Goal: Task Accomplishment & Management: Manage account settings

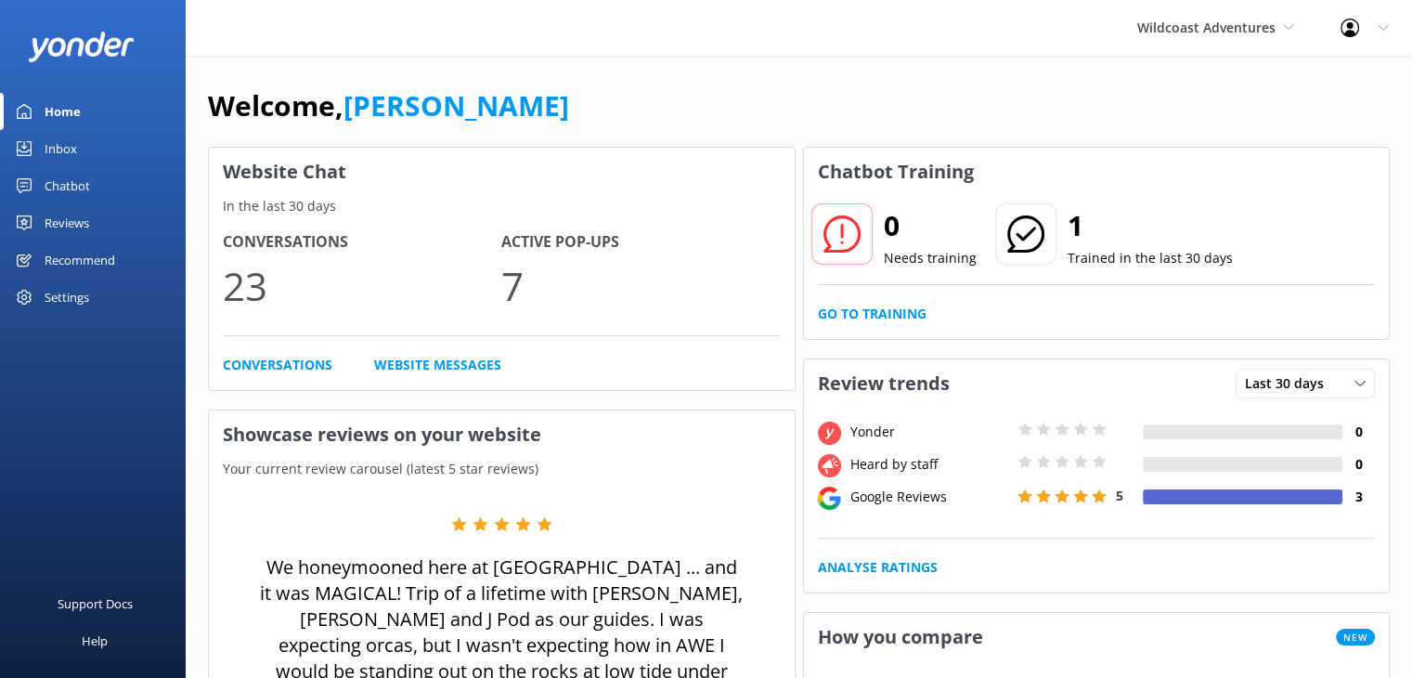
click at [1351, 25] on use at bounding box center [1349, 28] width 19 height 19
click at [1332, 74] on link "Profile Settings" at bounding box center [1320, 79] width 186 height 46
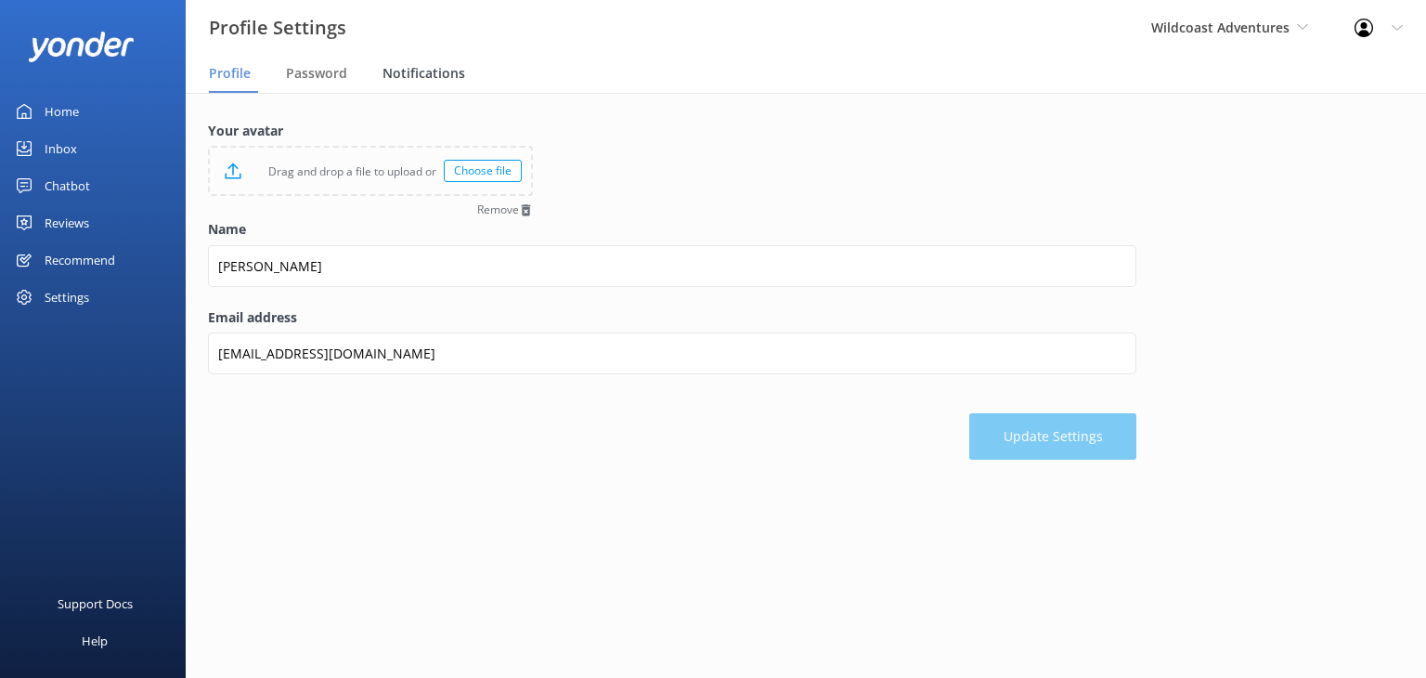
click at [411, 75] on span "Notifications" at bounding box center [423, 73] width 83 height 19
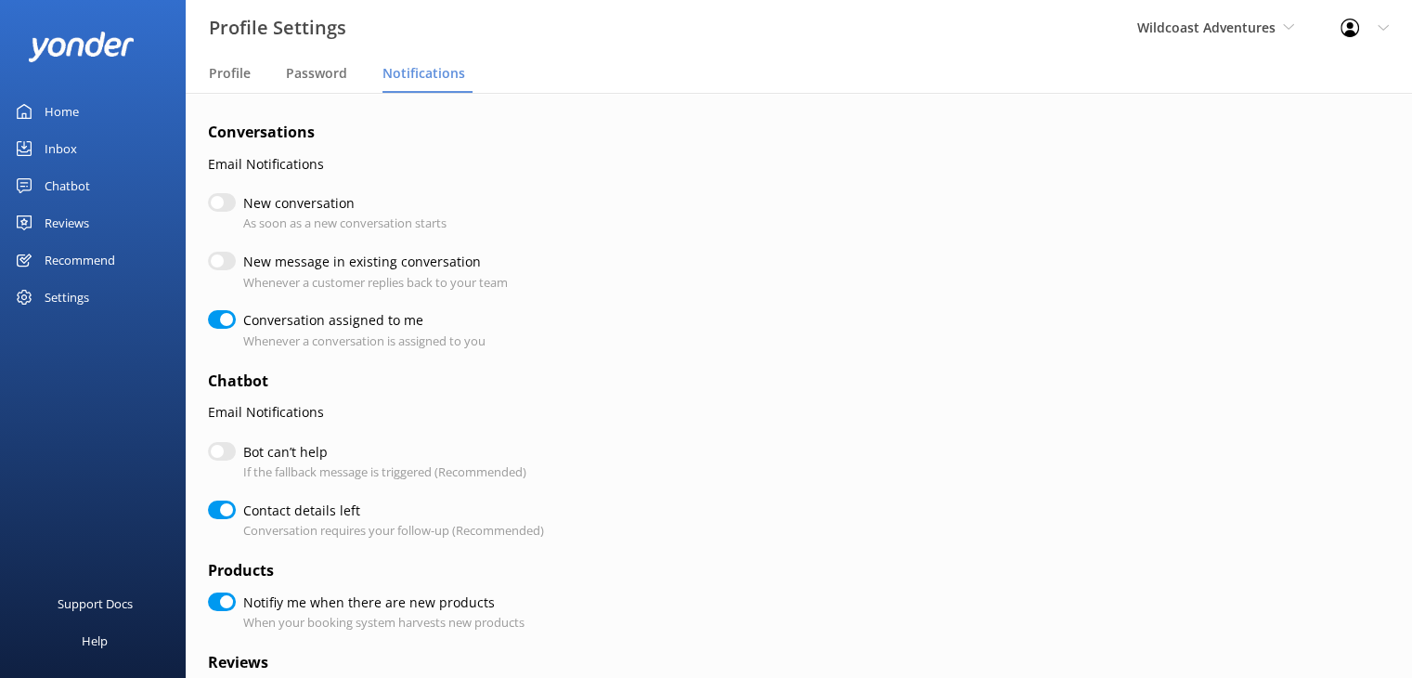
checkbox input "true"
click at [232, 205] on input "New conversation" at bounding box center [222, 202] width 28 height 19
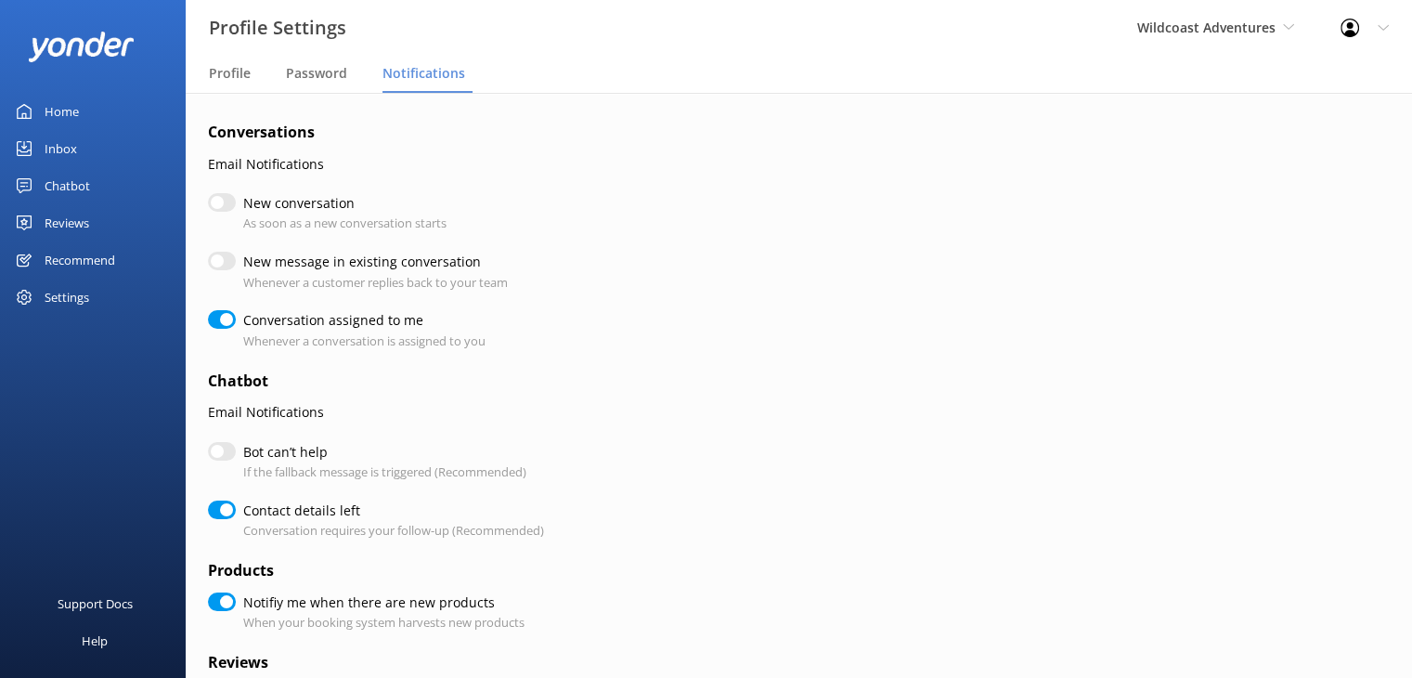
checkbox input "true"
click at [224, 261] on input "New message in existing conversation" at bounding box center [222, 261] width 28 height 19
checkbox input "true"
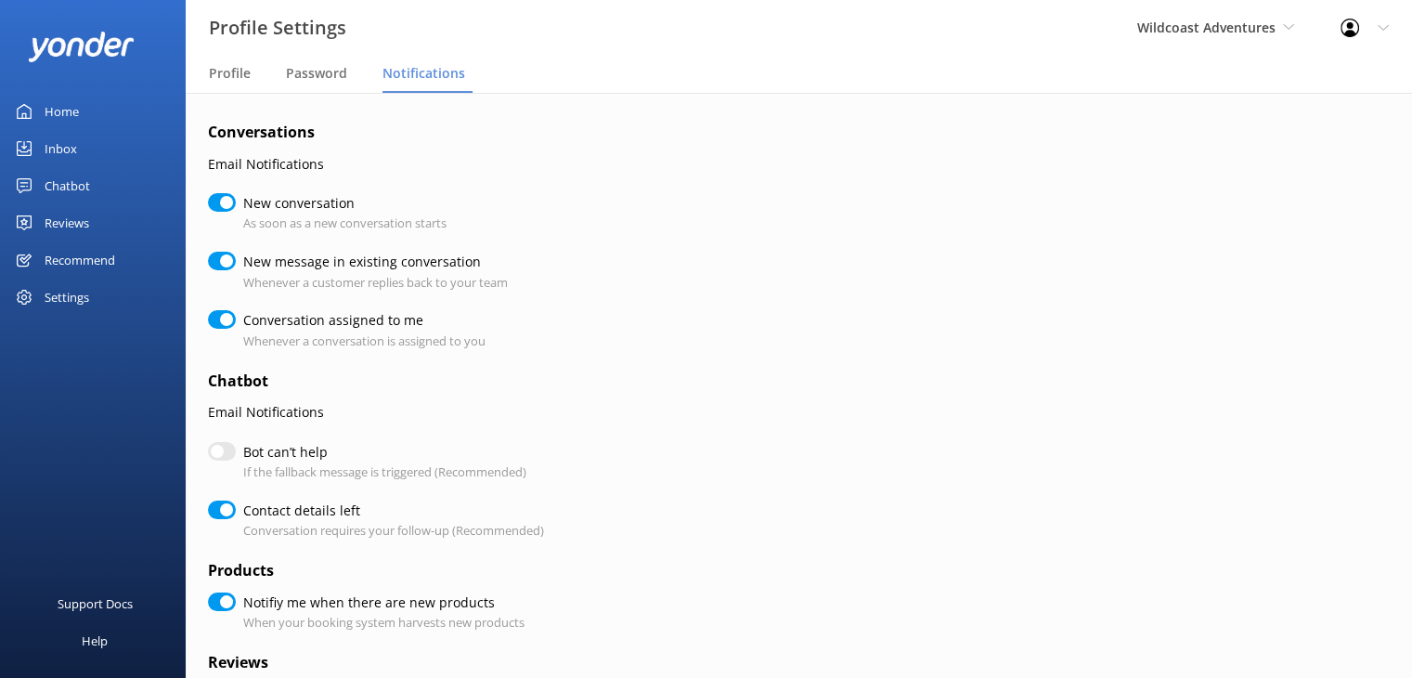
checkbox input "true"
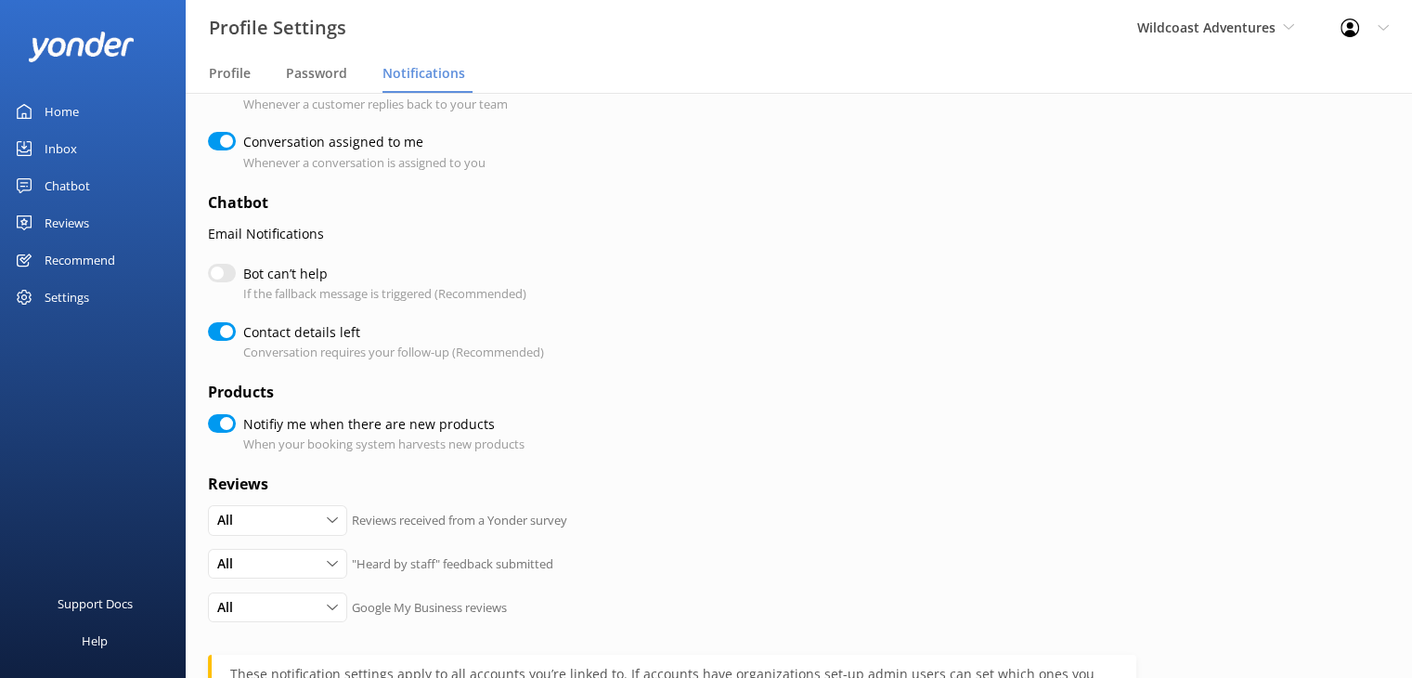
scroll to position [448, 0]
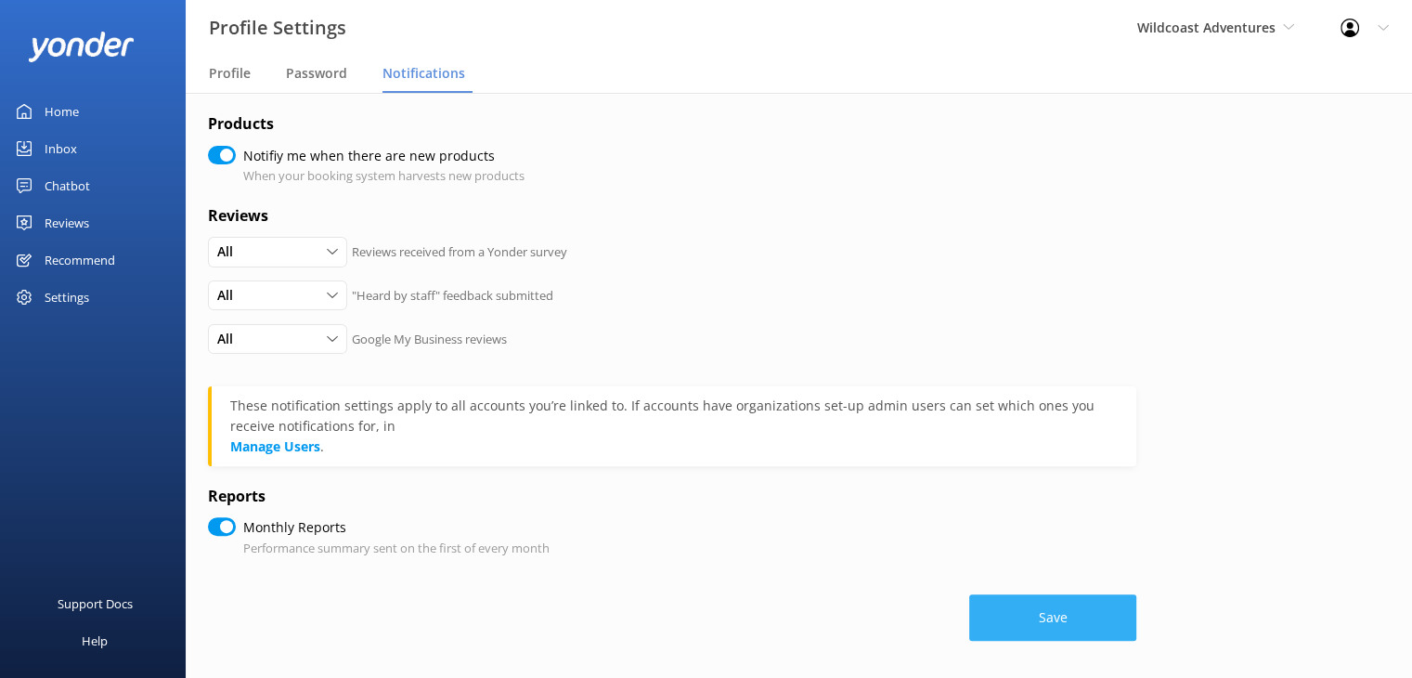
click at [1053, 607] on button "Save" at bounding box center [1052, 617] width 167 height 46
checkbox input "true"
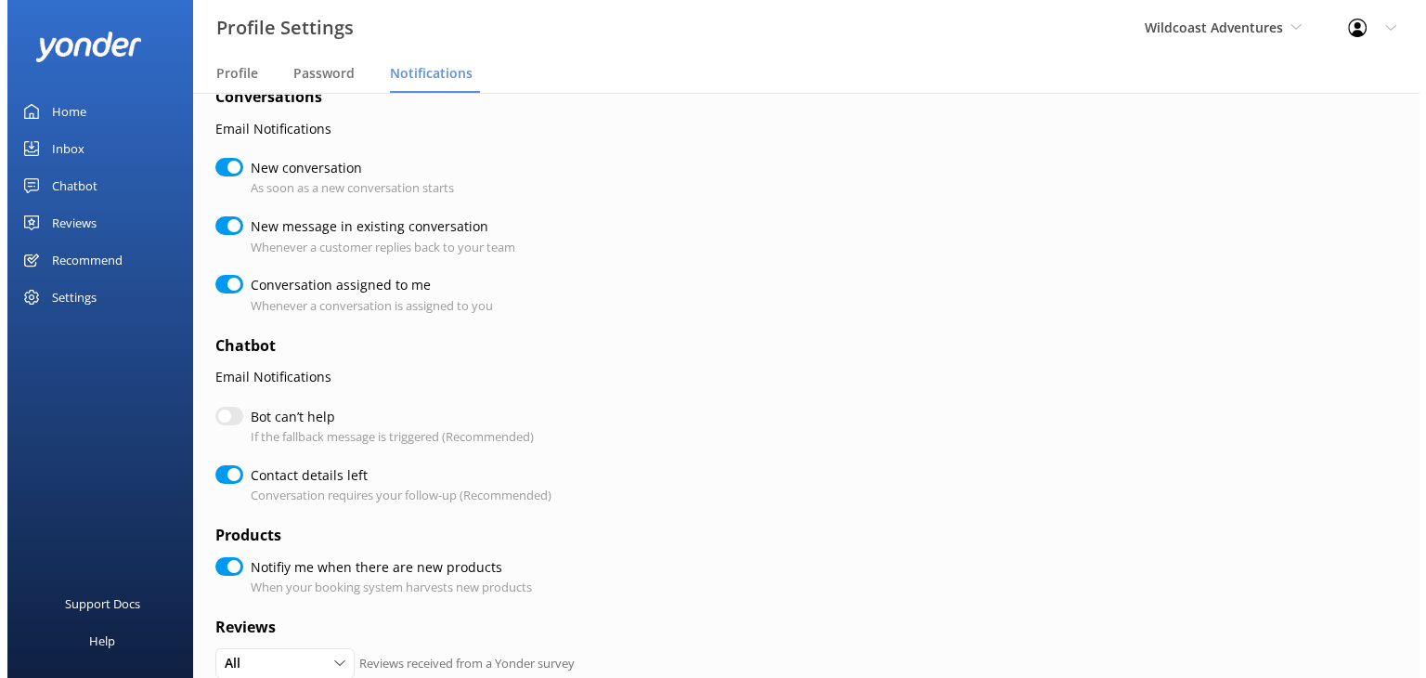
scroll to position [0, 0]
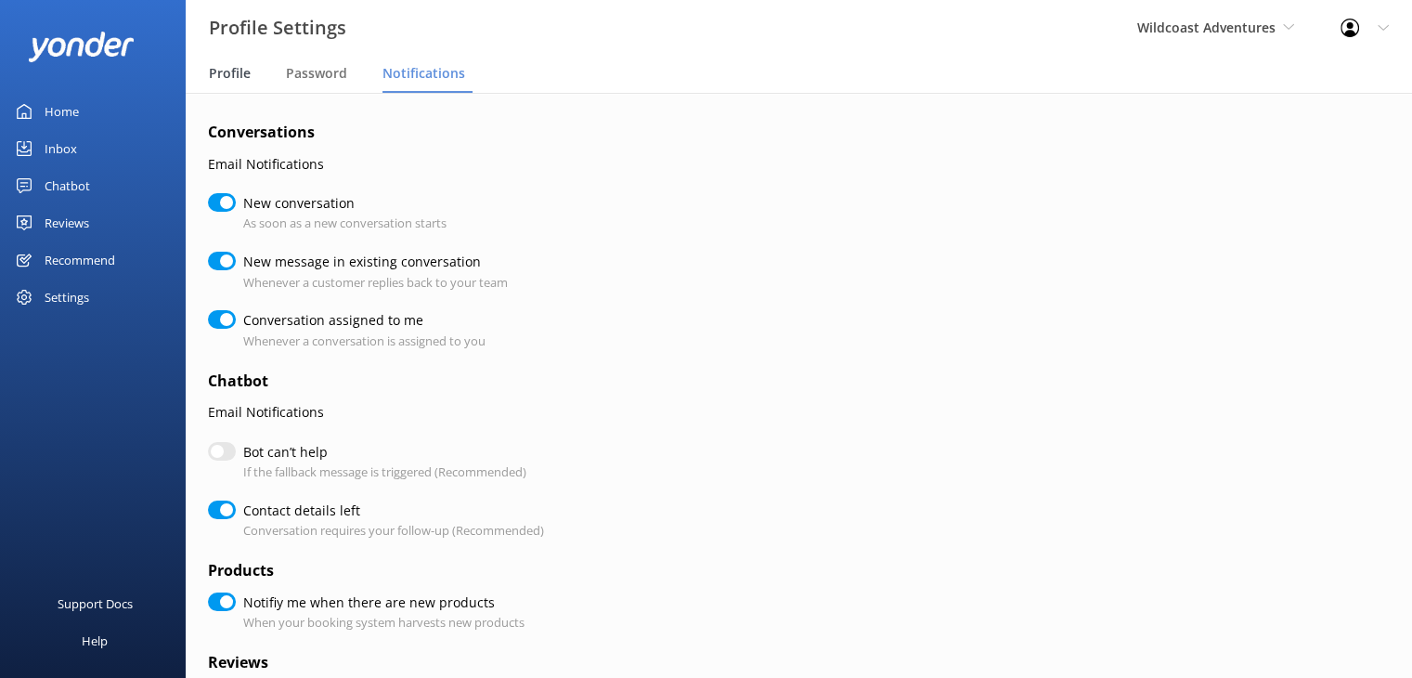
click at [241, 69] on span "Profile" at bounding box center [230, 73] width 42 height 19
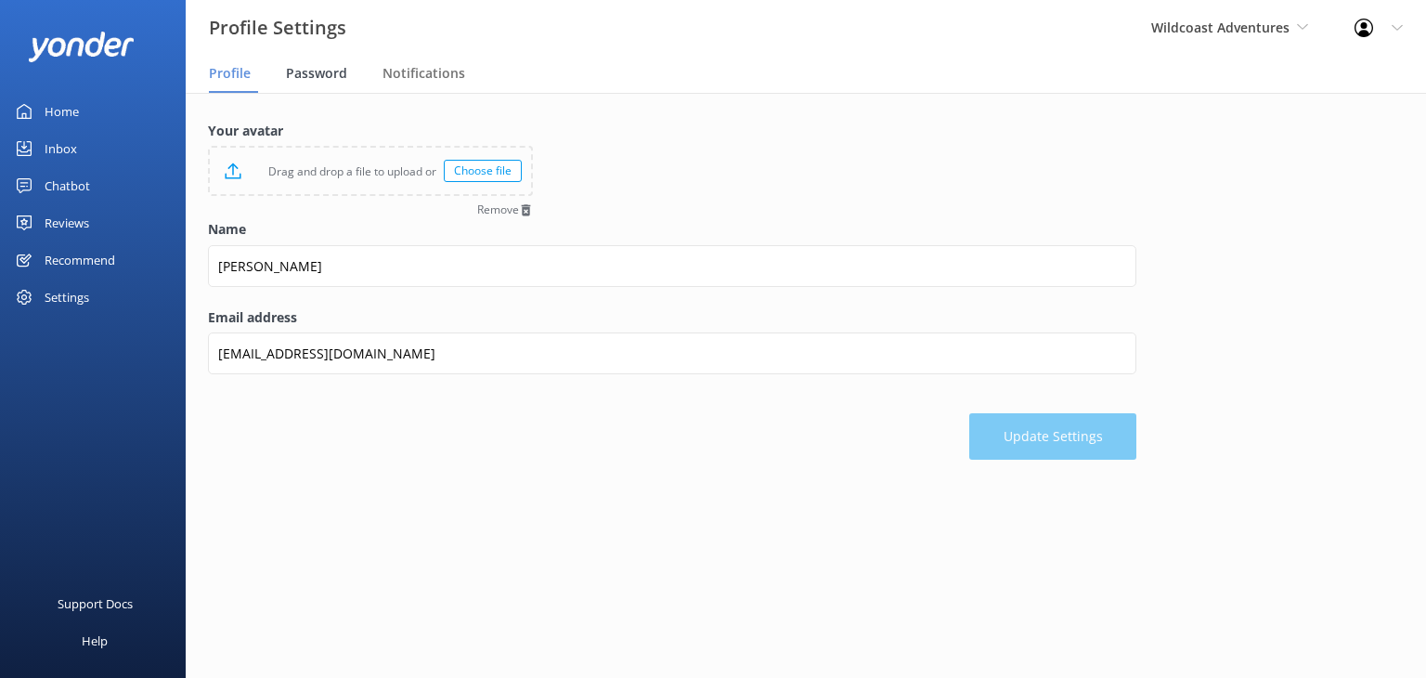
click at [327, 68] on span "Password" at bounding box center [316, 73] width 61 height 19
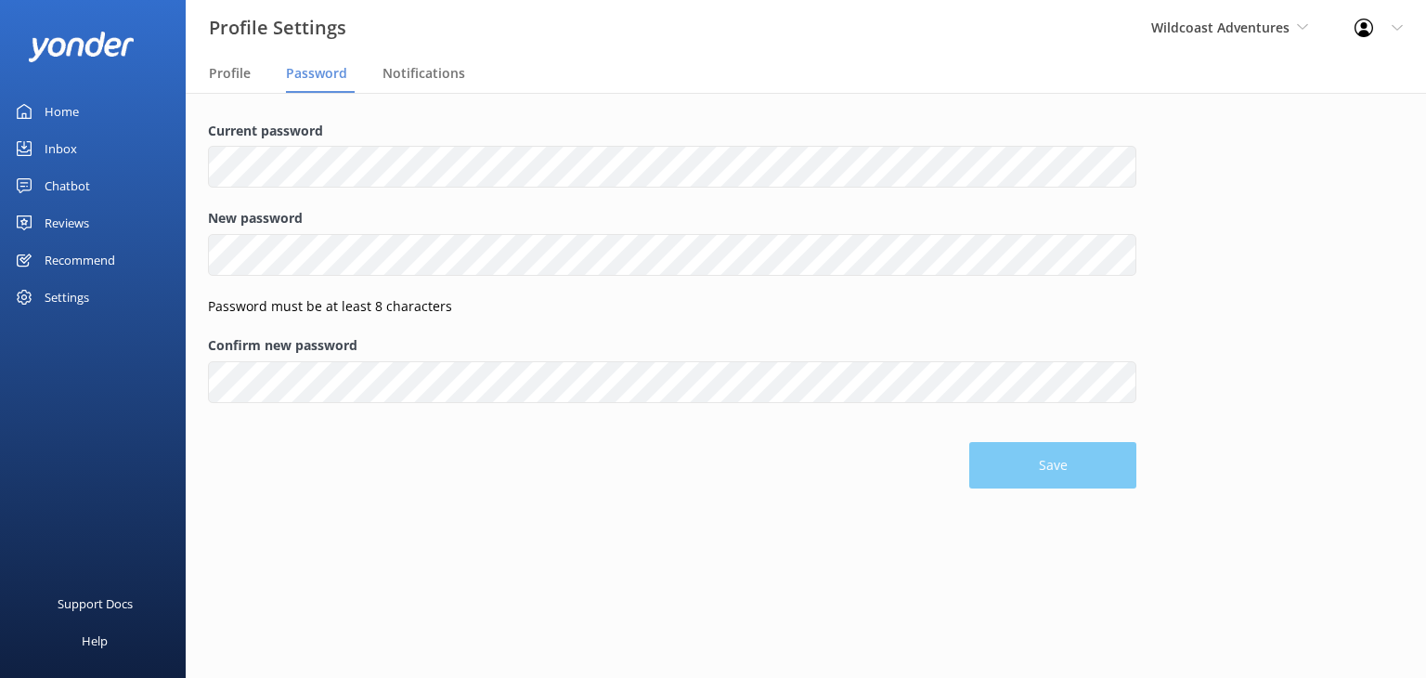
click at [64, 101] on div "Home" at bounding box center [62, 111] width 34 height 37
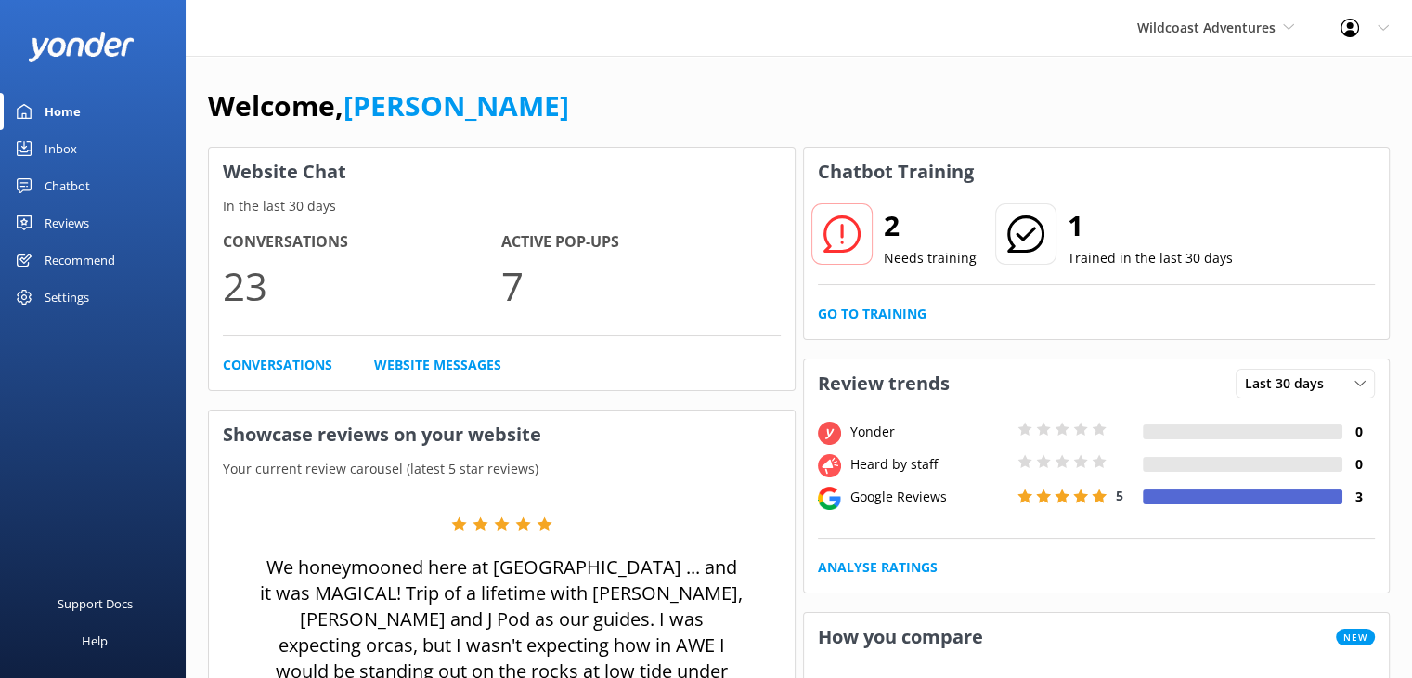
click at [81, 304] on div "Settings" at bounding box center [67, 296] width 45 height 37
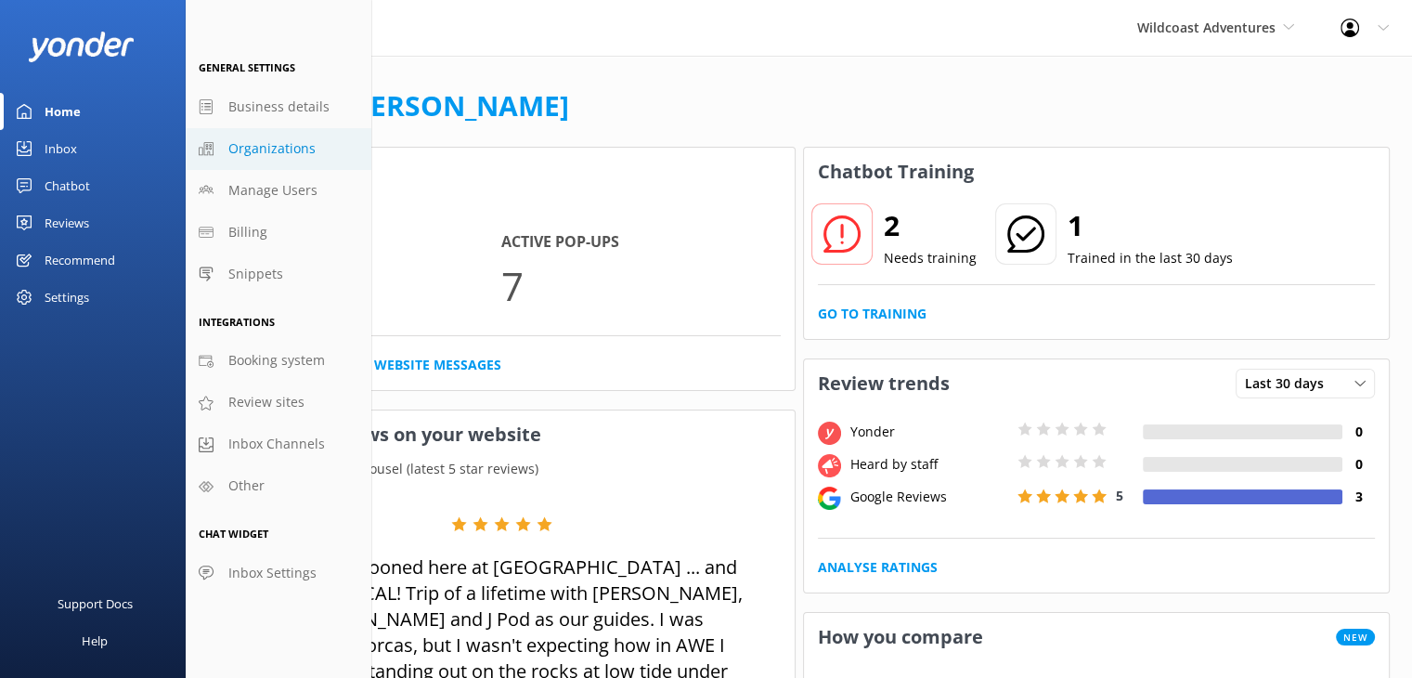
click at [260, 149] on span "Organizations" at bounding box center [271, 148] width 87 height 20
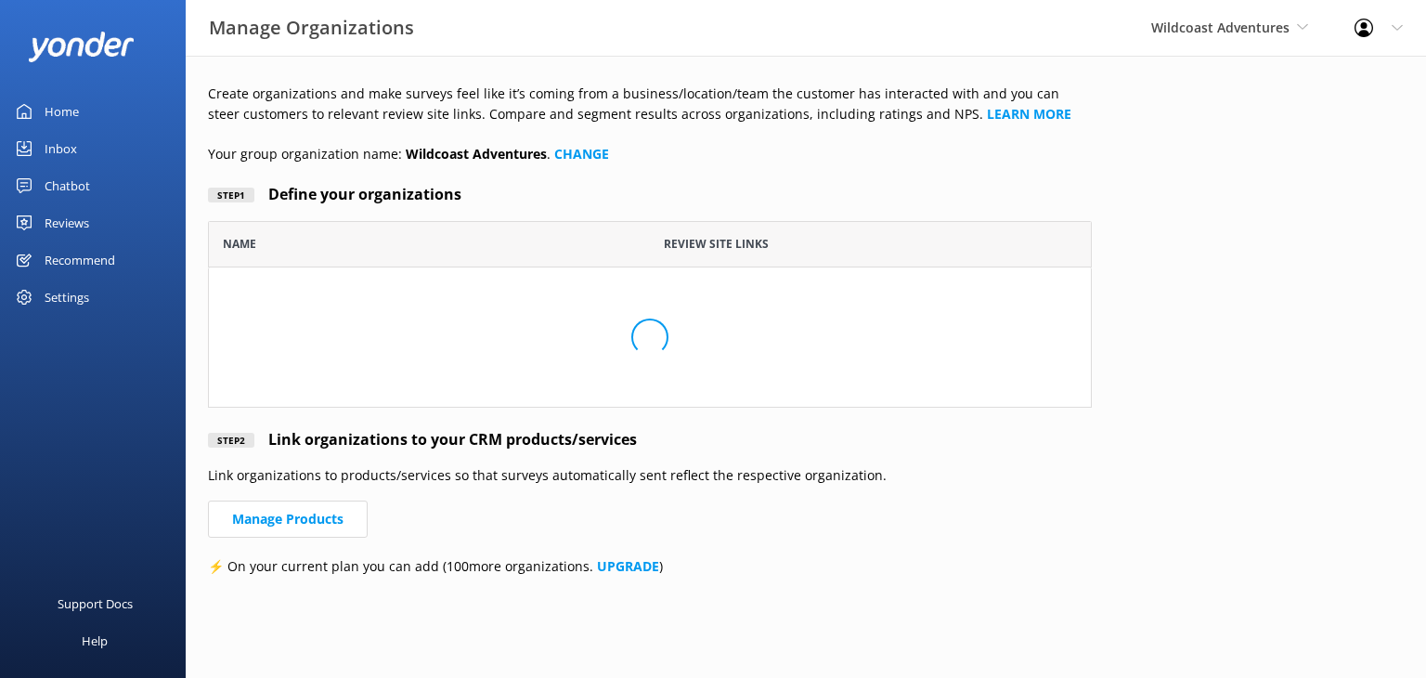
scroll to position [172, 869]
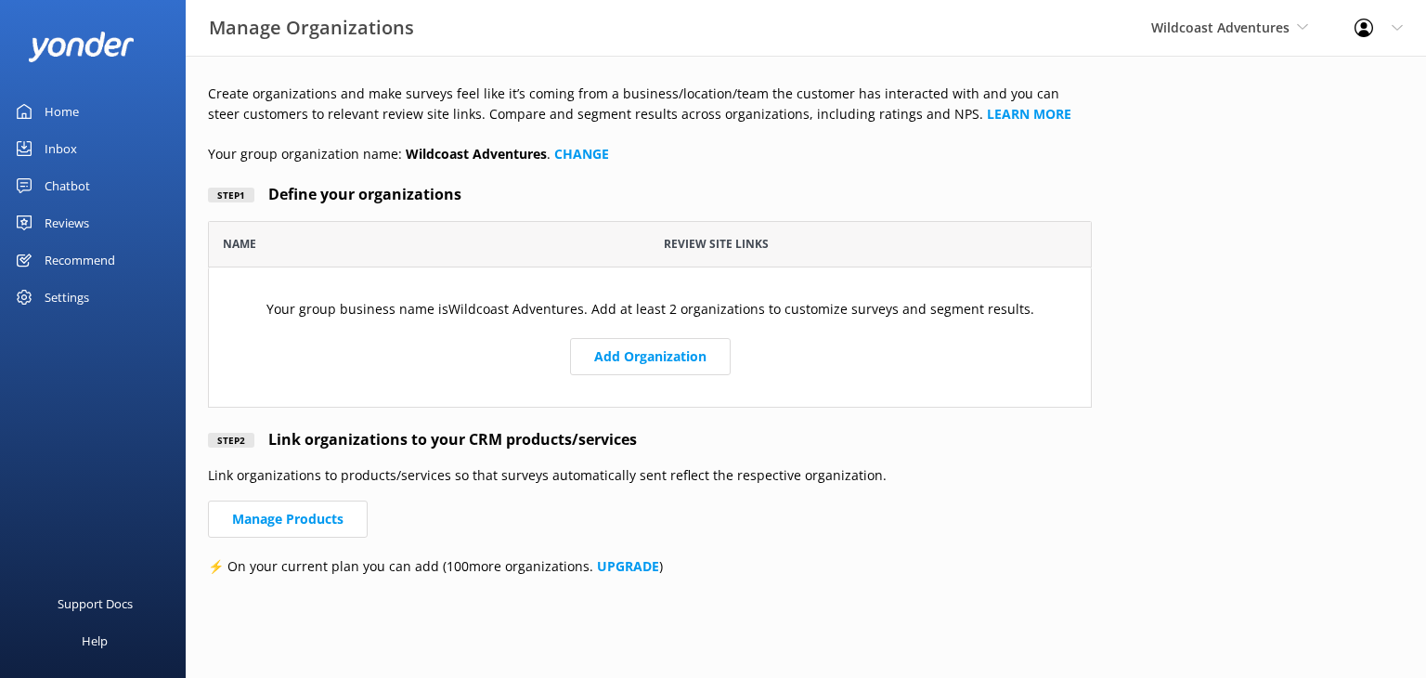
click at [64, 222] on div "Reviews" at bounding box center [67, 222] width 45 height 37
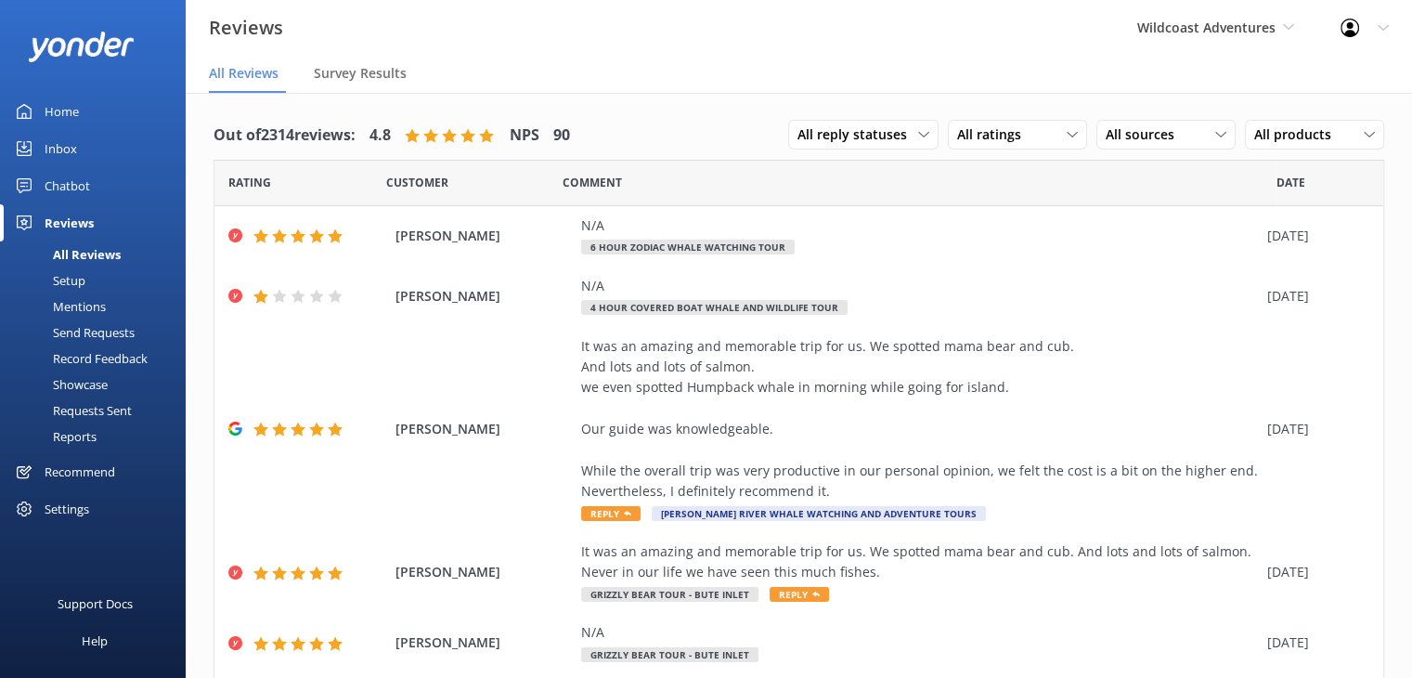
click at [60, 282] on div "Setup" at bounding box center [48, 280] width 74 height 26
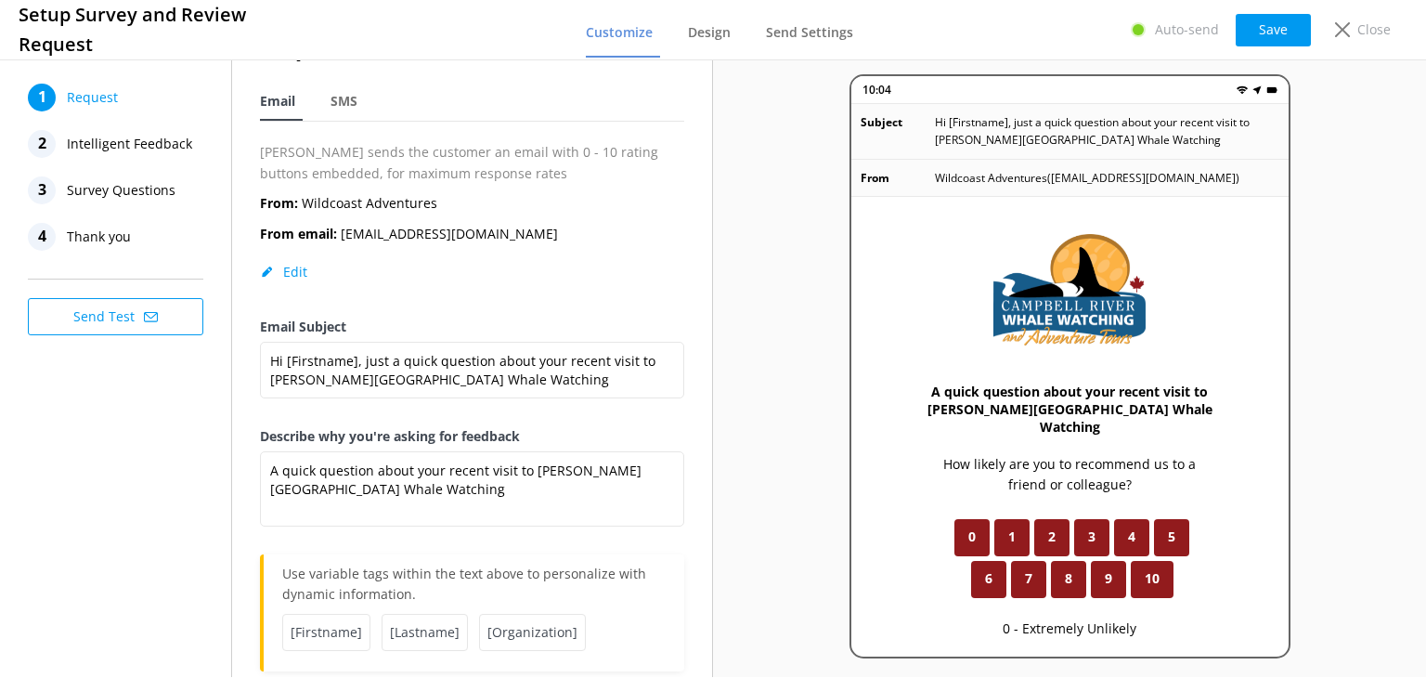
scroll to position [93, 0]
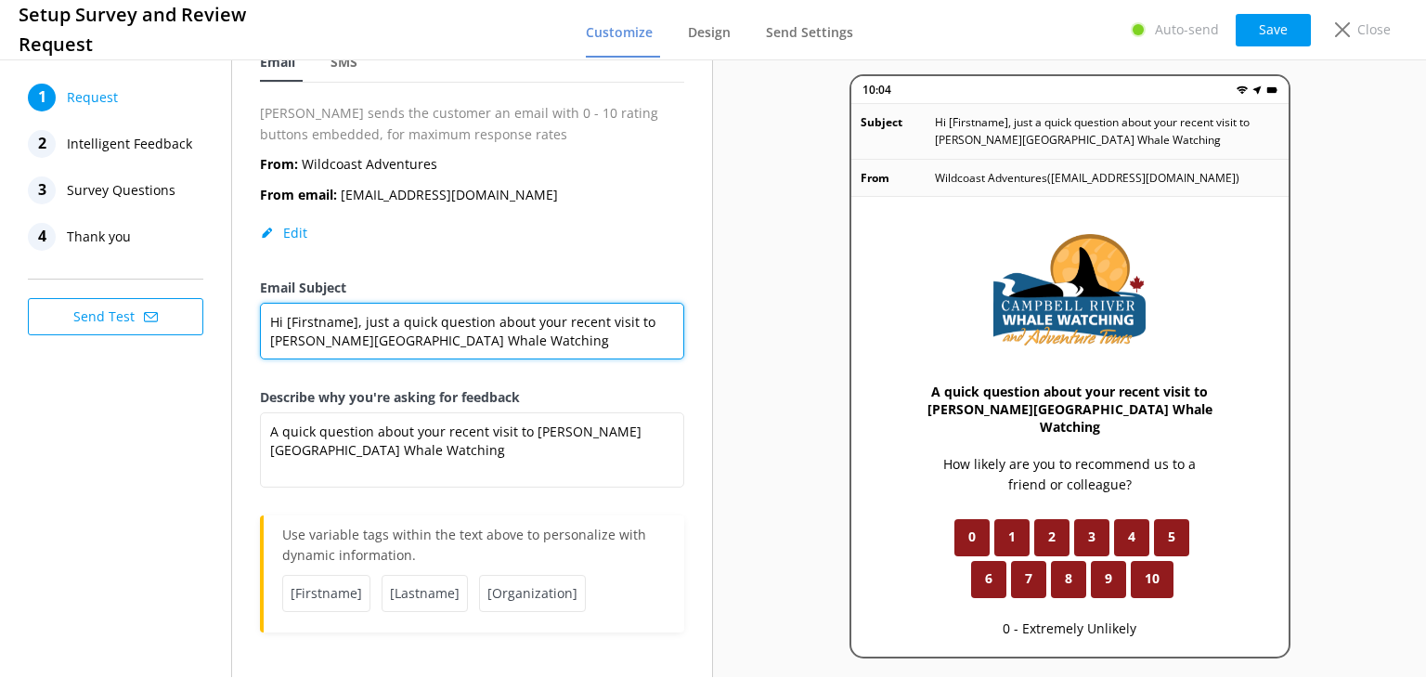
drag, startPoint x: 478, startPoint y: 336, endPoint x: 255, endPoint y: 352, distance: 223.4
click at [255, 352] on div "Request Email SMS Yonder sends the customer an email with 0 - 10 rating buttons…" at bounding box center [472, 321] width 480 height 716
type textarea "Hi [Firstname], just a quick question about your recent visit to Wildcoast Adve…"
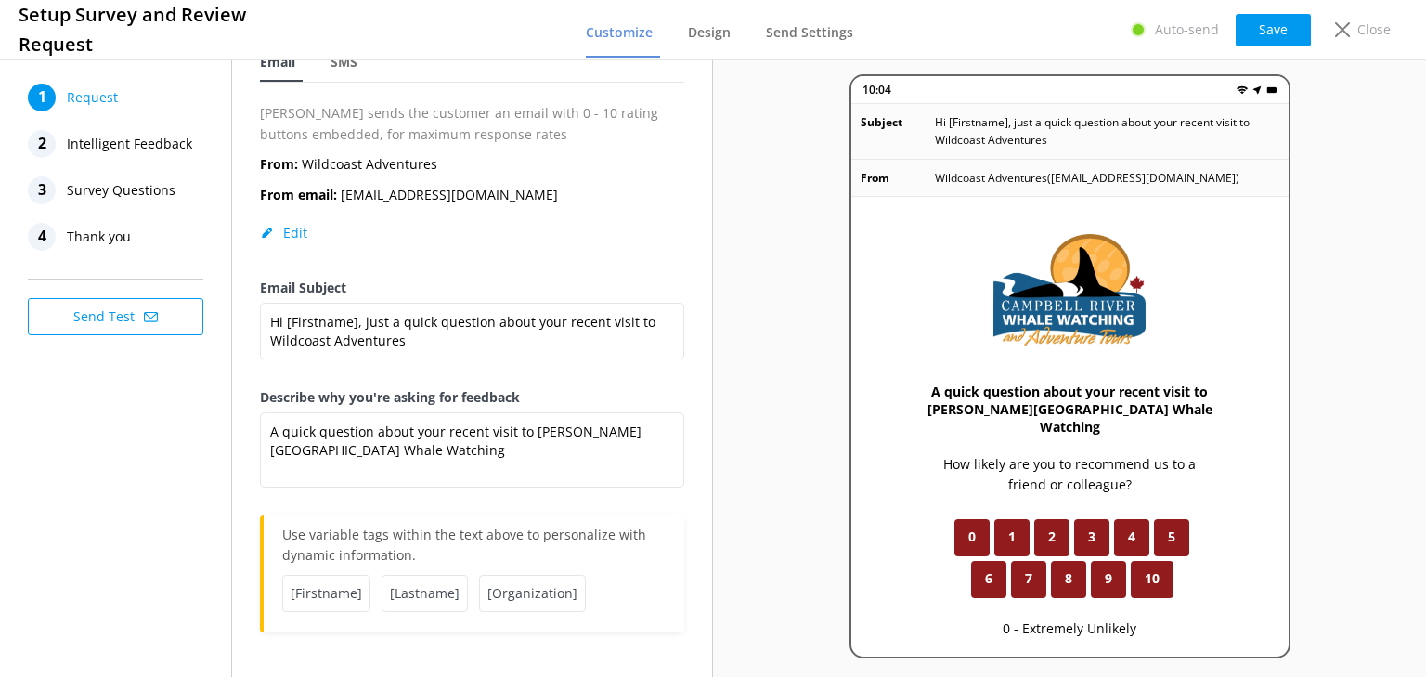
click at [433, 267] on div "From: Wildcoast Adventures From email: hello@wildcoastadventures.com Edit" at bounding box center [472, 215] width 424 height 123
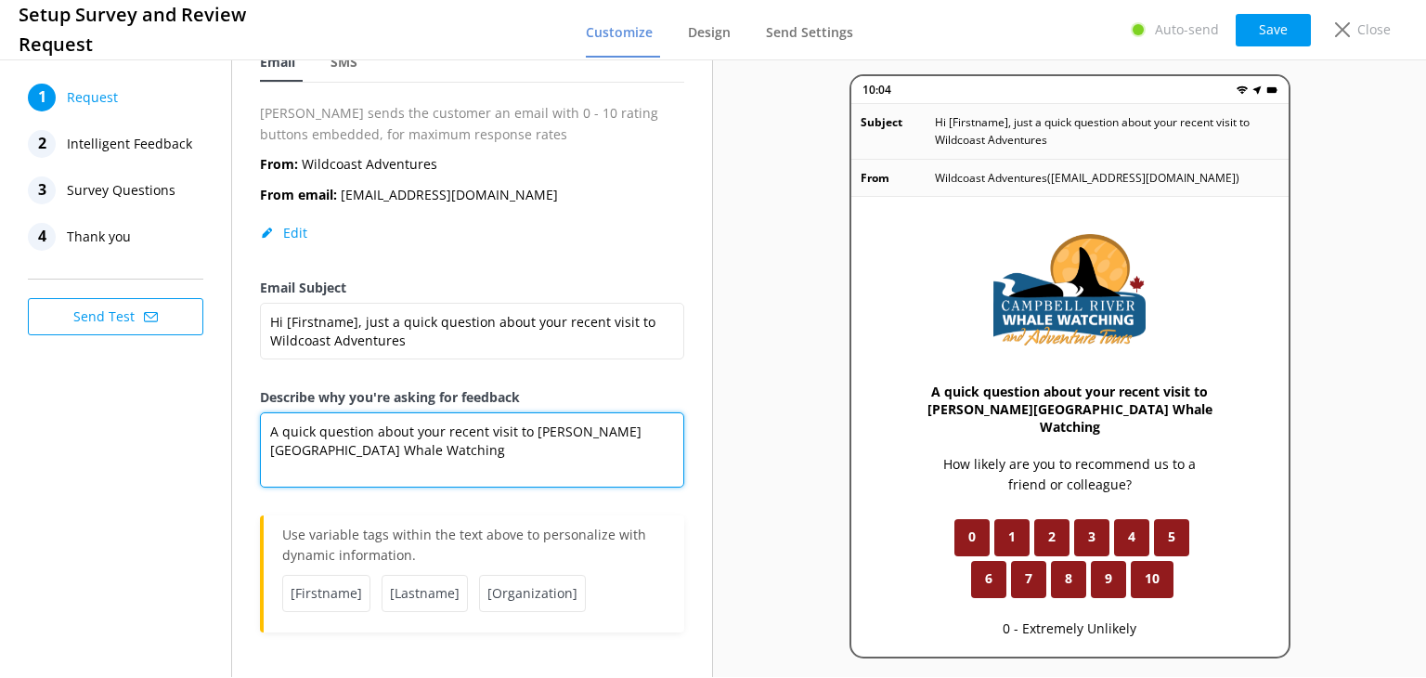
drag, startPoint x: 366, startPoint y: 453, endPoint x: 532, endPoint y: 383, distance: 180.2
click at [532, 383] on div "Request Email SMS Yonder sends the customer an email with 0 - 10 rating buttons…" at bounding box center [472, 311] width 424 height 641
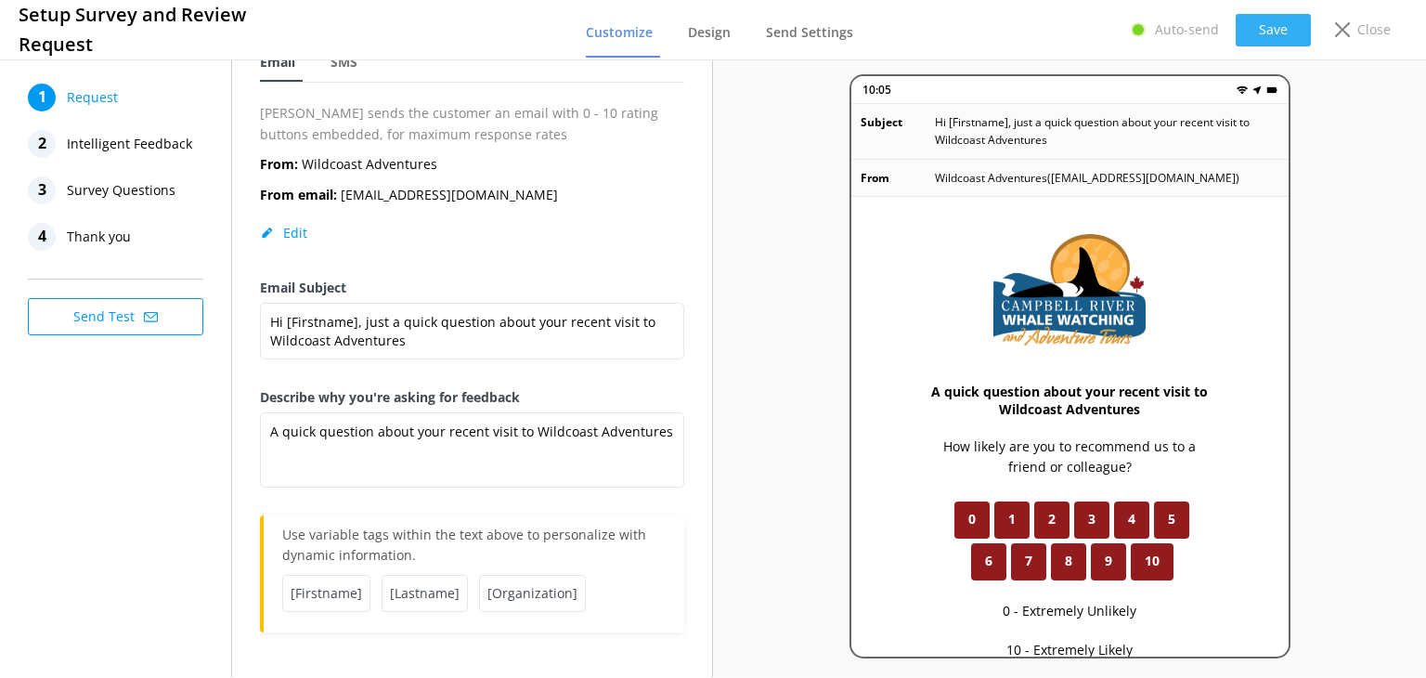
click at [1267, 33] on button "Save" at bounding box center [1273, 30] width 75 height 32
click at [1269, 22] on button "Save" at bounding box center [1273, 30] width 75 height 32
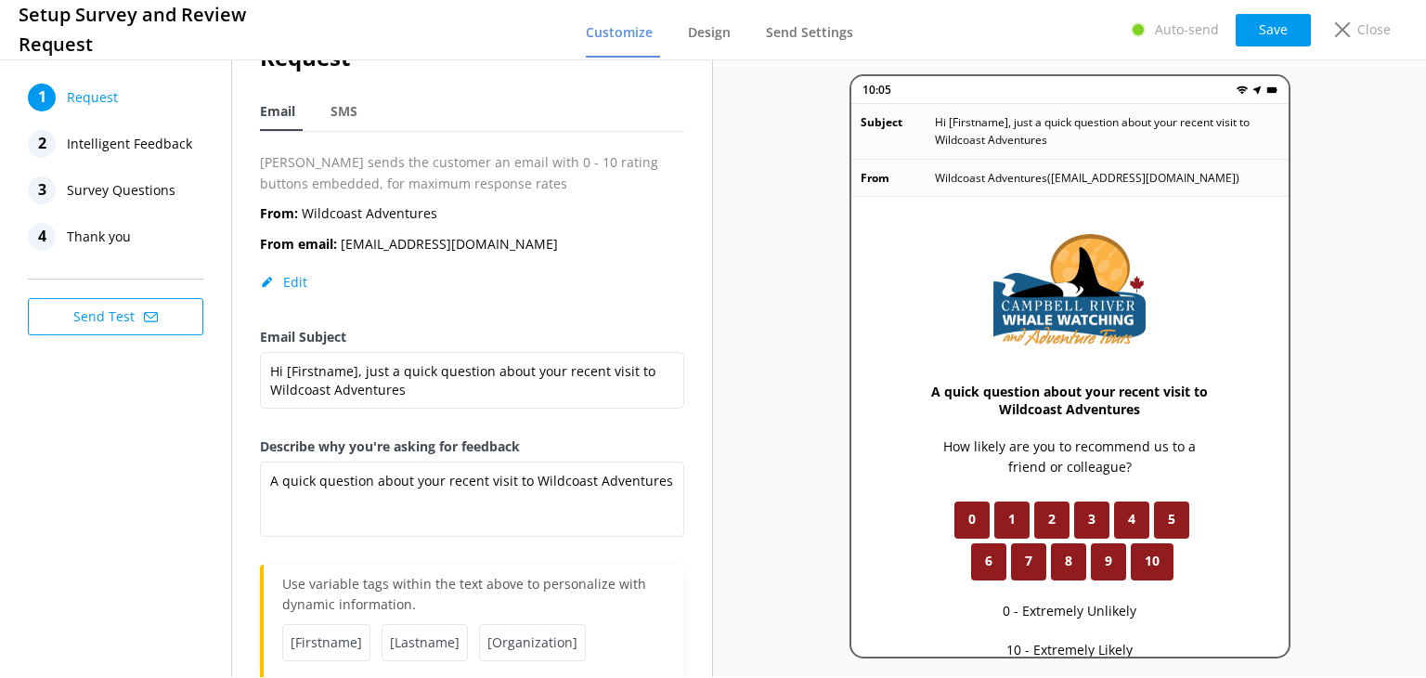
scroll to position [0, 0]
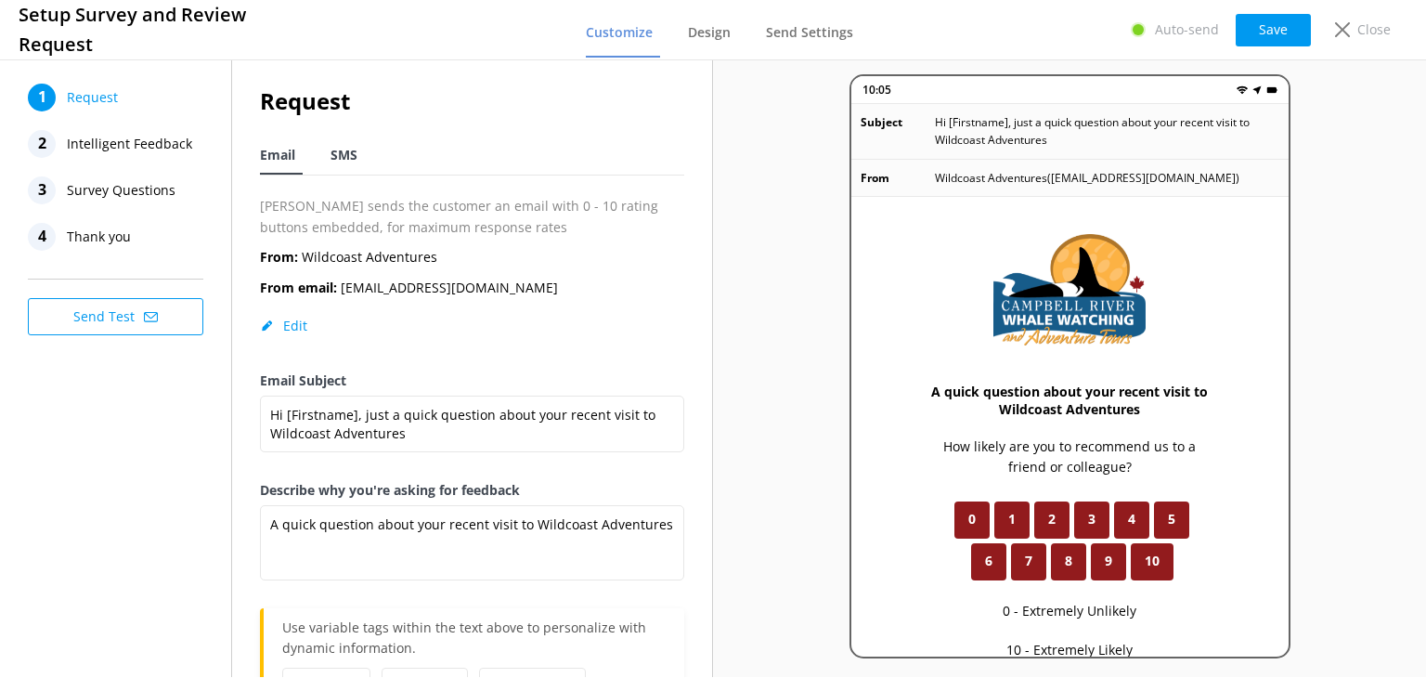
click at [346, 159] on span "SMS" at bounding box center [343, 155] width 27 height 19
type textarea "Hi [Firstname], thanks for visiting us at [Organization]. Just a quick follow u…"
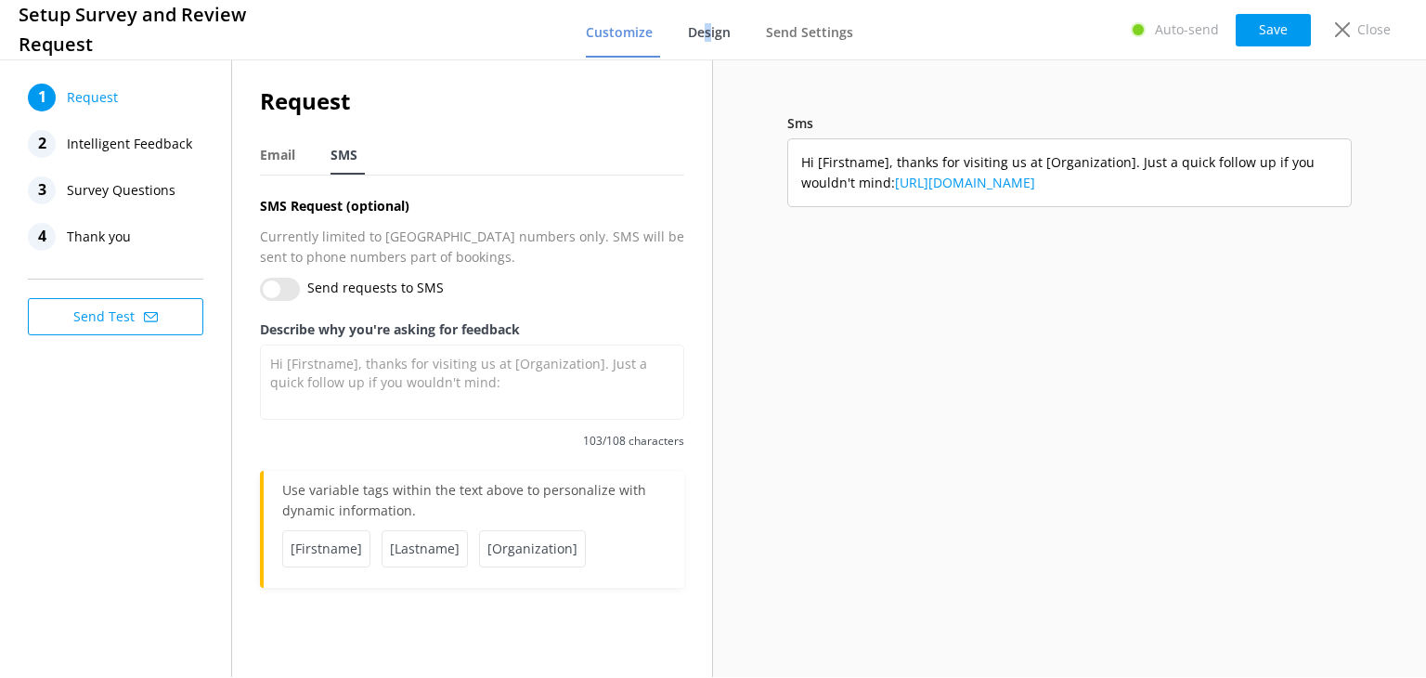
click at [711, 36] on span "Design" at bounding box center [709, 32] width 43 height 19
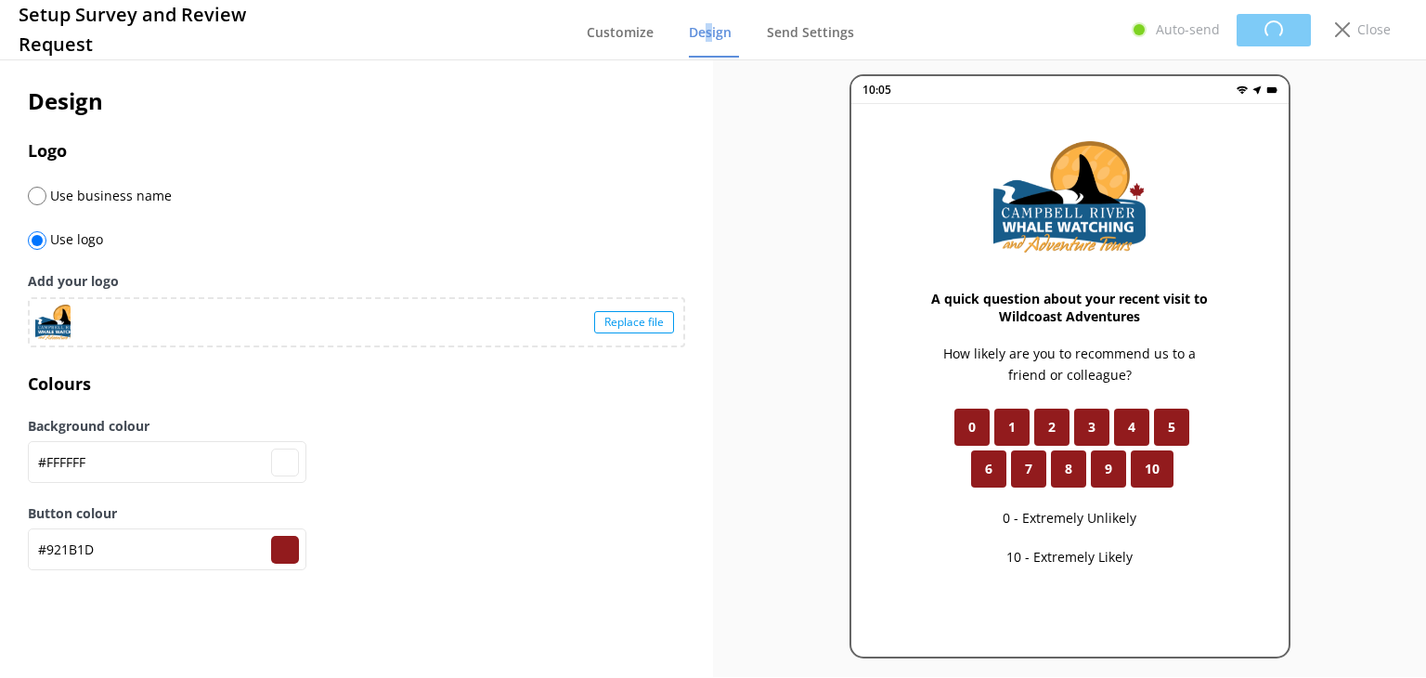
type input "#ffffff"
type input "#921b1d"
click at [654, 317] on div "Replace file" at bounding box center [634, 322] width 80 height 22
type input "#ffffff"
type input "#921b1d"
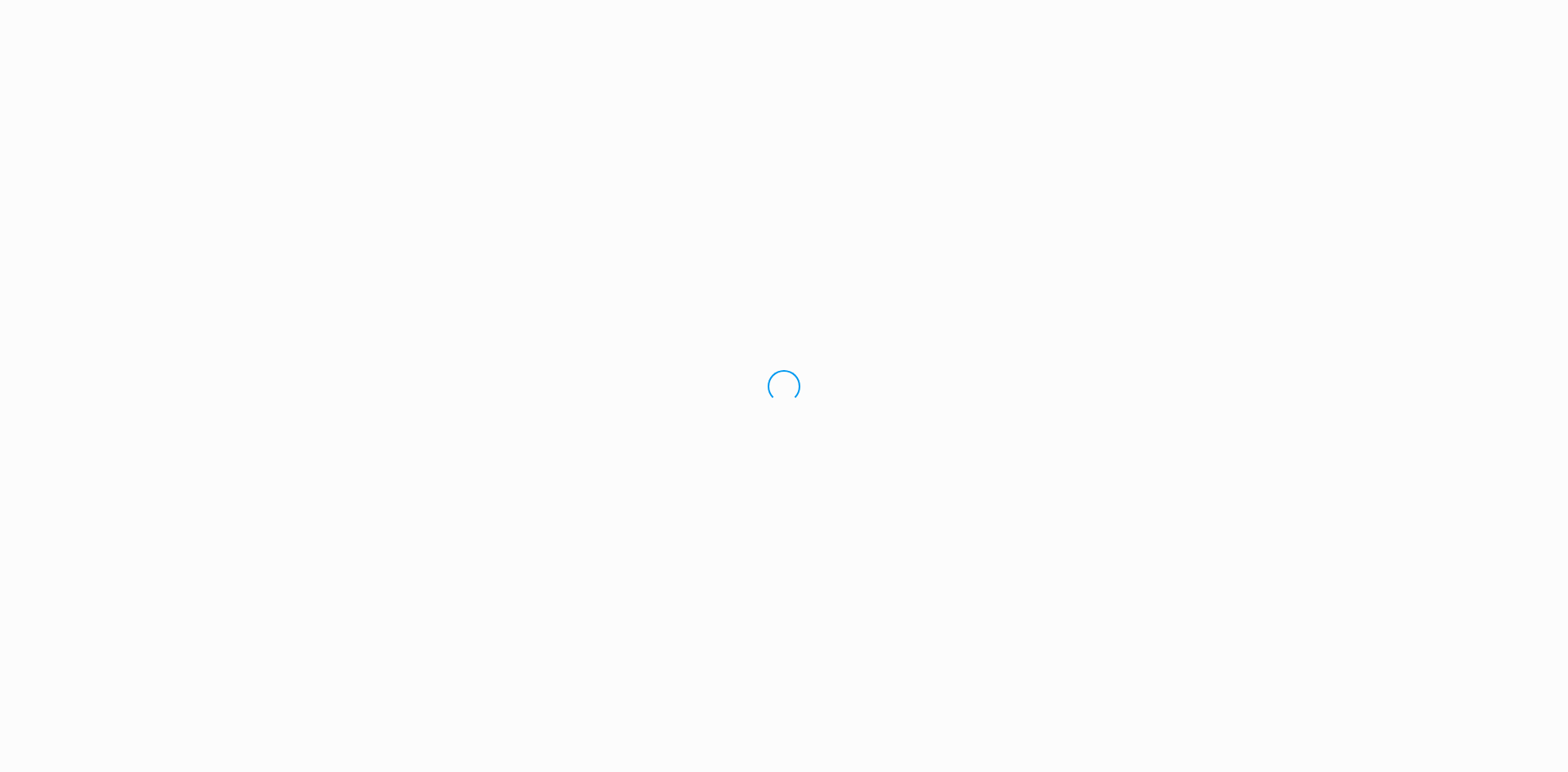
click at [1330, 7] on div "Loading.." at bounding box center [784, 386] width 1568 height 772
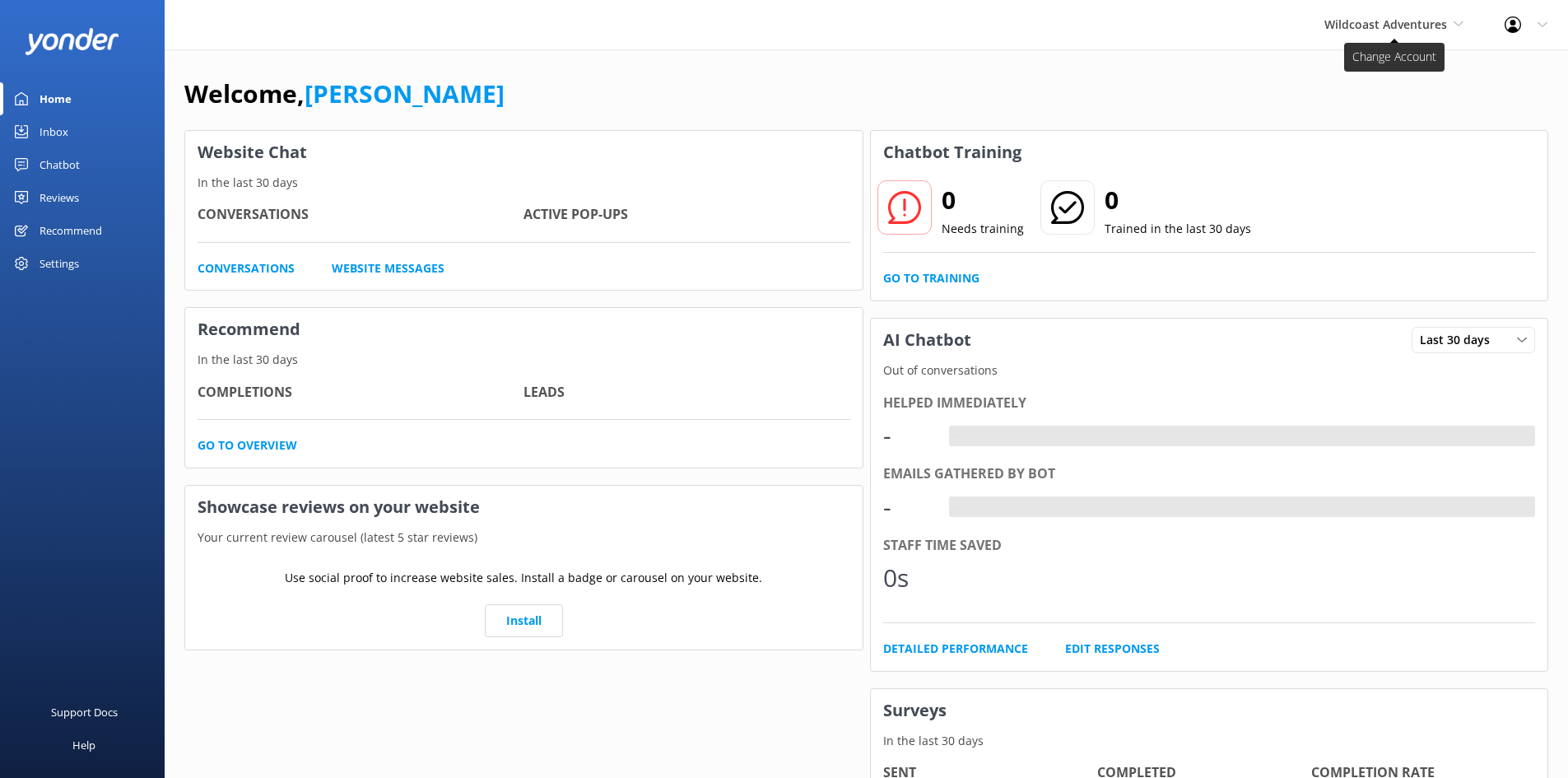
click at [1353, 26] on span "Wildcoast Adventures" at bounding box center [1386, 25] width 122 height 16
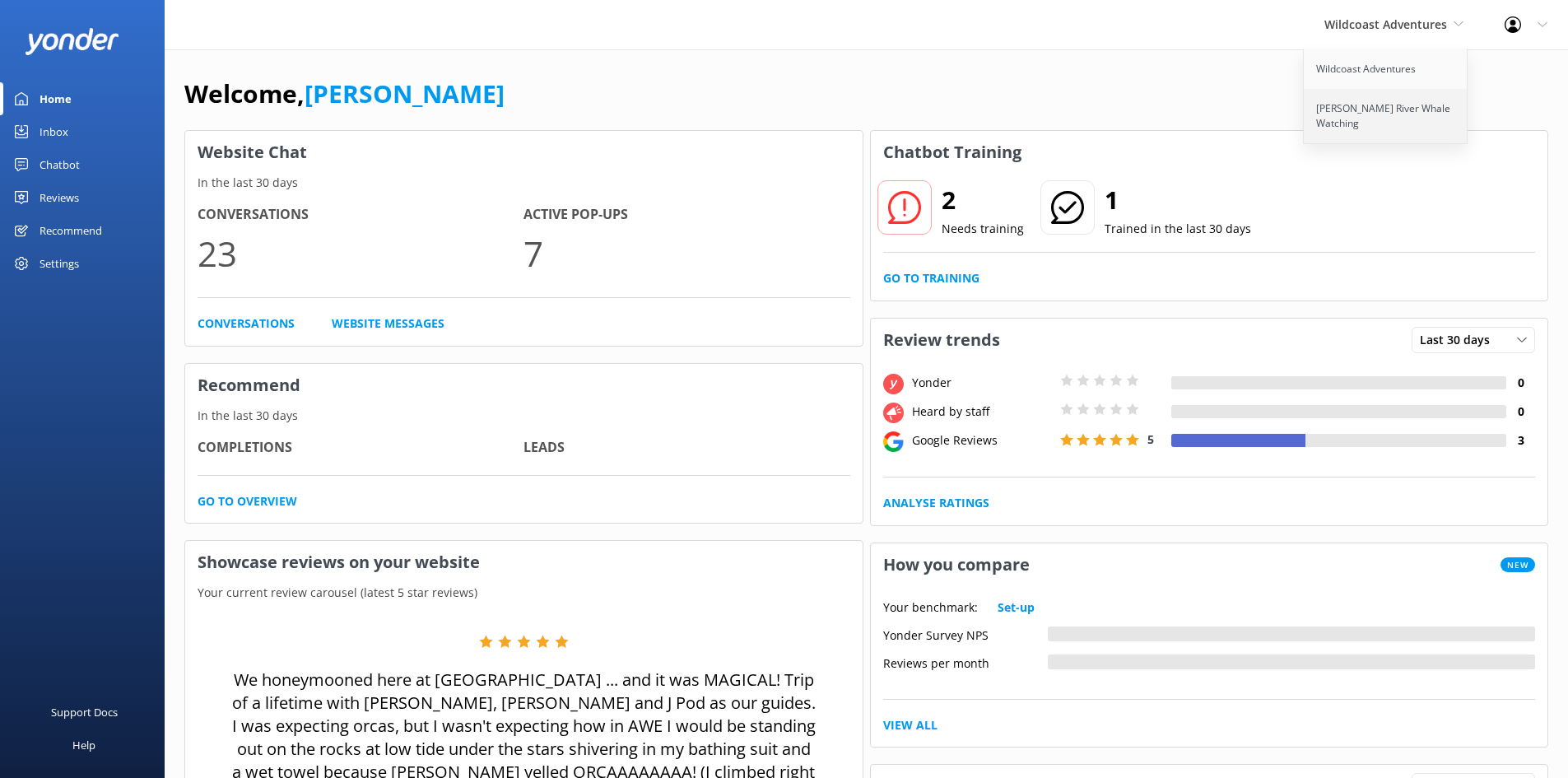
click at [1355, 114] on link "[PERSON_NAME] River Whale Watching" at bounding box center [1386, 115] width 165 height 54
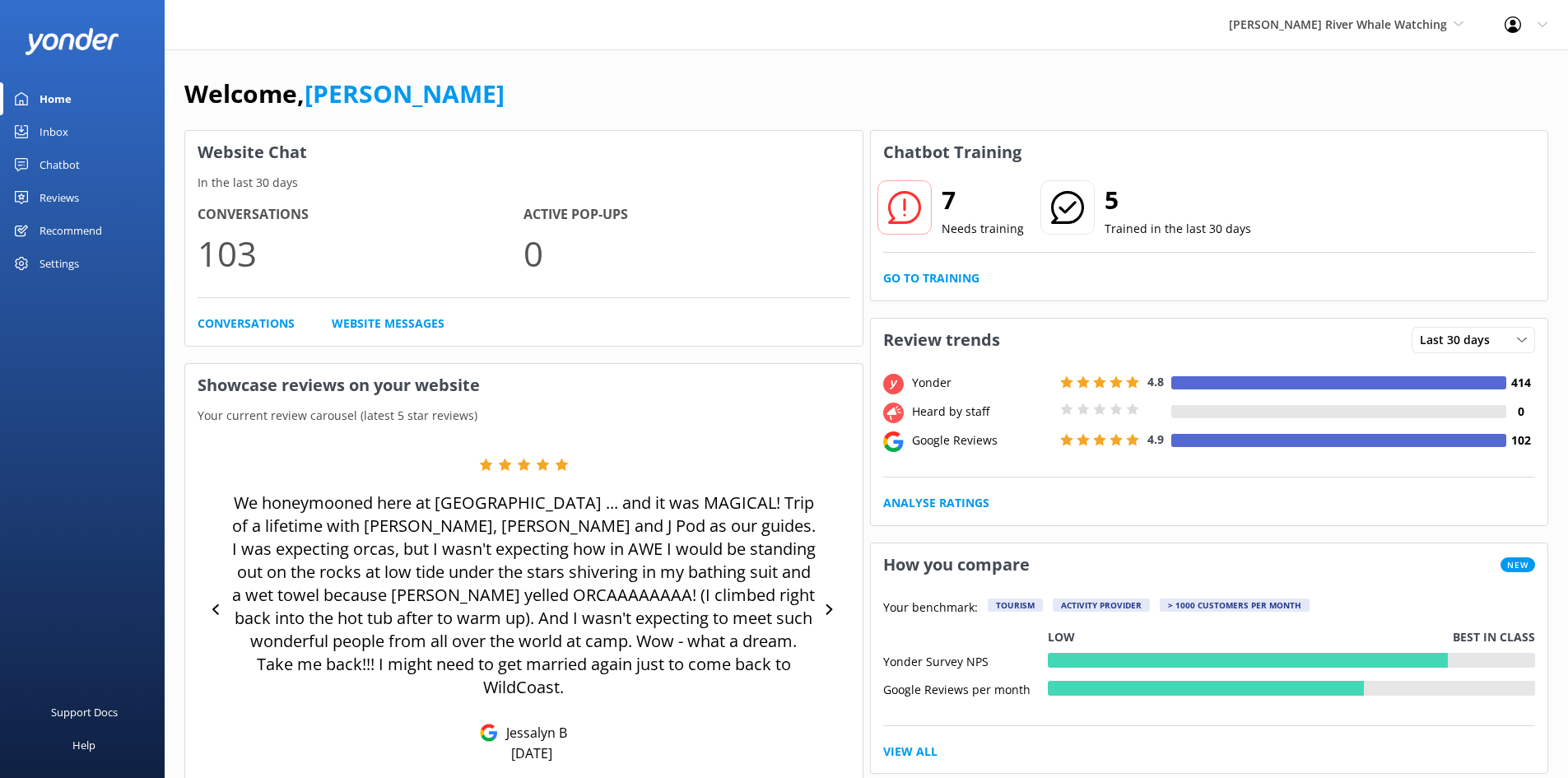
click at [43, 133] on div "Inbox" at bounding box center [54, 131] width 28 height 33
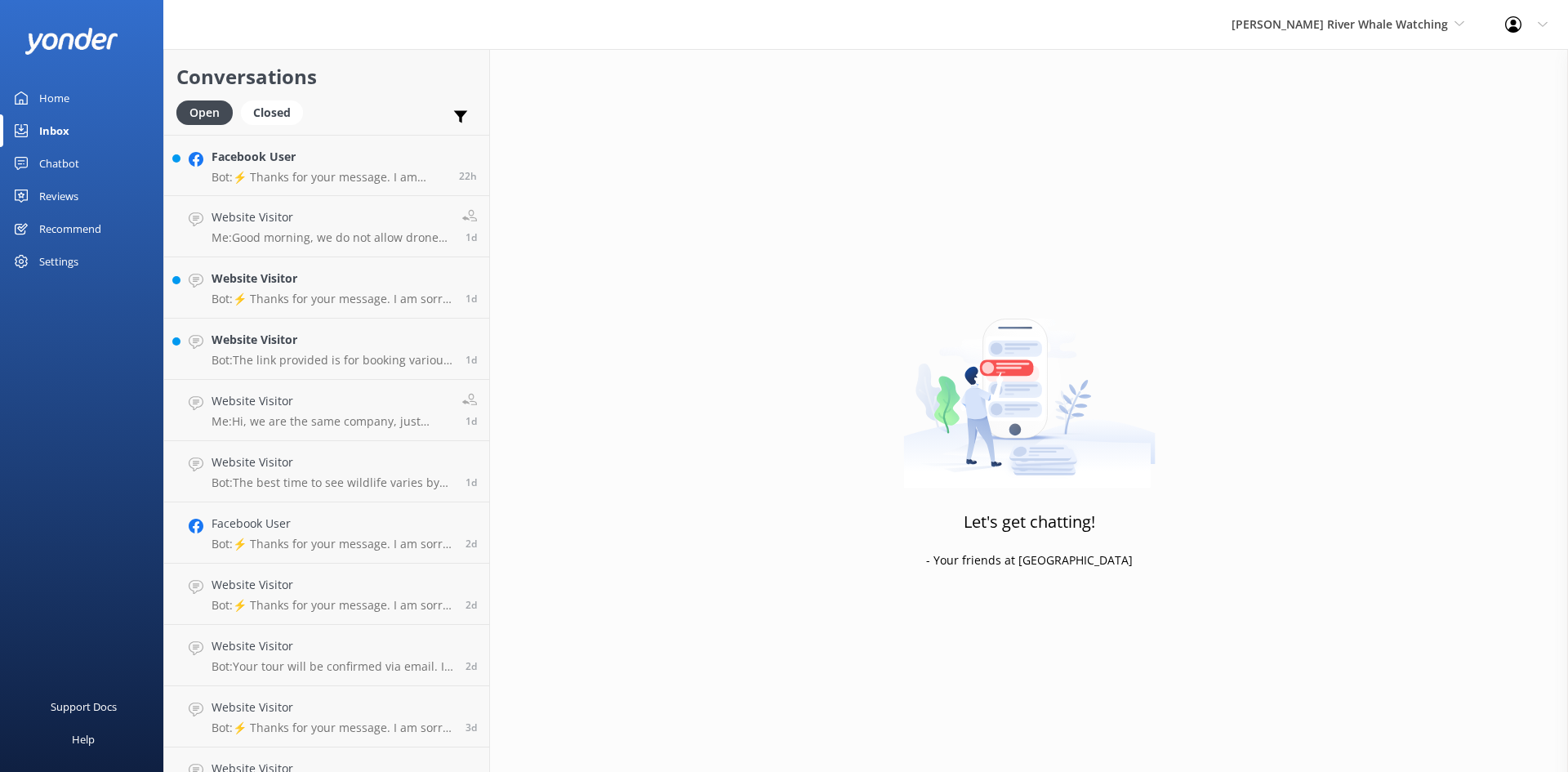
click at [53, 161] on div "Chatbot" at bounding box center [59, 163] width 40 height 33
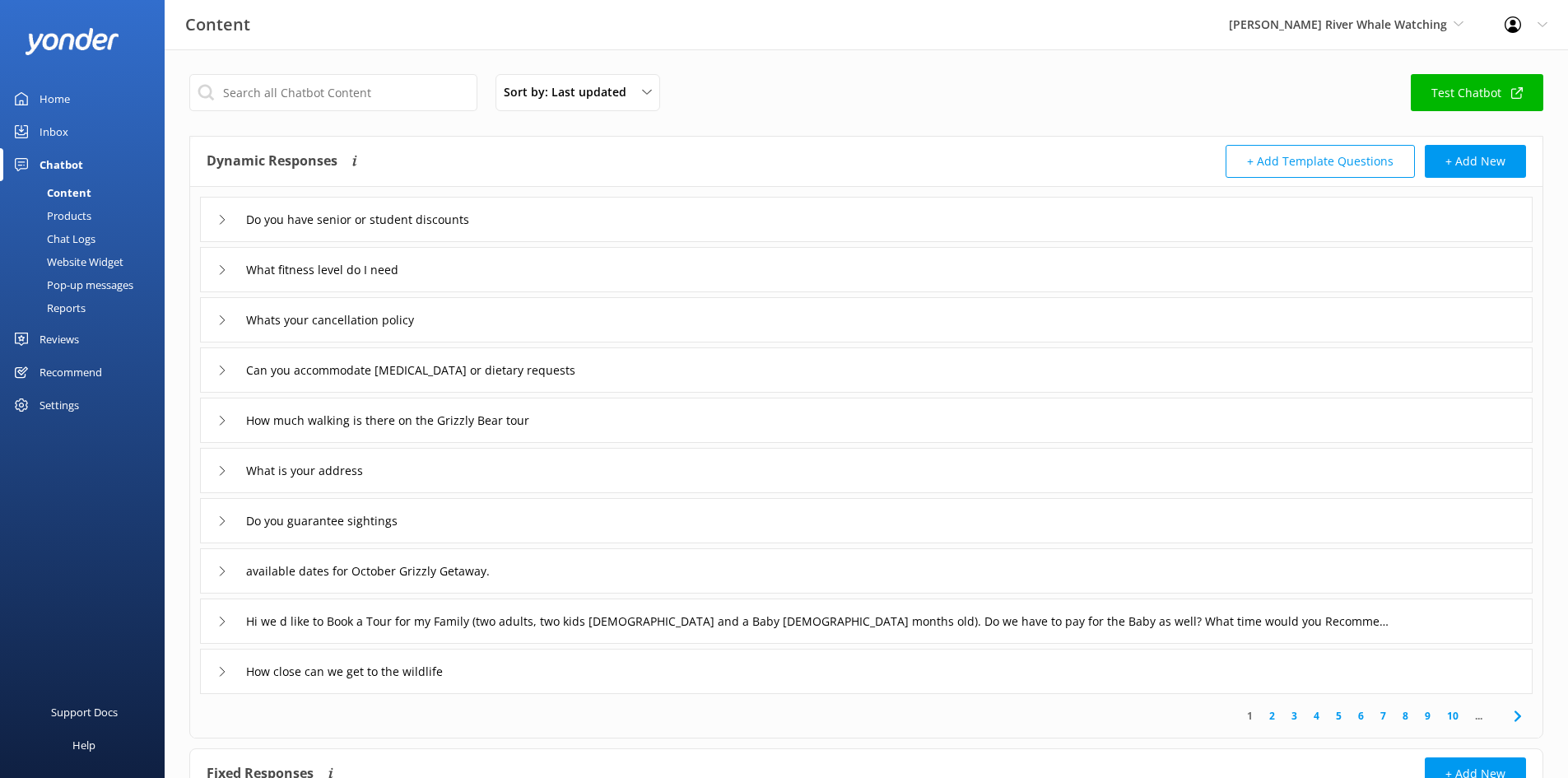
click at [54, 340] on div "Reviews" at bounding box center [59, 339] width 40 height 33
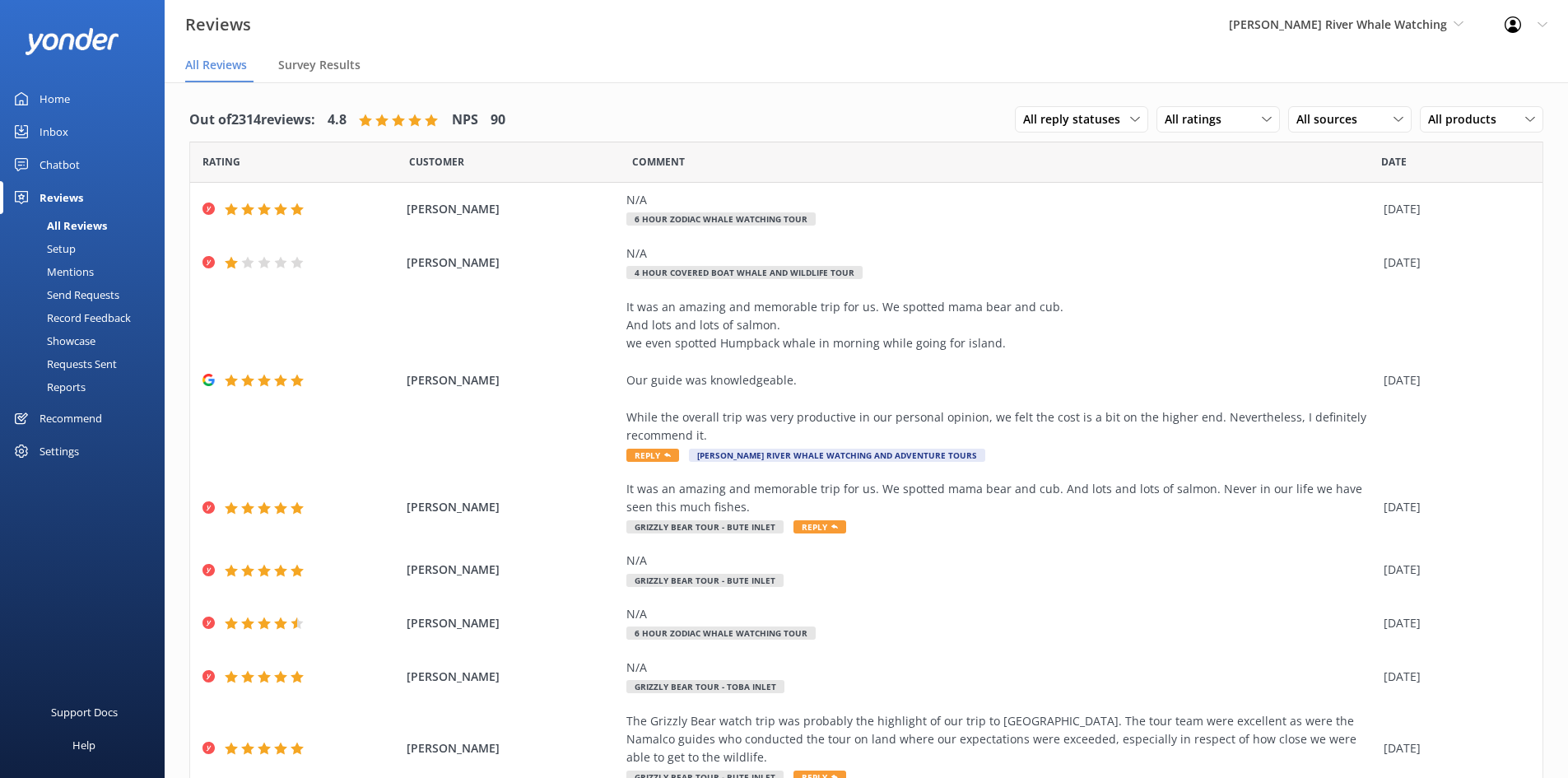
click at [48, 456] on div "Settings" at bounding box center [59, 451] width 40 height 33
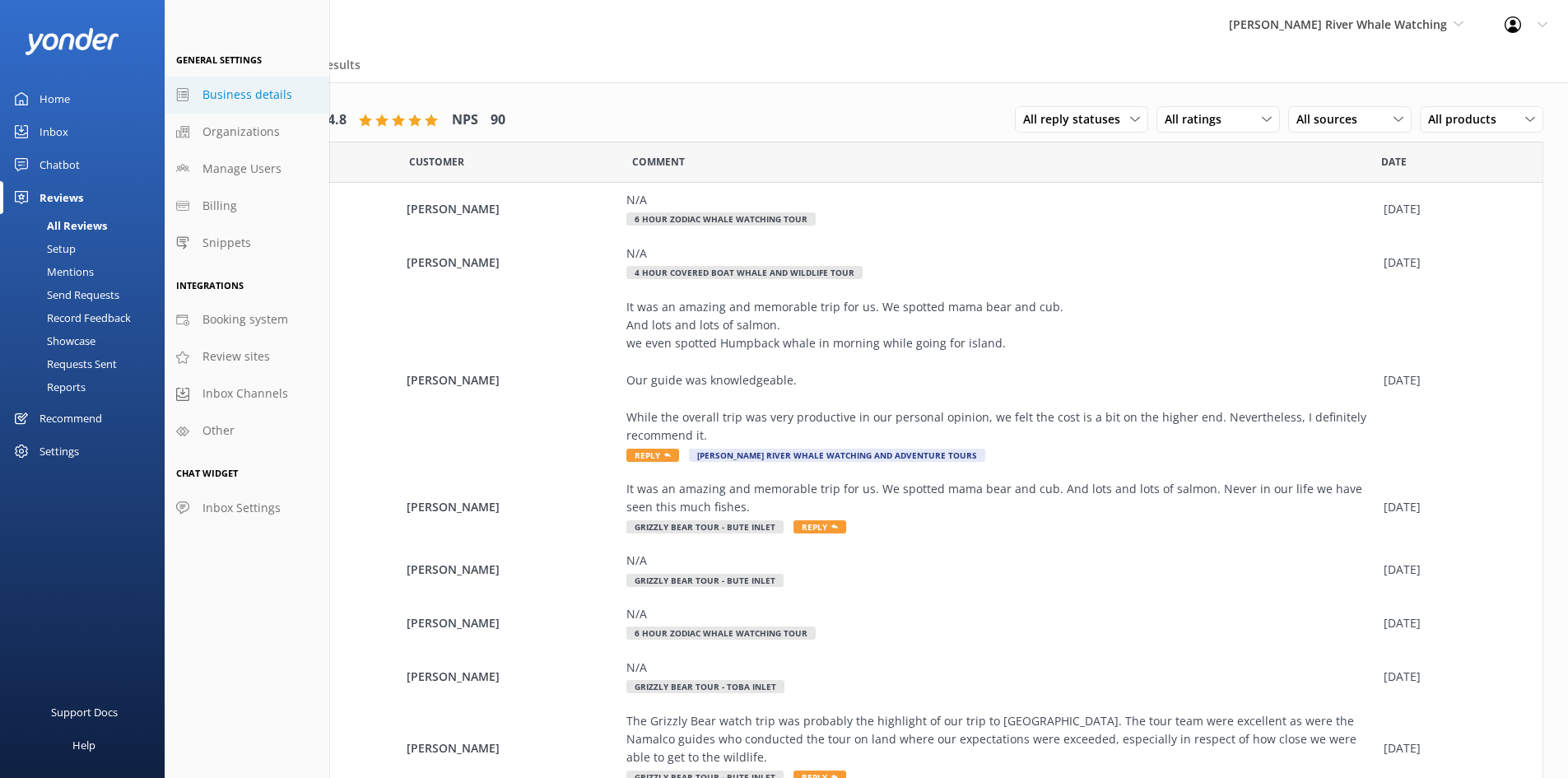
click at [246, 93] on span "Business details" at bounding box center [247, 95] width 90 height 18
select select "America/Tijuana"
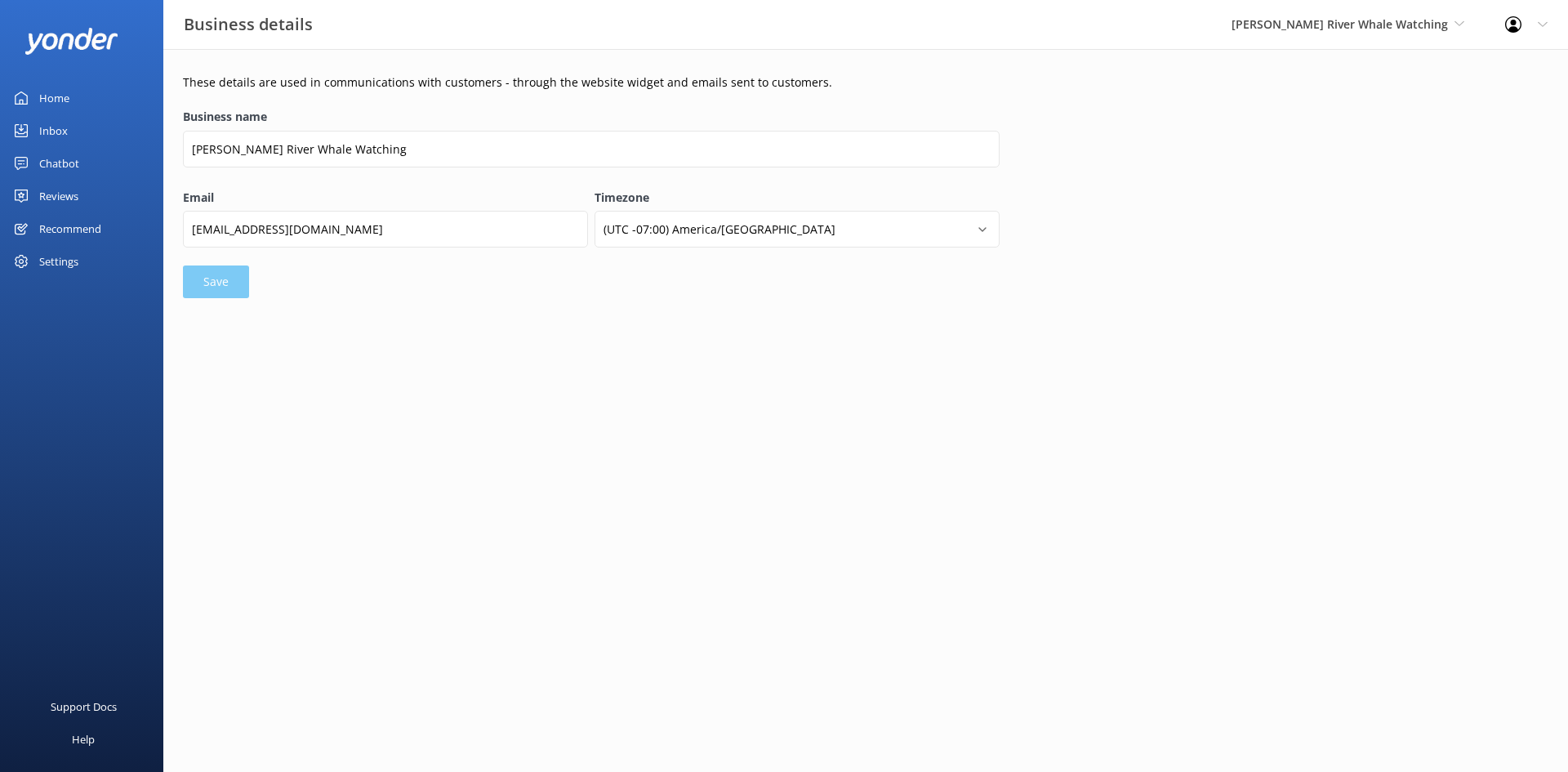
click at [79, 268] on div "Settings" at bounding box center [82, 261] width 164 height 33
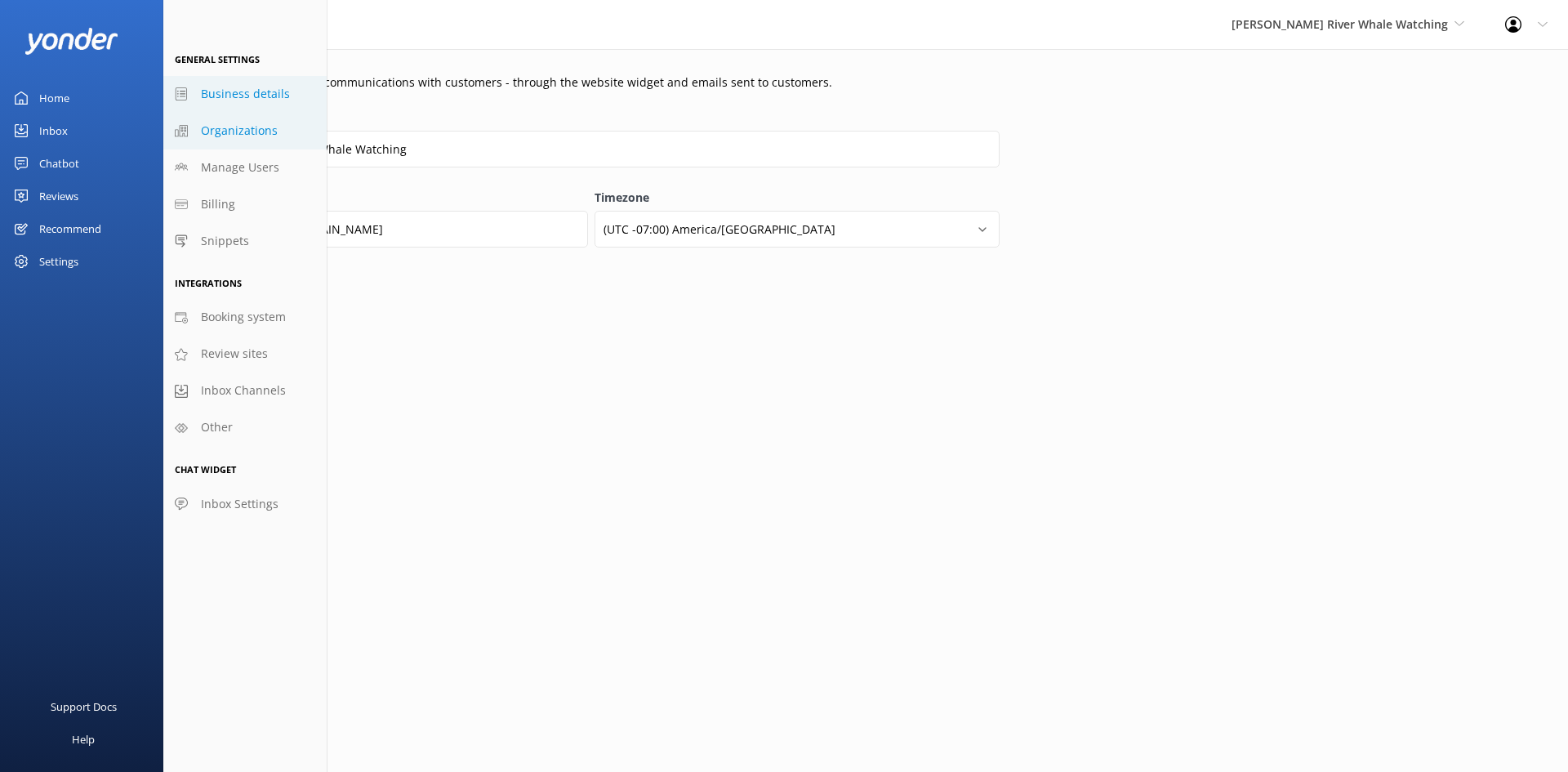
click at [232, 140] on span "Organizations" at bounding box center [238, 130] width 77 height 18
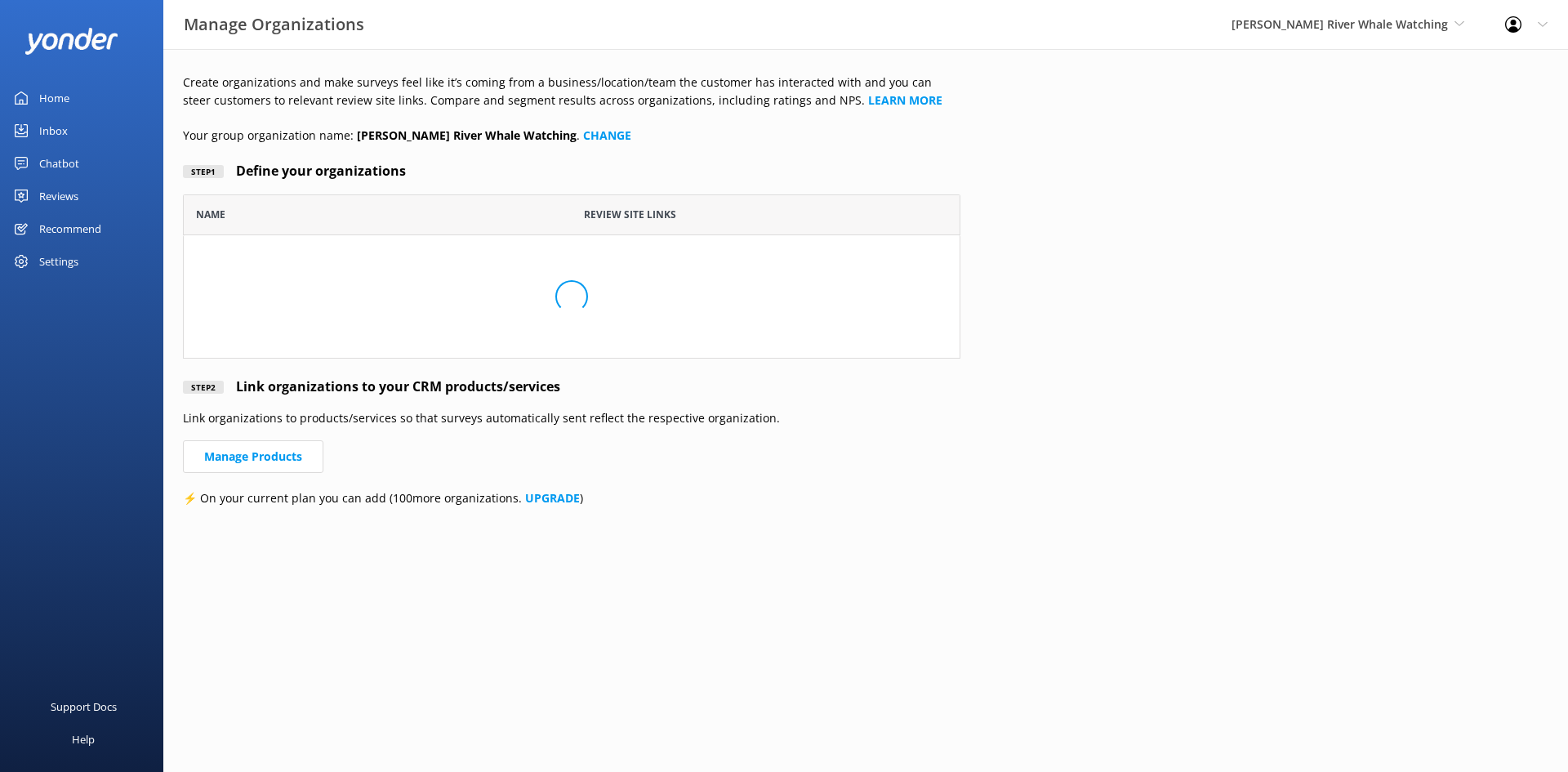
scroll to position [152, 766]
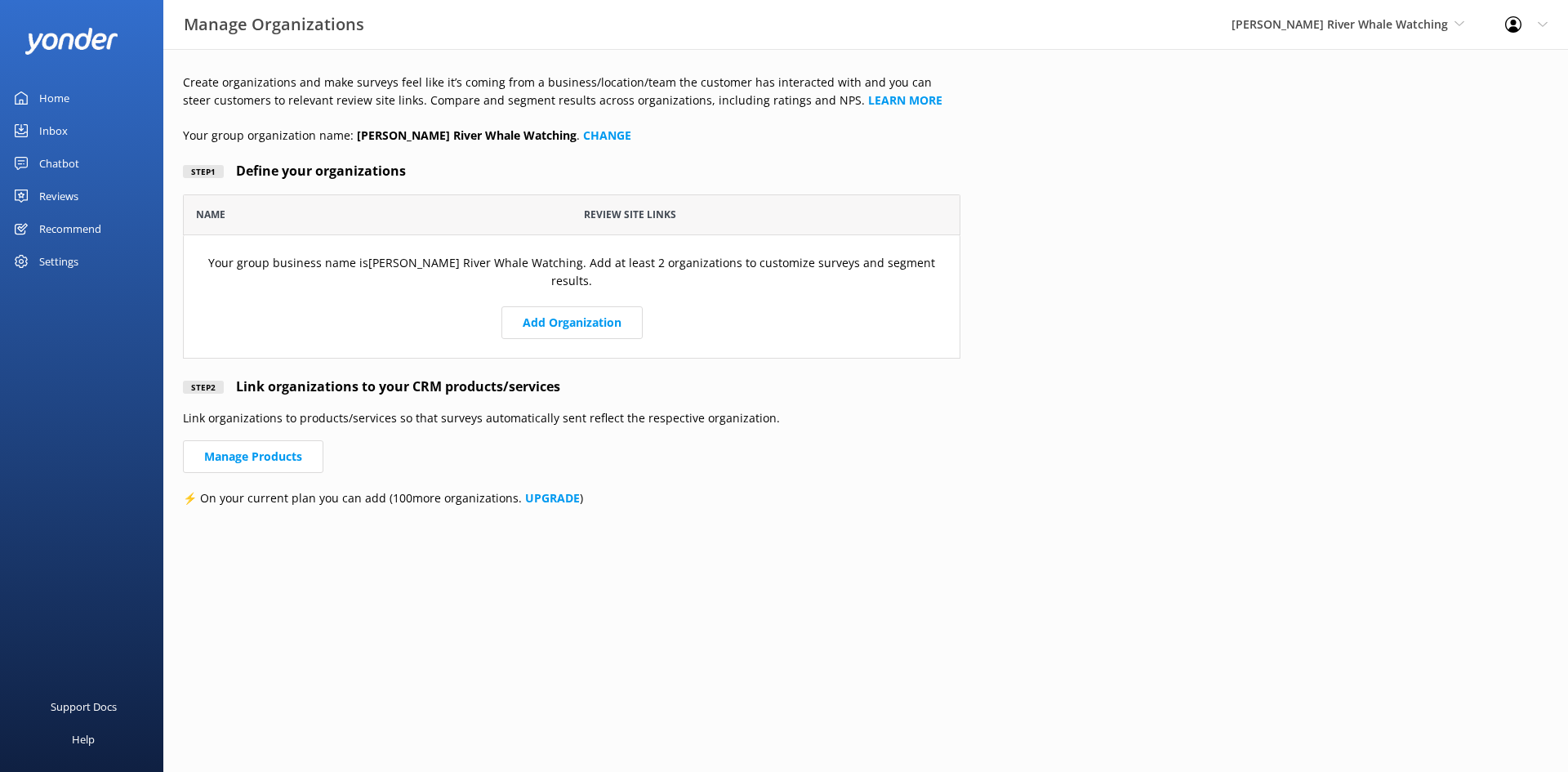
click at [62, 256] on div "Settings" at bounding box center [59, 261] width 40 height 33
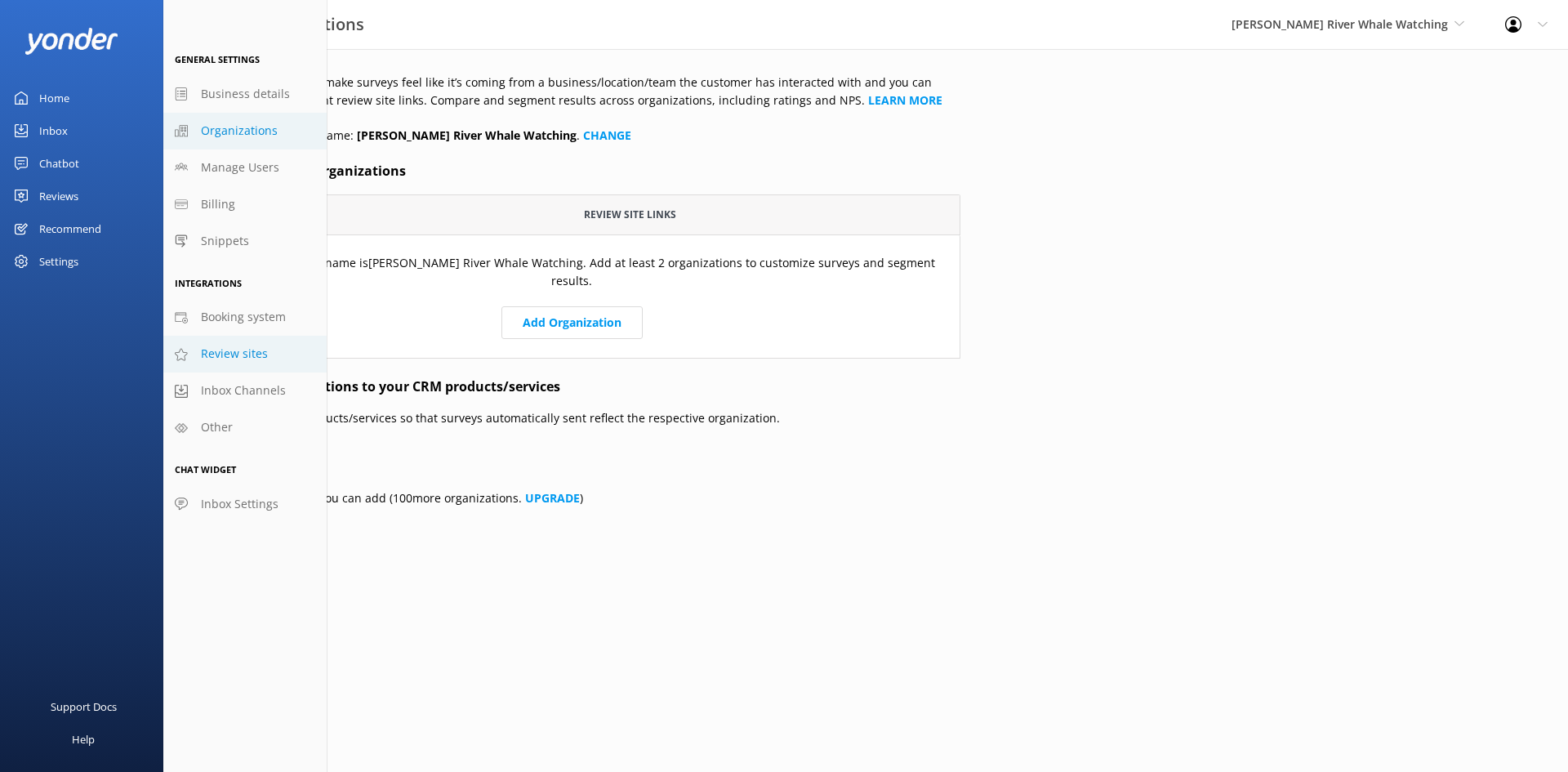
click at [239, 355] on span "Review sites" at bounding box center [234, 354] width 67 height 18
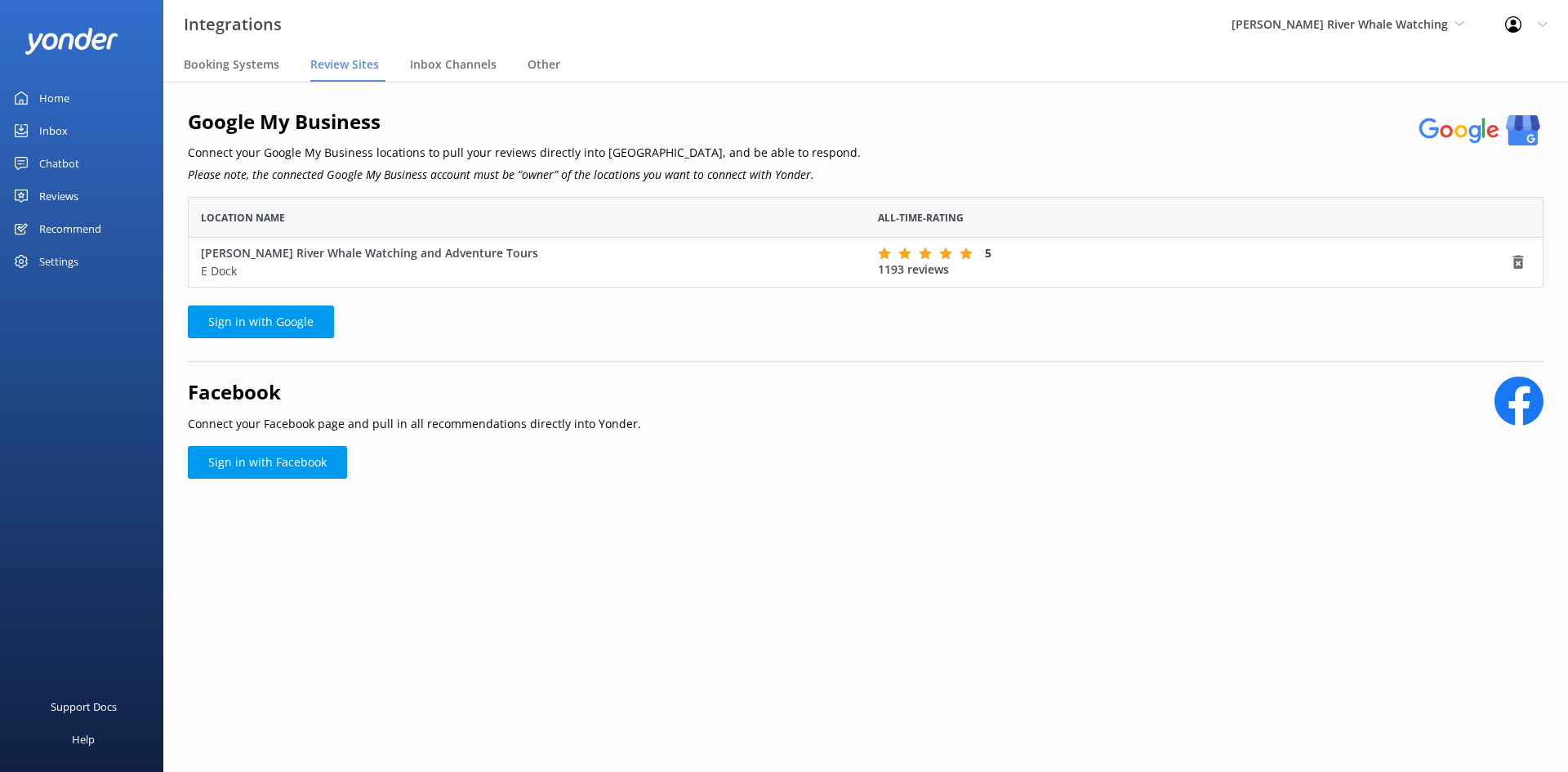
scroll to position [78, 1344]
click at [470, 63] on span "Inbox Channels" at bounding box center [453, 64] width 86 height 17
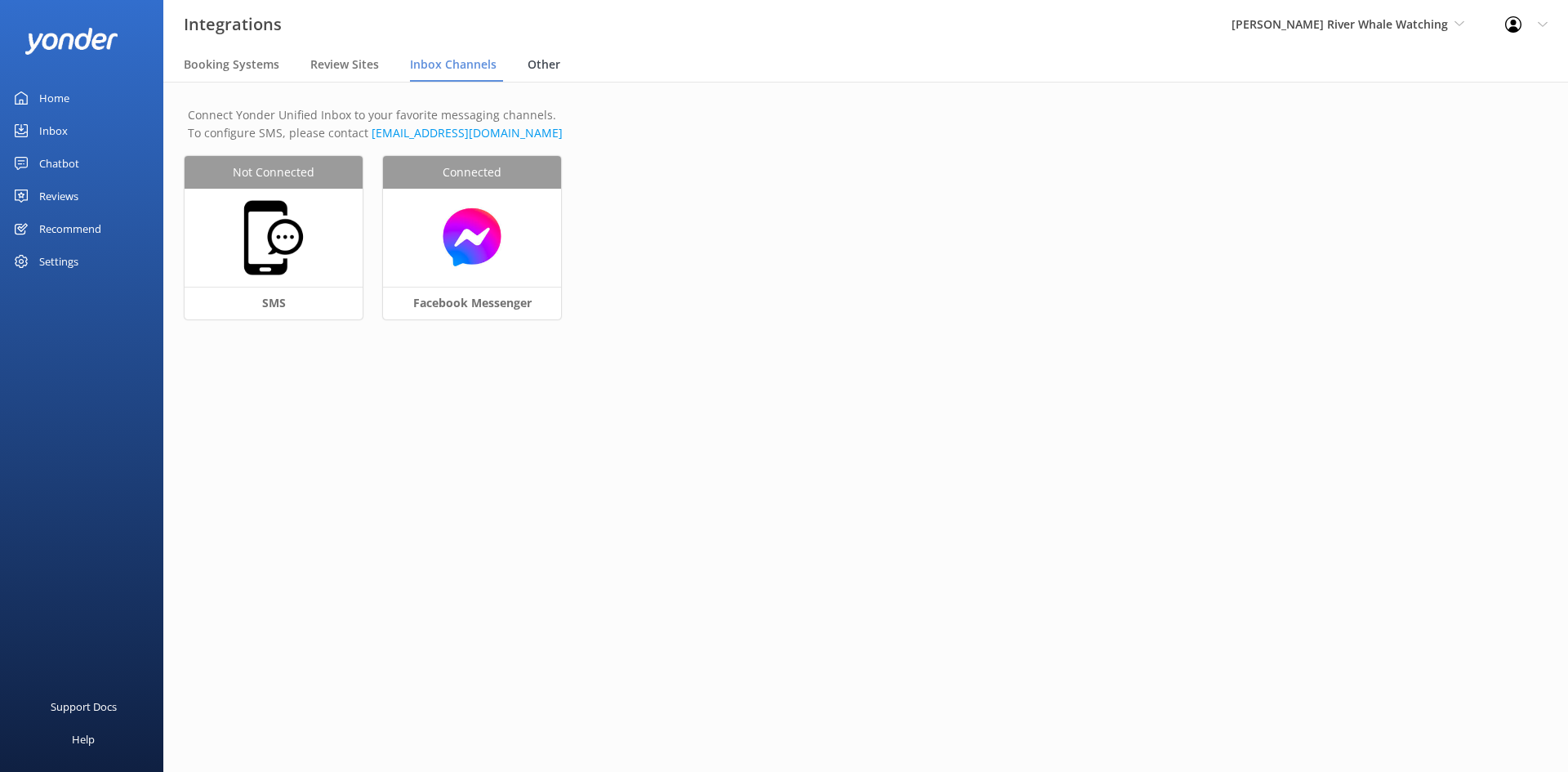
click at [543, 51] on div "Other" at bounding box center [547, 65] width 40 height 33
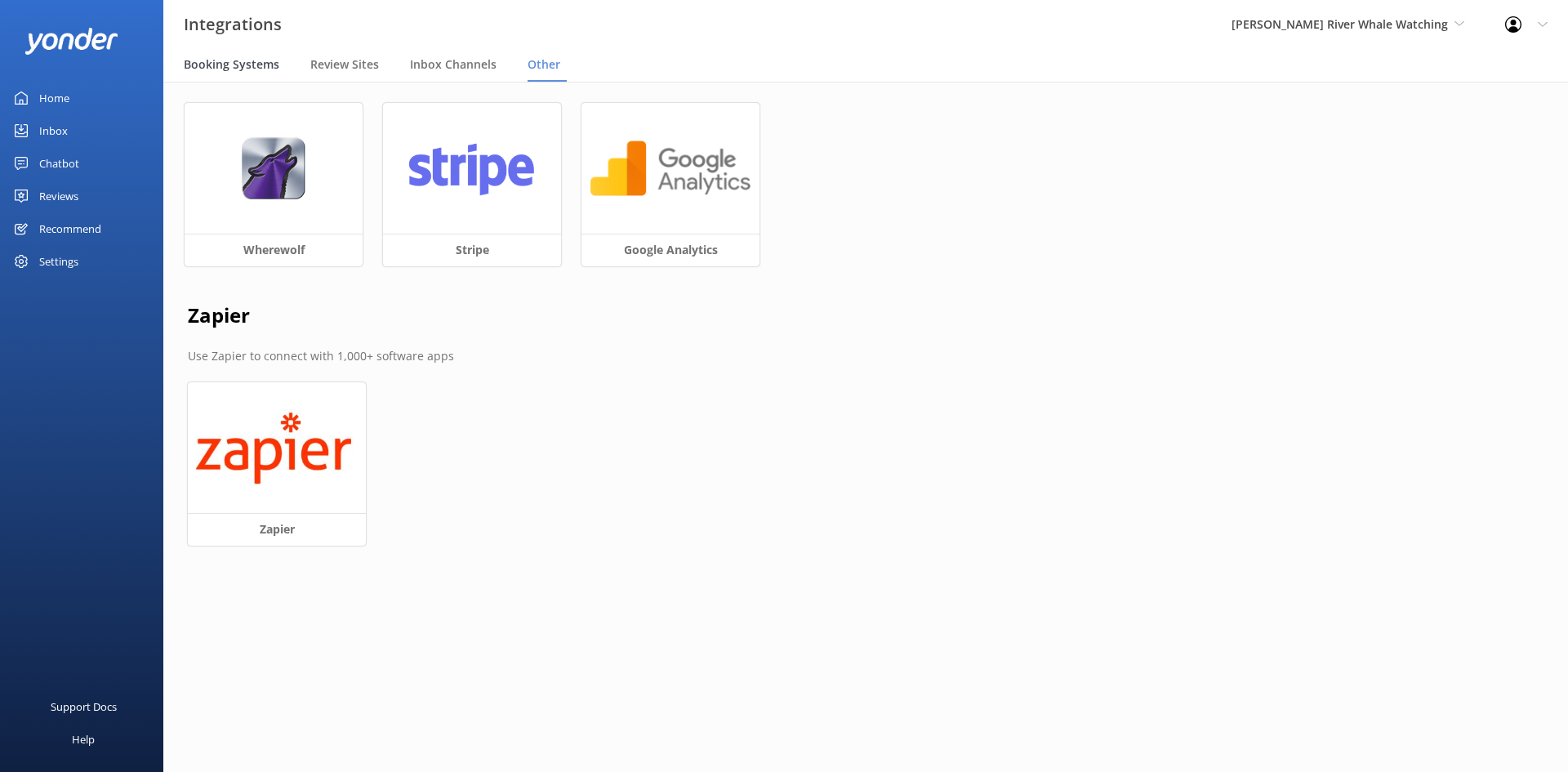
click at [244, 75] on div "Booking Systems" at bounding box center [235, 65] width 102 height 33
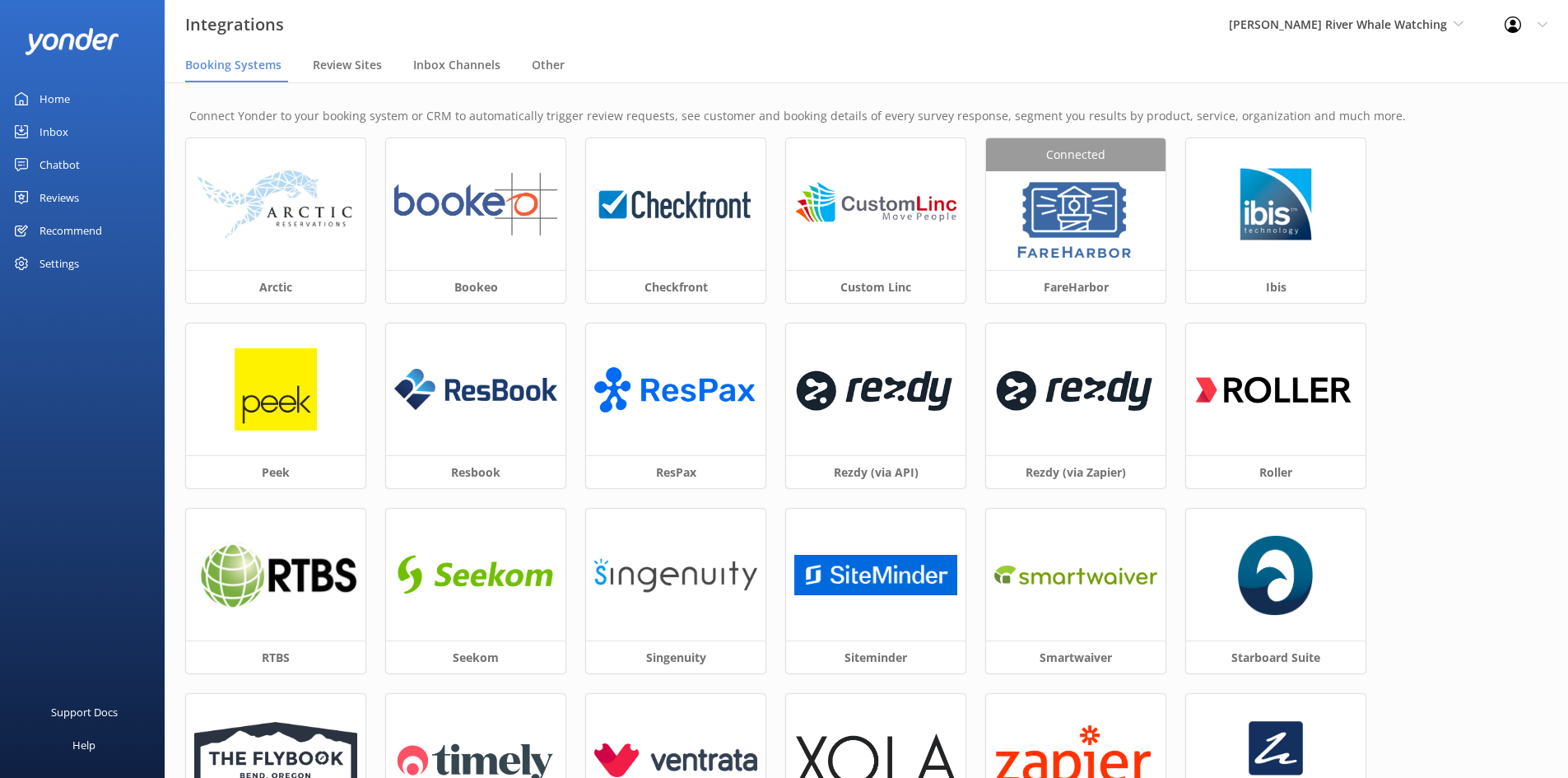
click at [38, 267] on div "Settings" at bounding box center [82, 263] width 165 height 33
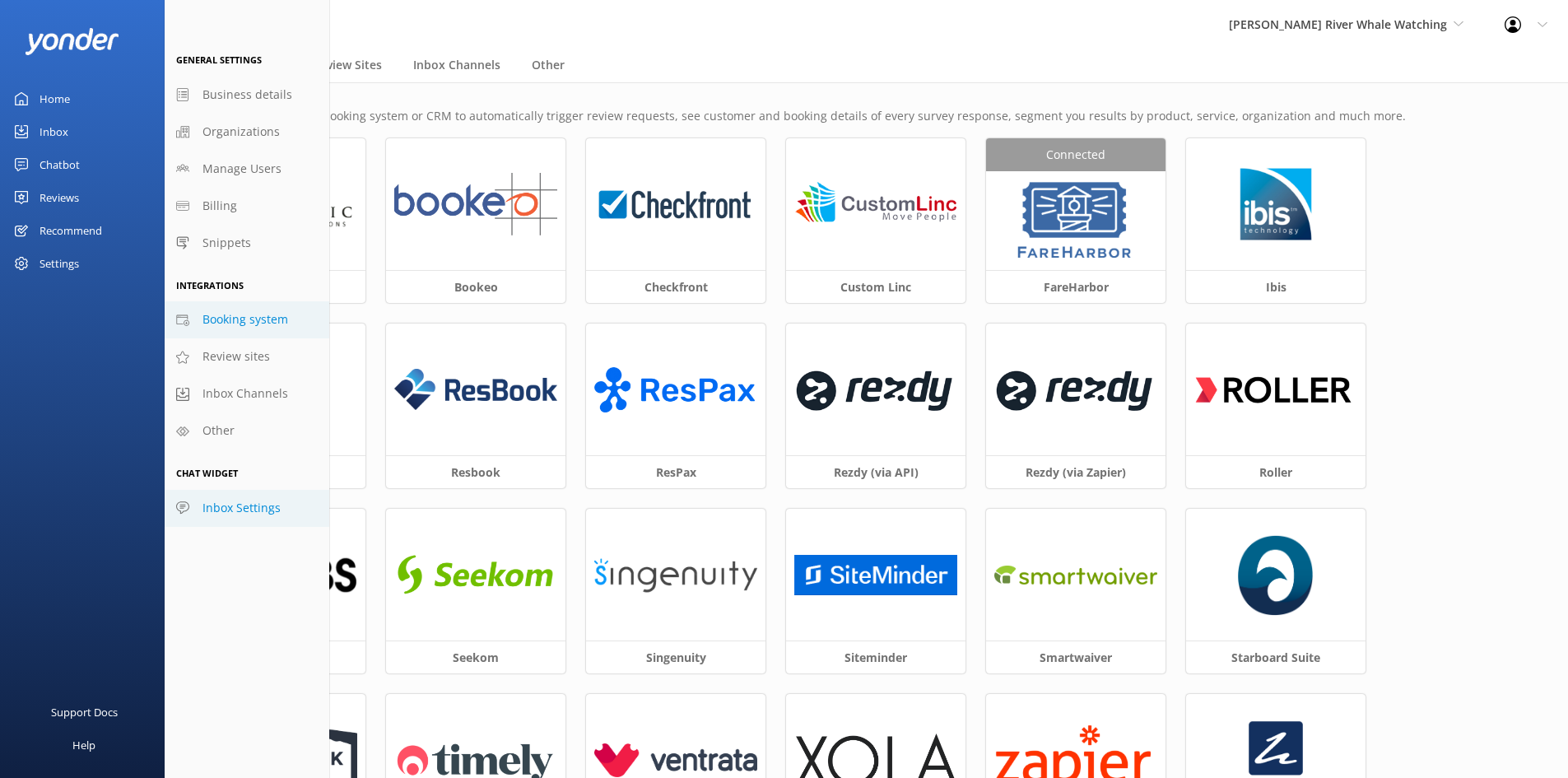
click at [222, 507] on span "Inbox Settings" at bounding box center [241, 508] width 78 height 18
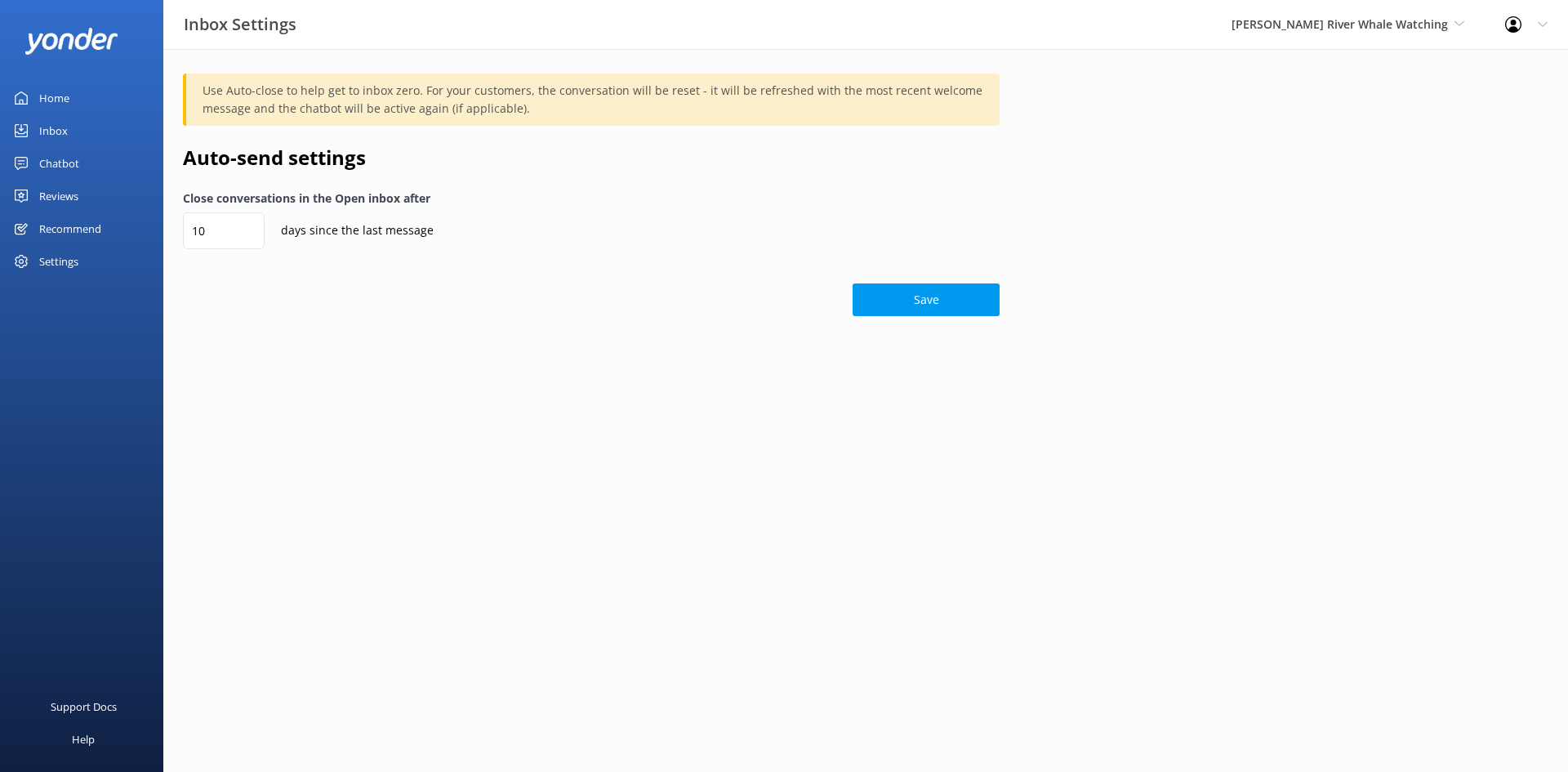
click at [74, 261] on div "Settings" at bounding box center [59, 261] width 40 height 33
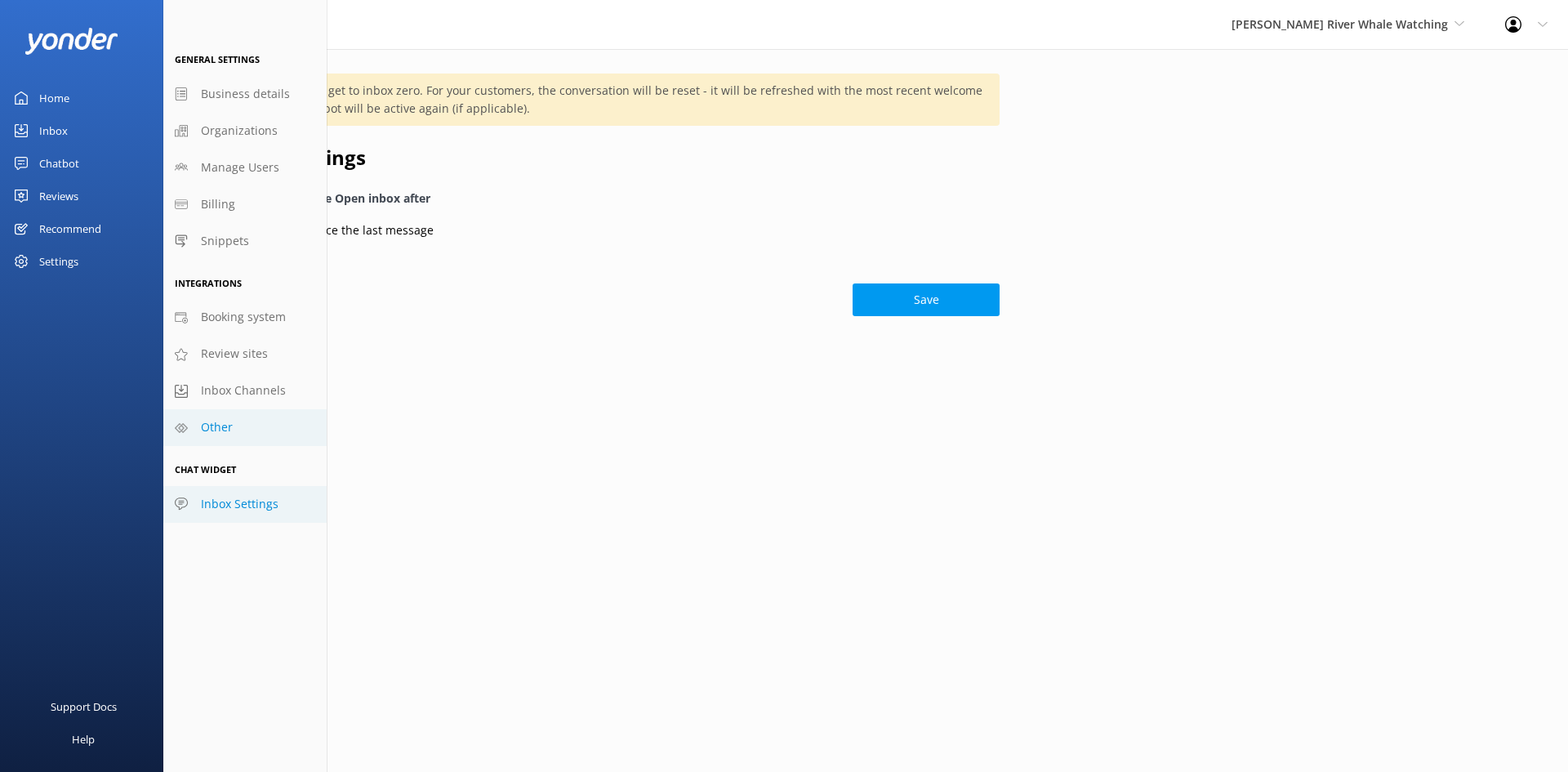
click at [226, 434] on span "Other" at bounding box center [216, 427] width 32 height 18
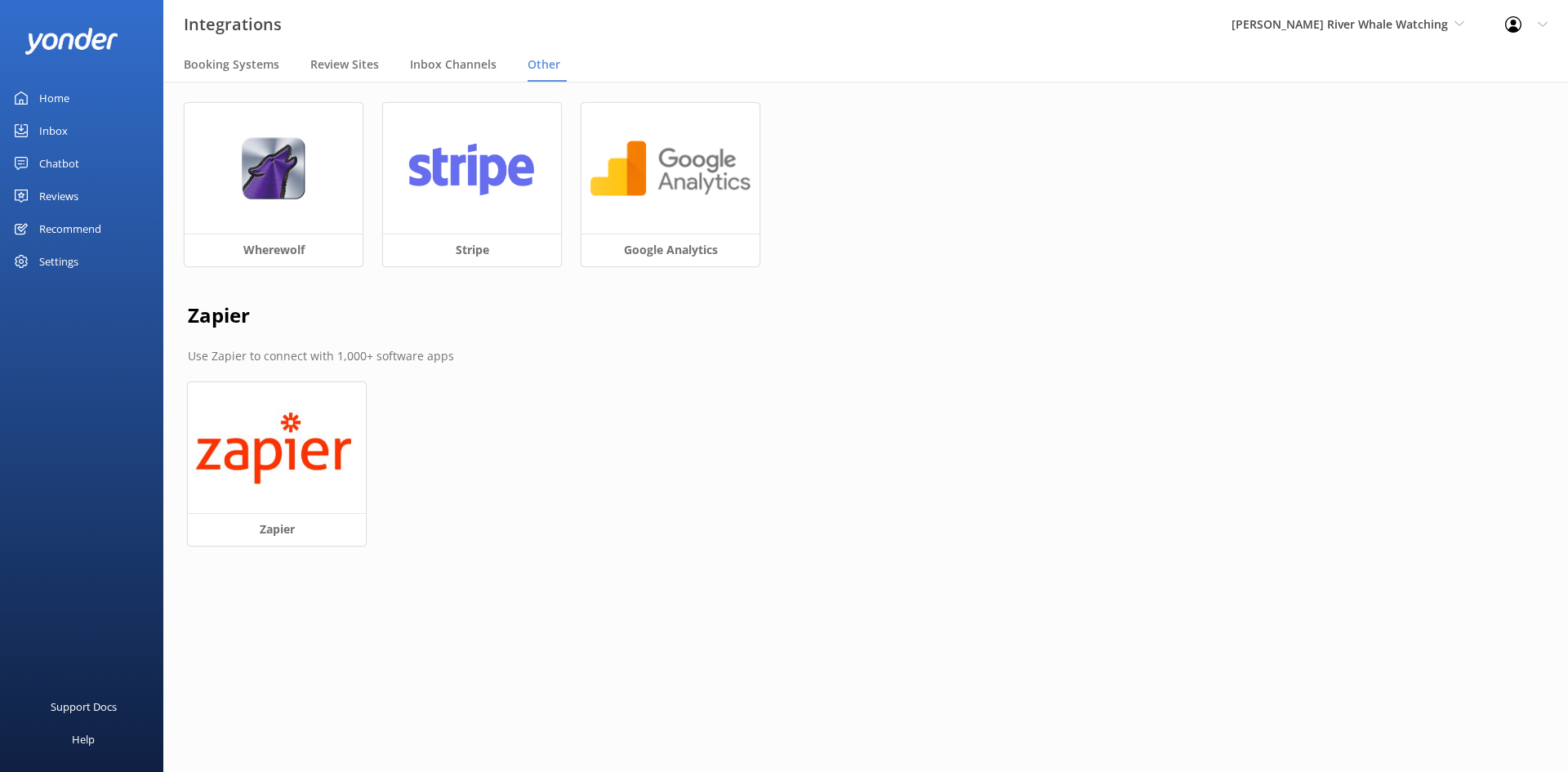
click at [93, 263] on div "Settings" at bounding box center [82, 261] width 164 height 33
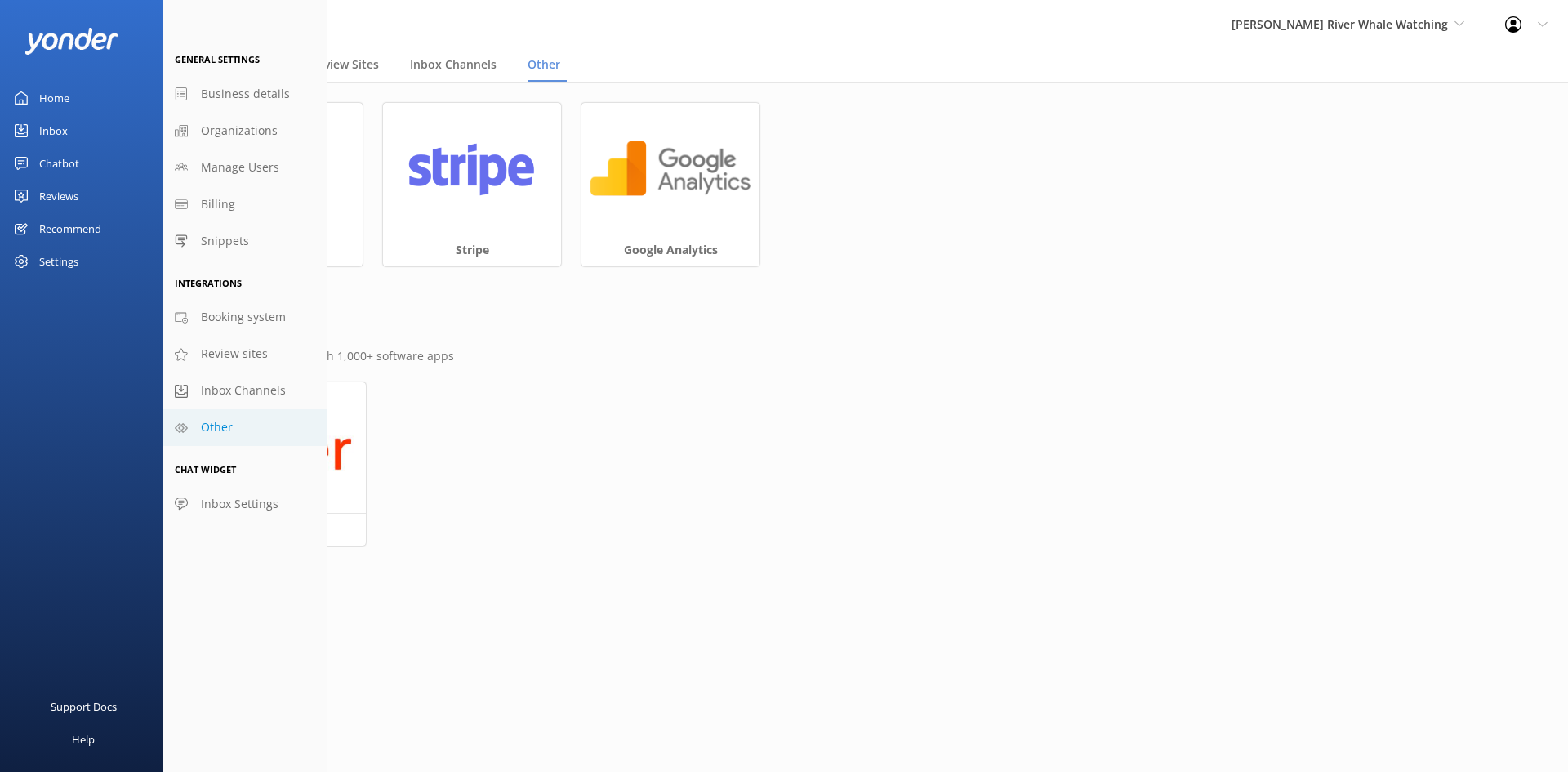
click at [66, 225] on div "Recommend" at bounding box center [70, 228] width 62 height 33
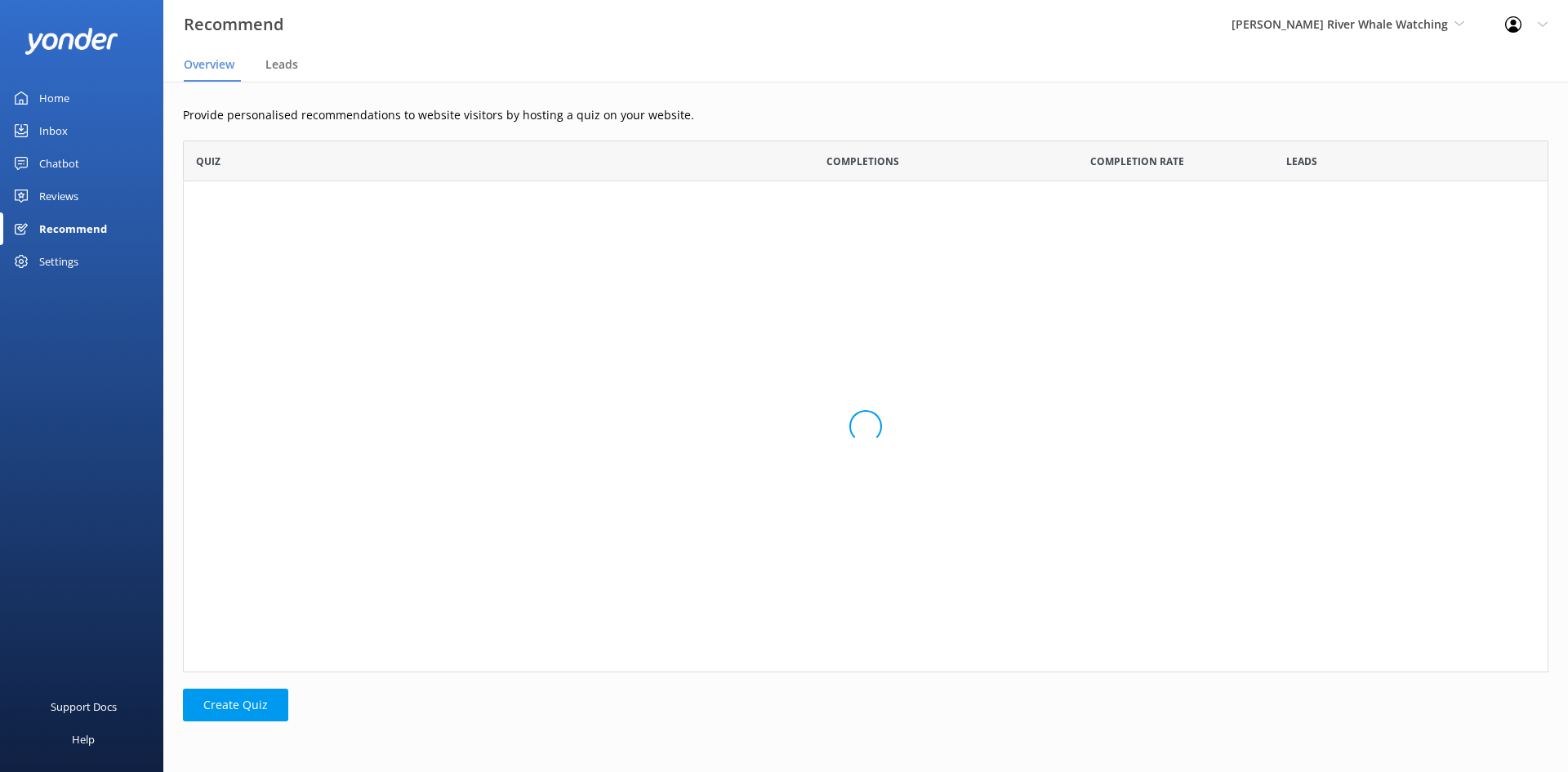
scroll to position [519, 1353]
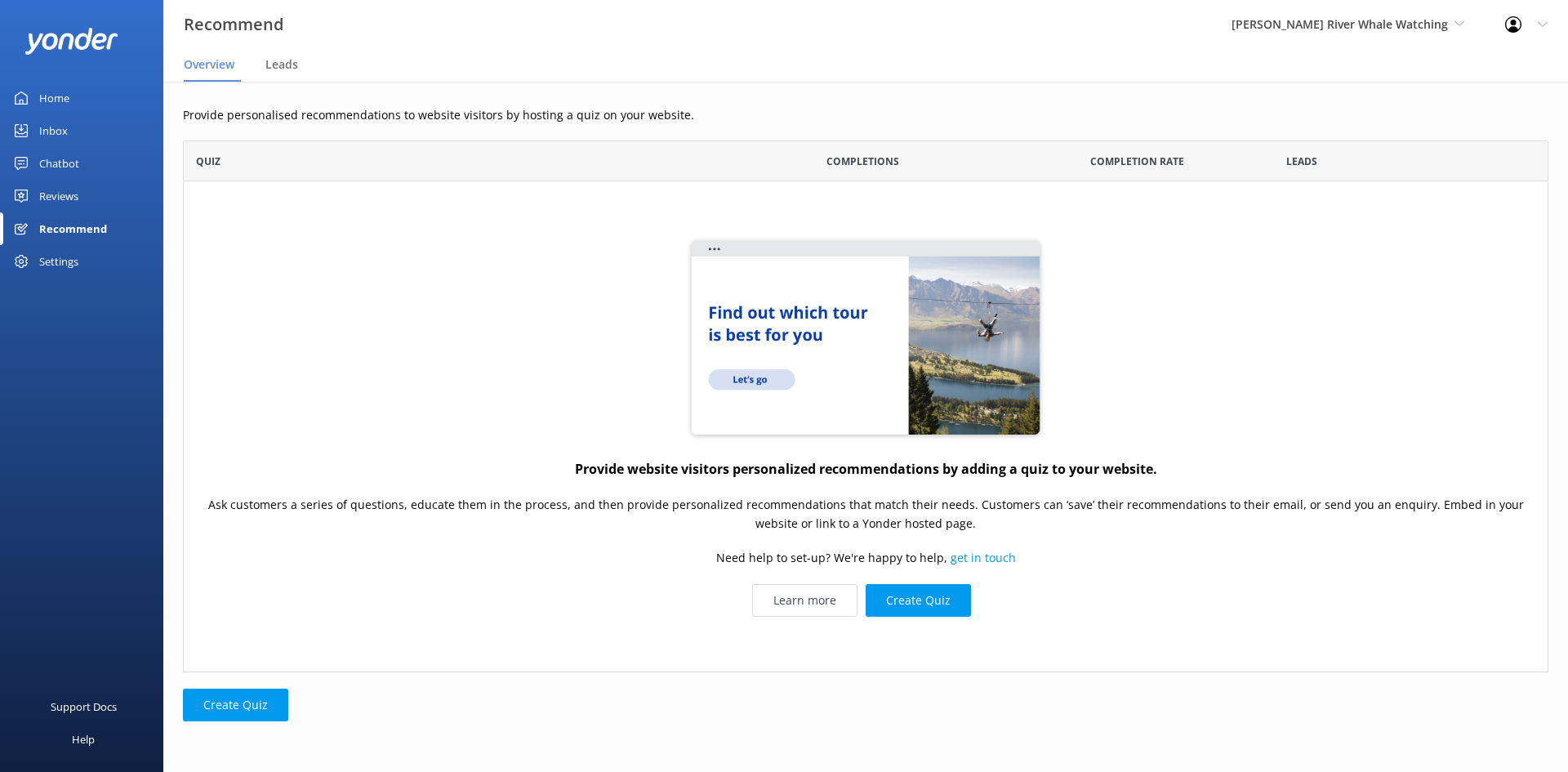
click at [68, 197] on div "Reviews" at bounding box center [59, 195] width 40 height 33
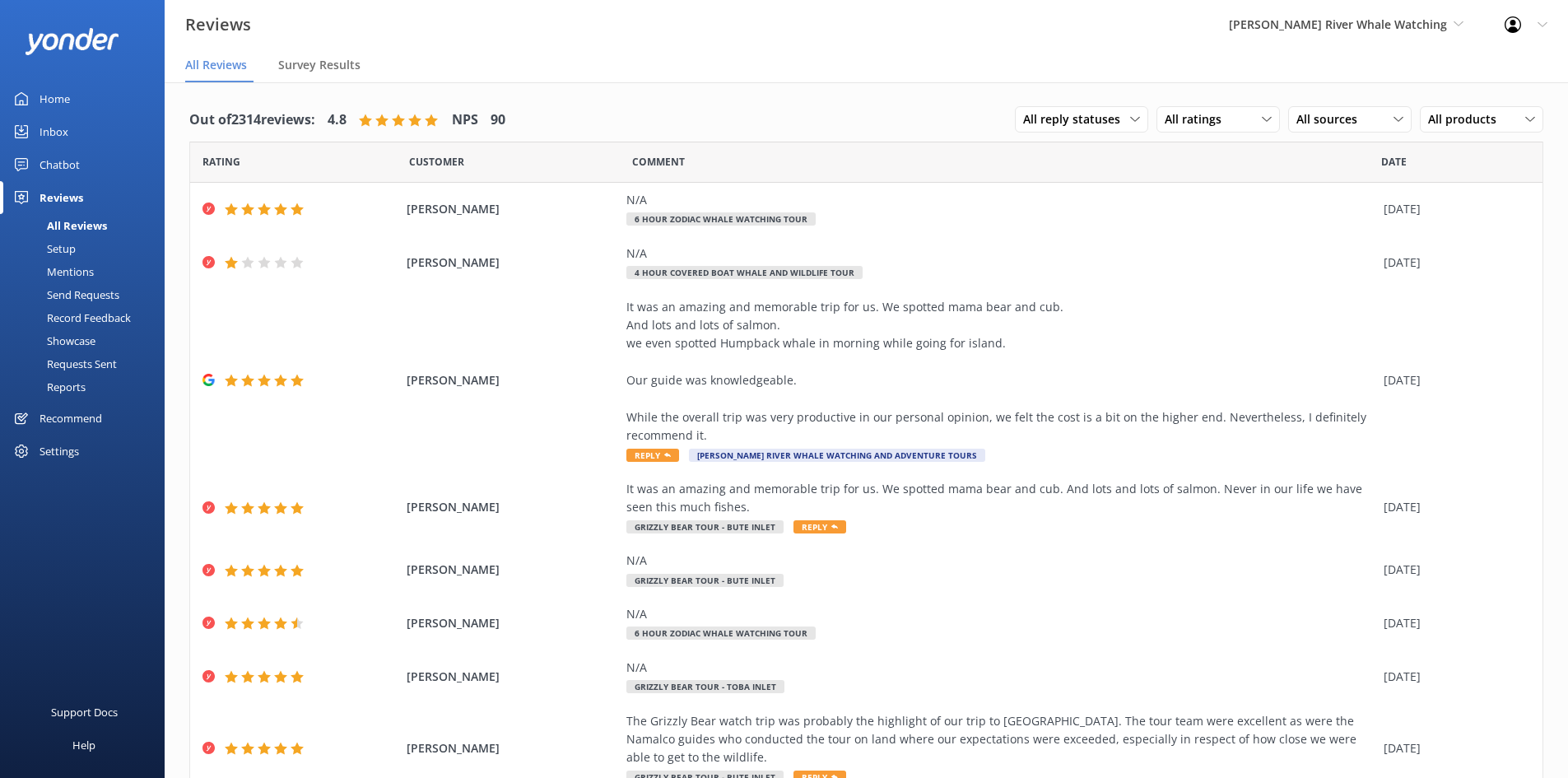
click at [63, 252] on div "Setup" at bounding box center [43, 248] width 66 height 23
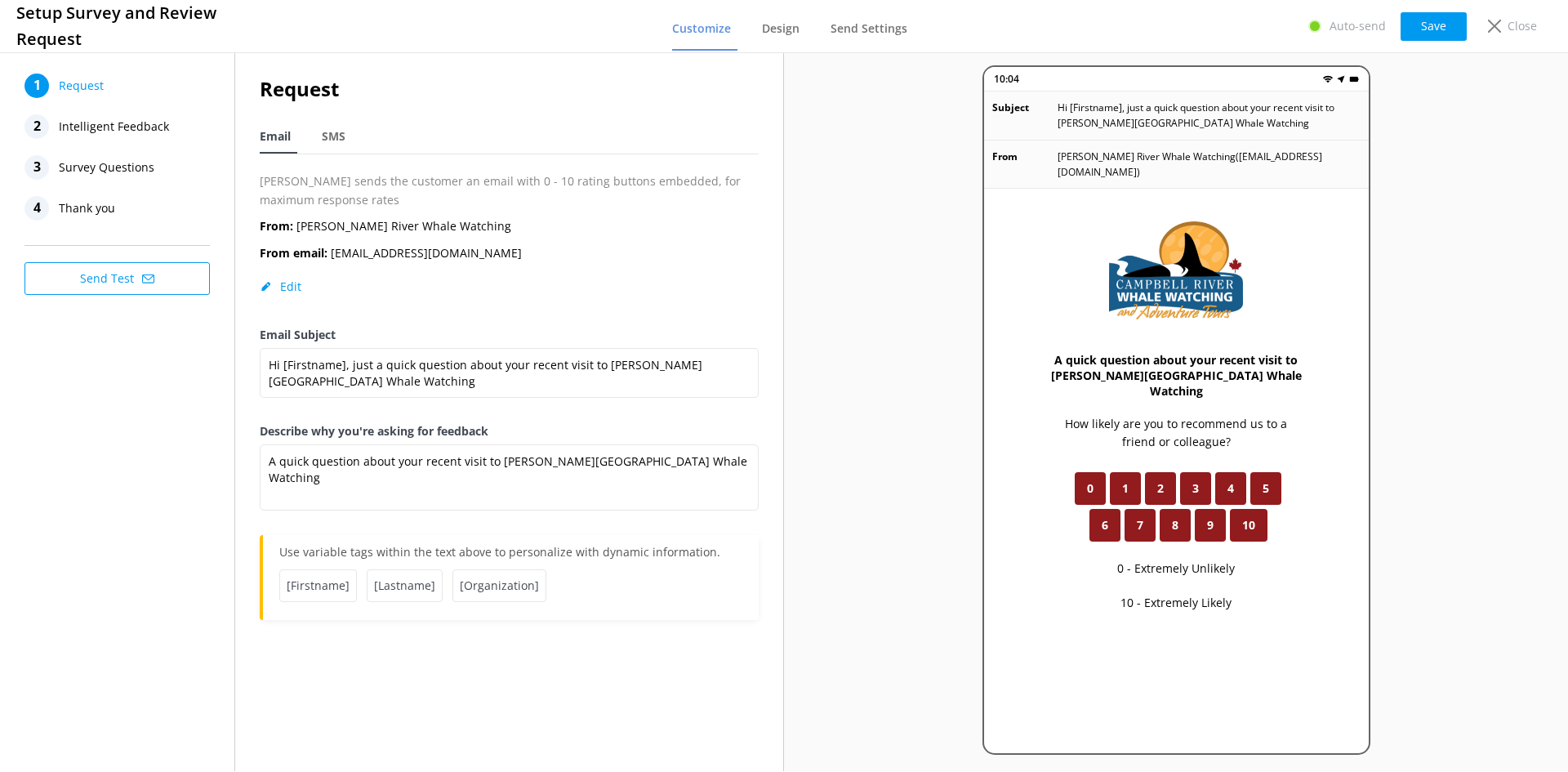
click at [77, 121] on span "Intelligent Feedback" at bounding box center [114, 127] width 110 height 25
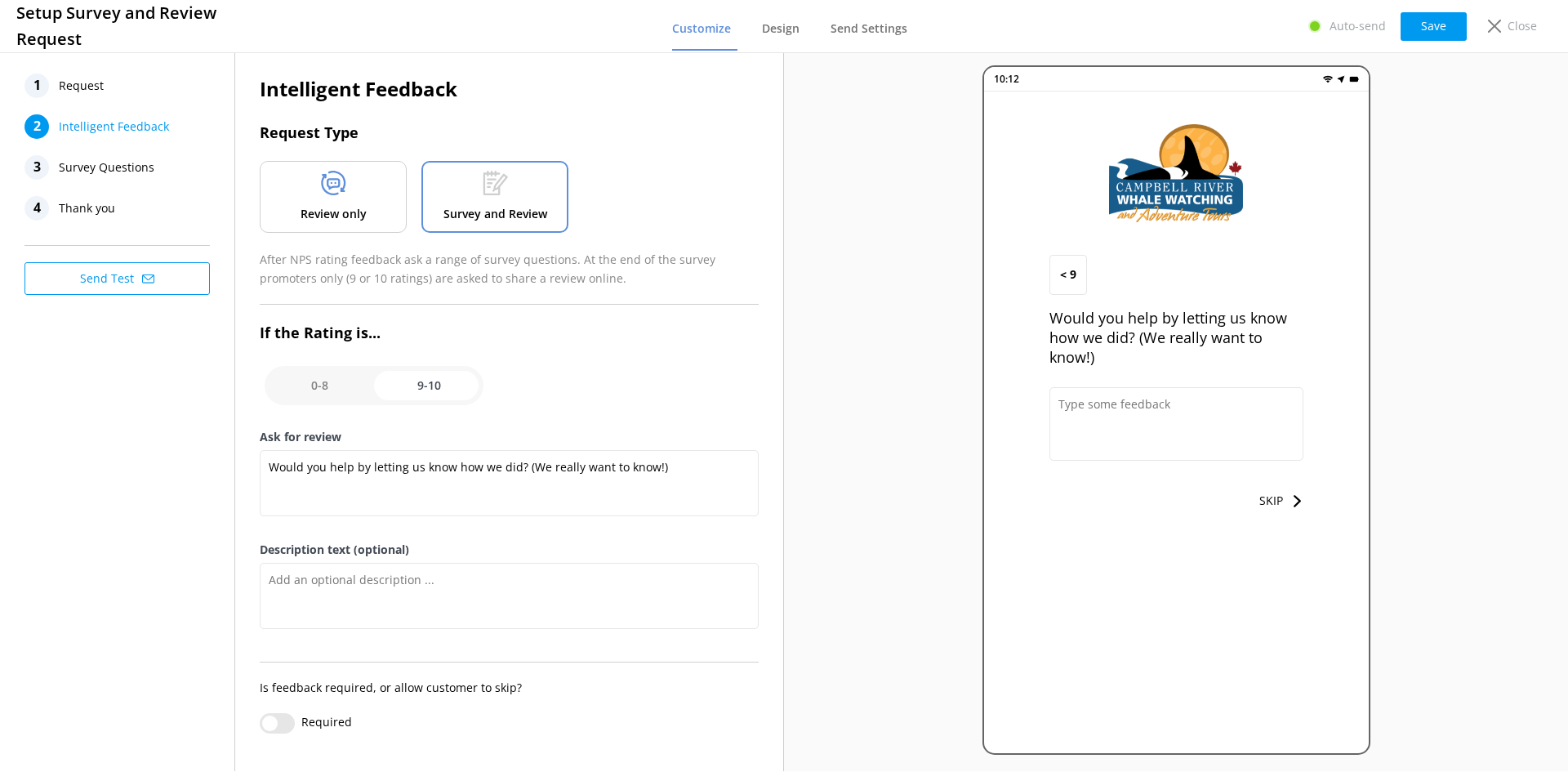
click at [330, 192] on icon at bounding box center [333, 183] width 26 height 25
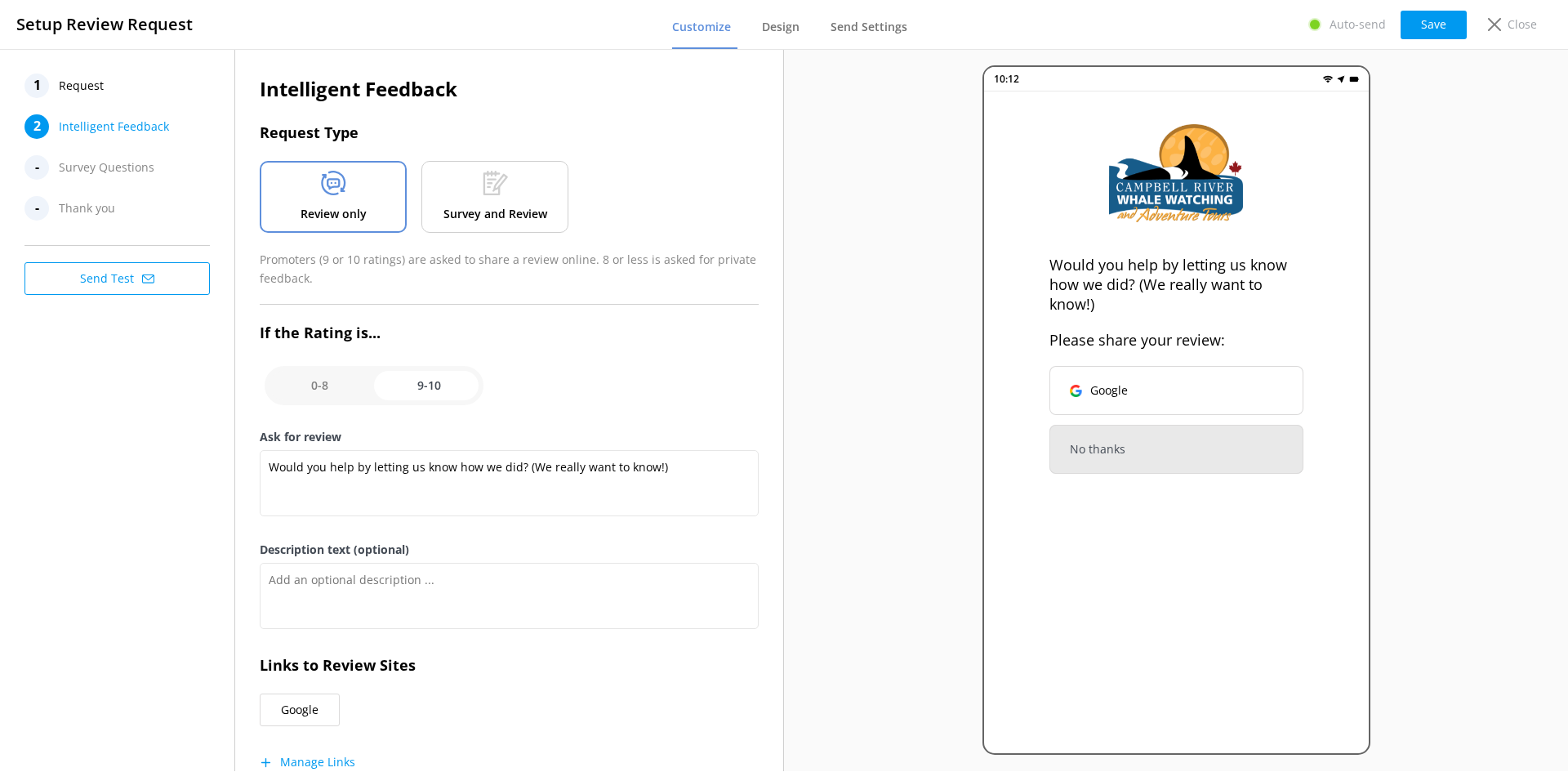
click at [341, 396] on input "checkbox" at bounding box center [374, 386] width 219 height 40
checkbox input "false"
type textarea "Please tell us why"
type textarea "Your feedback is important to help us improve"
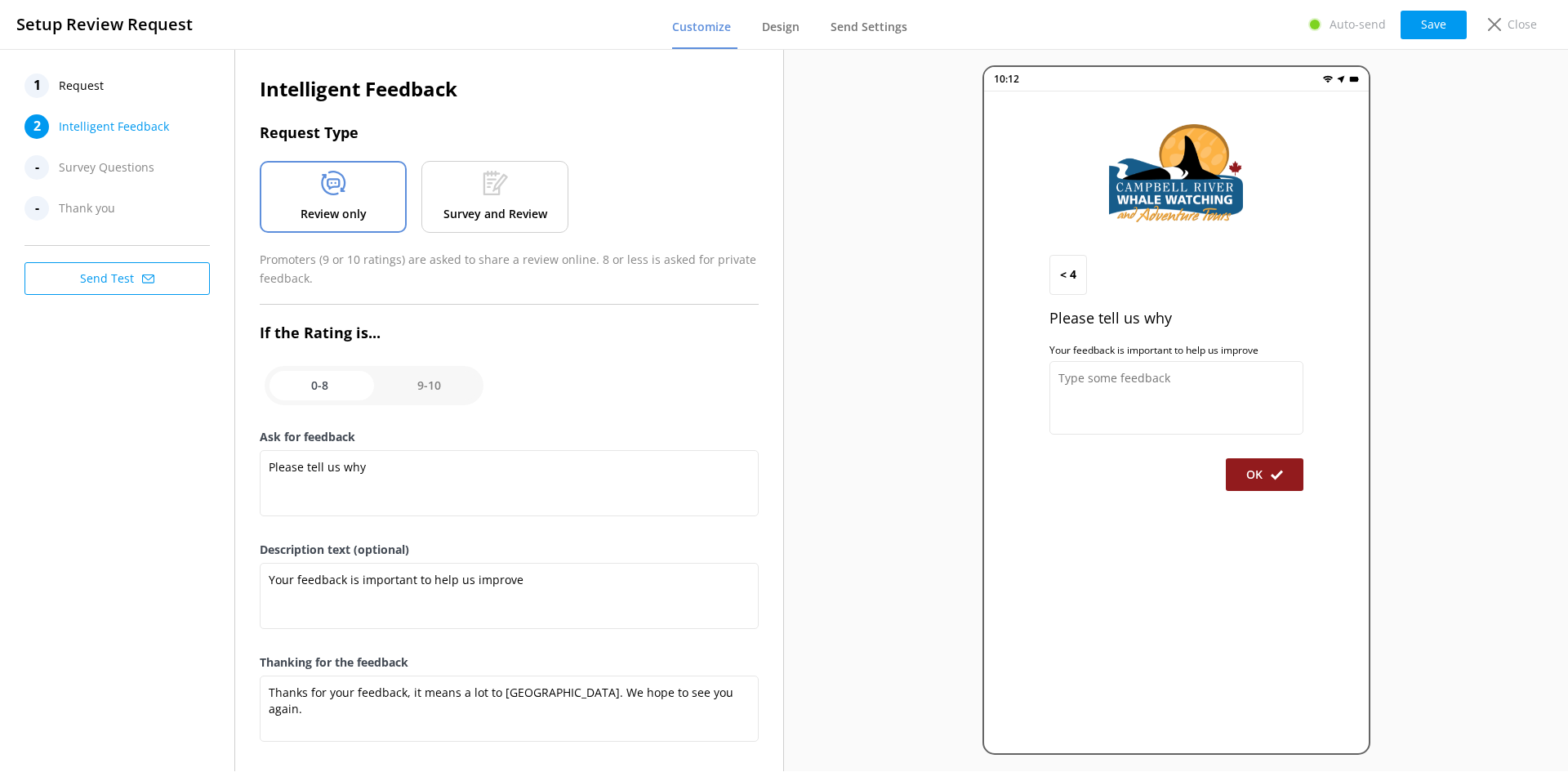
click at [502, 211] on p "Survey and Review" at bounding box center [495, 214] width 104 height 18
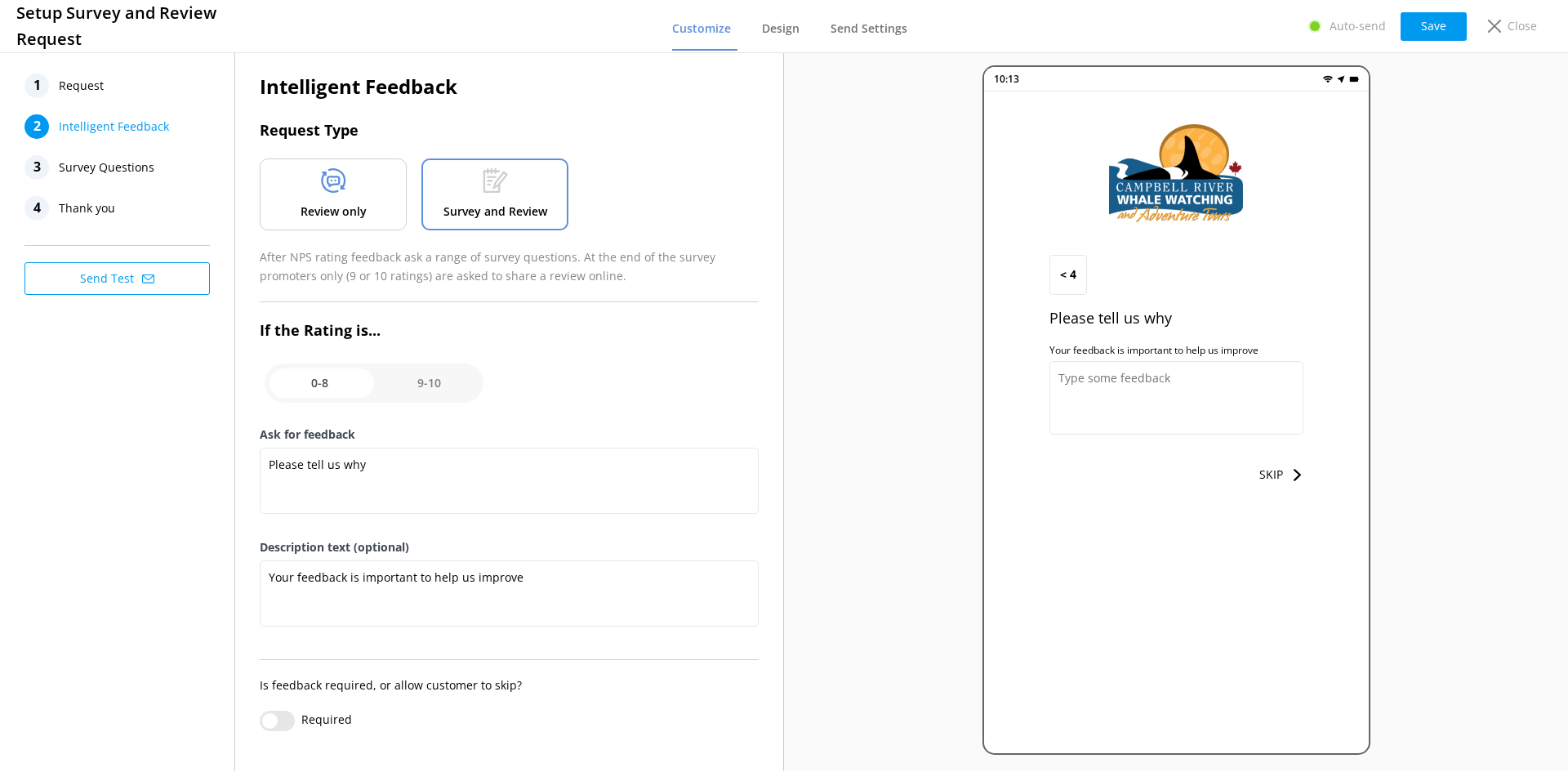
scroll to position [4, 0]
click at [92, 167] on span "Survey Questions" at bounding box center [106, 167] width 96 height 25
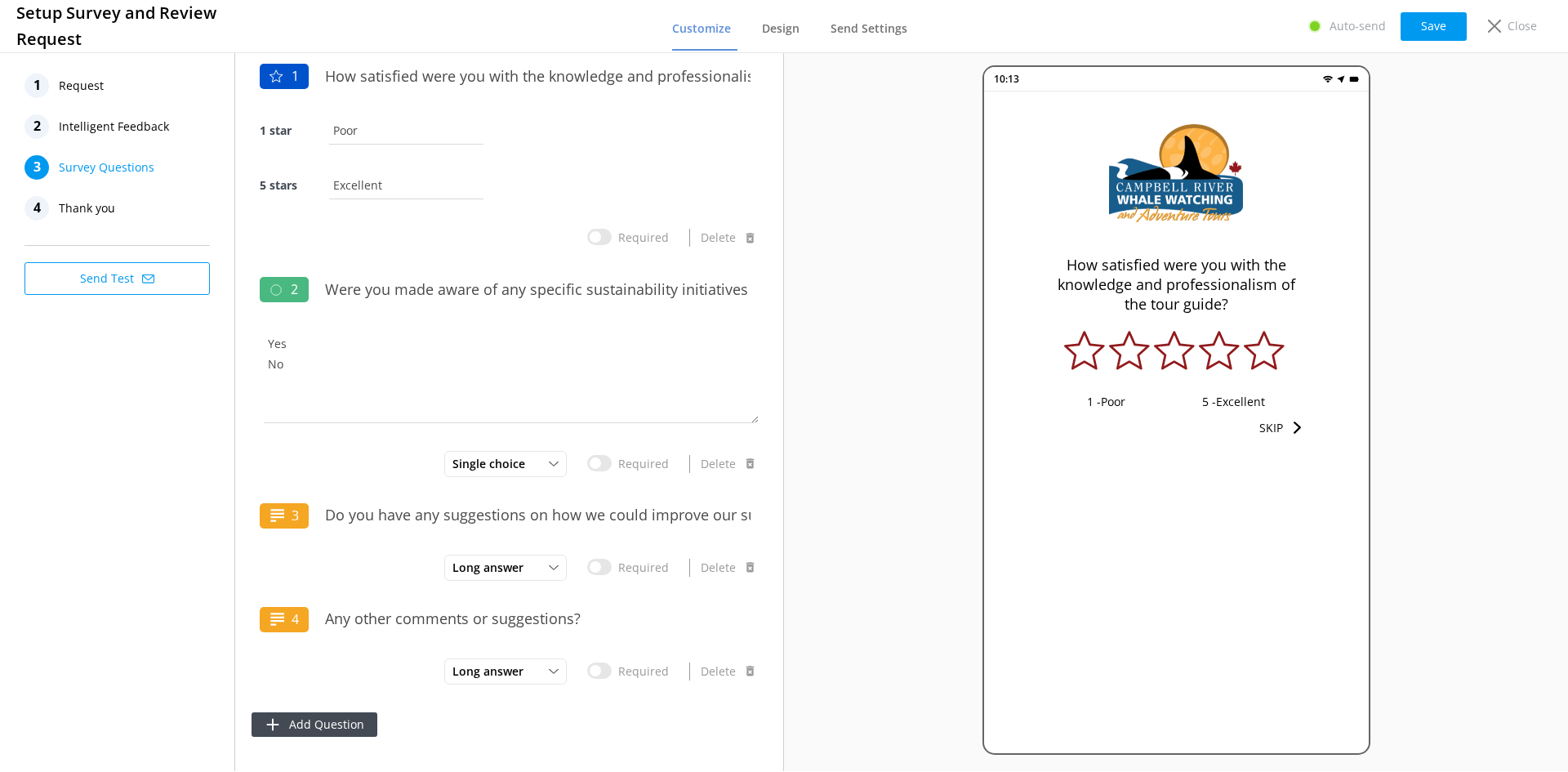
click at [106, 211] on span "Thank you" at bounding box center [87, 209] width 56 height 25
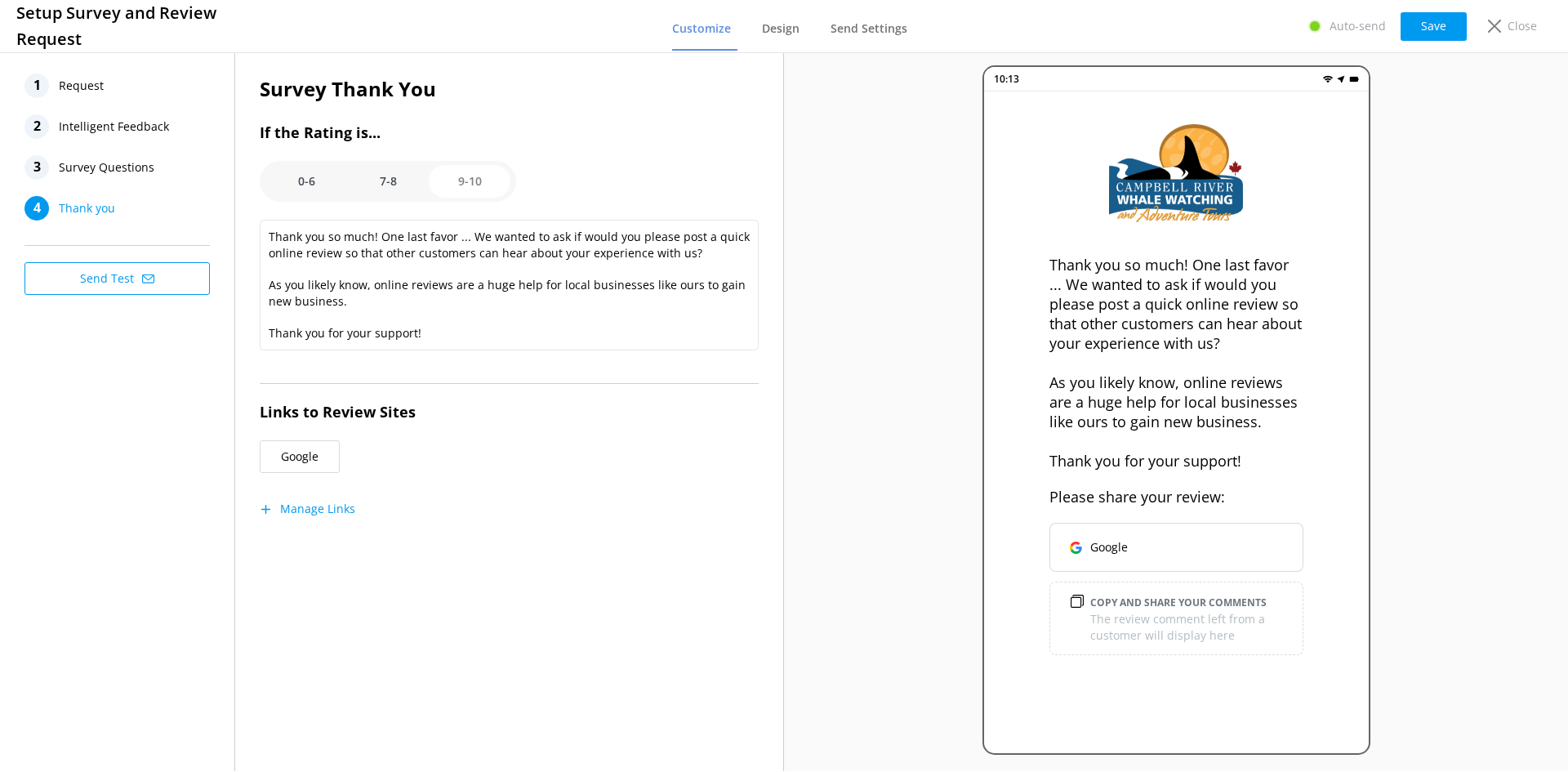
click at [311, 185] on option "0-6" at bounding box center [306, 181] width 82 height 33
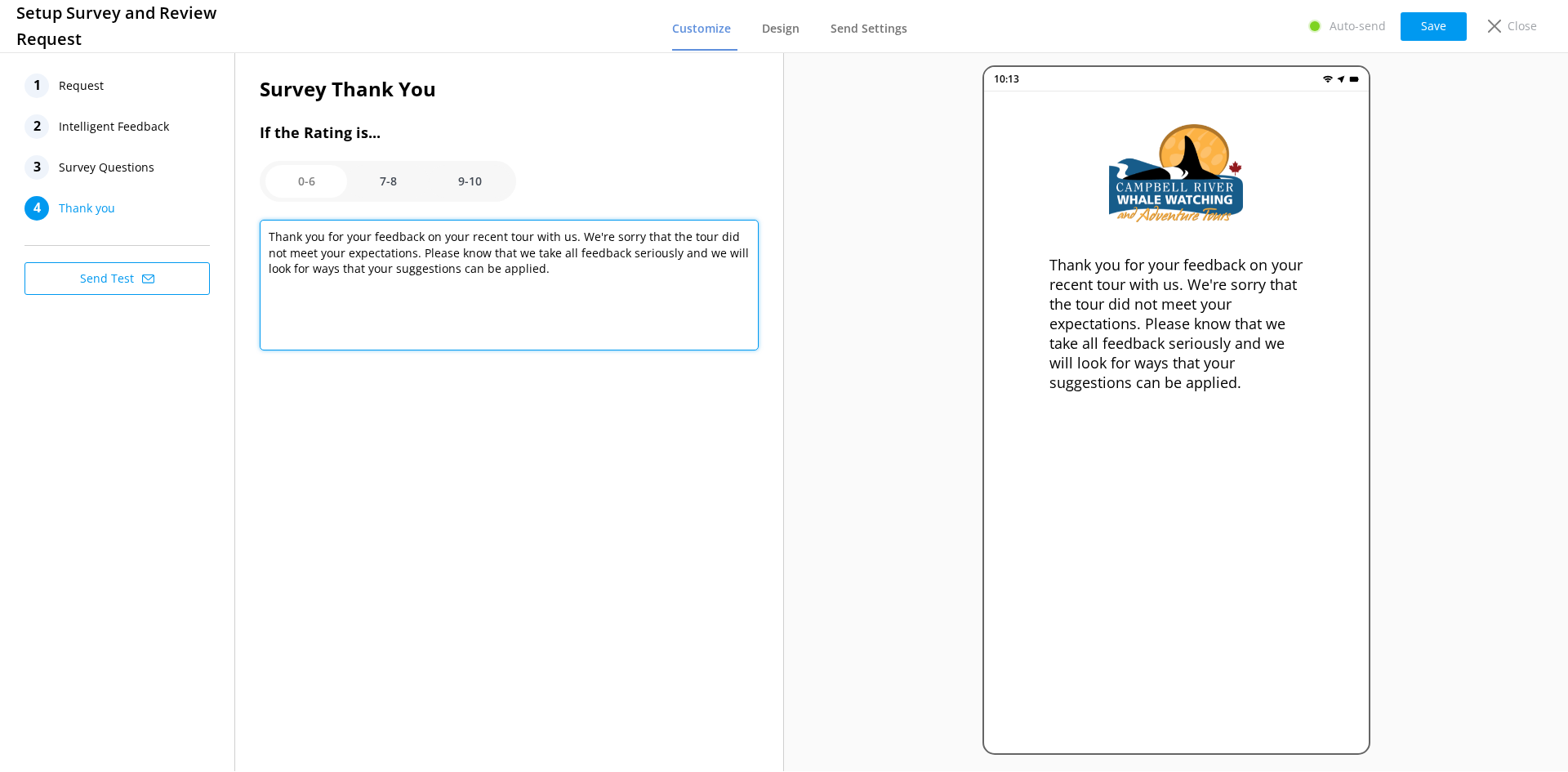
drag, startPoint x: 527, startPoint y: 274, endPoint x: 261, endPoint y: 227, distance: 270.1
click at [261, 227] on textarea "Thank you for your feedback on your recent tour with us. We're sorry that the t…" at bounding box center [509, 285] width 499 height 131
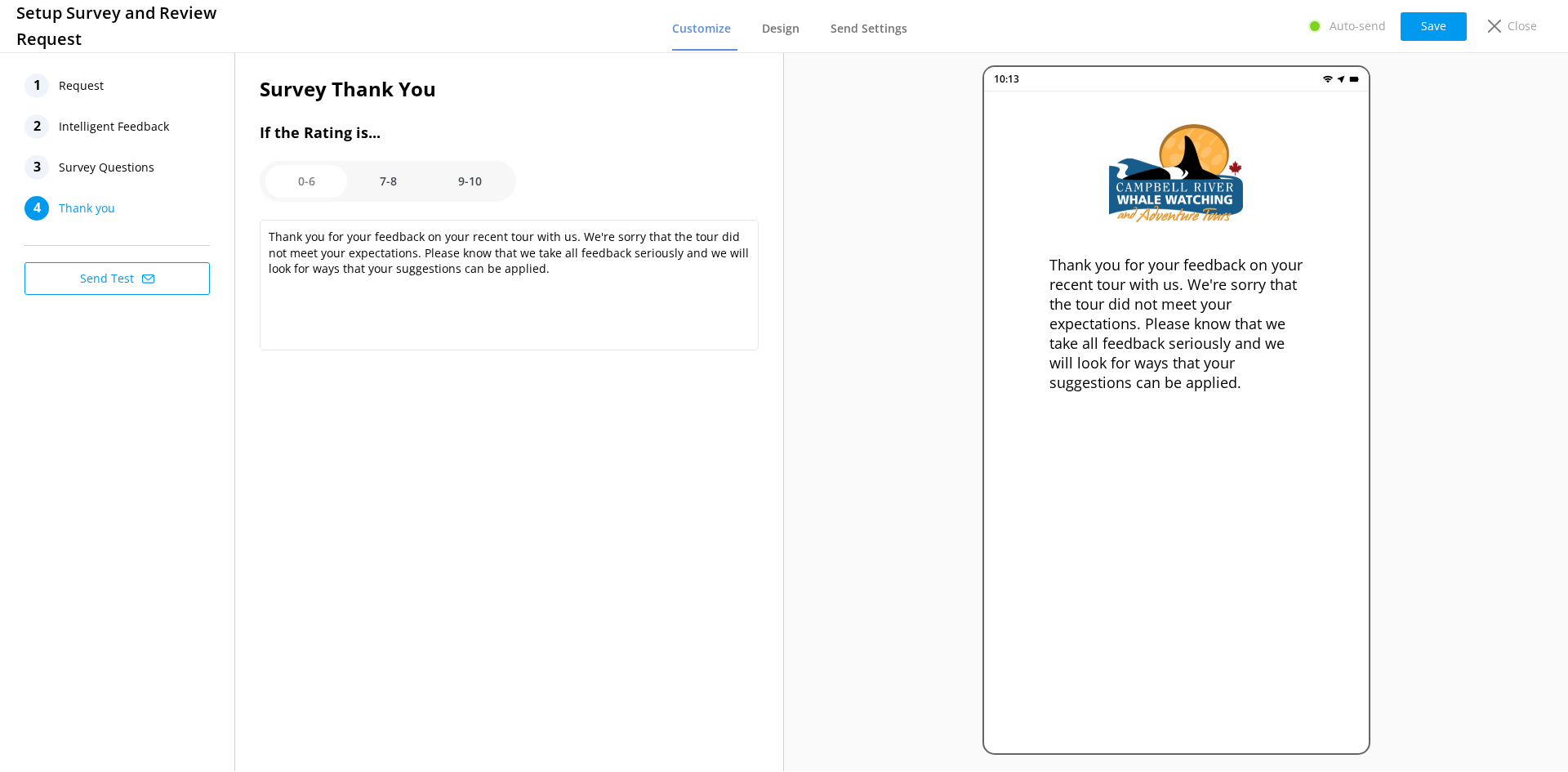
click at [394, 177] on option "7-8" at bounding box center [388, 181] width 82 height 33
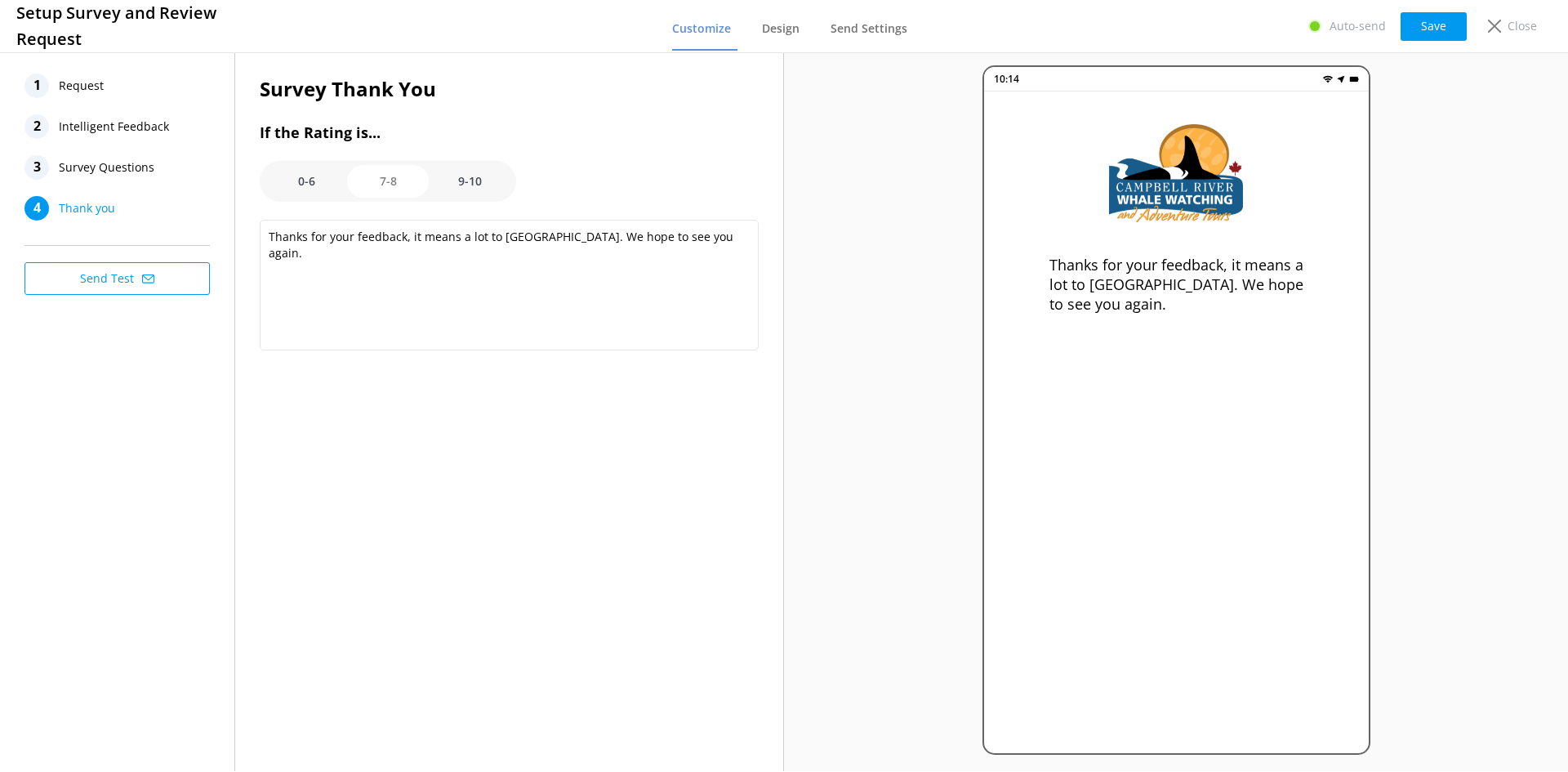
click at [464, 183] on option "9-10" at bounding box center [469, 181] width 82 height 33
type textarea "Thank you so much! One last favor ... We wanted to ask if would you please post…"
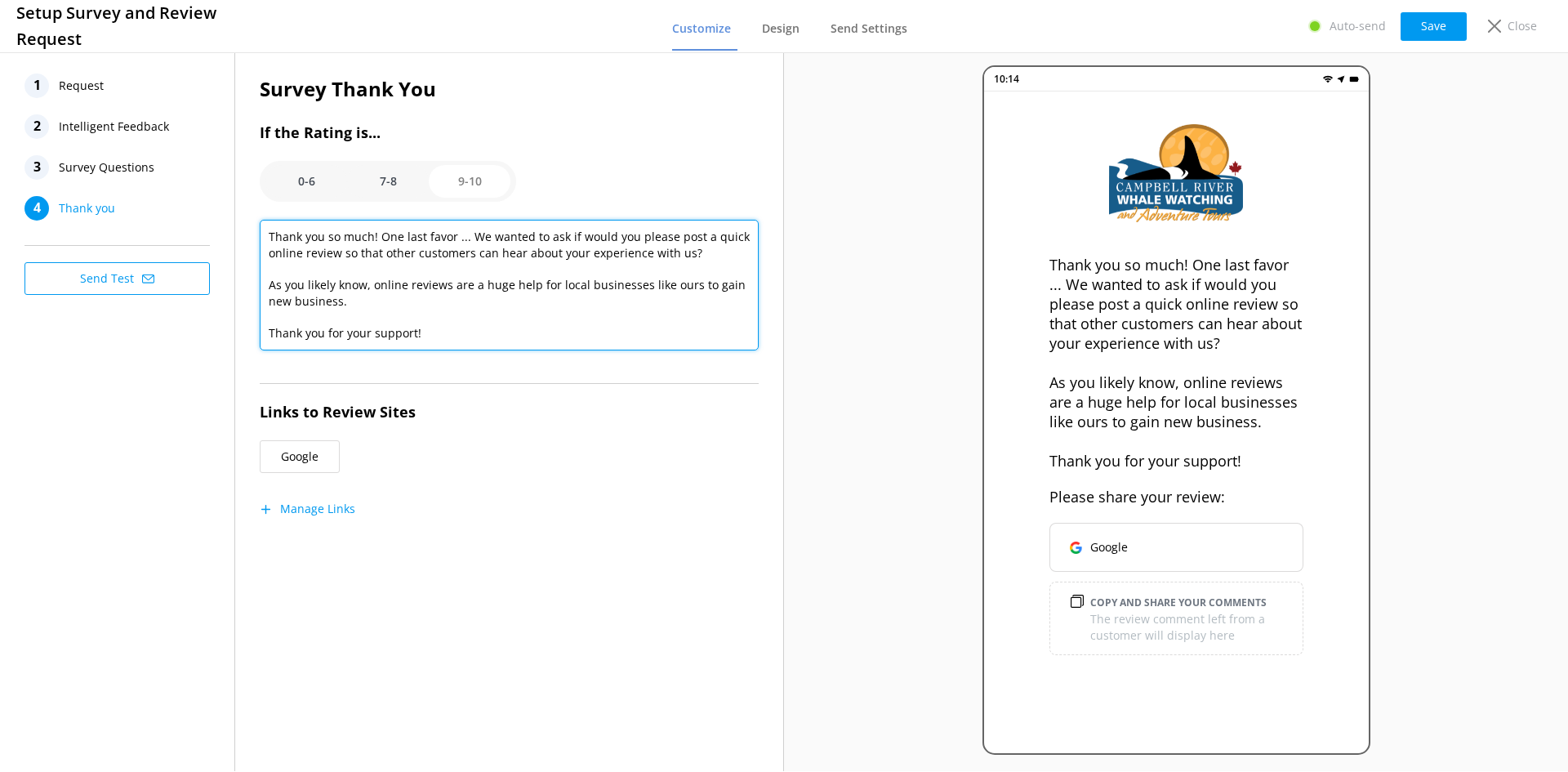
drag, startPoint x: 443, startPoint y: 337, endPoint x: 248, endPoint y: 233, distance: 221.0
click at [248, 233] on div "Survey Thank You If the Rating is... 0-6 7-8 9-10 Thank you so much! One last f…" at bounding box center [509, 311] width 548 height 524
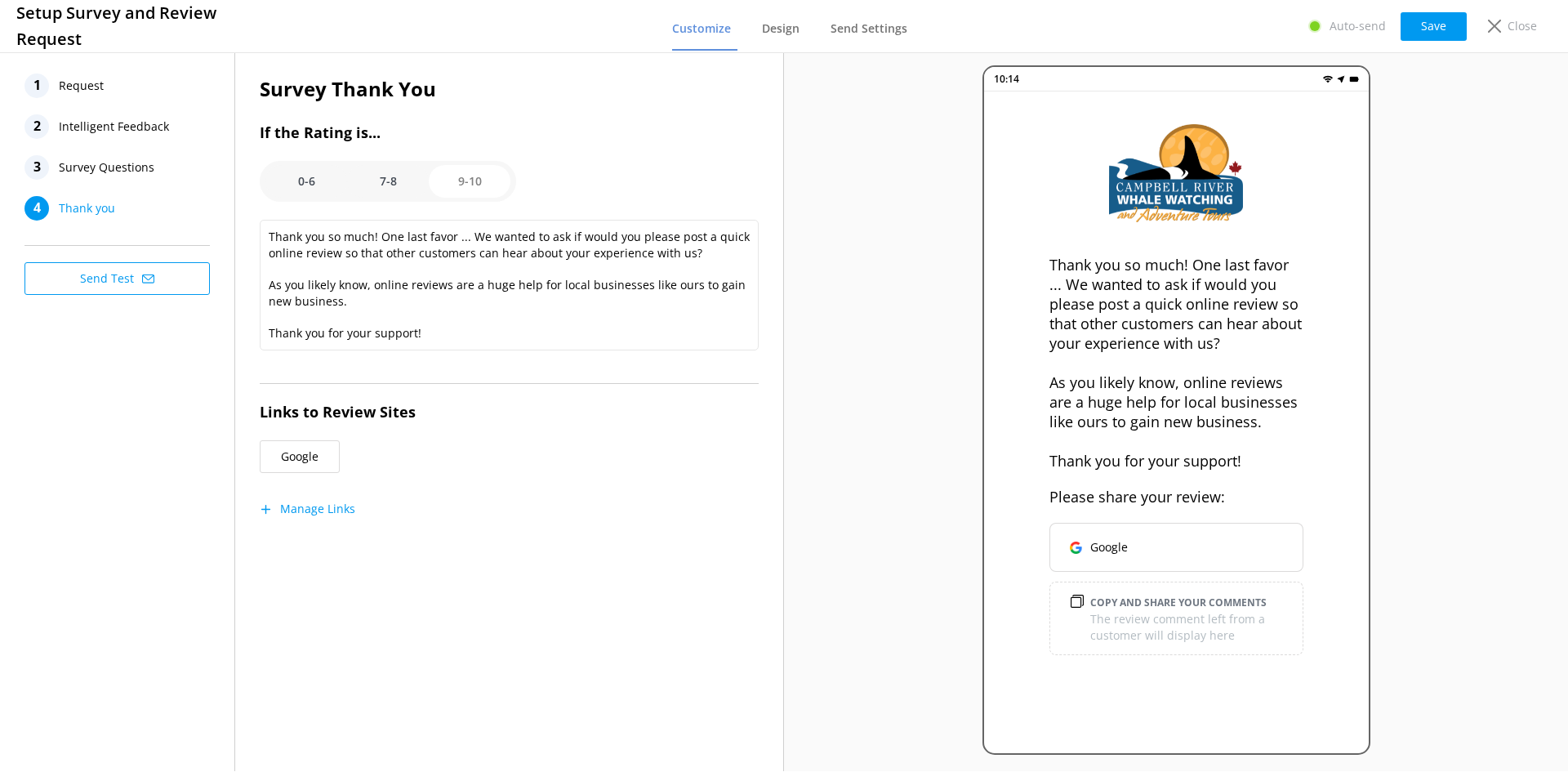
click at [121, 167] on span "Survey Questions" at bounding box center [106, 167] width 96 height 25
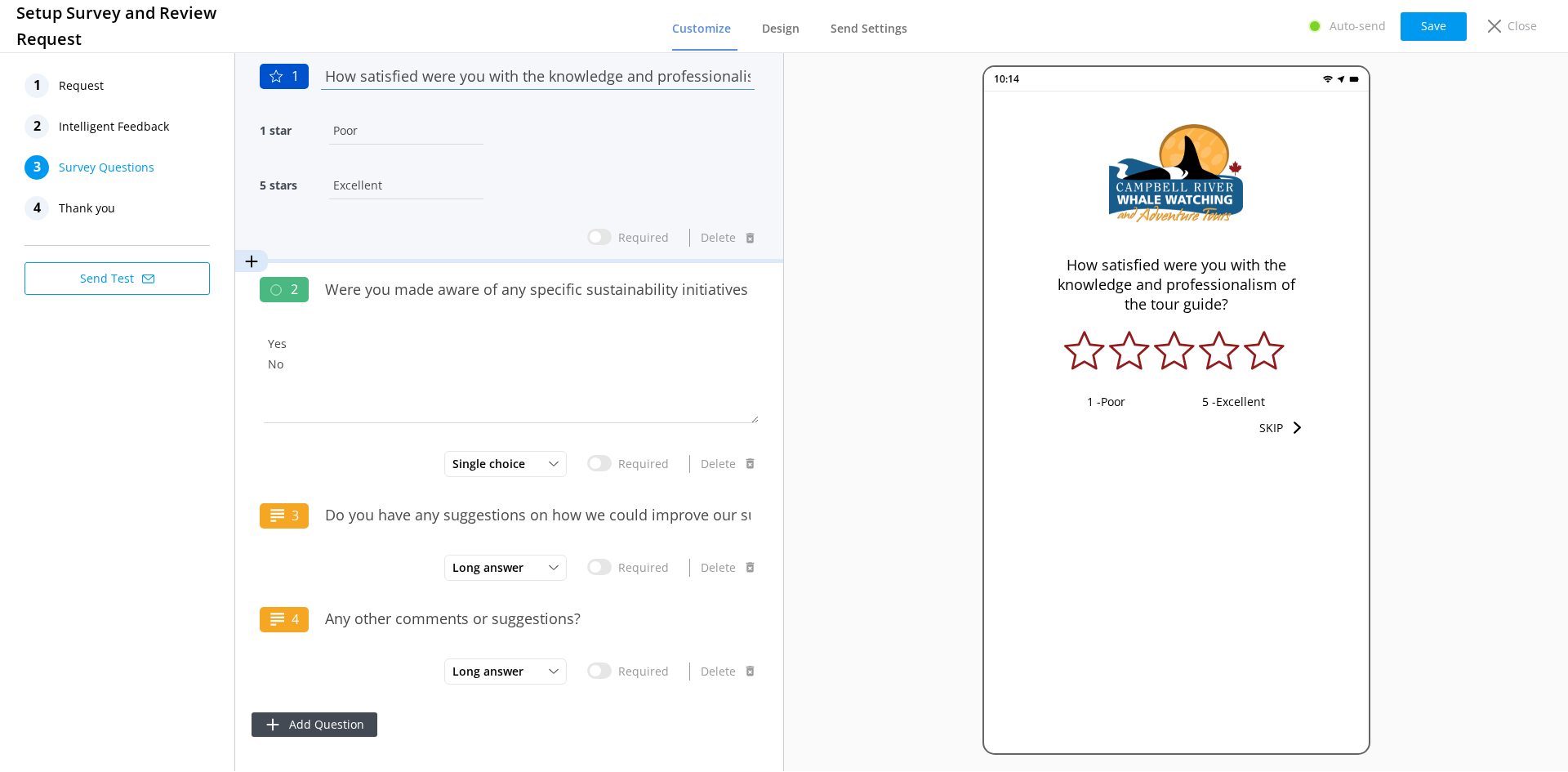
click at [708, 77] on input "How satisfied were you with the knowledge and professionalism of the tour guide?" at bounding box center [538, 76] width 442 height 37
drag, startPoint x: 721, startPoint y: 77, endPoint x: 785, endPoint y: 84, distance: 64.4
click at [785, 84] on div "1 Request 2 Intelligent Feedback 3 Survey Questions 4 Thank you Send Test 1 How…" at bounding box center [784, 410] width 1568 height 723
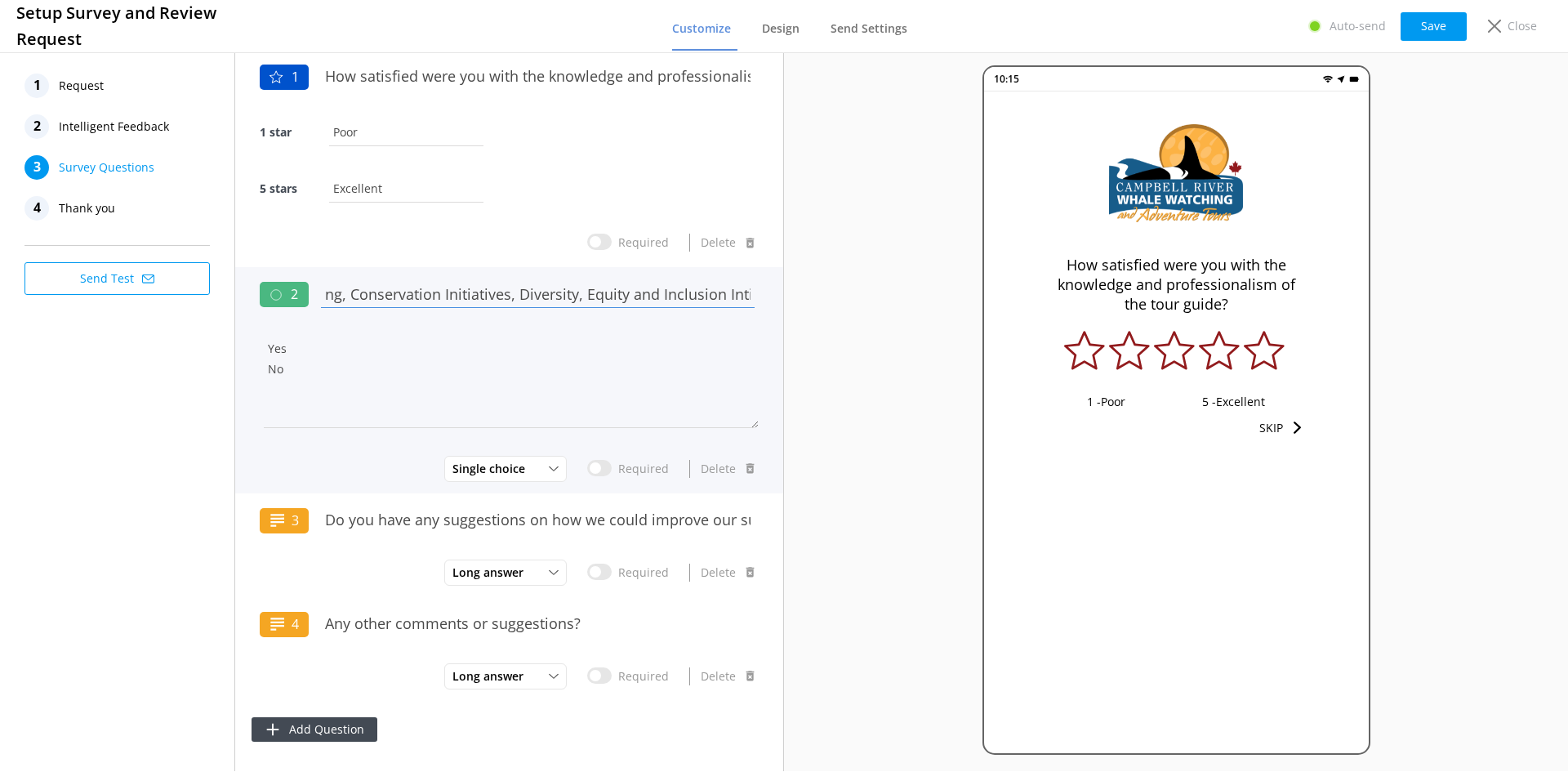
scroll to position [0, 726]
drag, startPoint x: 324, startPoint y: 290, endPoint x: 813, endPoint y: 280, distance: 489.1
click at [813, 280] on div "1 Request 2 Intelligent Feedback 3 Survey Questions 4 Thank you Send Test 1 How…" at bounding box center [784, 410] width 1568 height 723
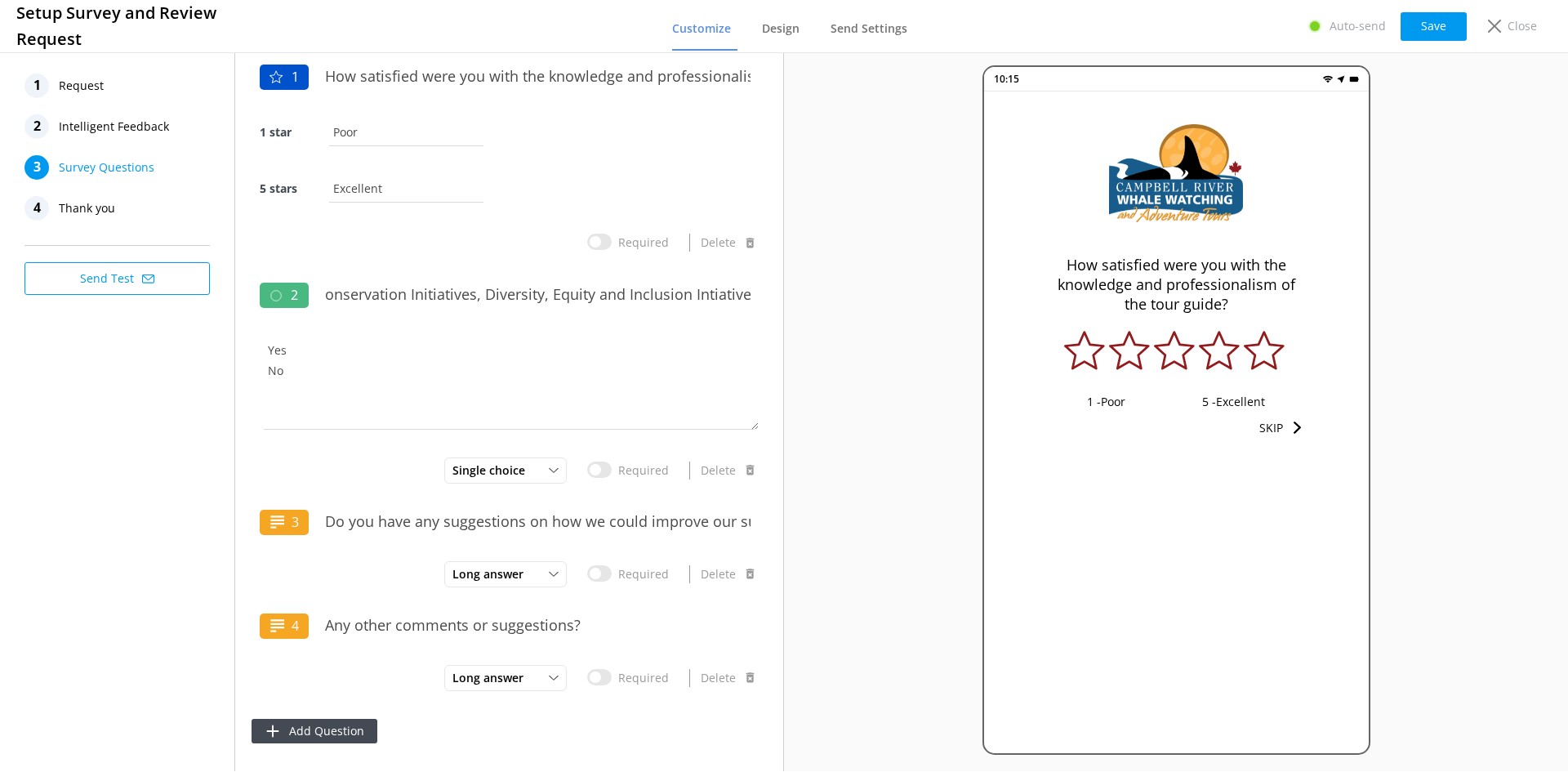
scroll to position [0, 0]
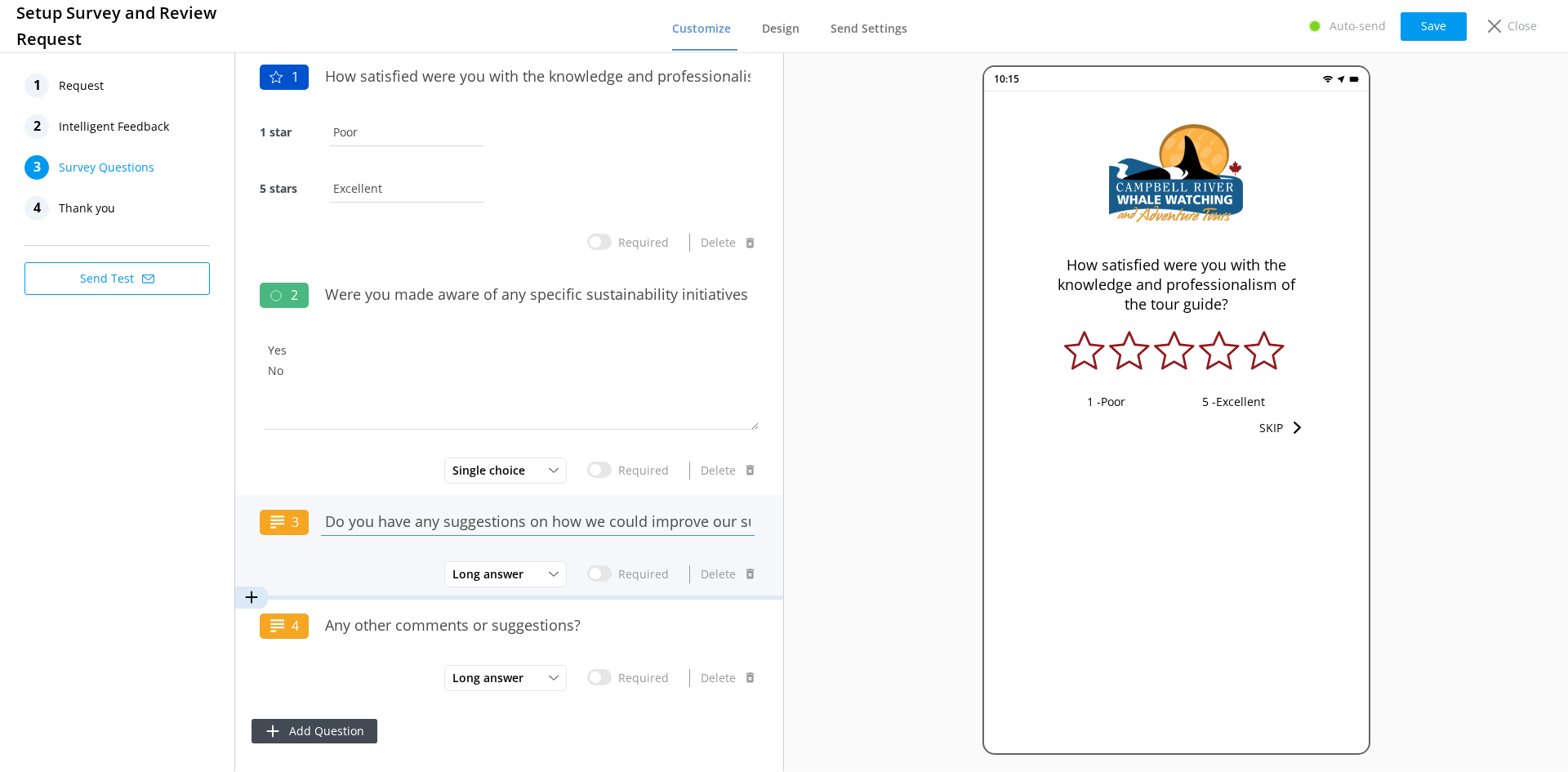
click at [657, 521] on input "Do you have any suggestions on how we could improve our sustainability efforts?" at bounding box center [538, 522] width 442 height 37
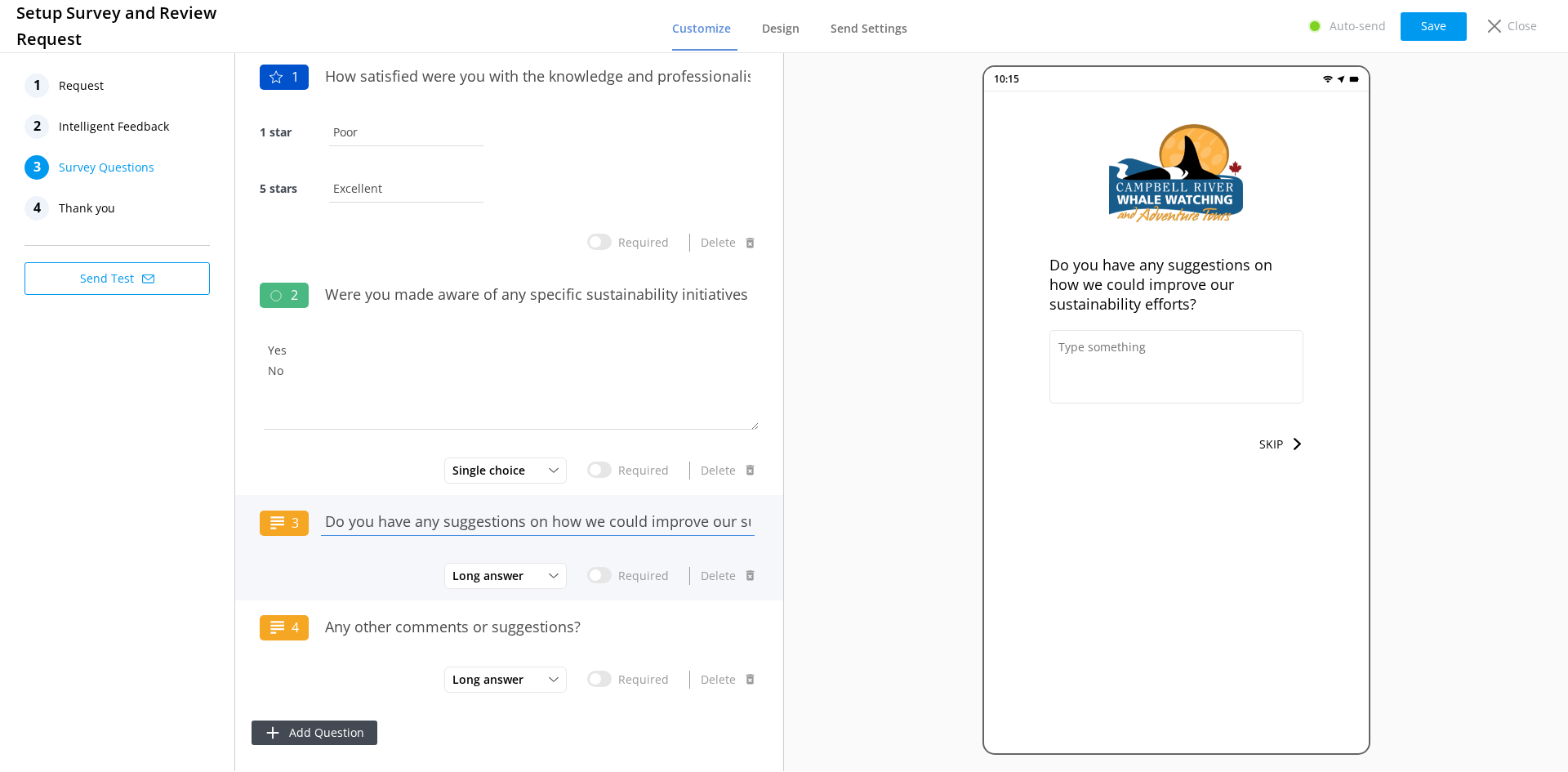
scroll to position [0, 130]
drag, startPoint x: 660, startPoint y: 522, endPoint x: 808, endPoint y: 507, distance: 148.8
click at [808, 507] on div "1 Request 2 Intelligent Feedback 3 Survey Questions 4 Thank you Send Test 1 How…" at bounding box center [784, 410] width 1568 height 723
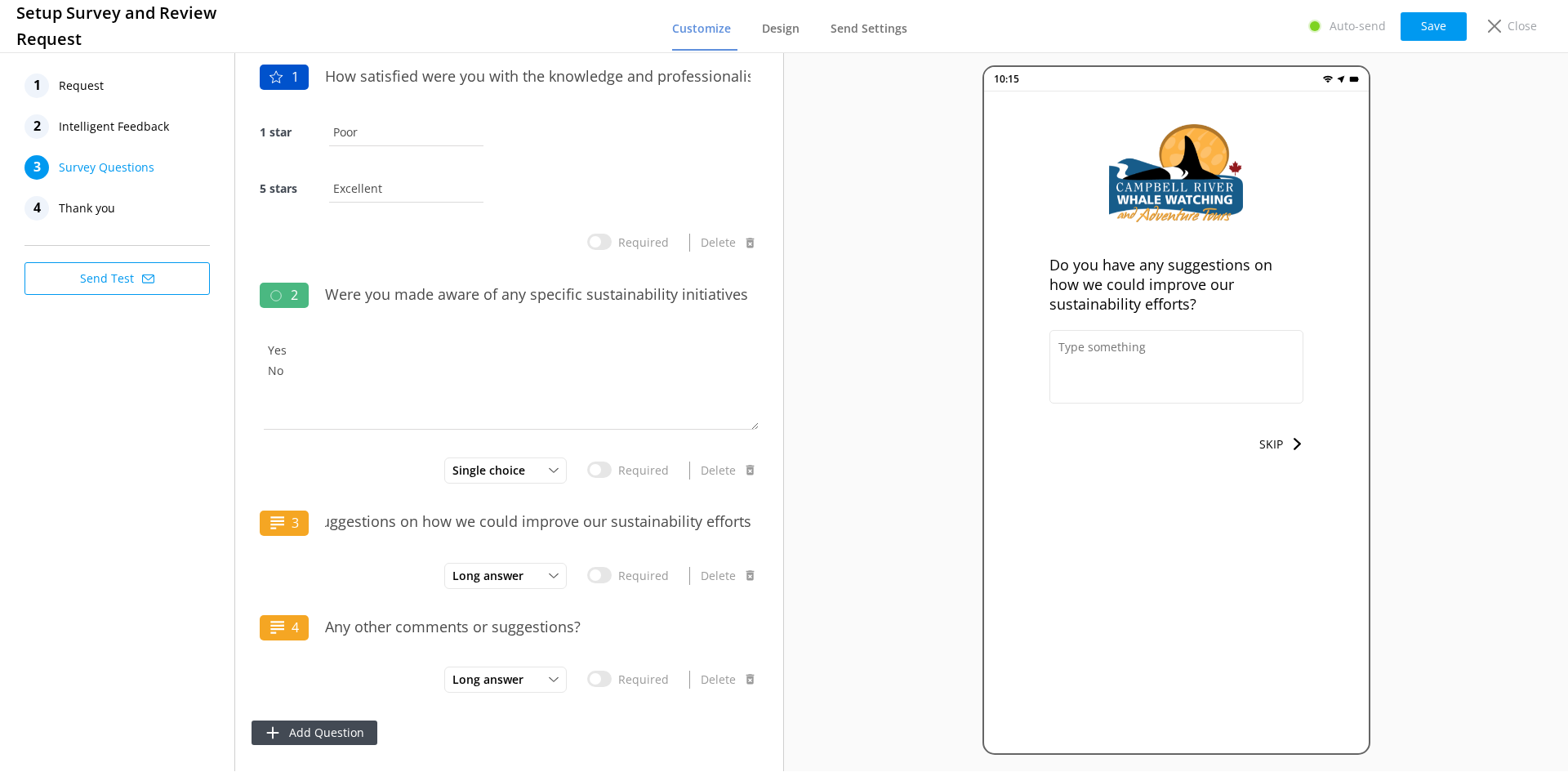
scroll to position [0, 0]
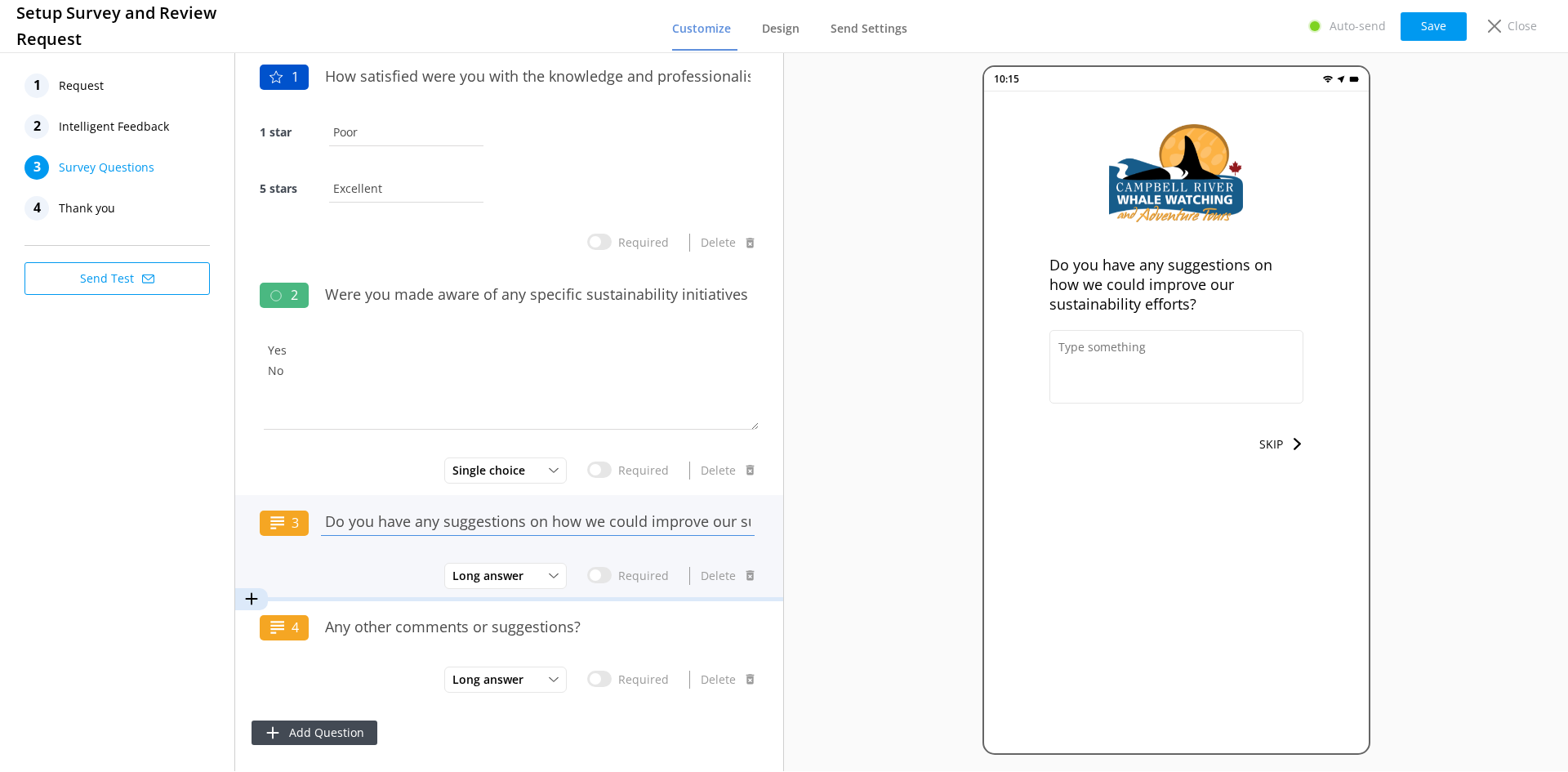
click at [709, 525] on input "Do you have any suggestions on how we could improve our sustainability efforts?" at bounding box center [538, 522] width 442 height 37
drag, startPoint x: 713, startPoint y: 522, endPoint x: 791, endPoint y: 493, distance: 83.2
click at [791, 493] on div "1 Request 2 Intelligent Feedback 3 Survey Questions 4 Thank you Send Test 1 How…" at bounding box center [784, 410] width 1568 height 723
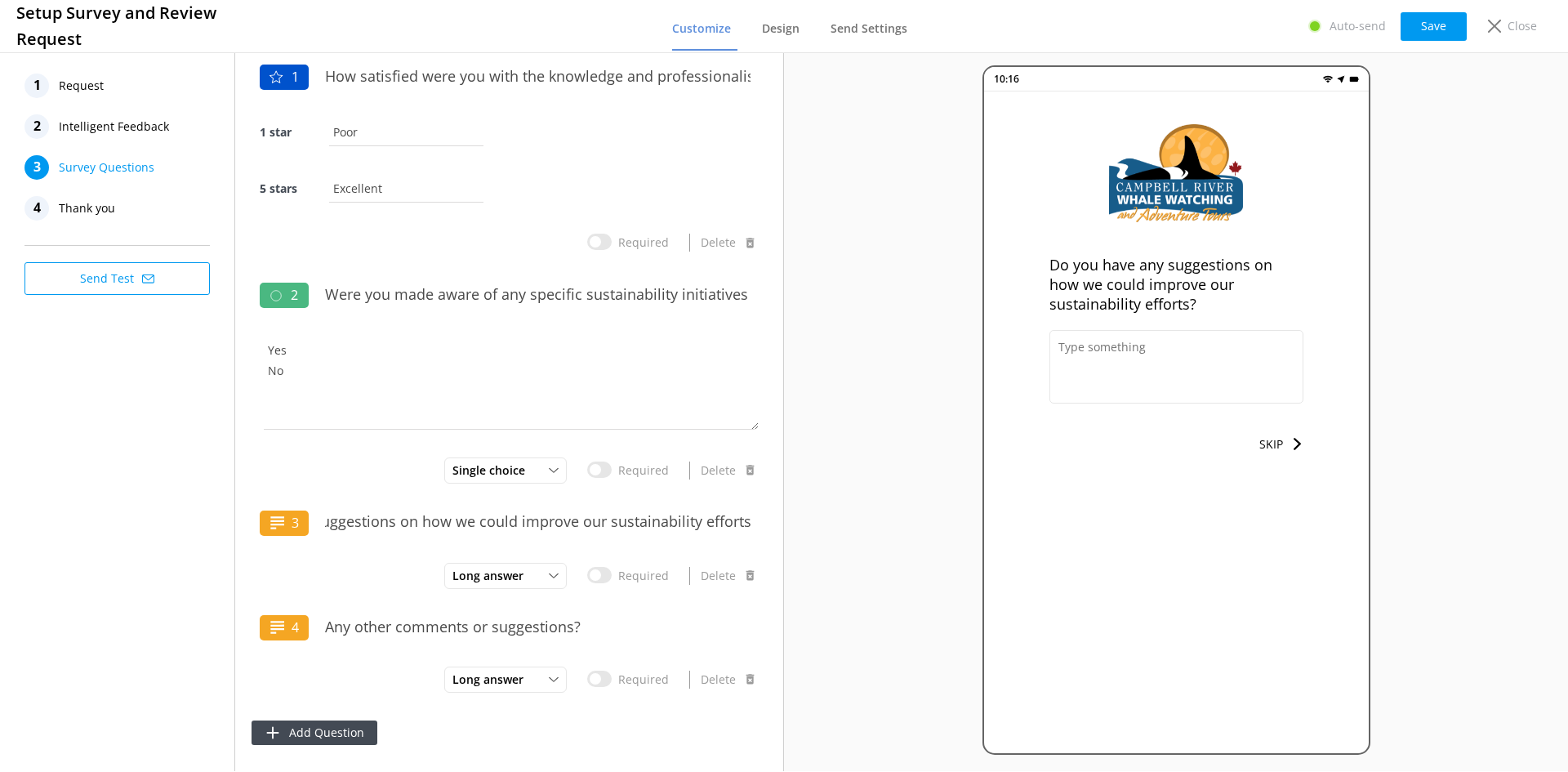
scroll to position [0, 0]
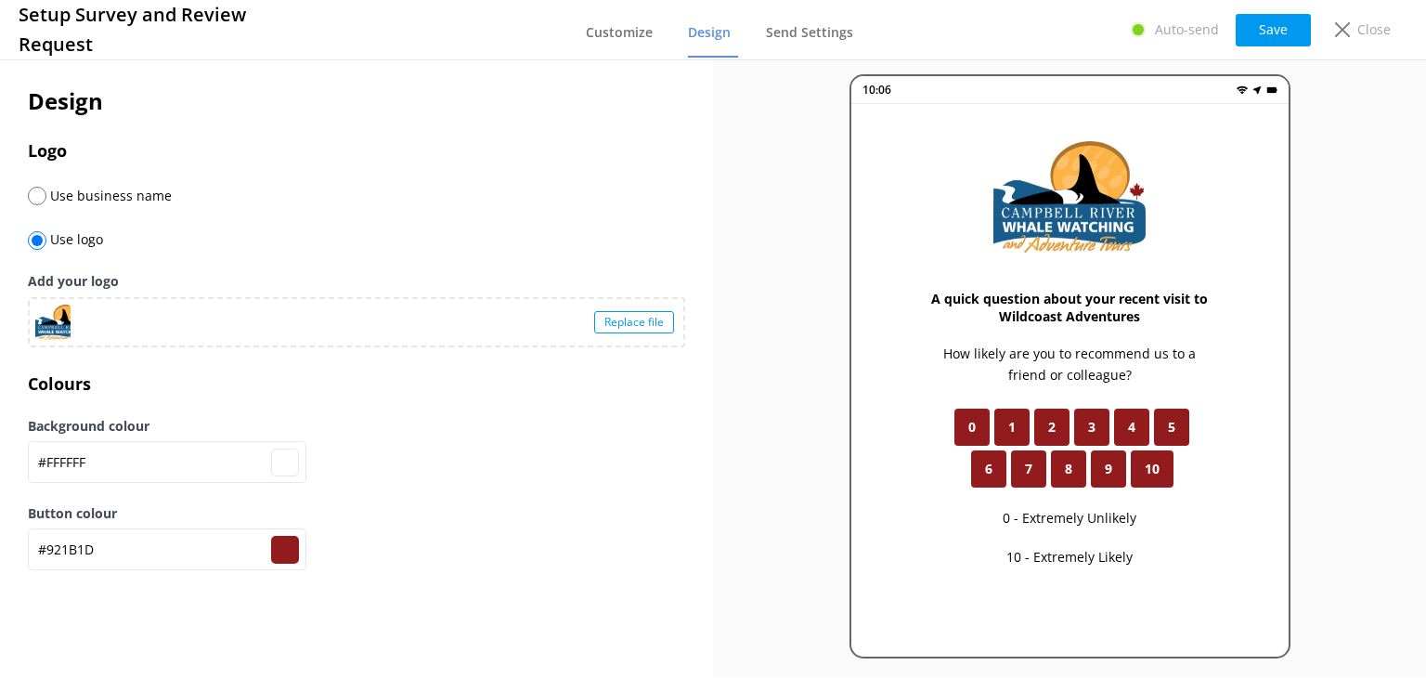
click at [641, 325] on div "Replace file" at bounding box center [634, 322] width 80 height 22
type input "#ffffff"
type input "#921b1d"
type input "#ffffff"
type input "#921b1d"
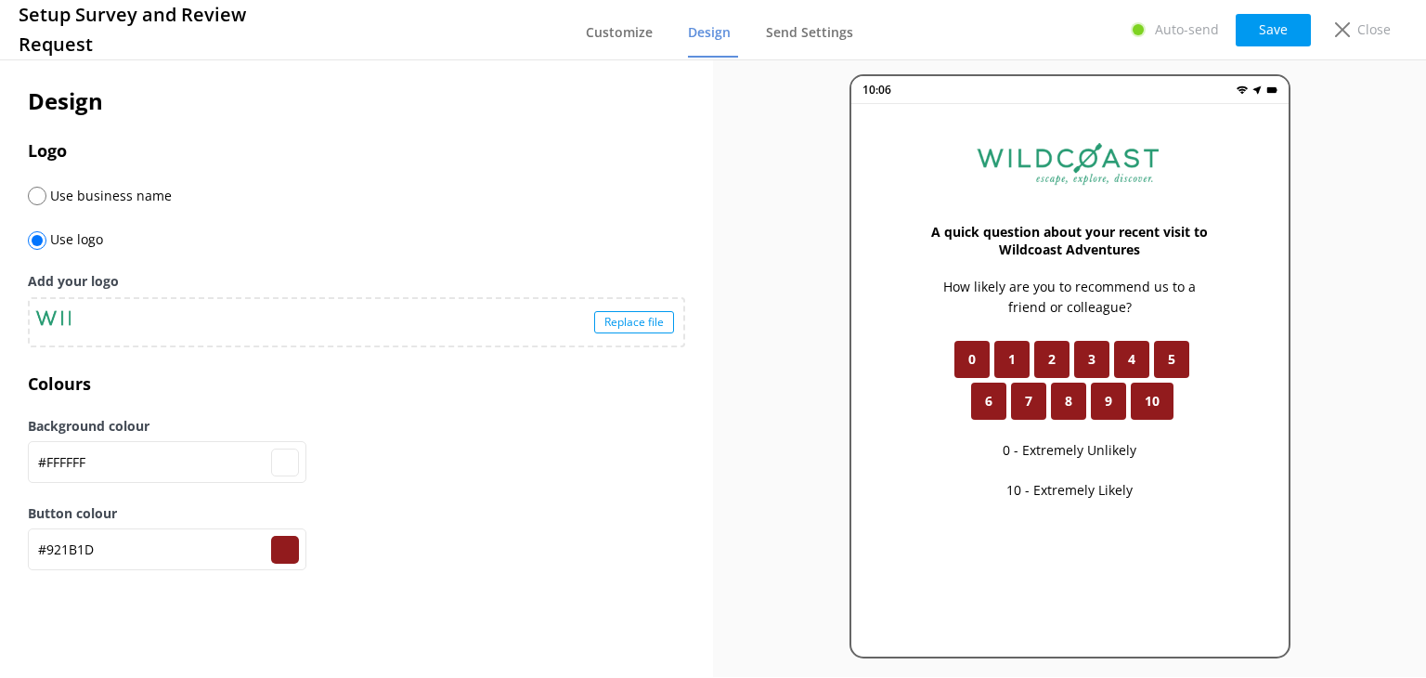
type input "#ffffff"
type input "#921b1d"
click at [1281, 20] on button "Save" at bounding box center [1273, 30] width 75 height 32
type input "#ffffff"
type input "#921b1d"
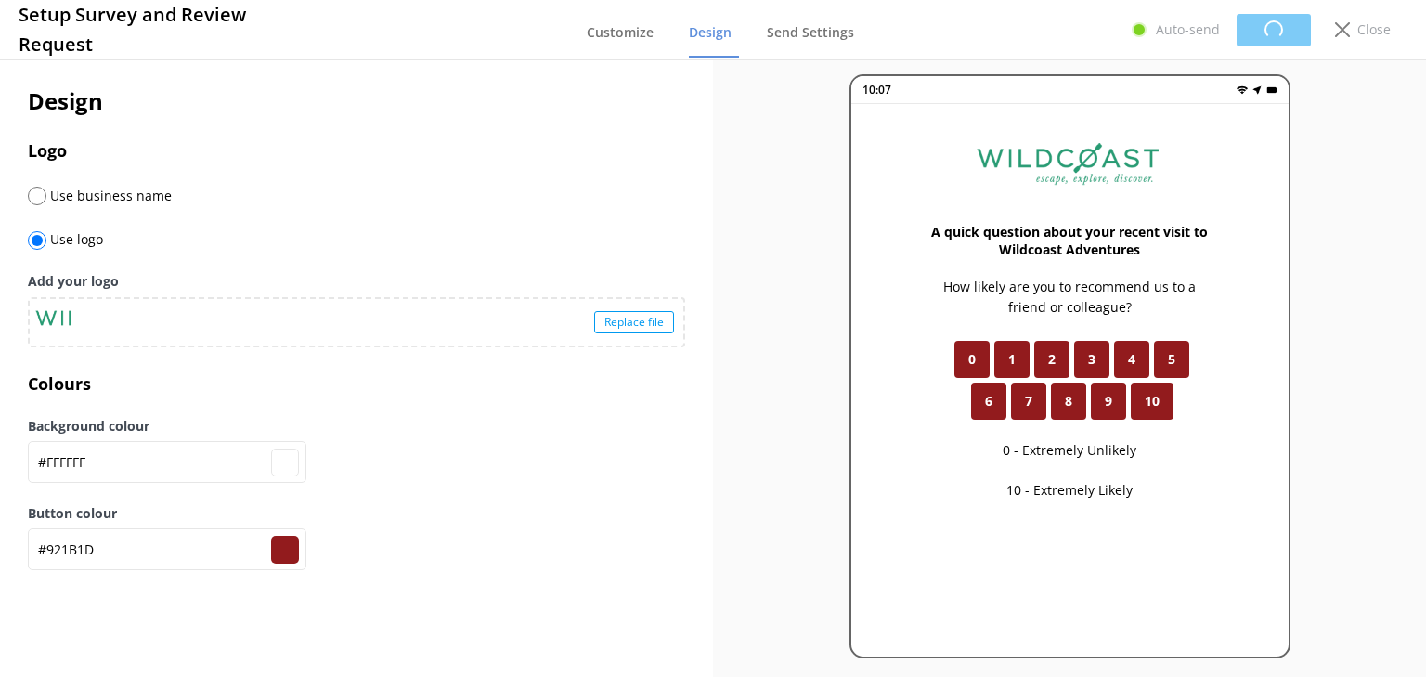
type input "#ffffff"
type input "#921b1d"
click at [1338, 33] on use at bounding box center [1342, 29] width 15 height 15
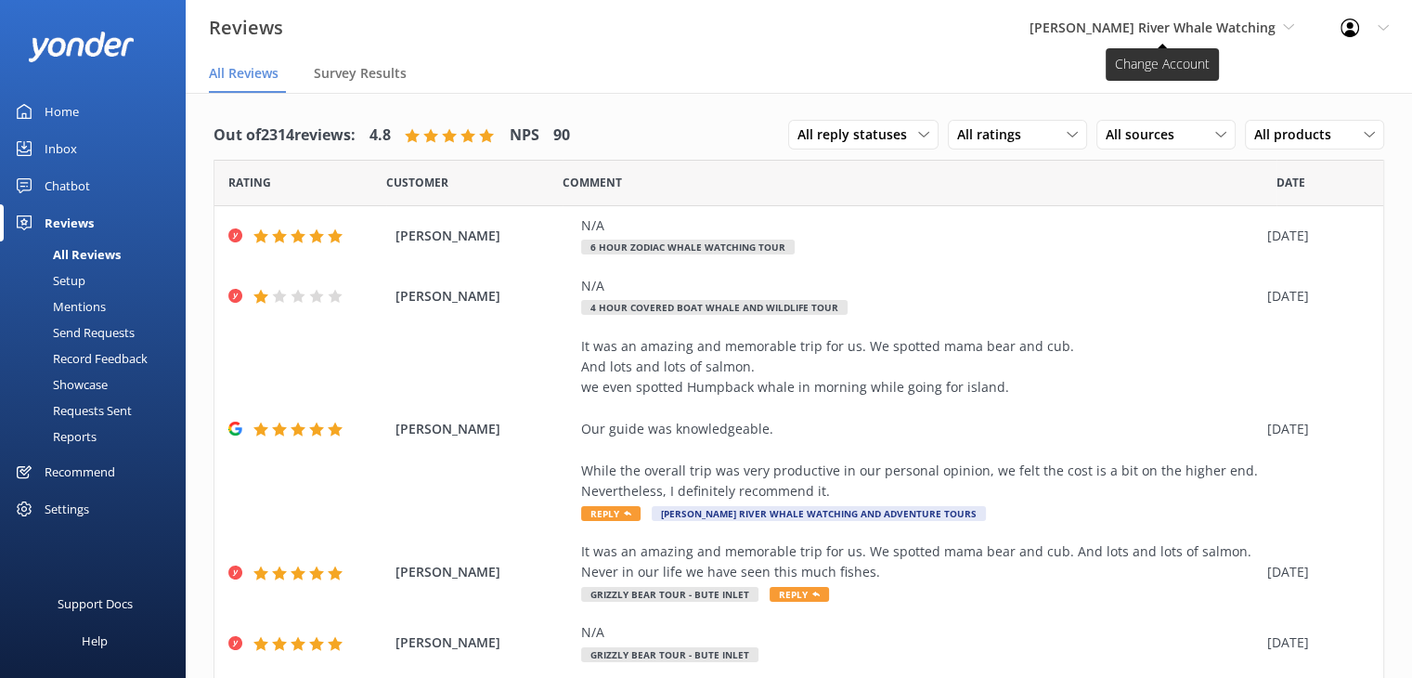
click at [1238, 27] on span "[PERSON_NAME] River Whale Watching" at bounding box center [1152, 28] width 246 height 18
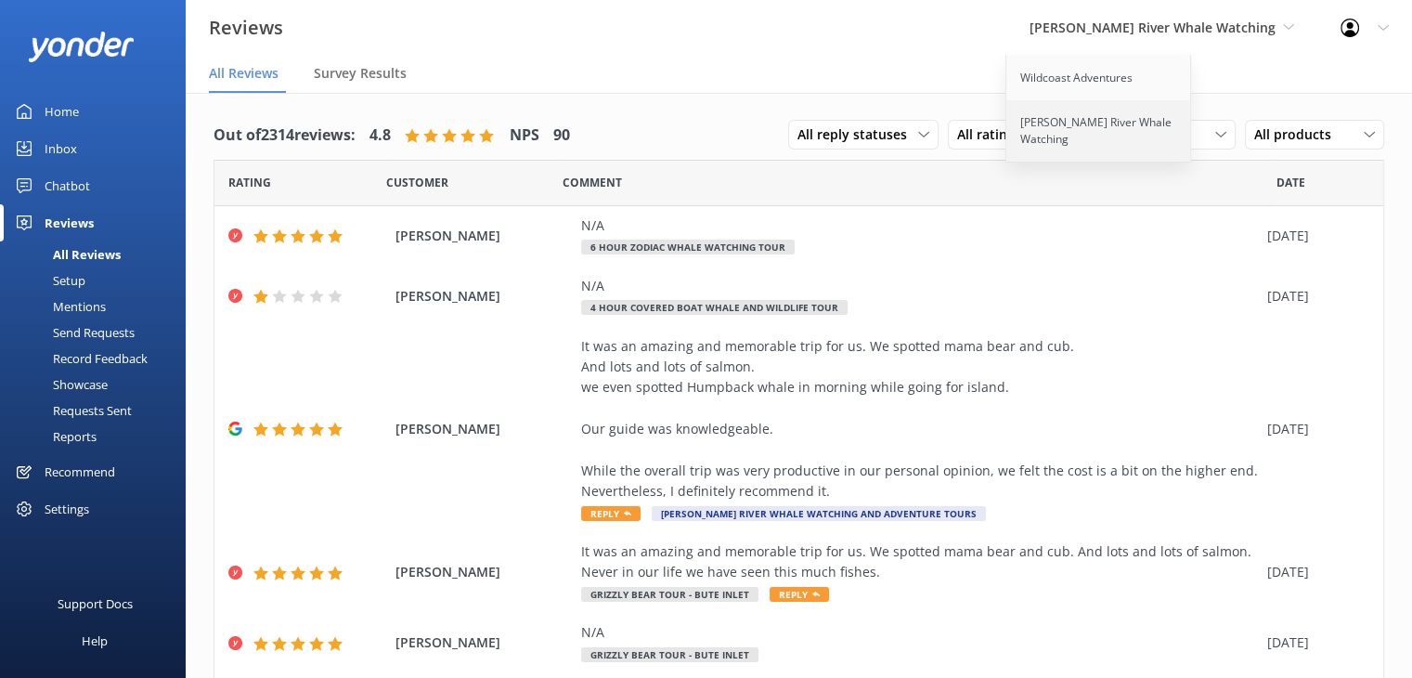
click at [1112, 131] on link "[PERSON_NAME] River Whale Watching" at bounding box center [1099, 130] width 186 height 61
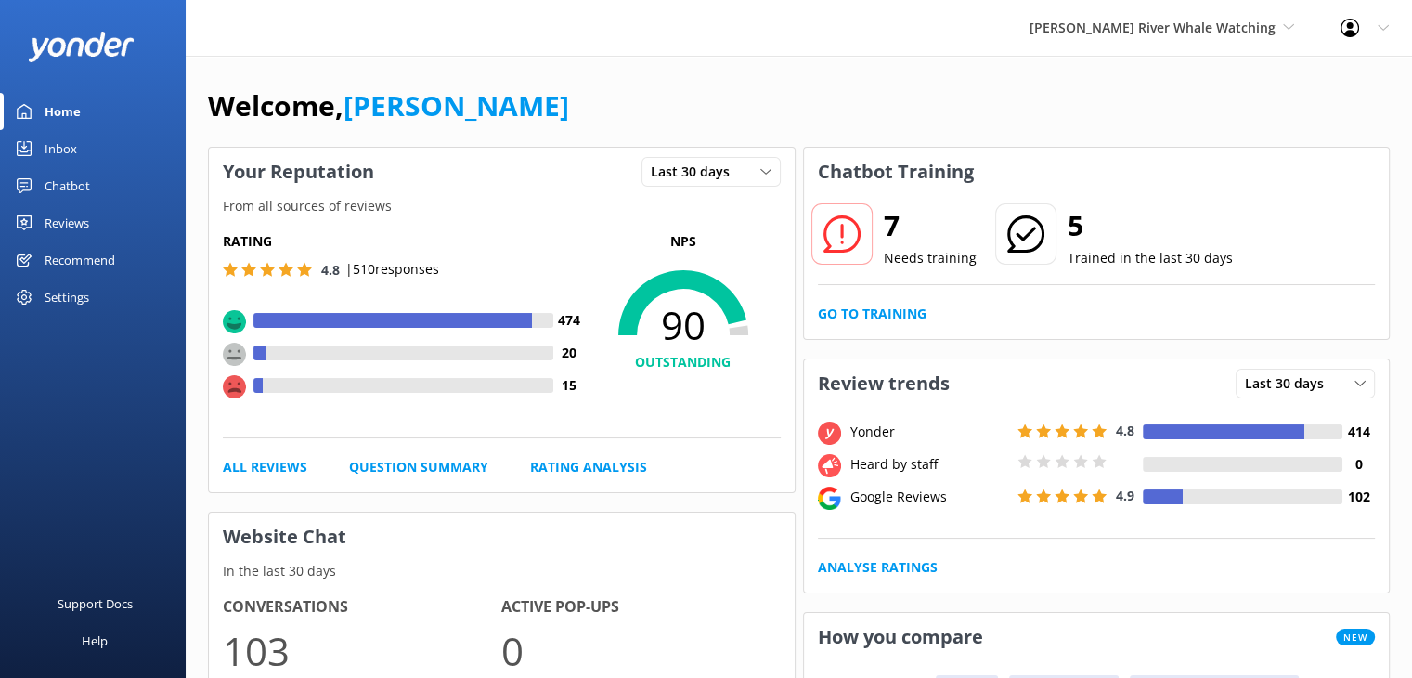
click at [79, 220] on div "Reviews" at bounding box center [67, 222] width 45 height 37
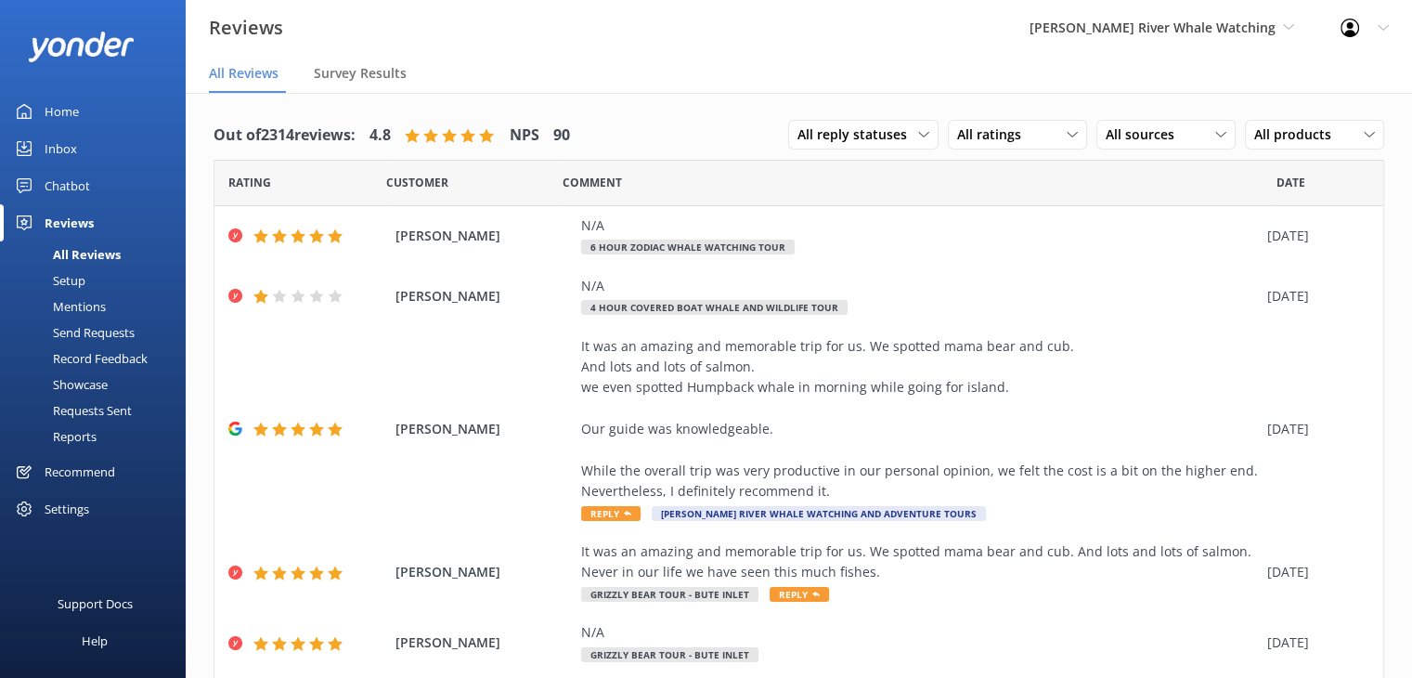
click at [75, 276] on div "Setup" at bounding box center [48, 280] width 74 height 26
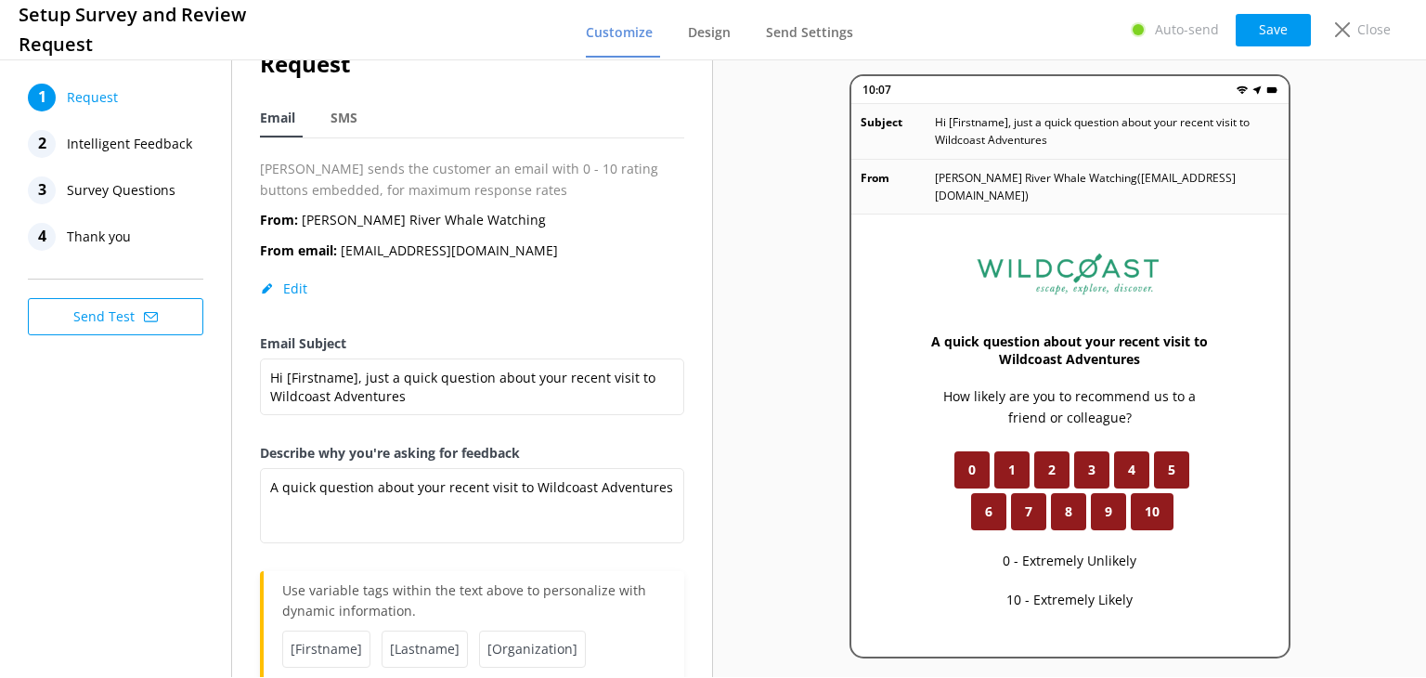
scroll to position [93, 0]
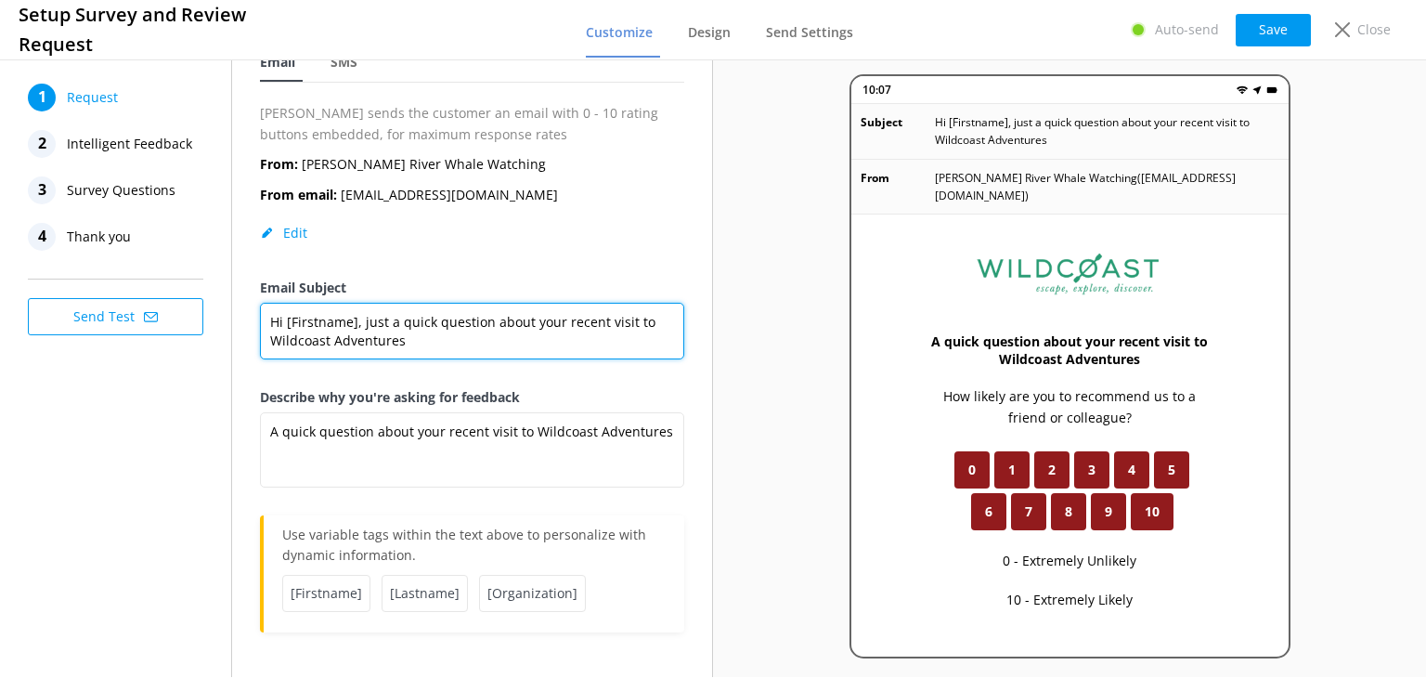
click at [401, 336] on textarea "Hi [Firstname], just a quick question about your recent visit to Wildcoast Adve…" at bounding box center [472, 331] width 424 height 57
drag, startPoint x: 408, startPoint y: 342, endPoint x: 267, endPoint y: 382, distance: 146.9
click at [267, 382] on div "Email Subject Hi [Firstname], just a quick question about your recent visit to …" at bounding box center [472, 333] width 424 height 110
type textarea "Hi [Firstname], just a quick question about your recent visit to [PERSON_NAME][…"
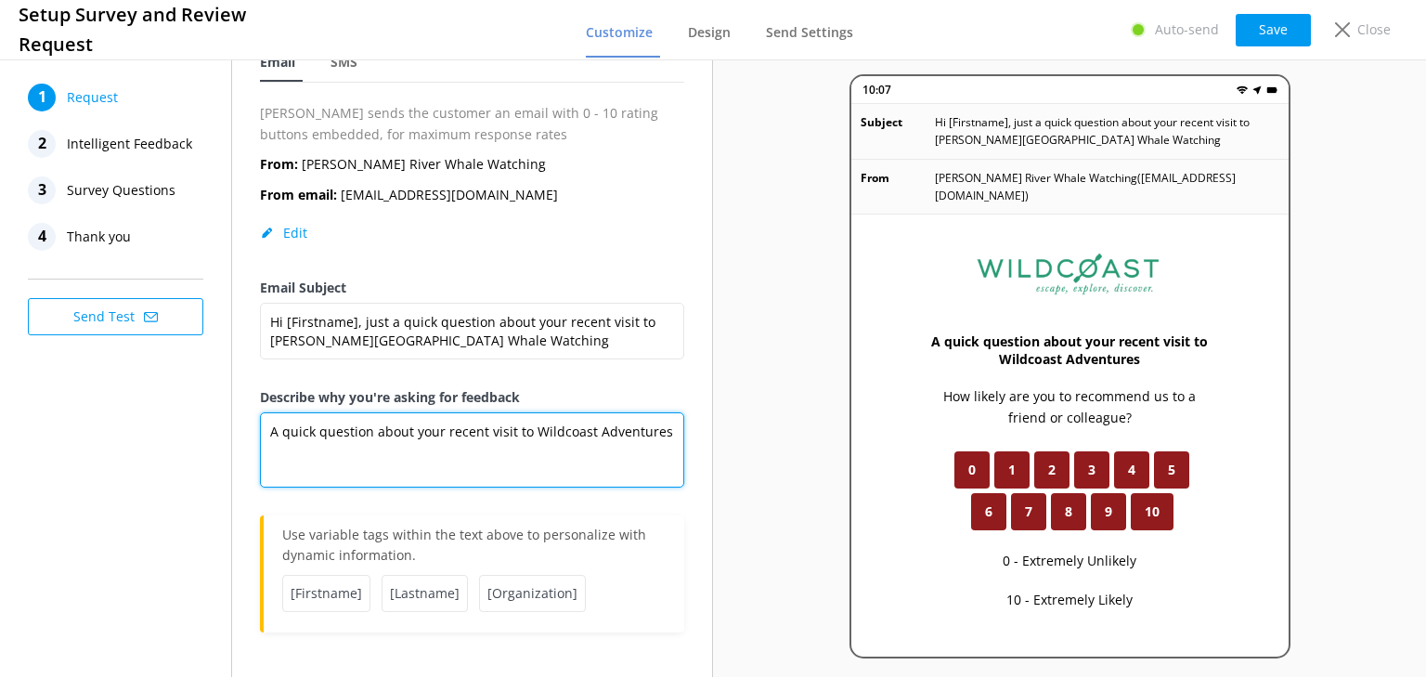
drag, startPoint x: 531, startPoint y: 434, endPoint x: 678, endPoint y: 411, distance: 148.4
click at [678, 411] on div "Request Email SMS Yonder sends the customer an email with 0 - 10 rating buttons…" at bounding box center [472, 321] width 480 height 716
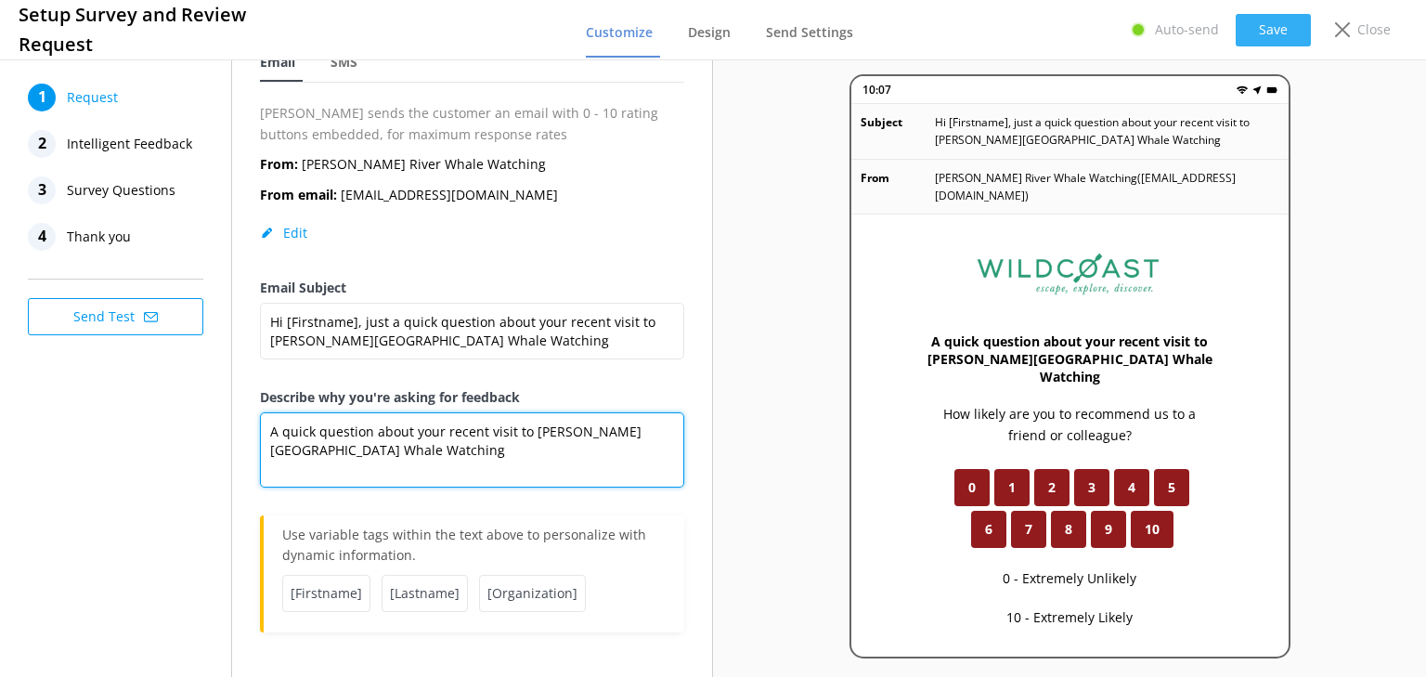
type textarea "A quick question about your recent visit to [PERSON_NAME][GEOGRAPHIC_DATA] Whal…"
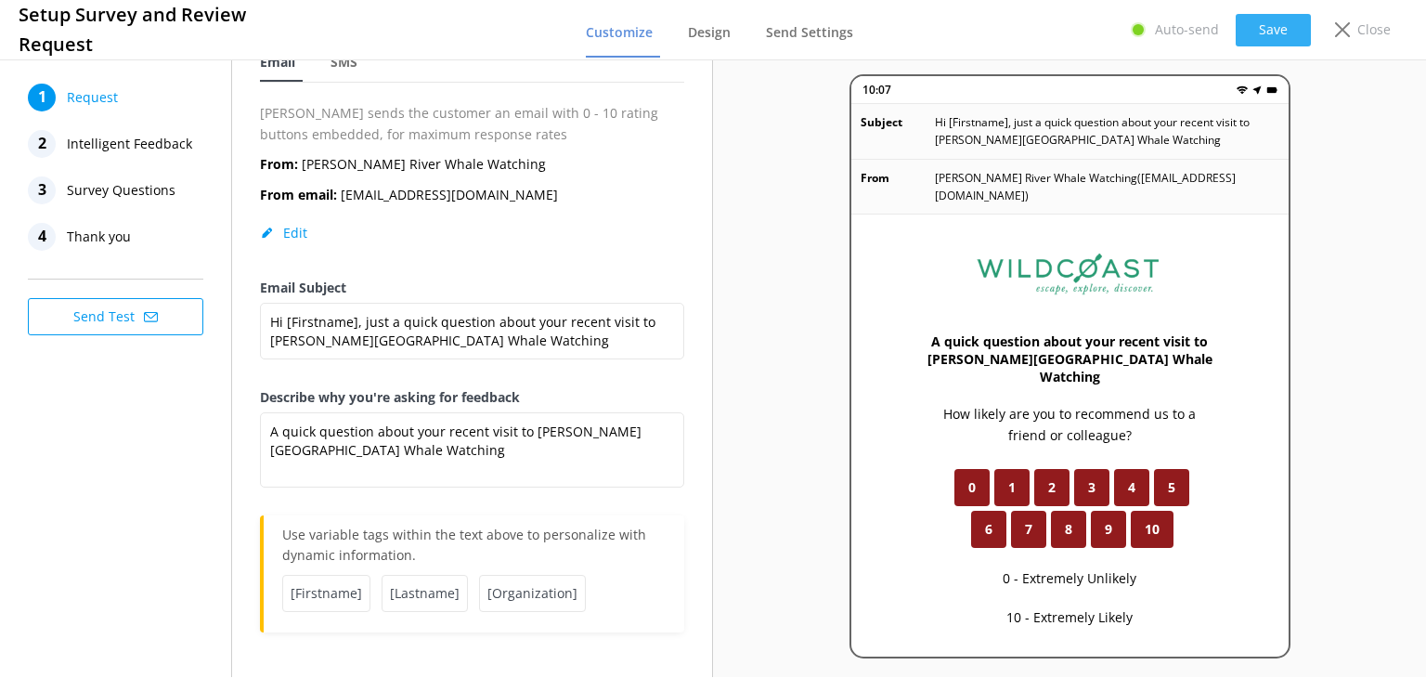
click at [1282, 26] on button "Save" at bounding box center [1273, 30] width 75 height 32
click at [713, 31] on span "Design" at bounding box center [709, 32] width 43 height 19
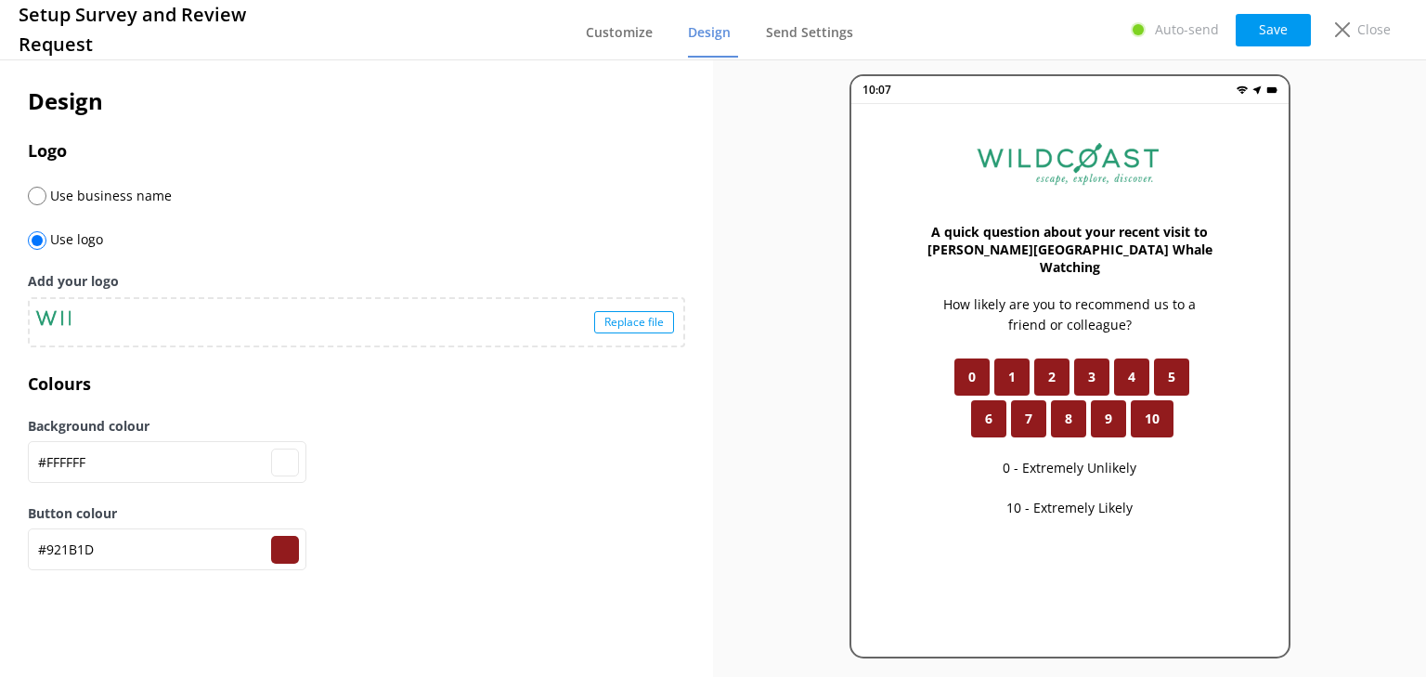
click at [628, 328] on div "Replace file" at bounding box center [634, 322] width 80 height 22
type input "#ffffff"
type input "#921b1d"
type input "#ffffff"
type input "#921b1d"
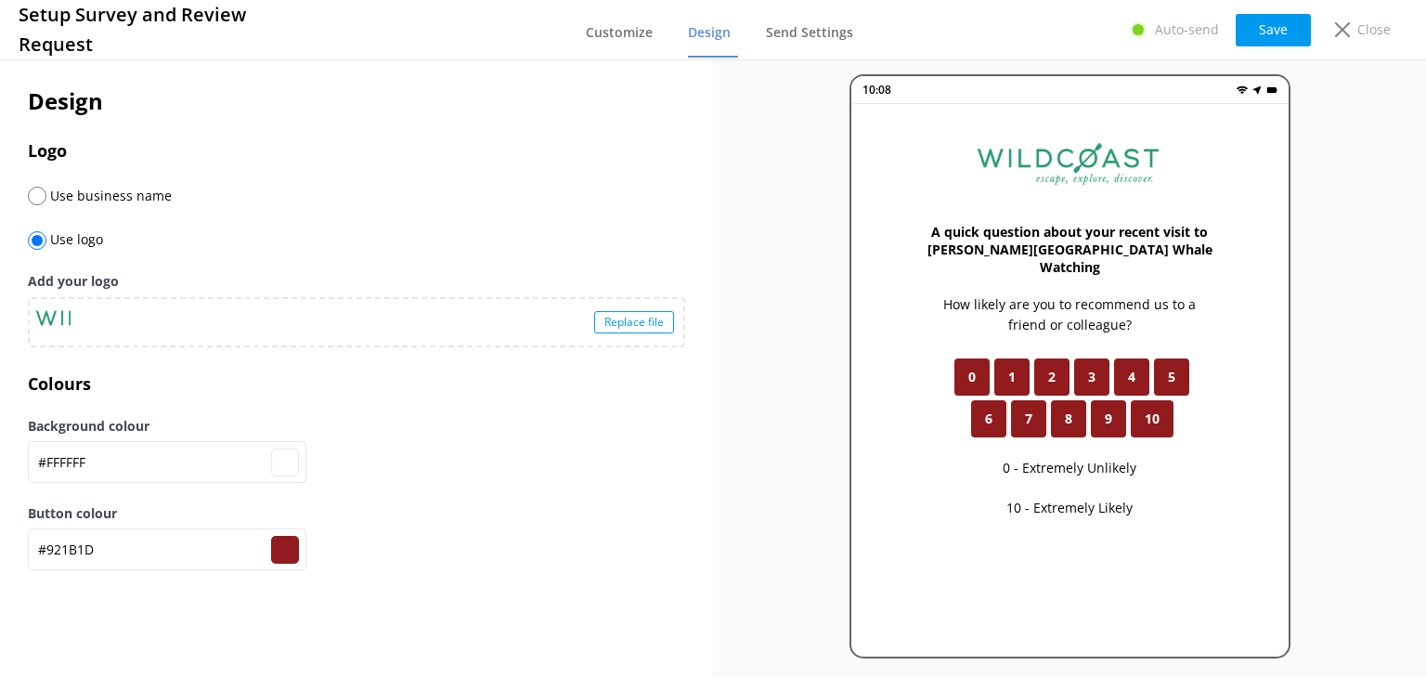
click at [658, 324] on div "Replace file" at bounding box center [634, 322] width 80 height 22
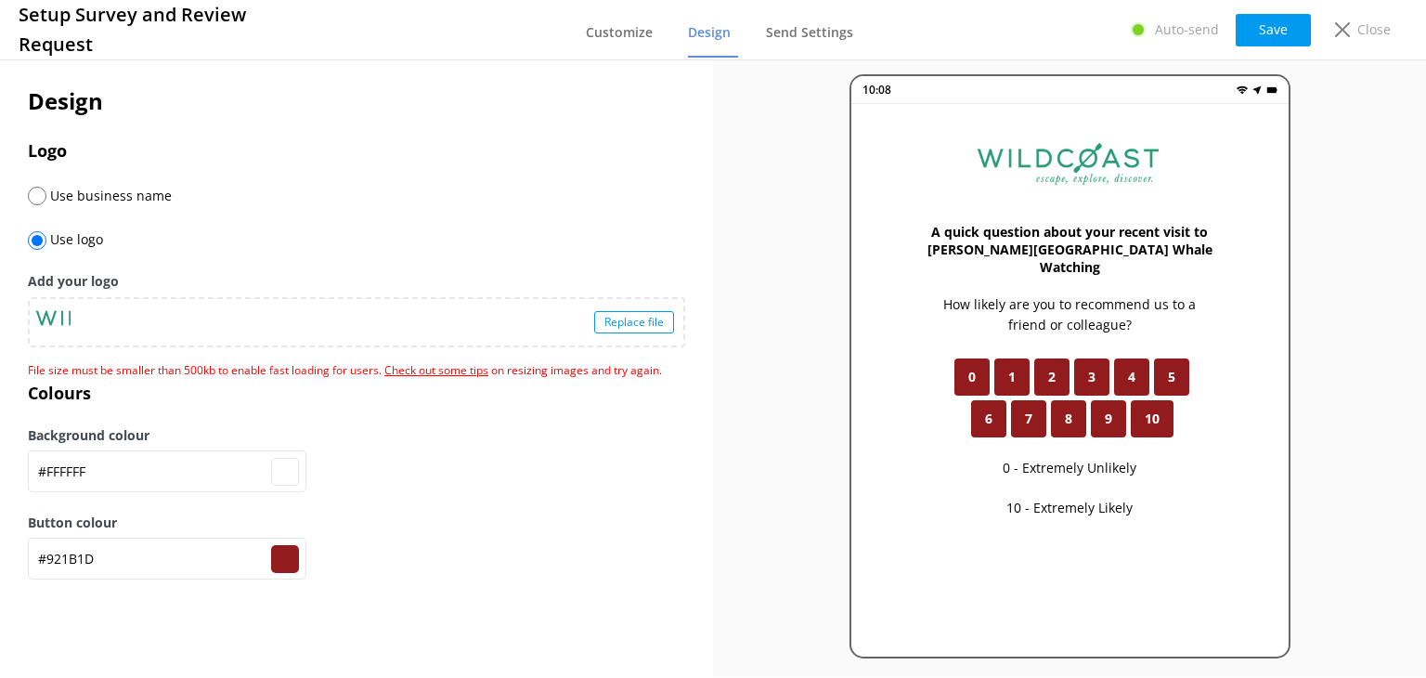
click at [613, 325] on div "Replace file" at bounding box center [634, 322] width 80 height 22
click at [640, 316] on div "Replace file" at bounding box center [634, 322] width 80 height 22
type input "#ffffff"
type input "#921b1d"
type input "#ffffff"
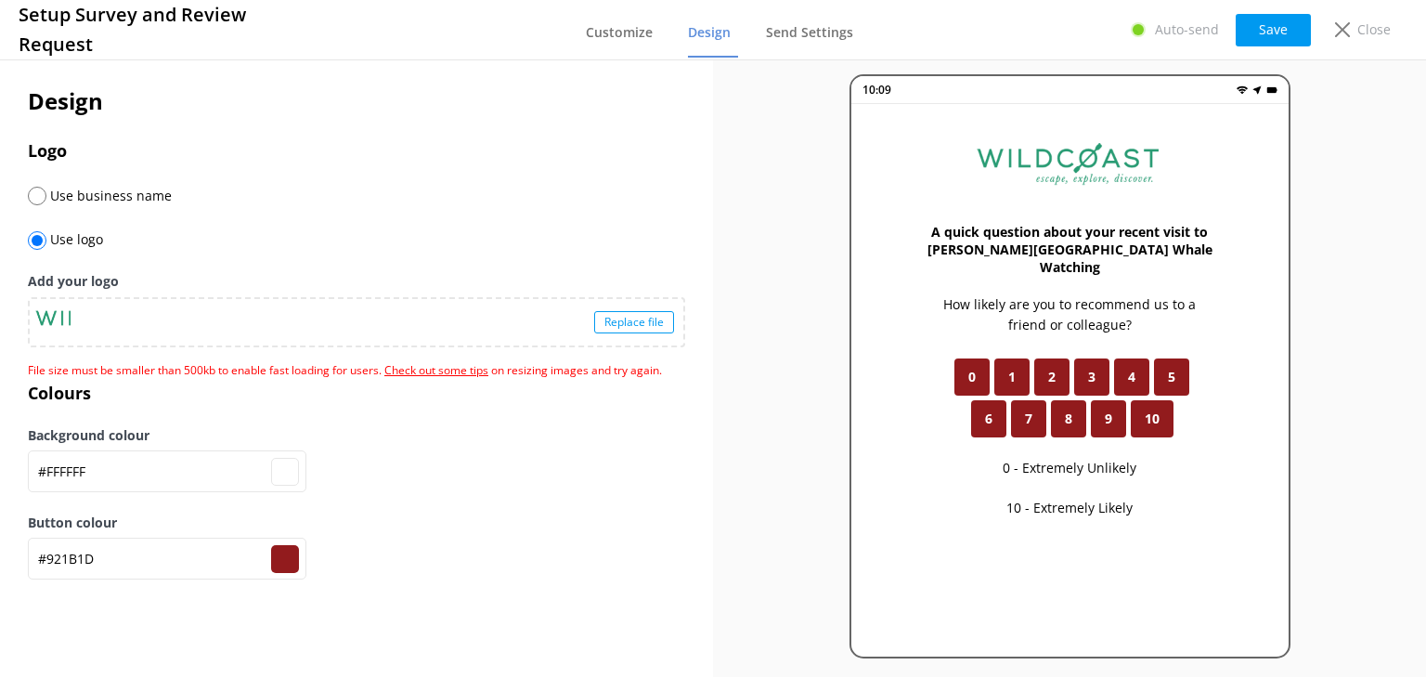
type input "#921b1d"
click at [642, 308] on div "Replace file" at bounding box center [357, 322] width 654 height 46
click at [639, 323] on div "Replace file" at bounding box center [634, 322] width 80 height 22
click at [68, 310] on div at bounding box center [52, 321] width 35 height 35
click at [89, 311] on div "Replace file" at bounding box center [357, 322] width 654 height 46
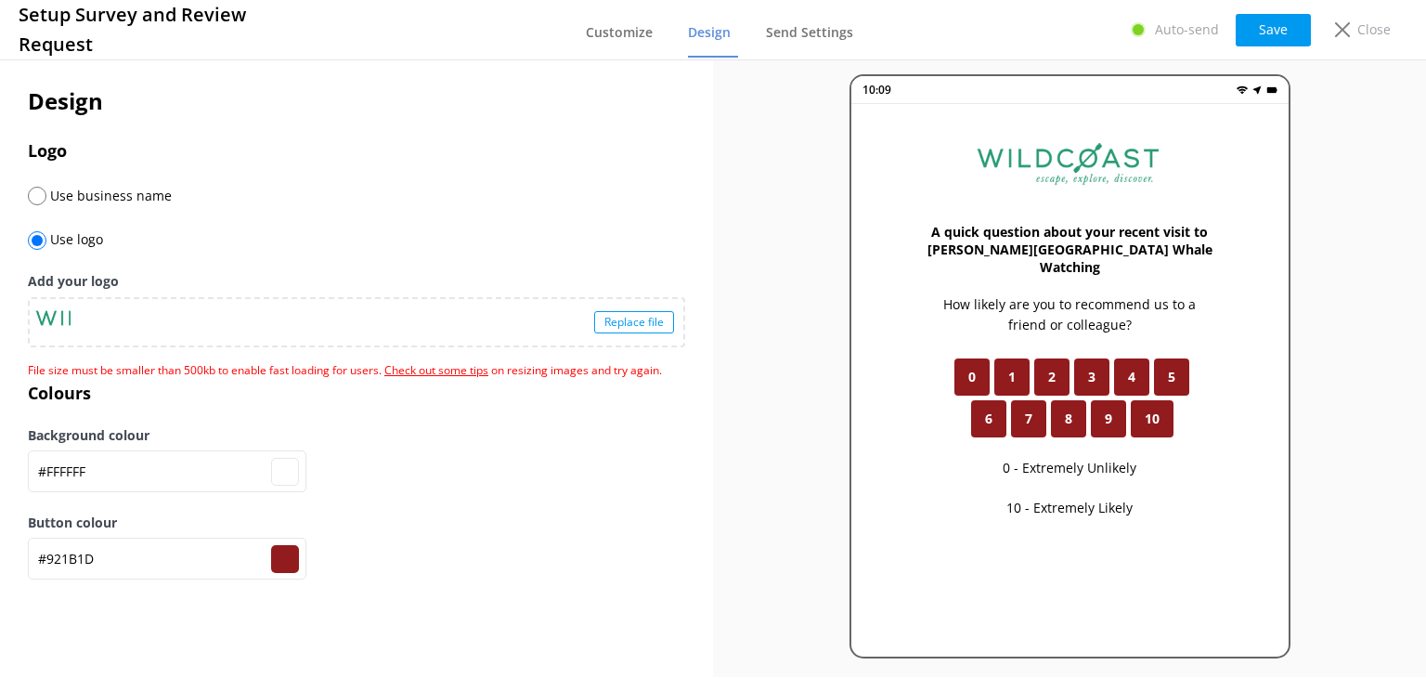
click at [35, 197] on input "radio" at bounding box center [37, 196] width 19 height 19
radio input "true"
radio input "false"
type input "#ffffff"
type input "#921b1d"
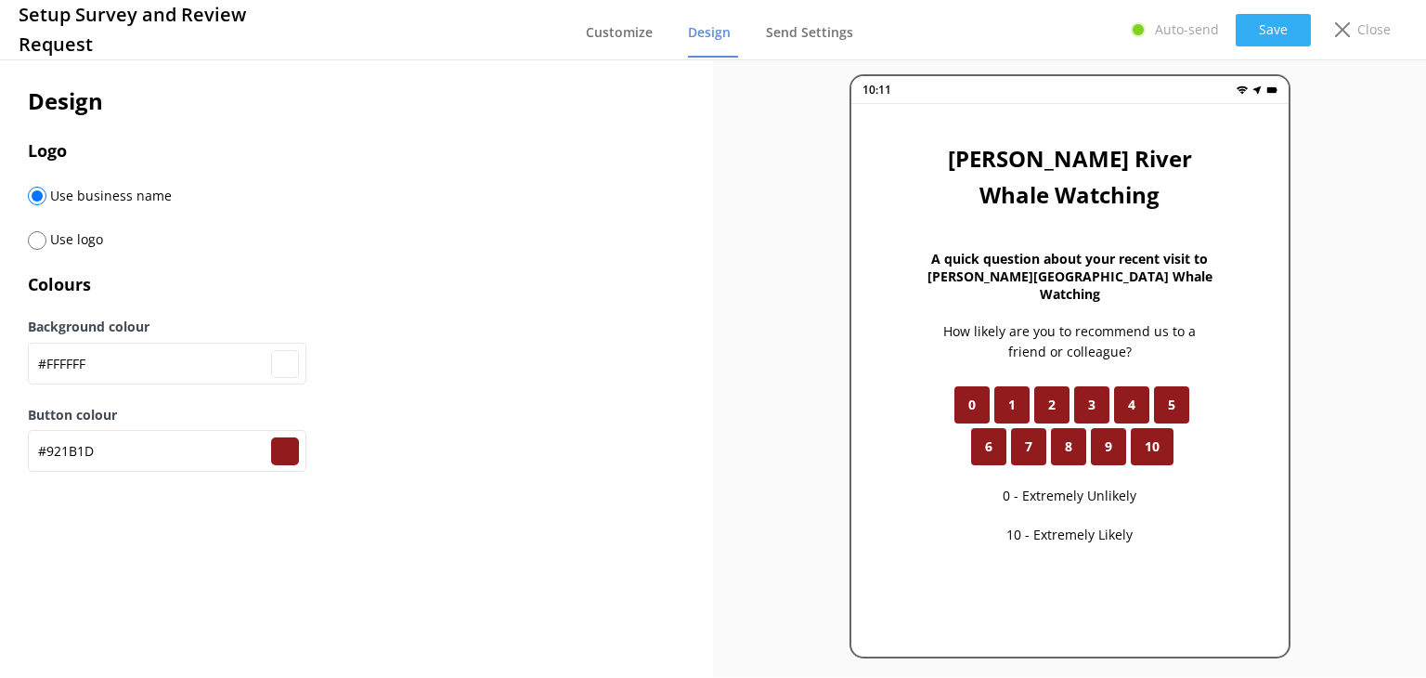
click at [1284, 27] on button "Save" at bounding box center [1273, 30] width 75 height 32
type input "#ffffff"
type input "#921b1d"
type input "#ffffff"
type input "#921b1d"
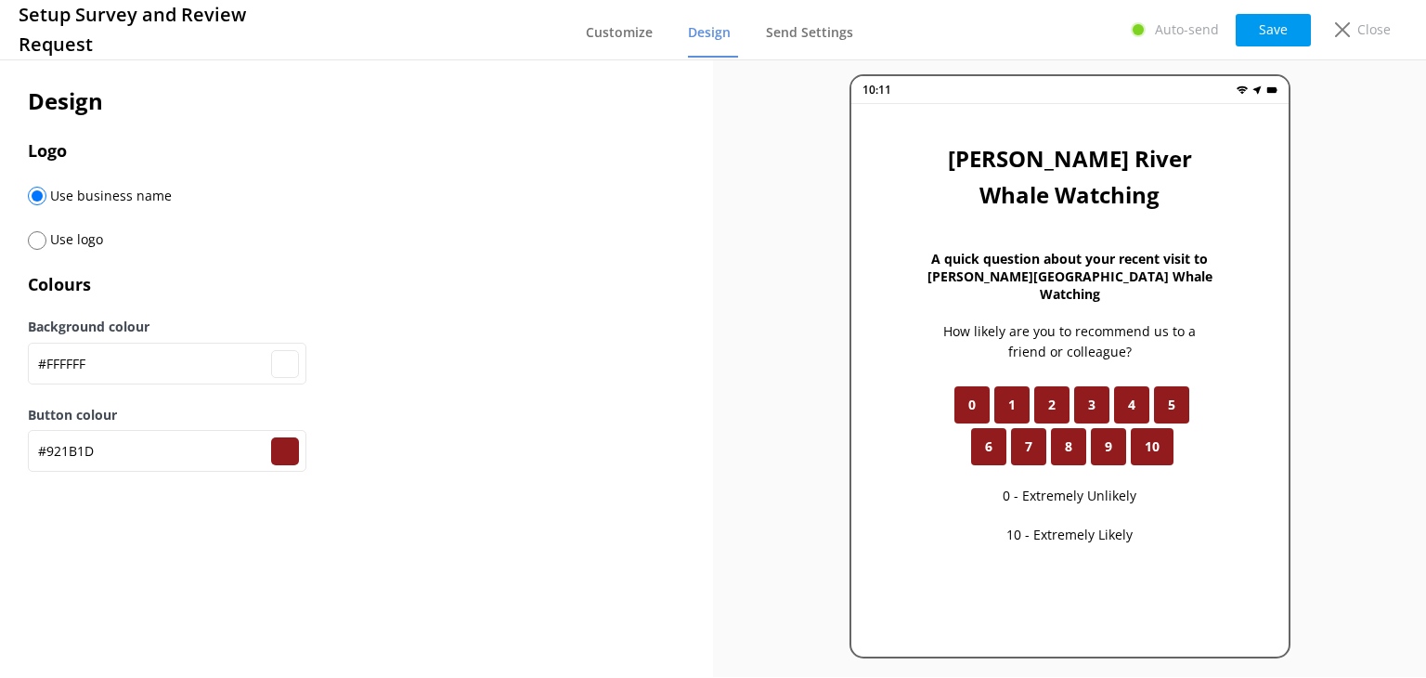
type input "#ffffff"
type input "#921b1d"
type input "#ffffff"
type input "#921b1d"
click at [1275, 28] on button "Save" at bounding box center [1273, 30] width 75 height 32
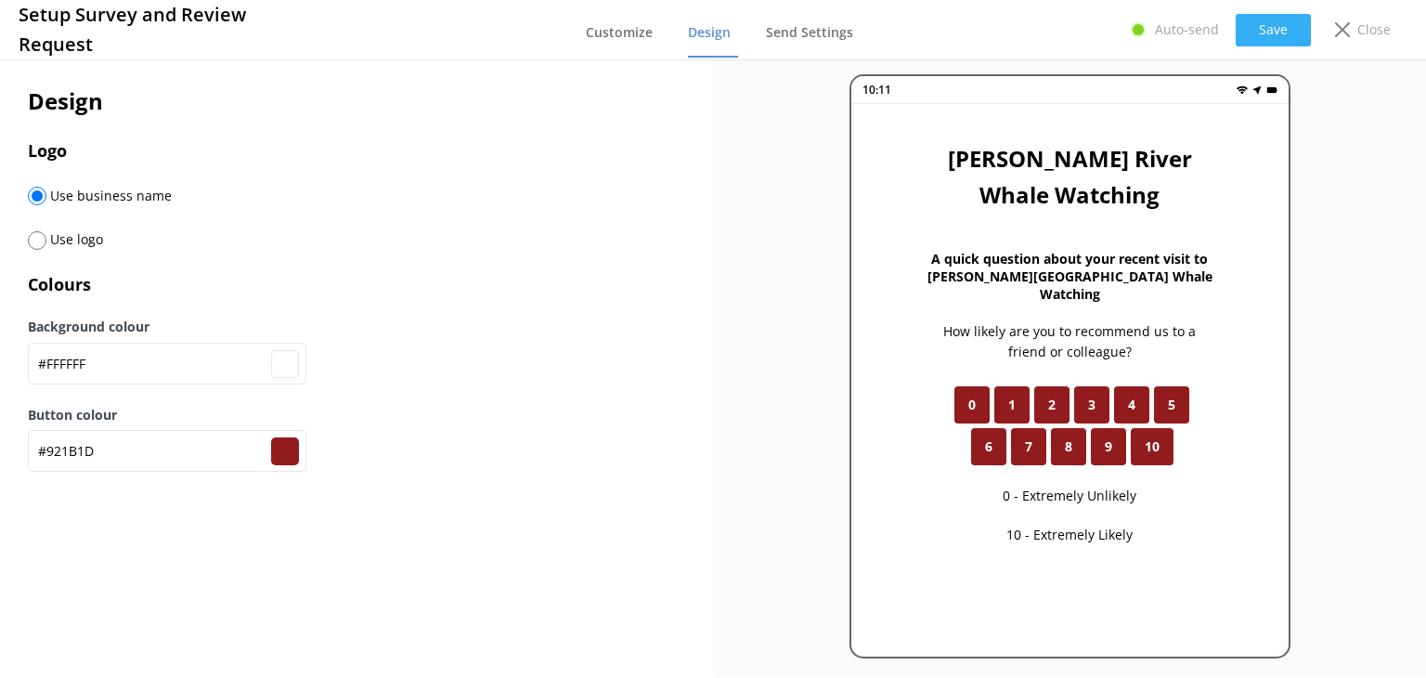
type input "#ffffff"
type input "#921b1d"
type input "#ffffff"
type input "#921b1d"
click at [1351, 37] on div "Close" at bounding box center [1359, 30] width 74 height 32
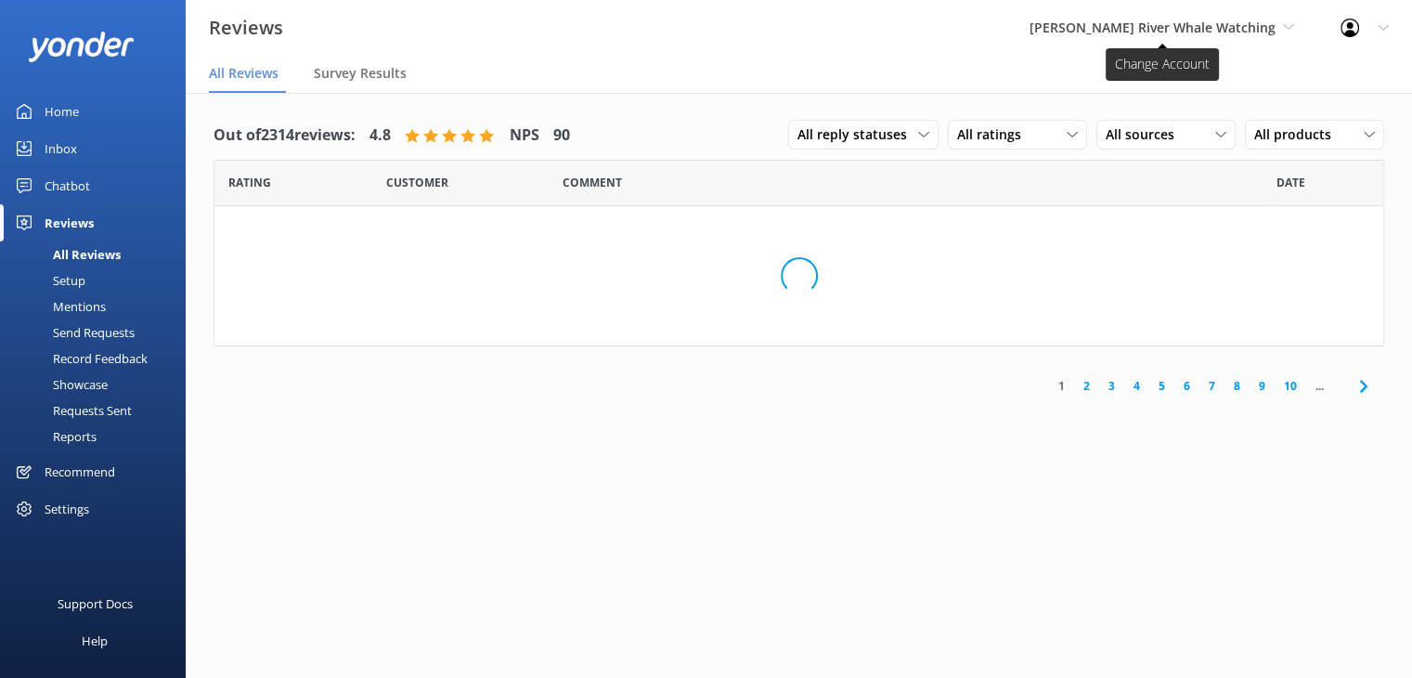
click at [1189, 32] on span "Campbell River Whale Watching" at bounding box center [1152, 28] width 246 height 18
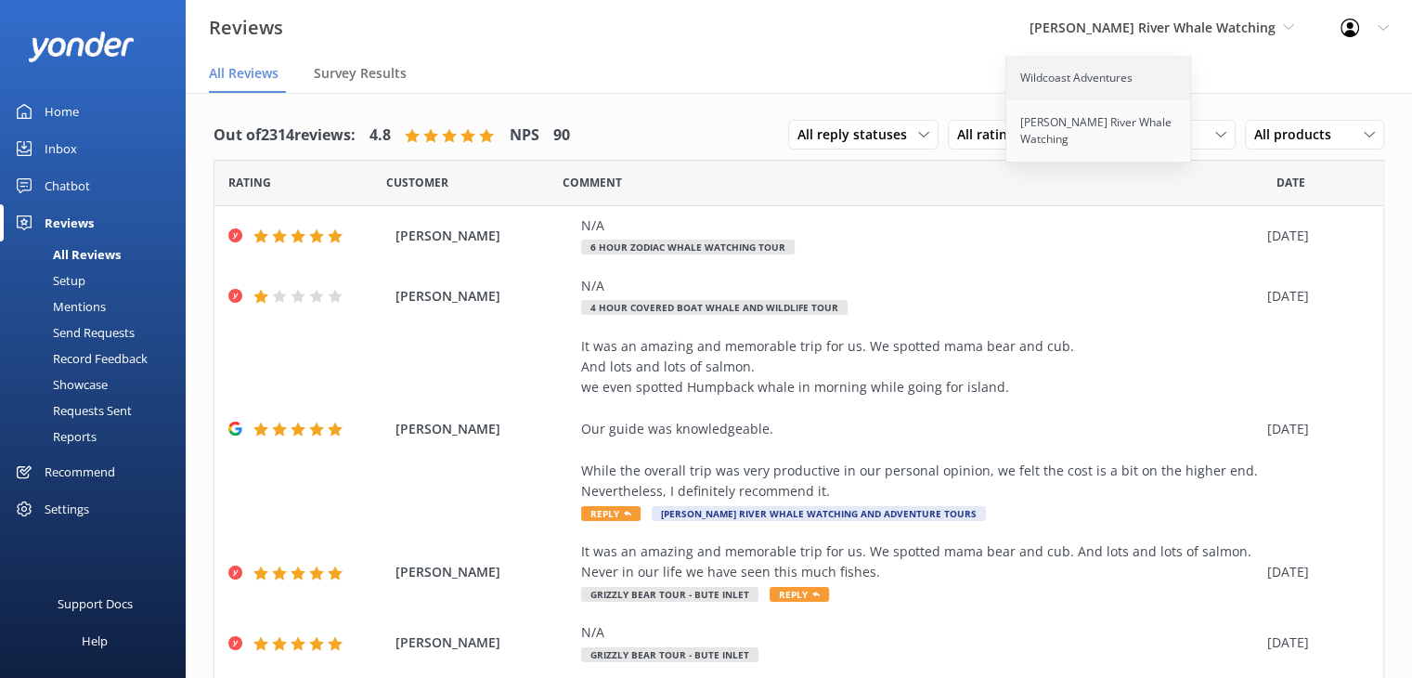
click at [1114, 90] on link "Wildcoast Adventures" at bounding box center [1099, 78] width 186 height 45
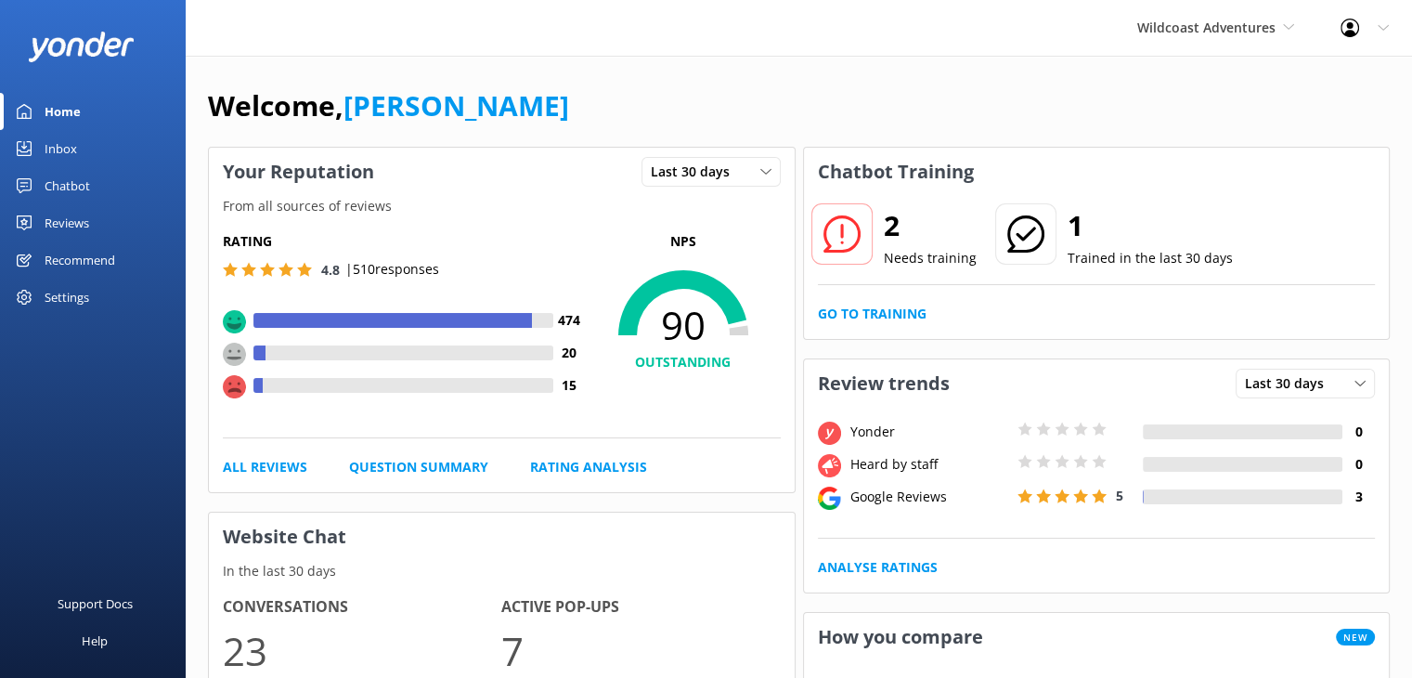
click at [58, 217] on div "Reviews" at bounding box center [67, 222] width 45 height 37
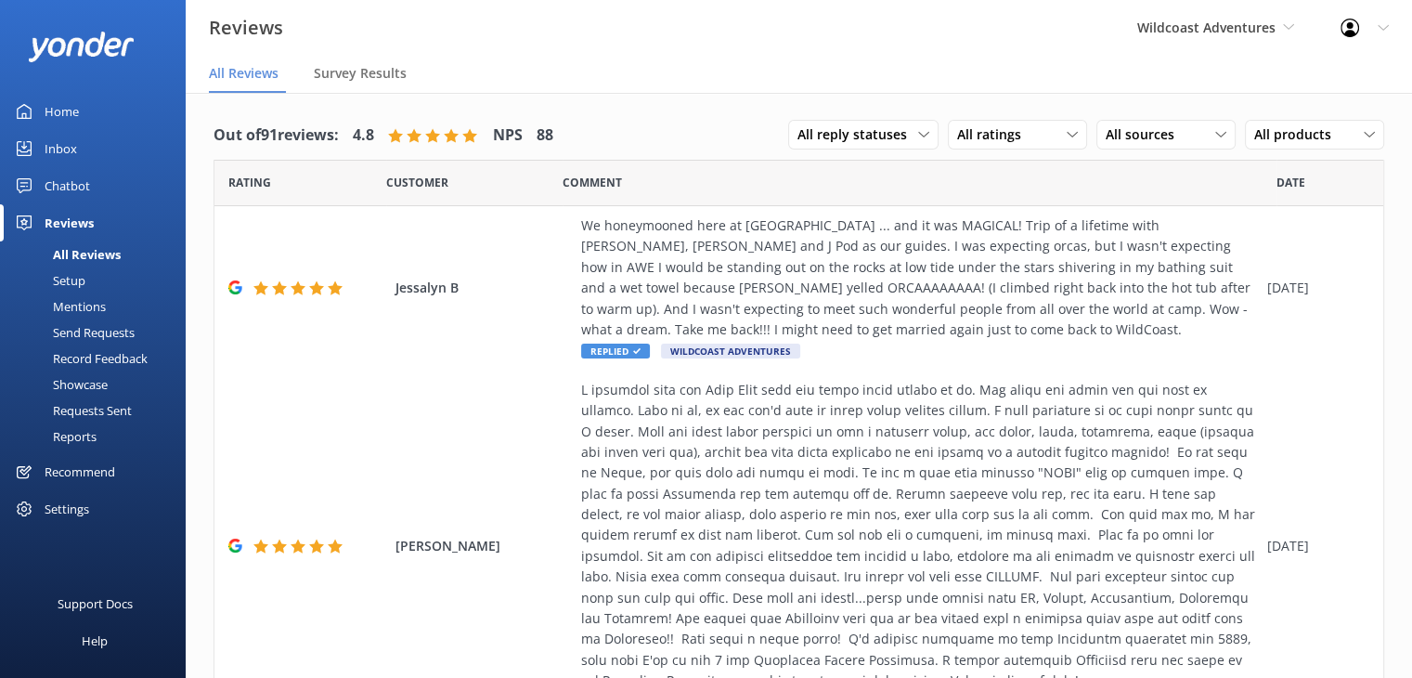
click at [74, 272] on div "Setup" at bounding box center [48, 280] width 74 height 26
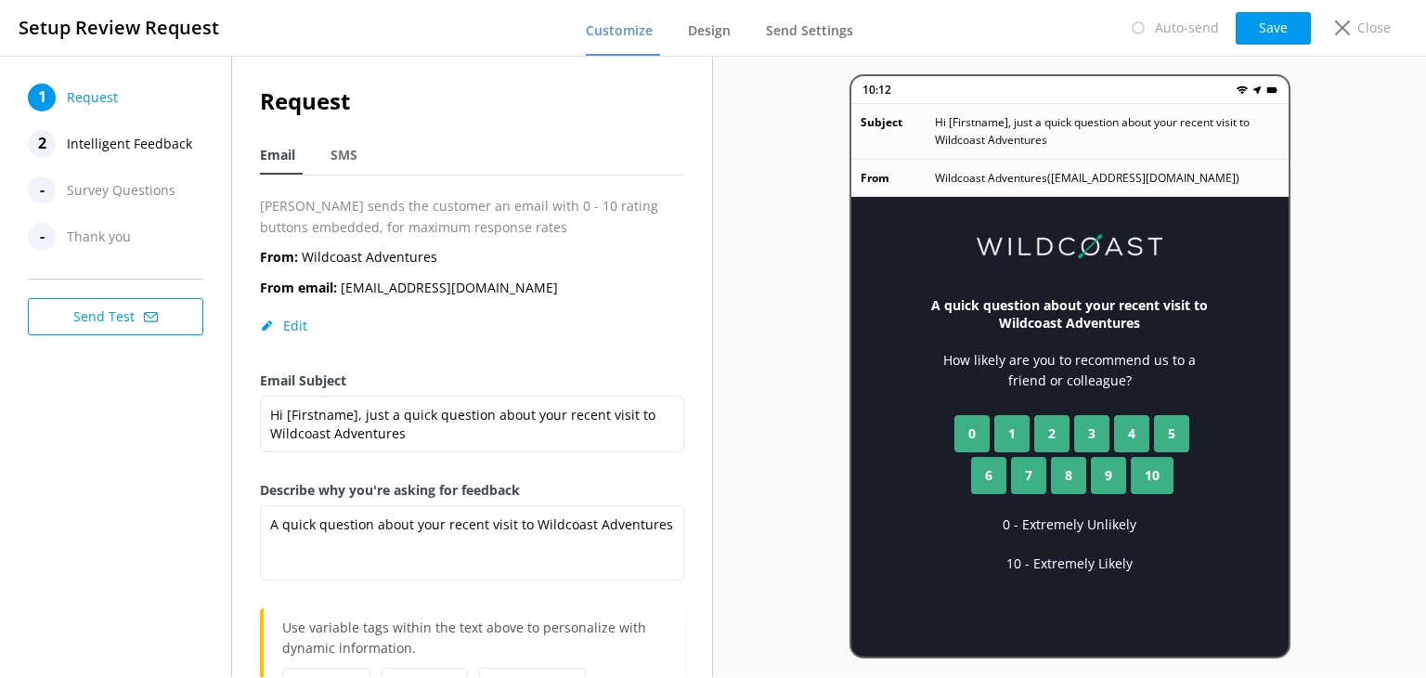
click at [96, 199] on span "Survey Questions" at bounding box center [121, 190] width 109 height 28
click at [136, 142] on span "Intelligent Feedback" at bounding box center [129, 144] width 125 height 28
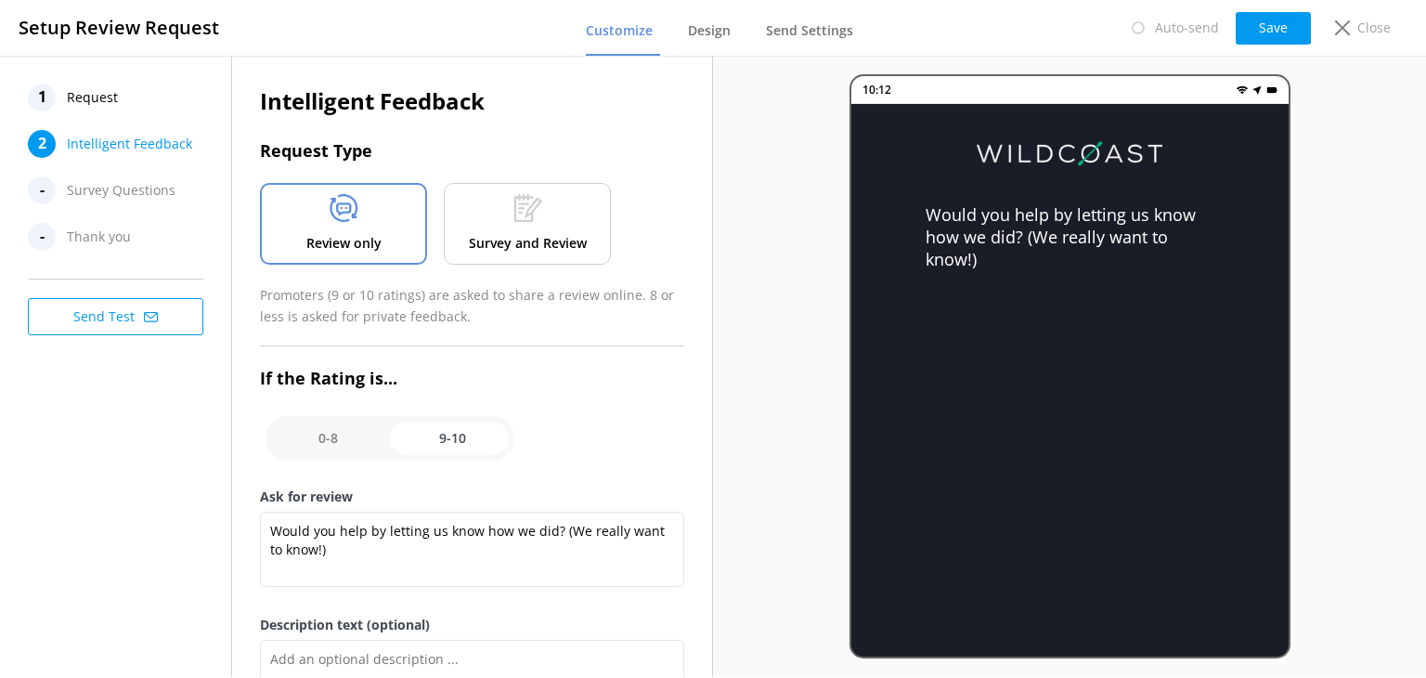
click at [510, 235] on p "Survey and Review" at bounding box center [528, 243] width 118 height 20
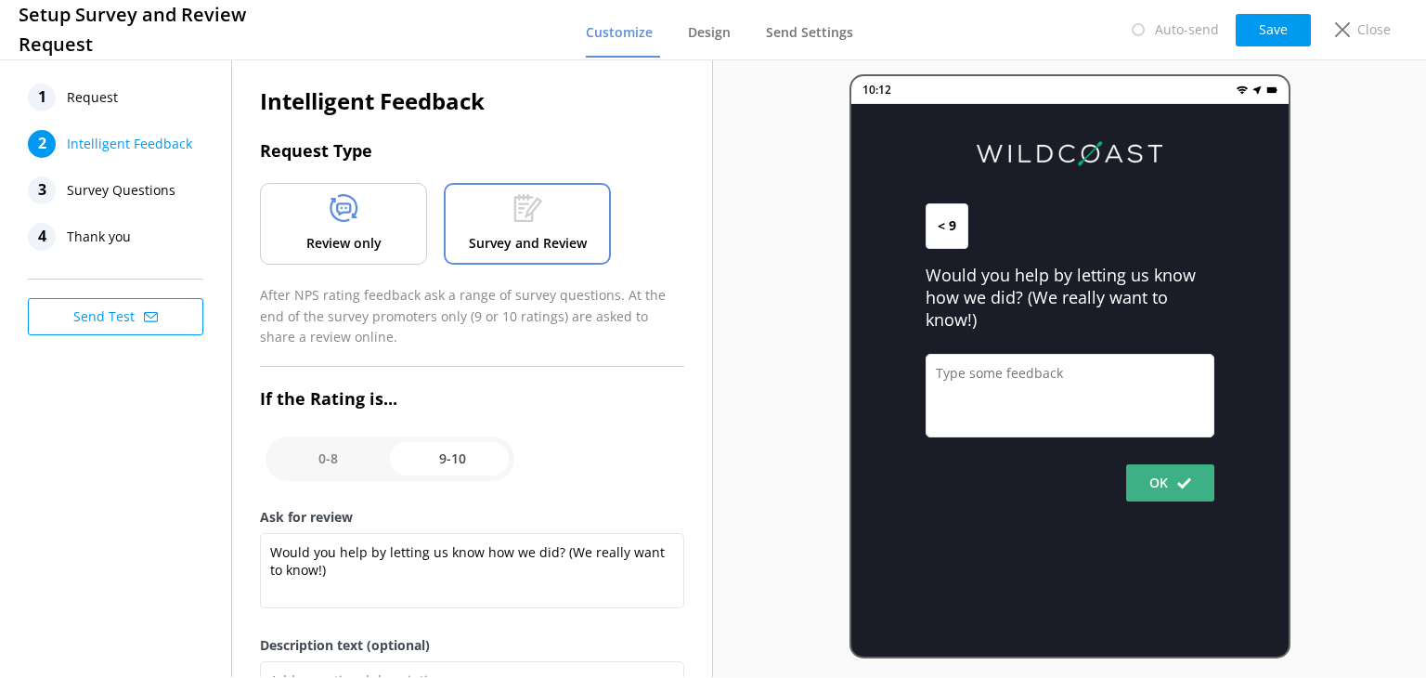
click at [367, 254] on div "Review only" at bounding box center [343, 224] width 167 height 82
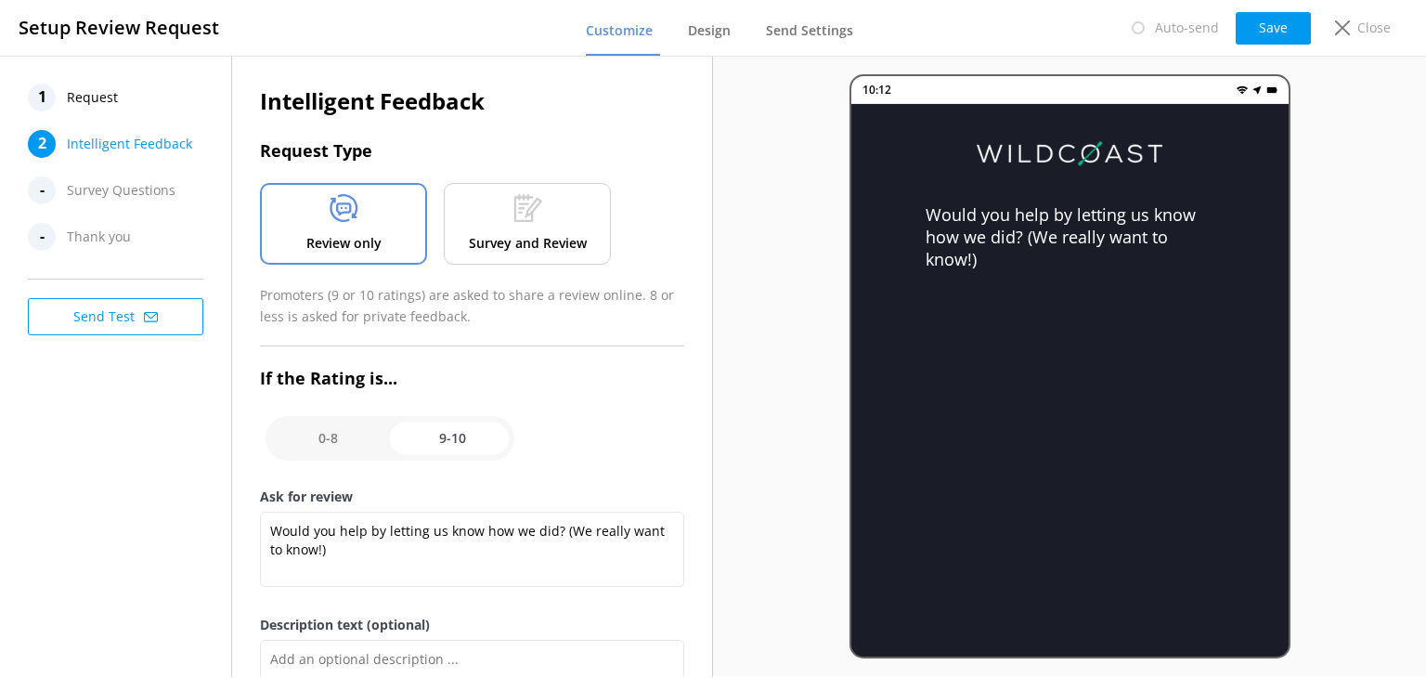
scroll to position [213, 0]
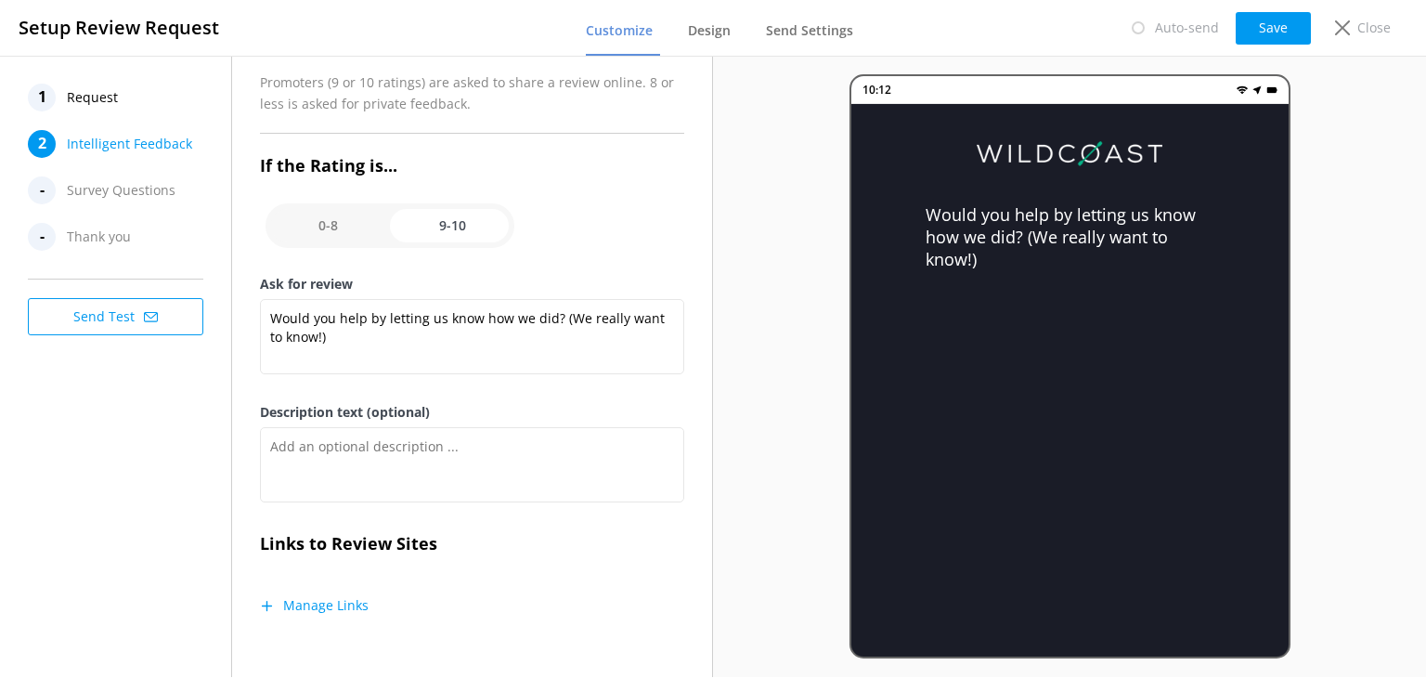
click at [336, 219] on input "checkbox" at bounding box center [389, 225] width 249 height 45
checkbox input "false"
type textarea "Please tell us why"
type textarea "Your feedback is important to help us improve"
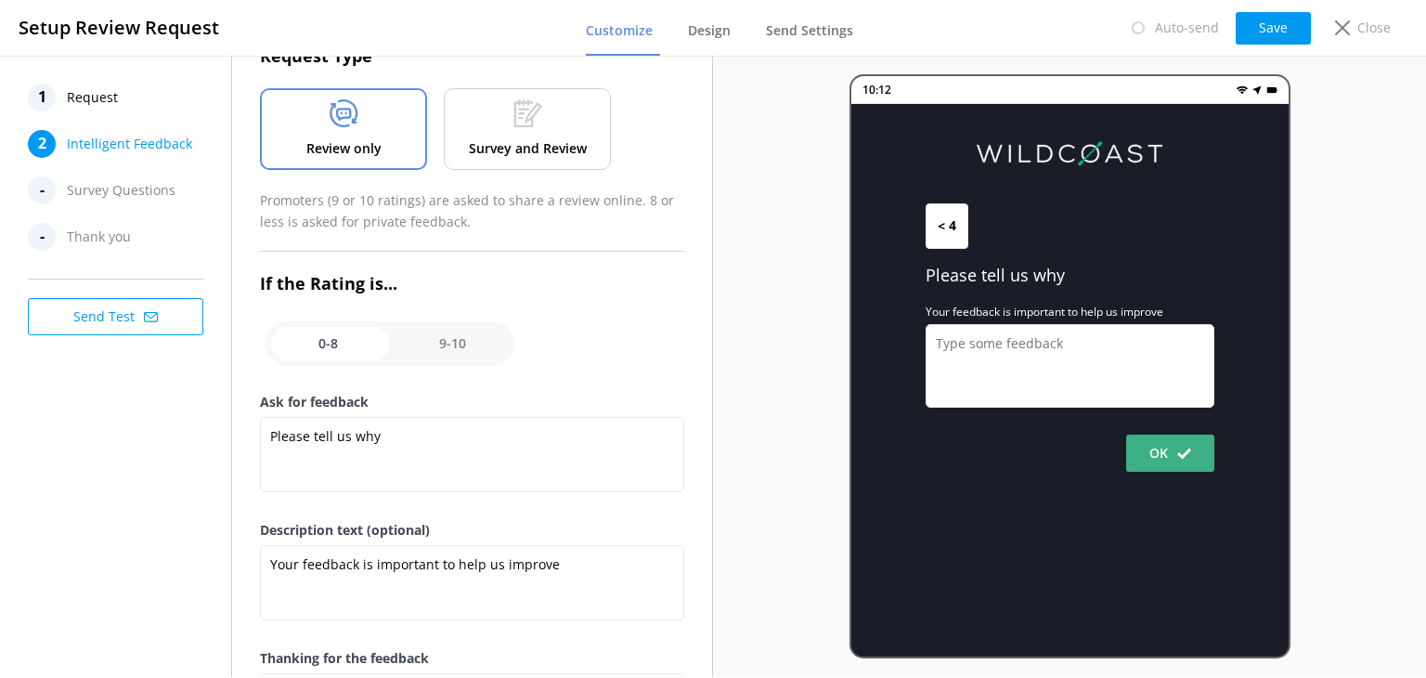
scroll to position [0, 0]
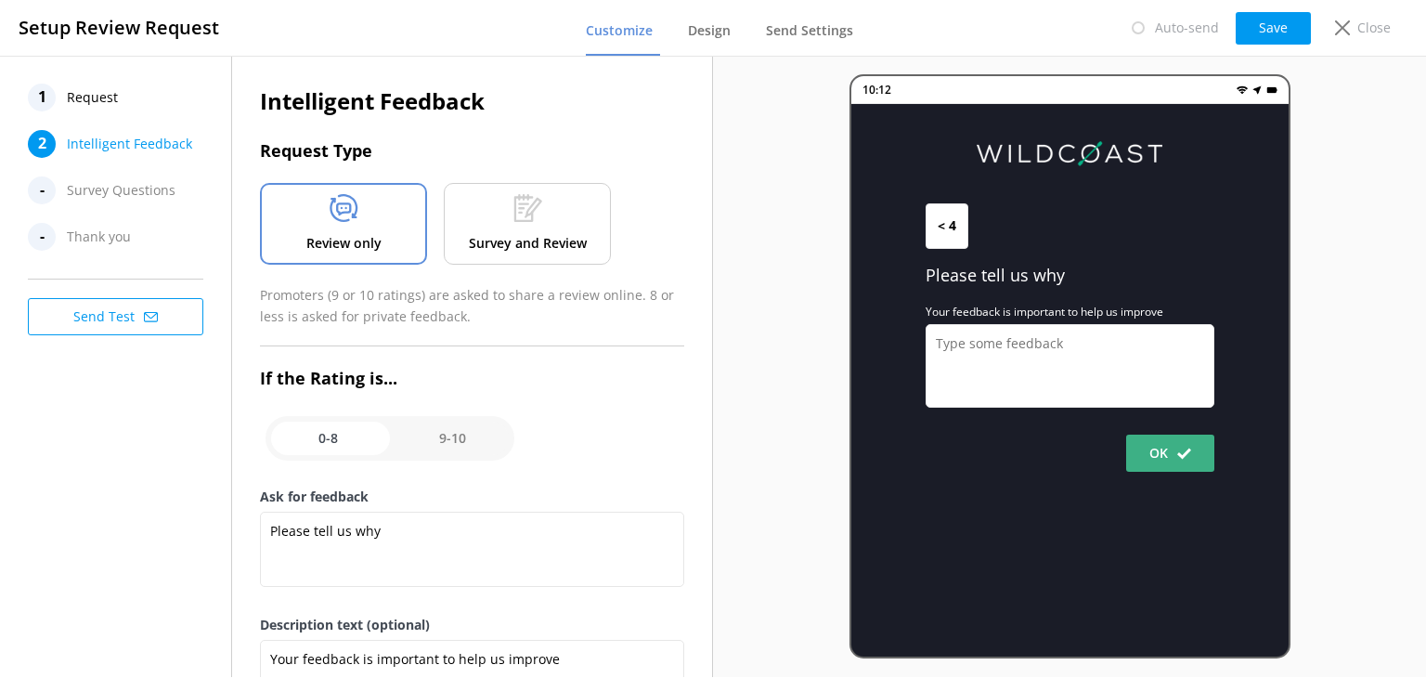
click at [516, 239] on p "Survey and Review" at bounding box center [528, 243] width 118 height 20
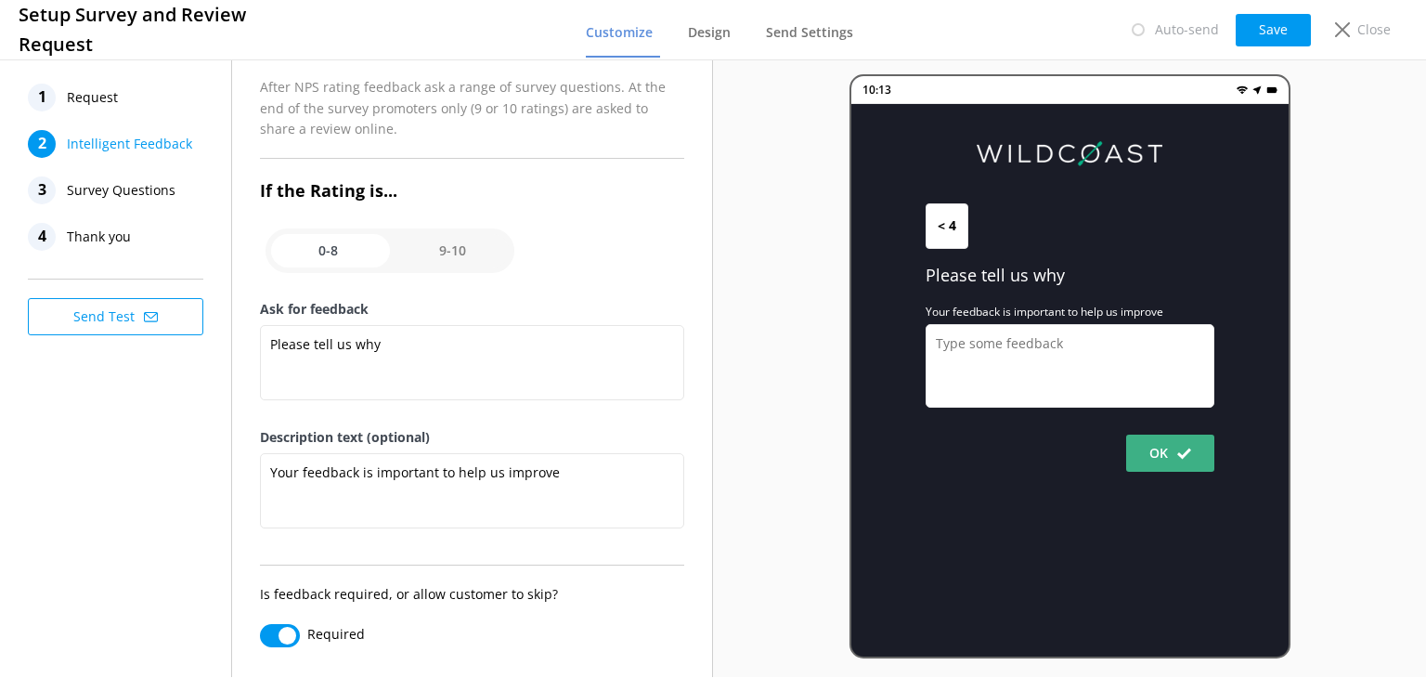
scroll to position [223, 0]
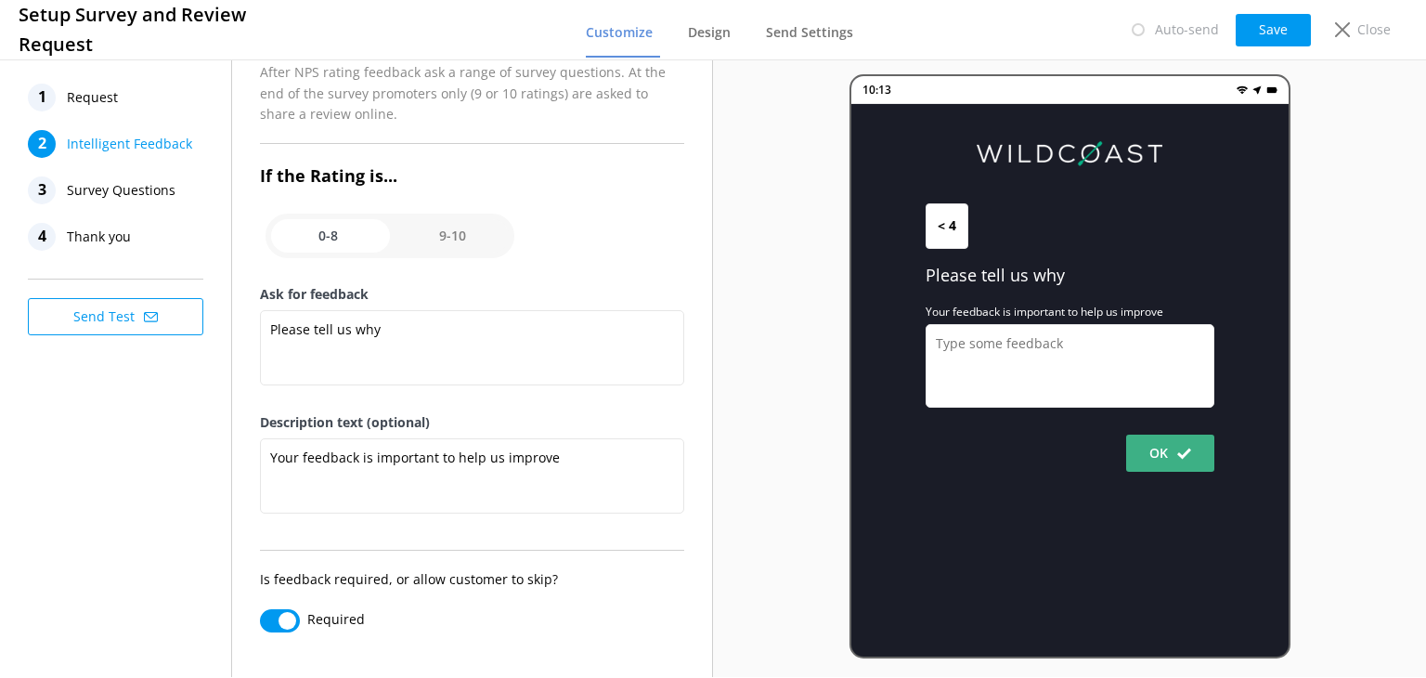
click at [123, 194] on span "Survey Questions" at bounding box center [121, 190] width 109 height 28
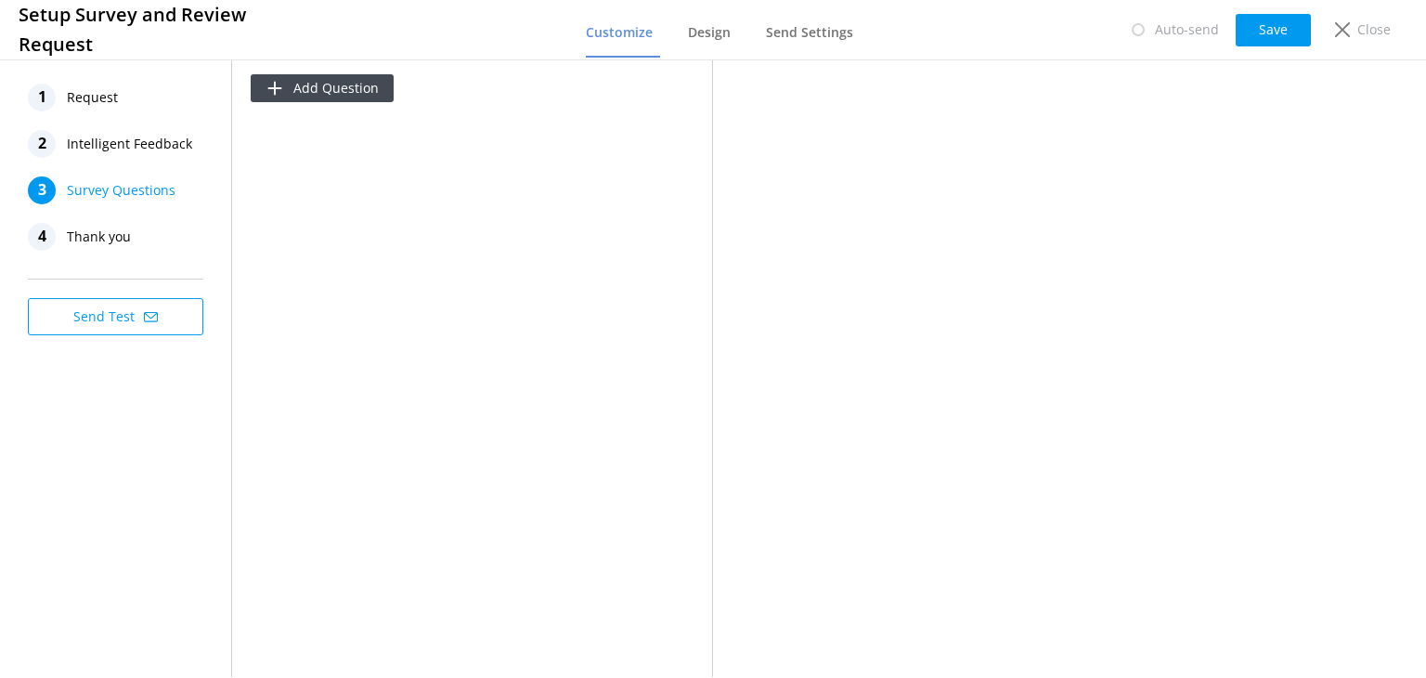
click at [115, 230] on span "Thank you" at bounding box center [99, 237] width 64 height 28
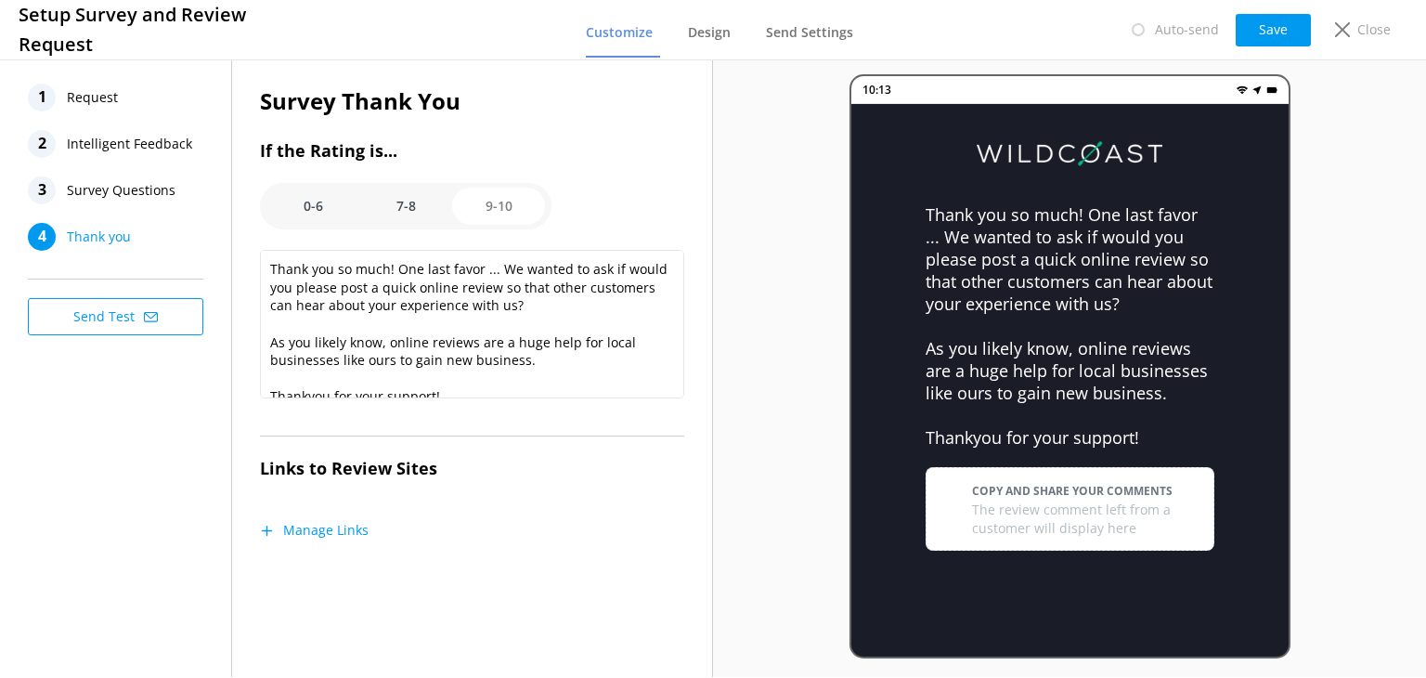
click at [303, 189] on option "0-6" at bounding box center [312, 206] width 93 height 37
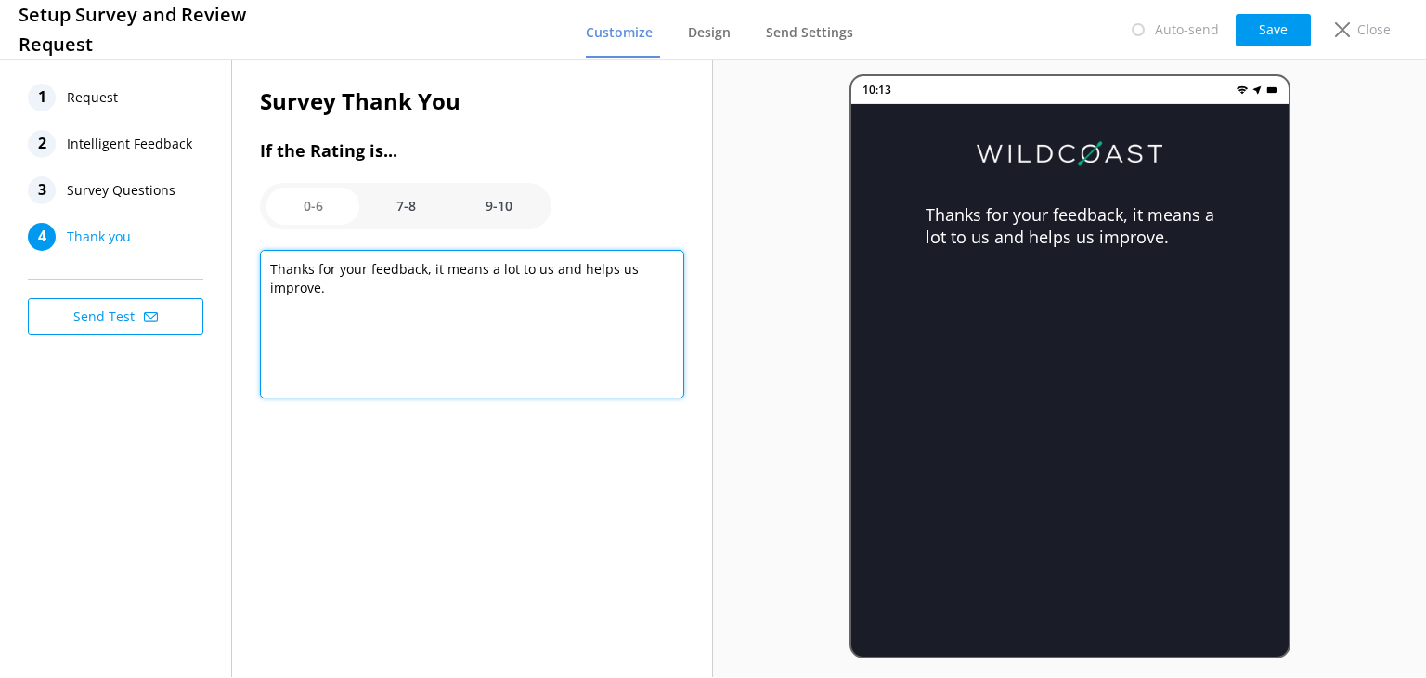
drag, startPoint x: 342, startPoint y: 313, endPoint x: 227, endPoint y: 261, distance: 125.5
click at [227, 261] on div "1 Request 2 Intelligent Feedback 3 Survey Questions 4 Thank you Send Test Surve…" at bounding box center [356, 366] width 713 height 621
paste textarea "you for your feedback on your recent tour with us. We're sorry that the tour di…"
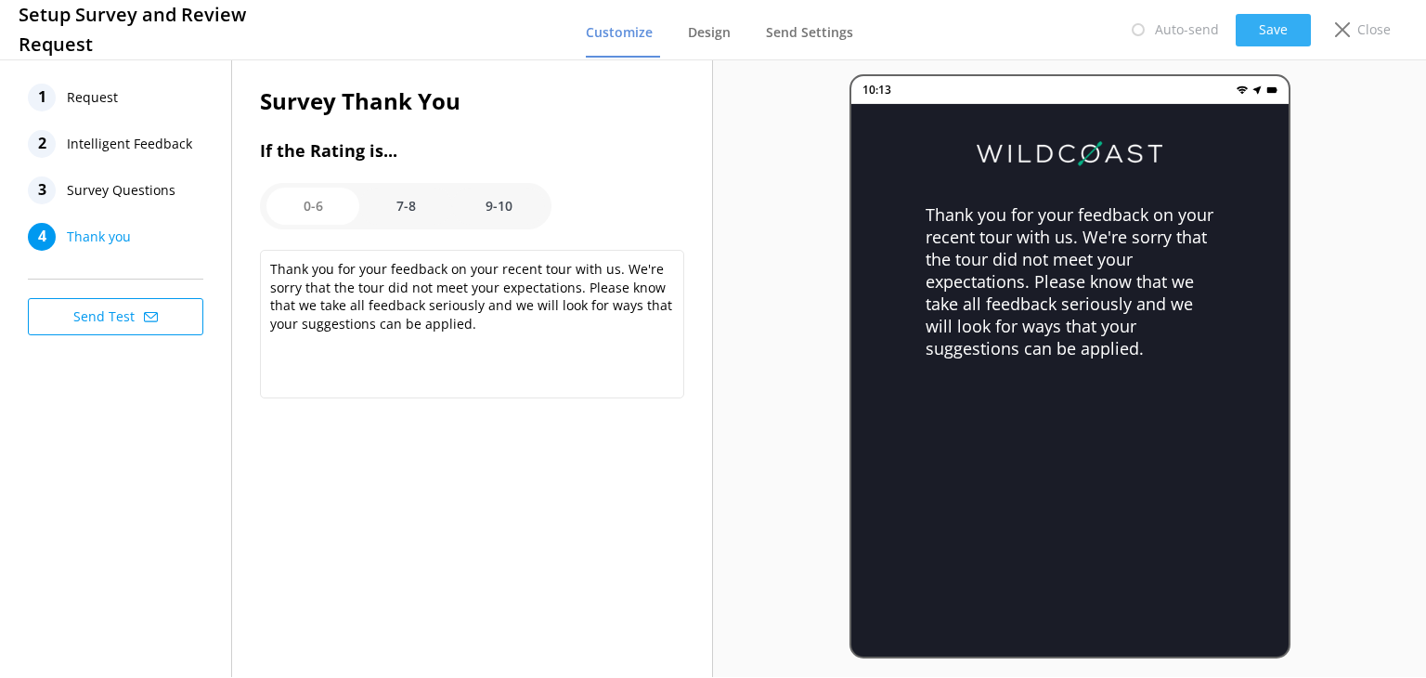
click at [1288, 31] on button "Save" at bounding box center [1273, 30] width 75 height 32
click at [416, 196] on option "7-8" at bounding box center [405, 206] width 93 height 37
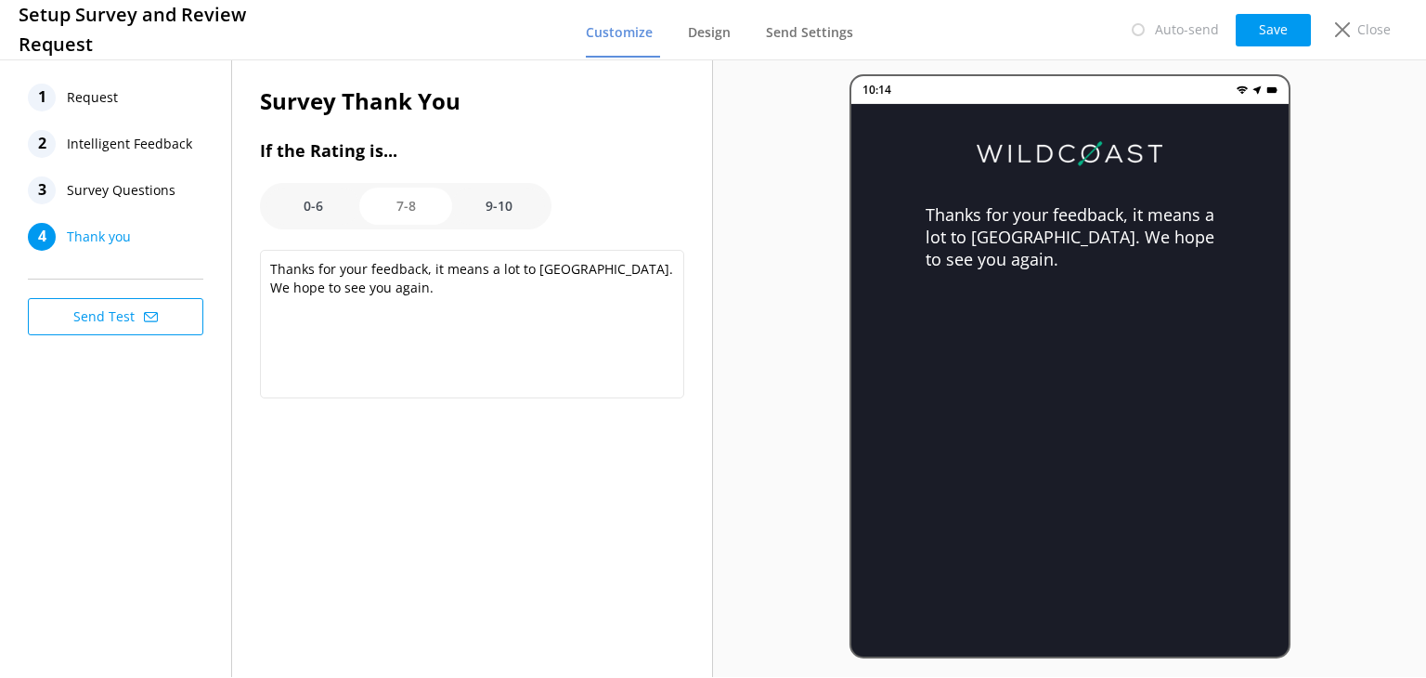
click at [485, 197] on option "9-10" at bounding box center [498, 206] width 93 height 37
type textarea "Thank you so much! One last favor ... We wanted to ask if would you please post…"
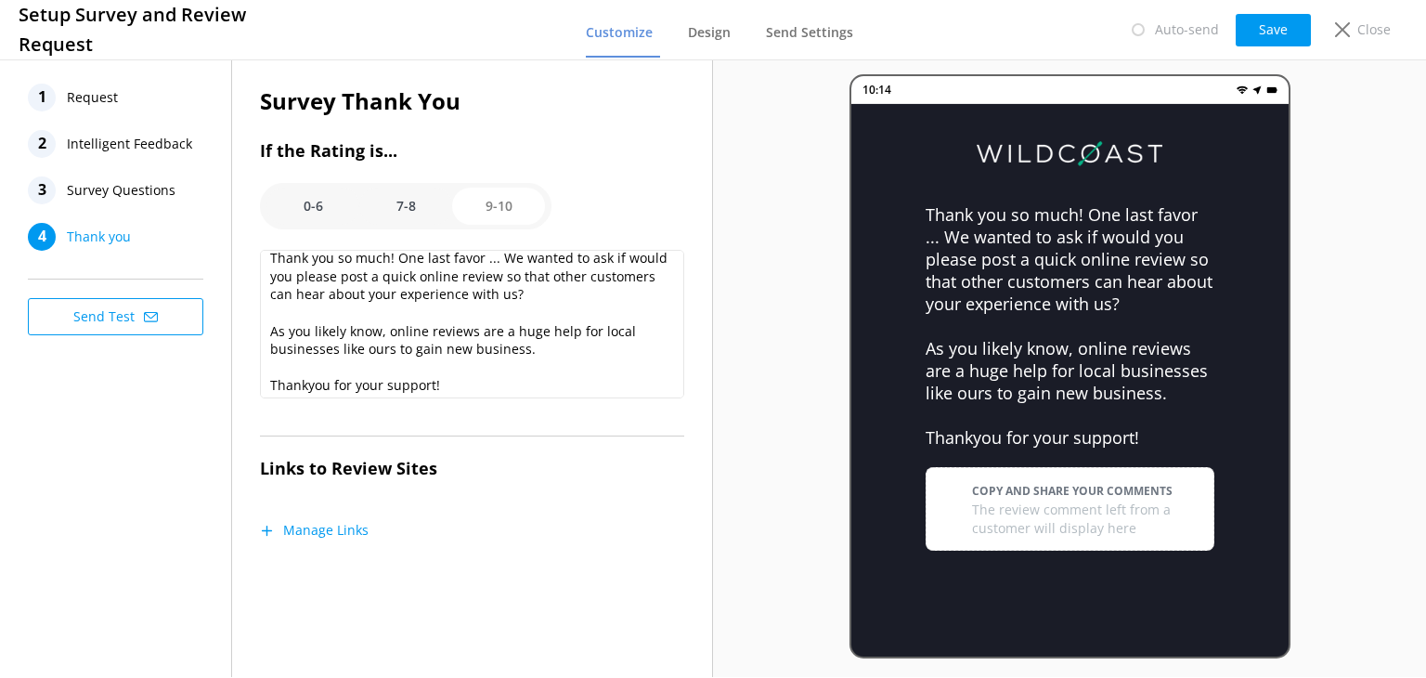
scroll to position [17, 0]
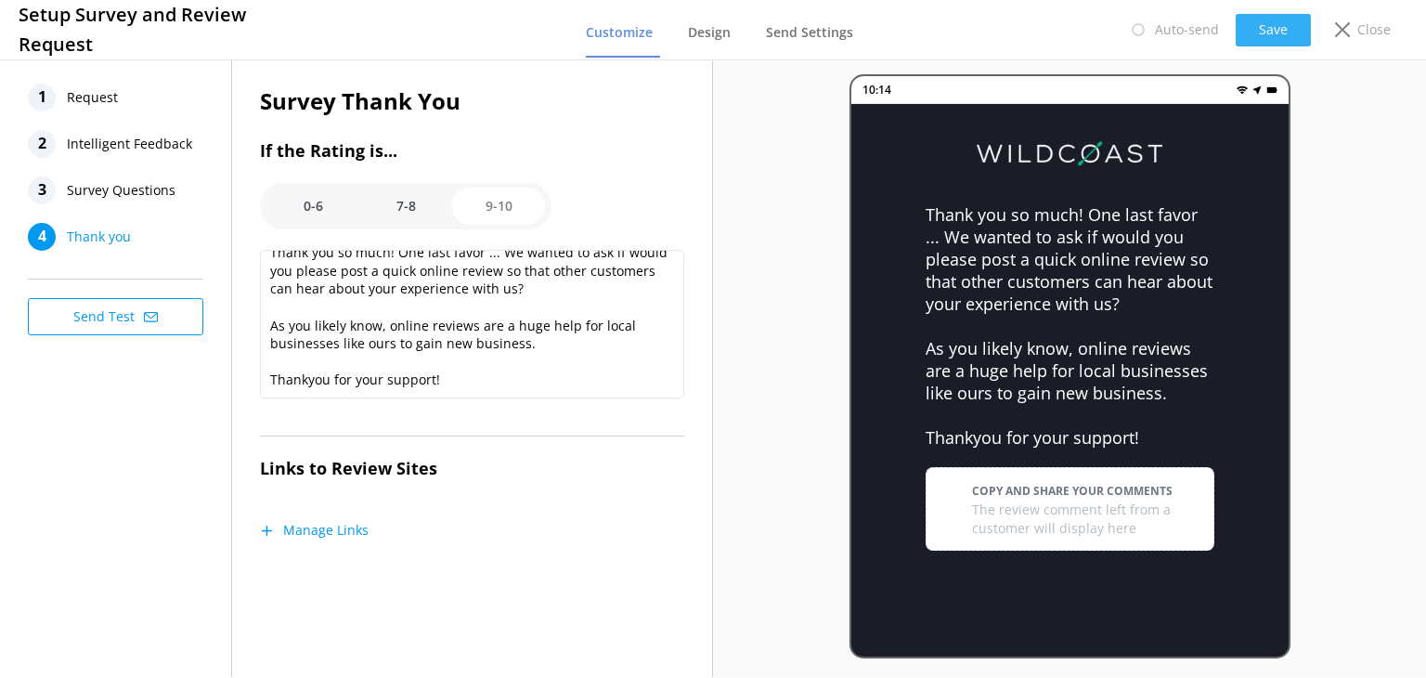
click at [1290, 17] on button "Save" at bounding box center [1273, 30] width 75 height 32
click at [718, 27] on span "Design" at bounding box center [709, 32] width 43 height 19
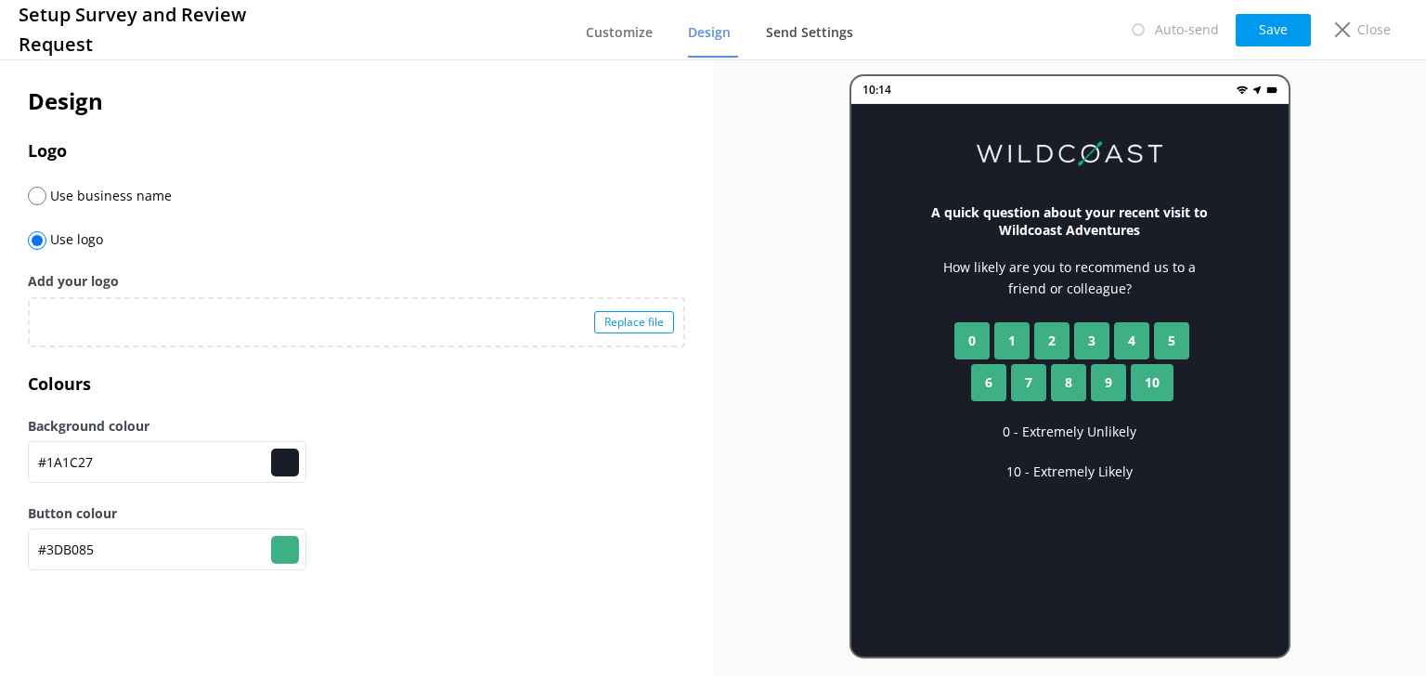
click at [813, 31] on span "Send Settings" at bounding box center [809, 32] width 87 height 19
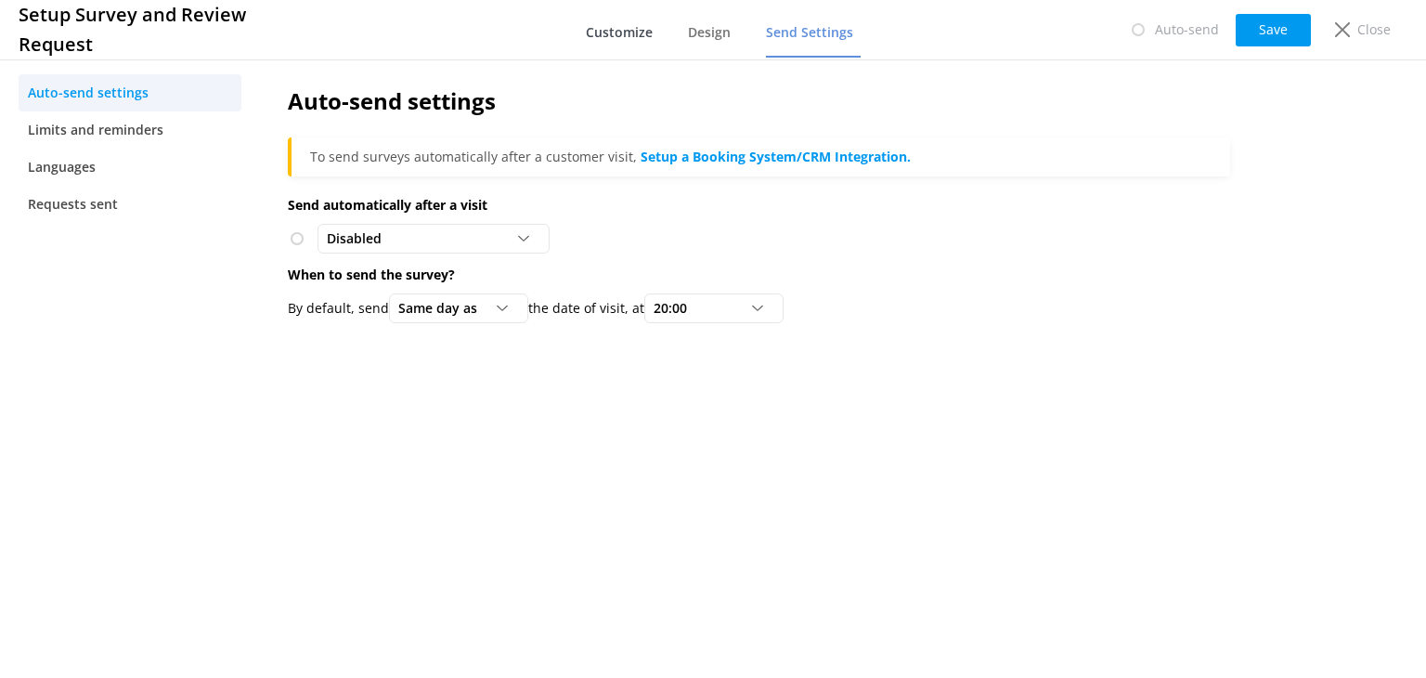
click at [620, 34] on span "Customize" at bounding box center [619, 32] width 67 height 19
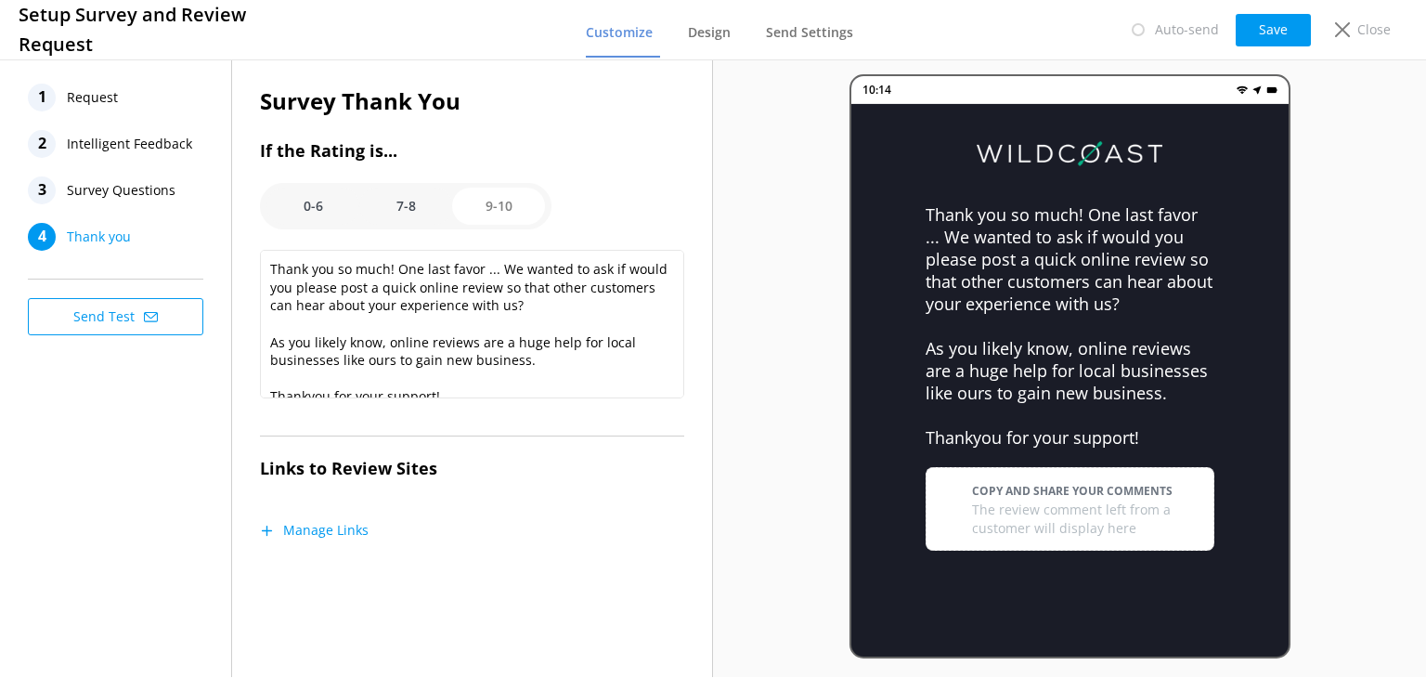
click at [106, 196] on span "Survey Questions" at bounding box center [121, 190] width 109 height 28
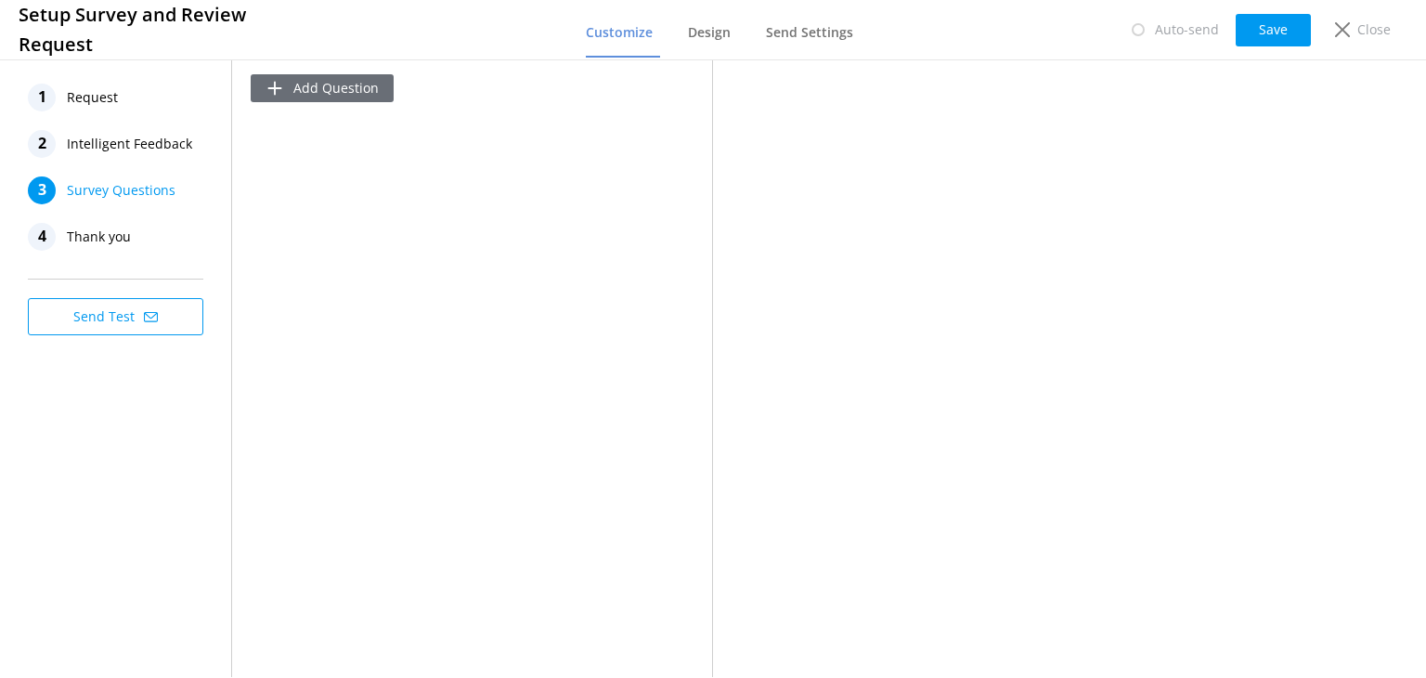
click at [338, 100] on button "Add Question" at bounding box center [322, 88] width 143 height 28
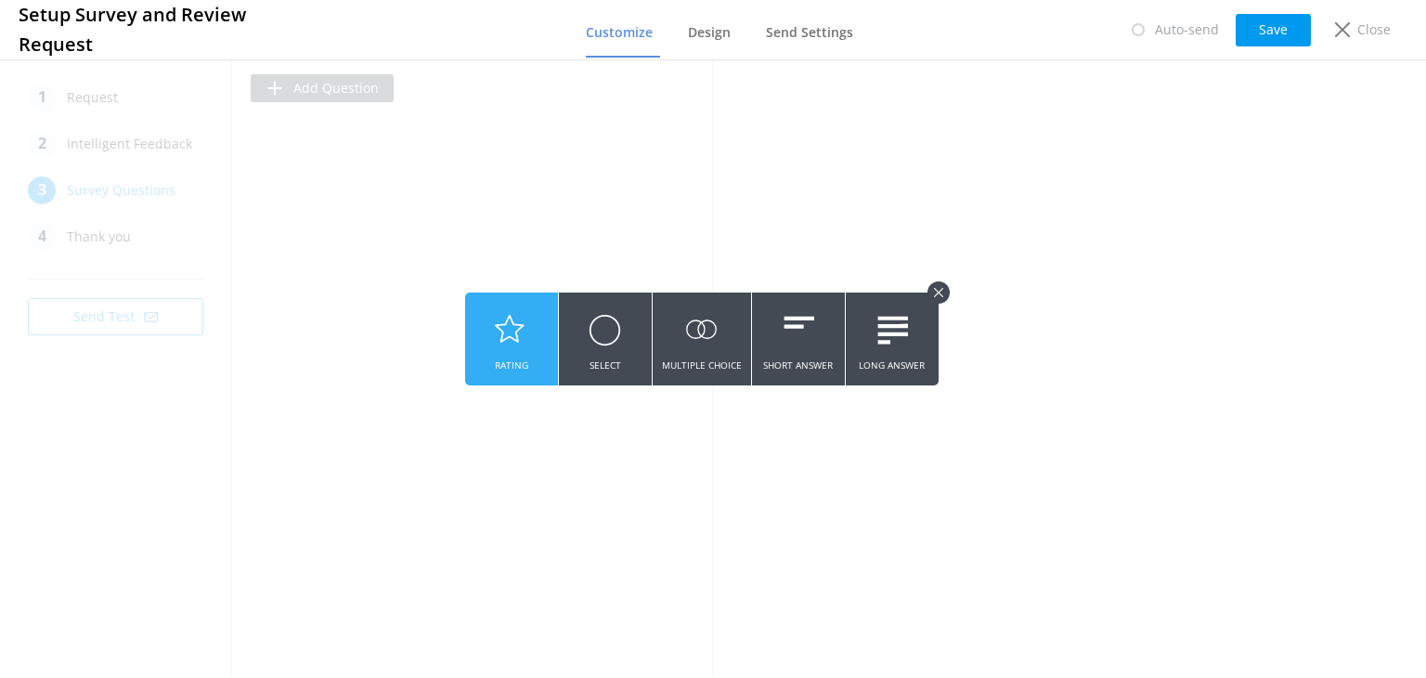
click at [519, 317] on icon at bounding box center [511, 329] width 32 height 51
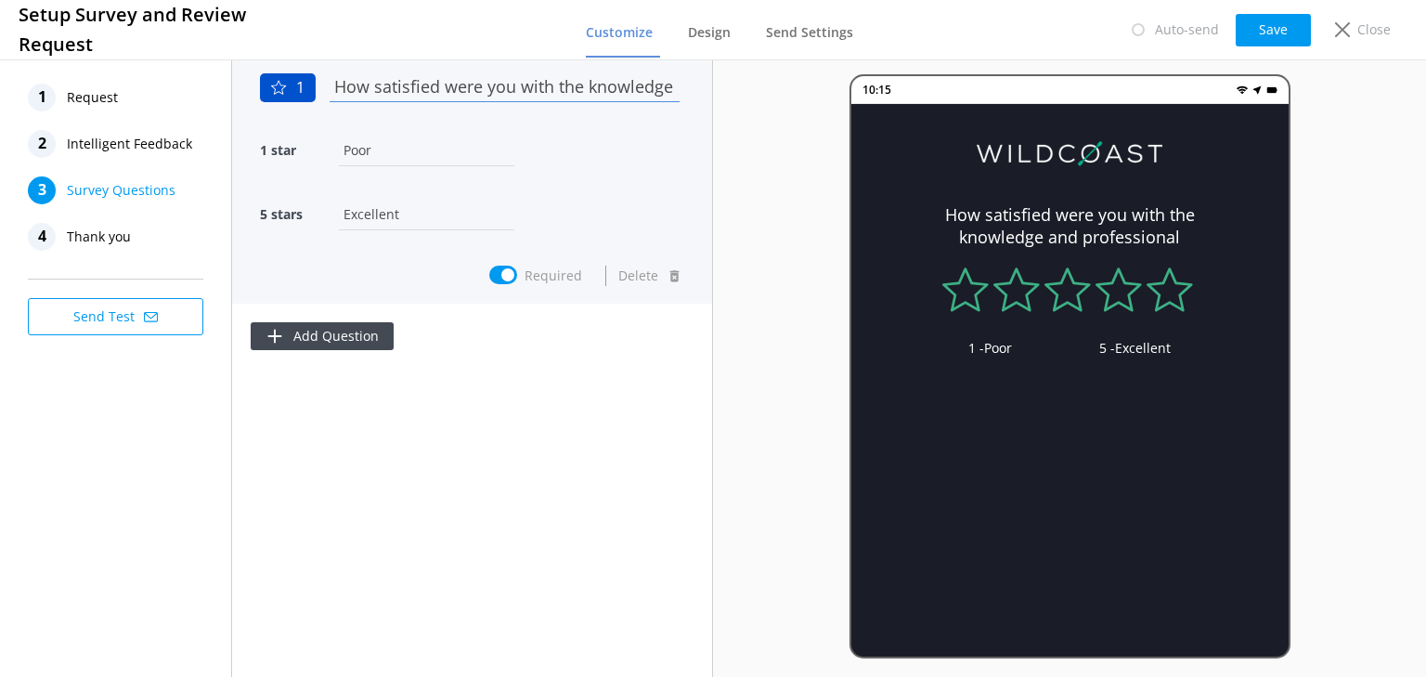
click at [509, 94] on input "How satisfied were you with the knowledge and professional" at bounding box center [504, 86] width 359 height 42
drag, startPoint x: 511, startPoint y: 86, endPoint x: 809, endPoint y: 123, distance: 300.3
click at [809, 123] on div "1 Request 2 Intelligent Feedback 3 Survey Questions 4 Thank you Send Test 1 How…" at bounding box center [713, 366] width 1426 height 621
click at [682, 73] on input "How satisfied were you with the knowledge and professional" at bounding box center [504, 86] width 359 height 42
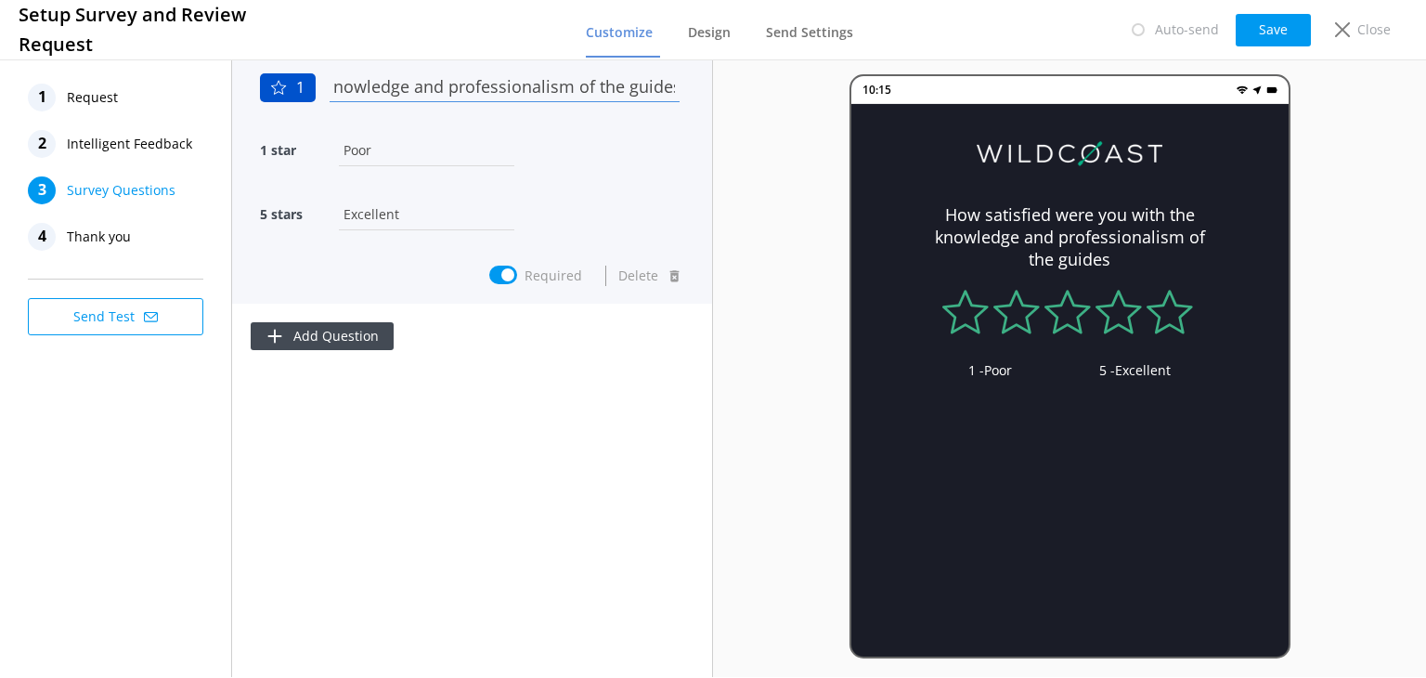
scroll to position [0, 270]
type input "How satisfied were you with the knowledge and professionalism of the guides?"
click at [498, 273] on input "Required" at bounding box center [503, 274] width 28 height 19
checkbox input "false"
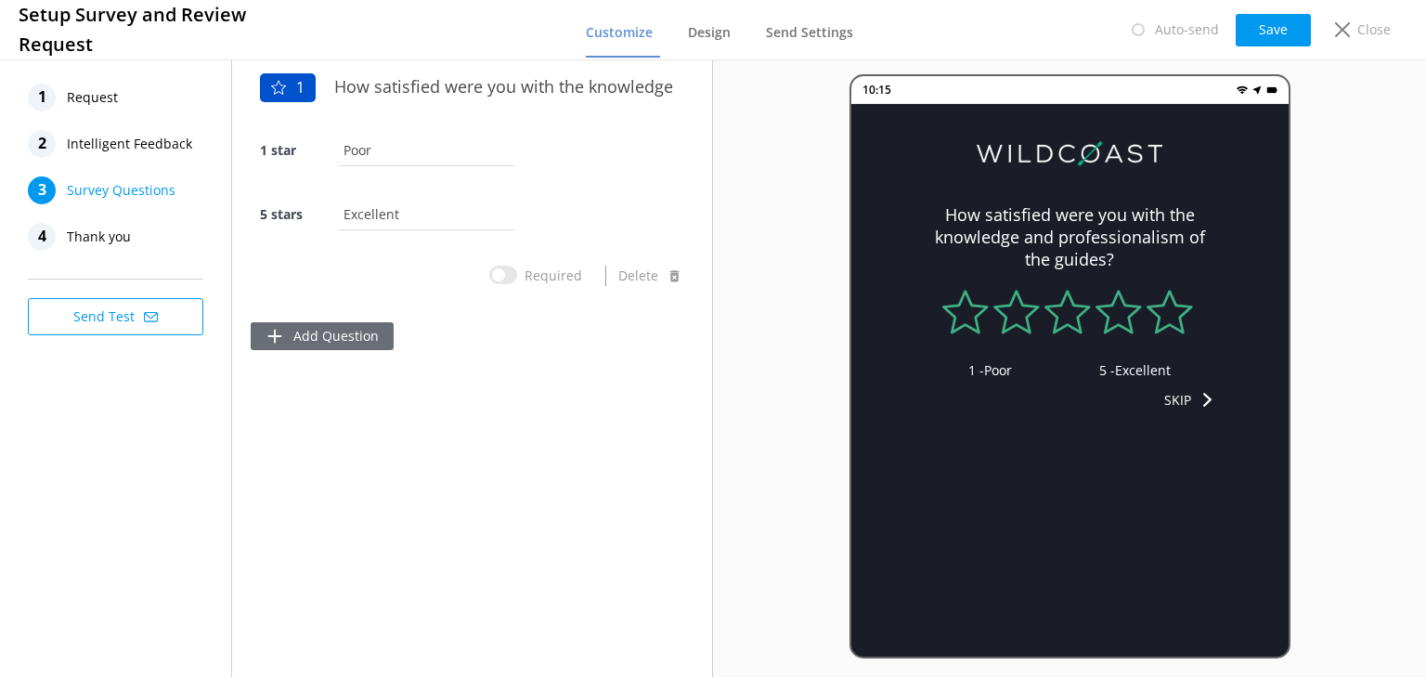
click at [324, 338] on button "Add Question" at bounding box center [322, 336] width 143 height 28
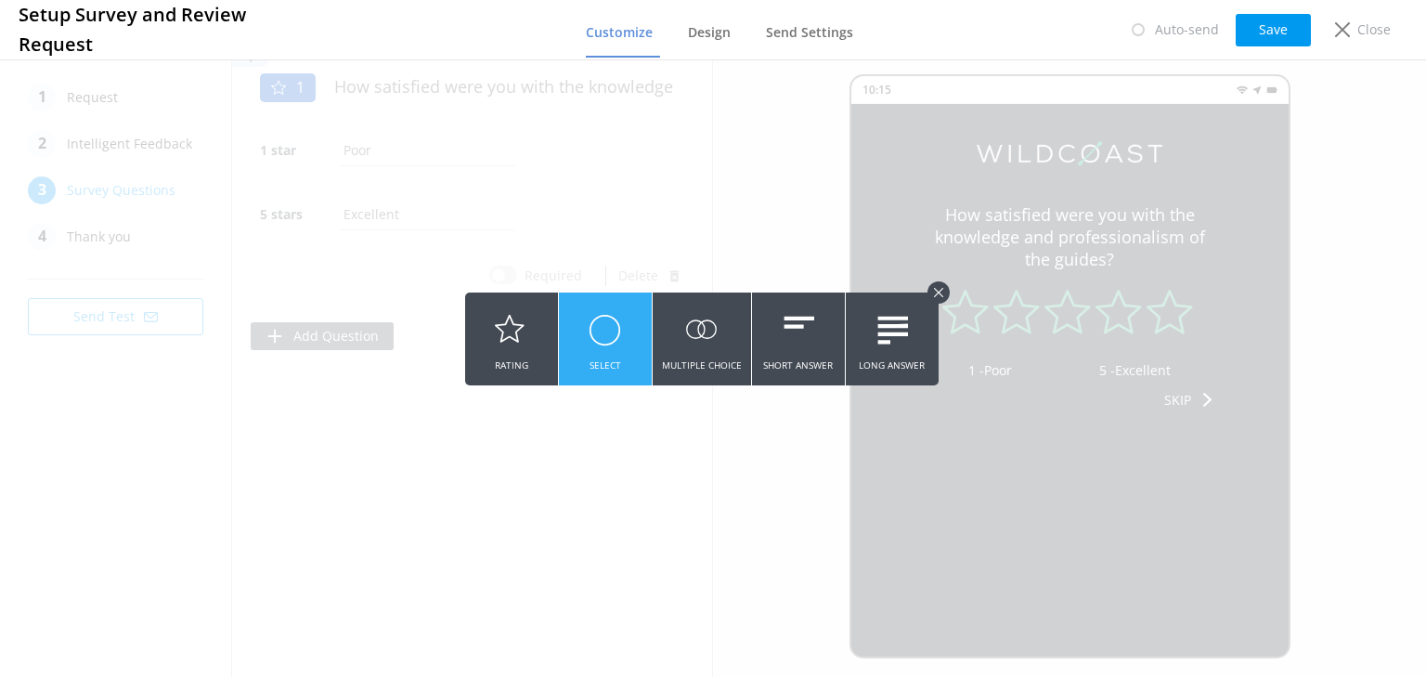
click at [613, 329] on use at bounding box center [605, 330] width 30 height 30
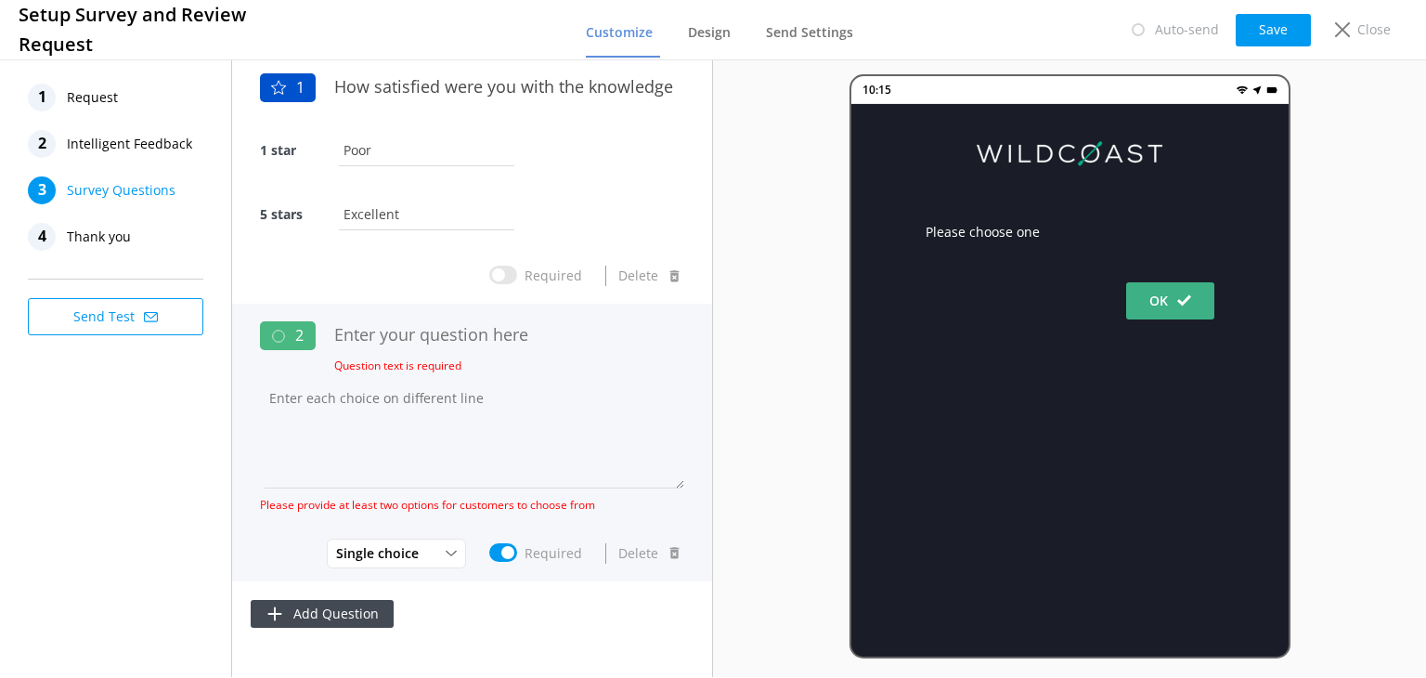
click at [648, 554] on button "Delete" at bounding box center [649, 553] width 69 height 37
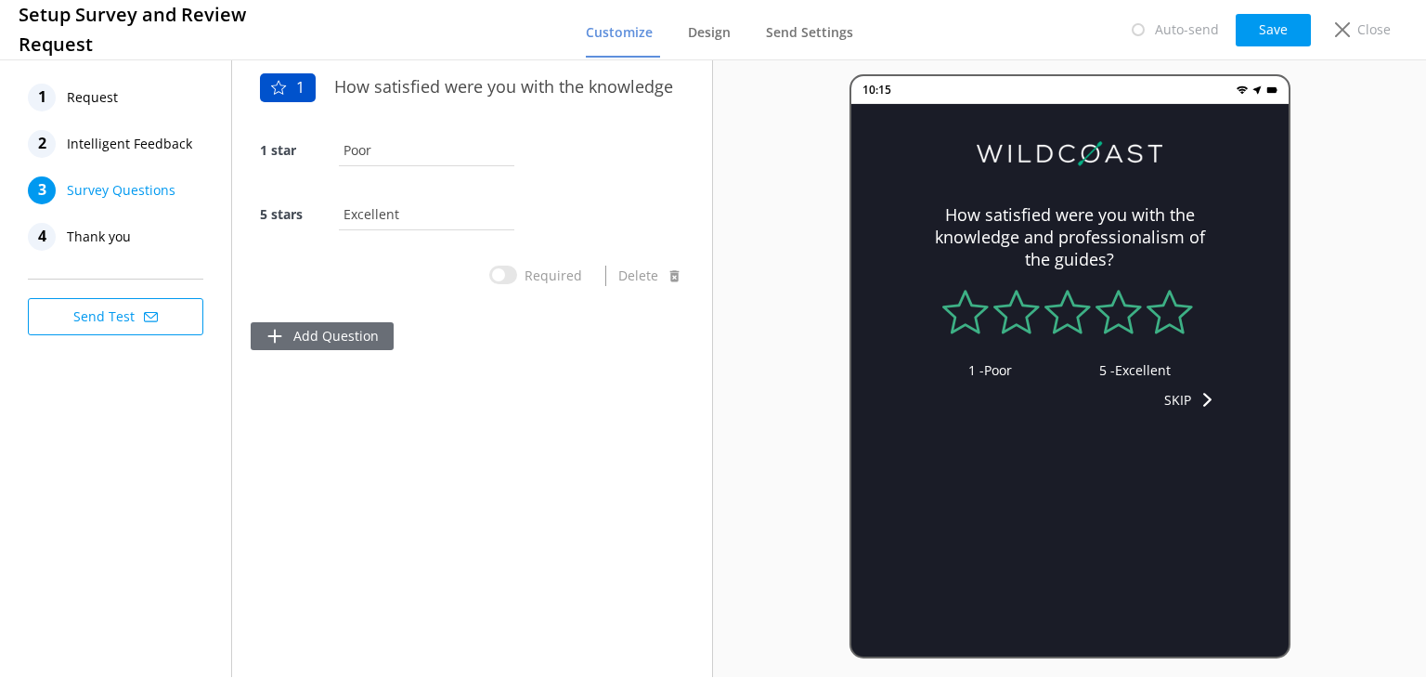
click at [349, 338] on button "Add Question" at bounding box center [322, 336] width 143 height 28
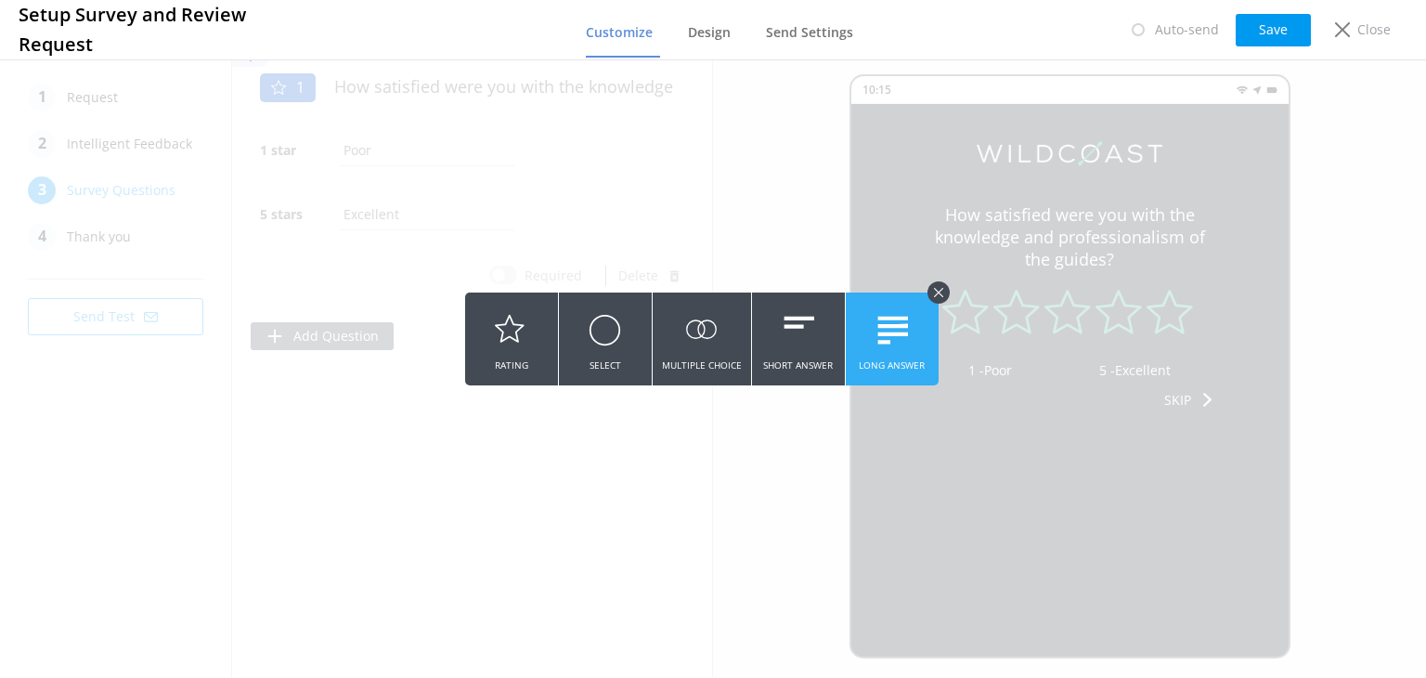
click at [887, 350] on icon at bounding box center [891, 329] width 32 height 51
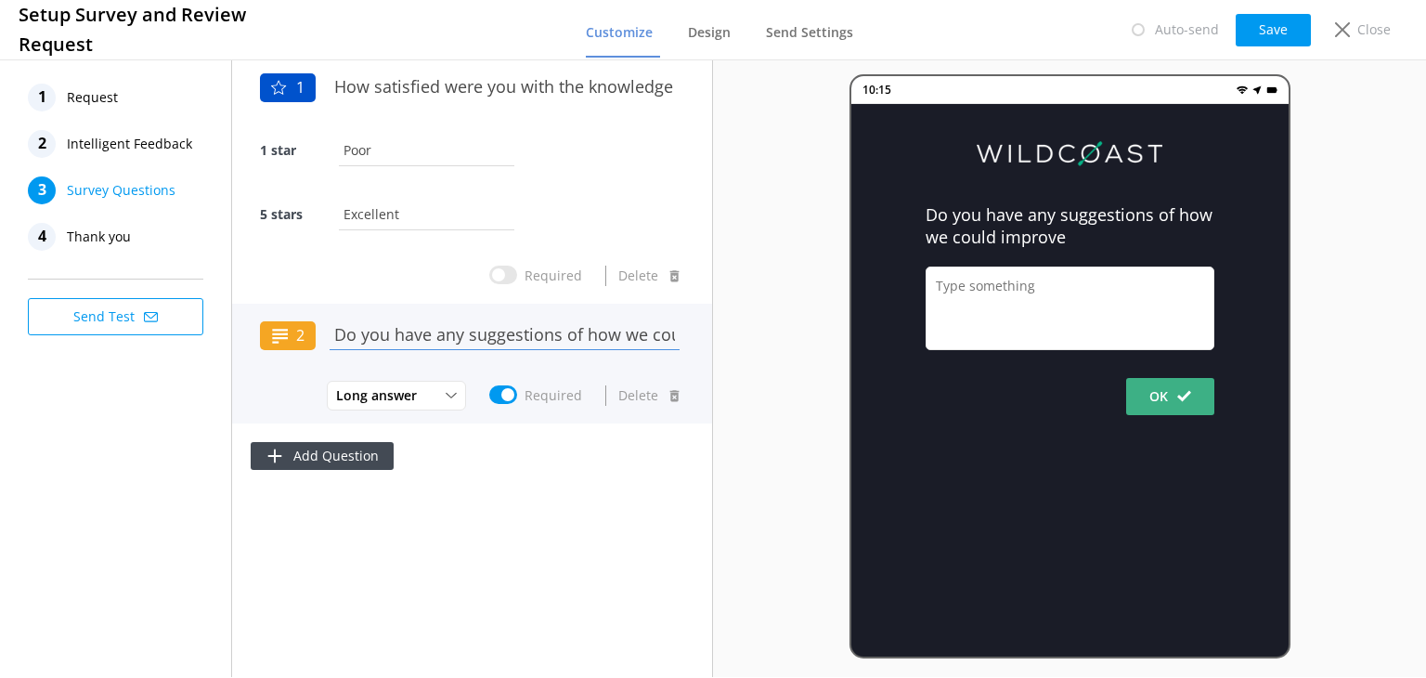
click at [644, 338] on input "Do you have any suggestions of how we could improve" at bounding box center [504, 334] width 359 height 42
drag, startPoint x: 575, startPoint y: 343, endPoint x: 813, endPoint y: 343, distance: 238.6
click at [813, 343] on div "1 Request 2 Intelligent Feedback 3 Survey Questions 4 Thank you Send Test 1 How…" at bounding box center [713, 366] width 1426 height 621
click at [669, 332] on input "Do you have any suggestions of how we could improve" at bounding box center [504, 334] width 359 height 42
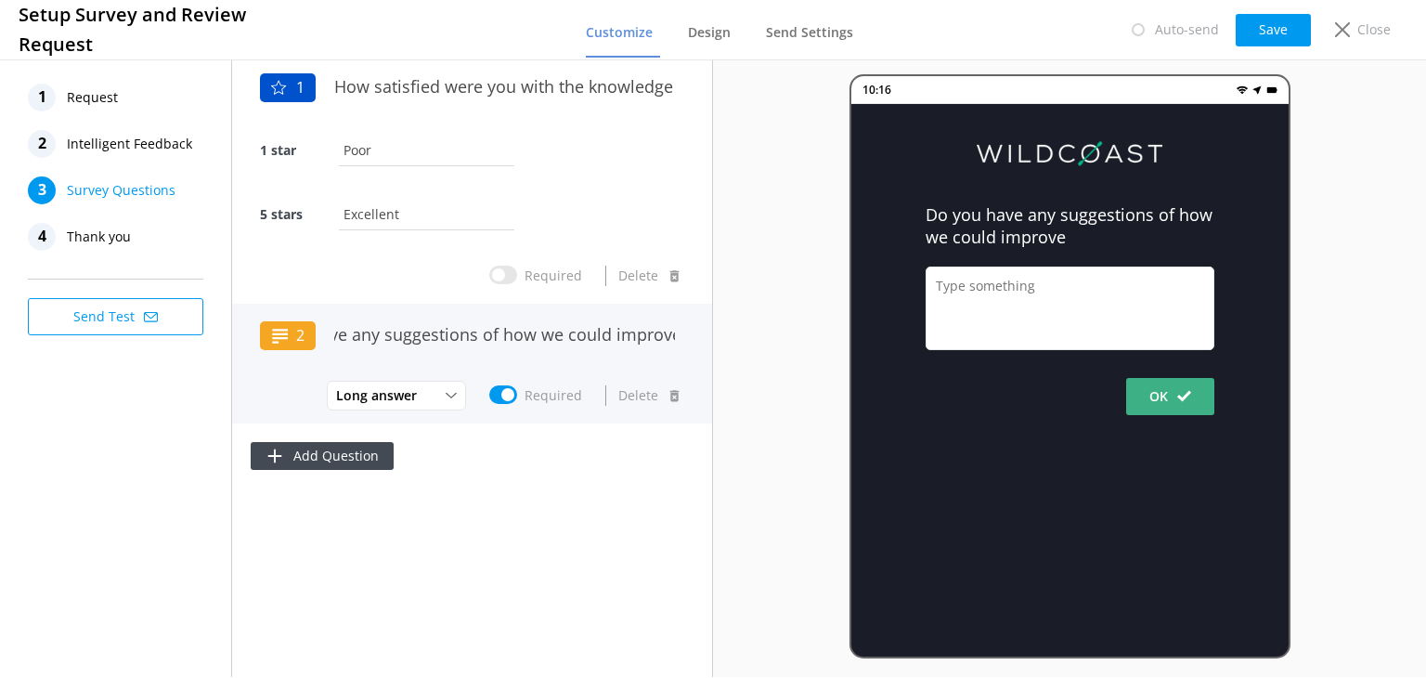
click at [684, 335] on div "2 Do you have any suggestions of how we could improve Long answer Short Answer …" at bounding box center [472, 364] width 480 height 120
click at [676, 330] on input "Do you have any suggestions of how we could improve" at bounding box center [504, 334] width 359 height 42
drag, startPoint x: 652, startPoint y: 333, endPoint x: 709, endPoint y: 339, distance: 57.8
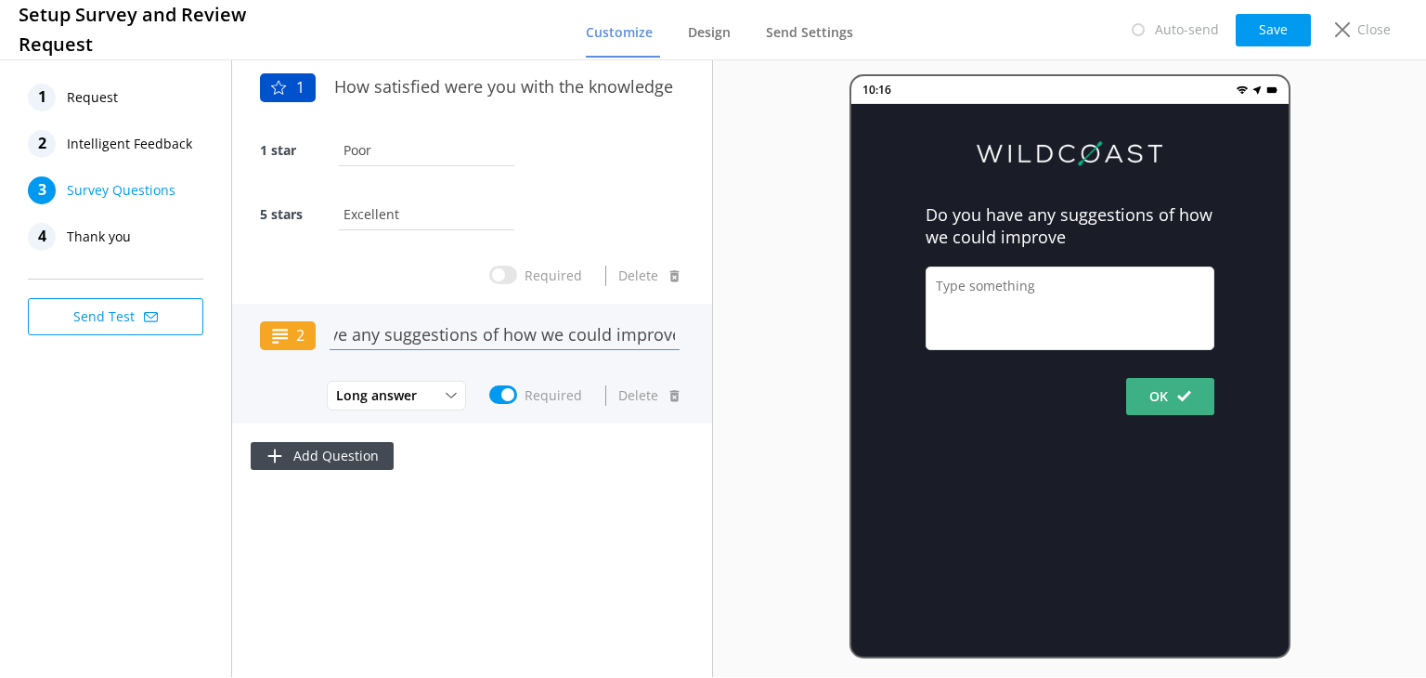
click at [709, 339] on div "2 Do you have any suggestions of how we could improve Long answer Short Answer …" at bounding box center [472, 364] width 480 height 120
click at [668, 331] on input "Do you have any suggestions of how we could improve" at bounding box center [504, 334] width 359 height 42
click at [676, 335] on input "Do you have any suggestions of how we could improve" at bounding box center [504, 334] width 359 height 42
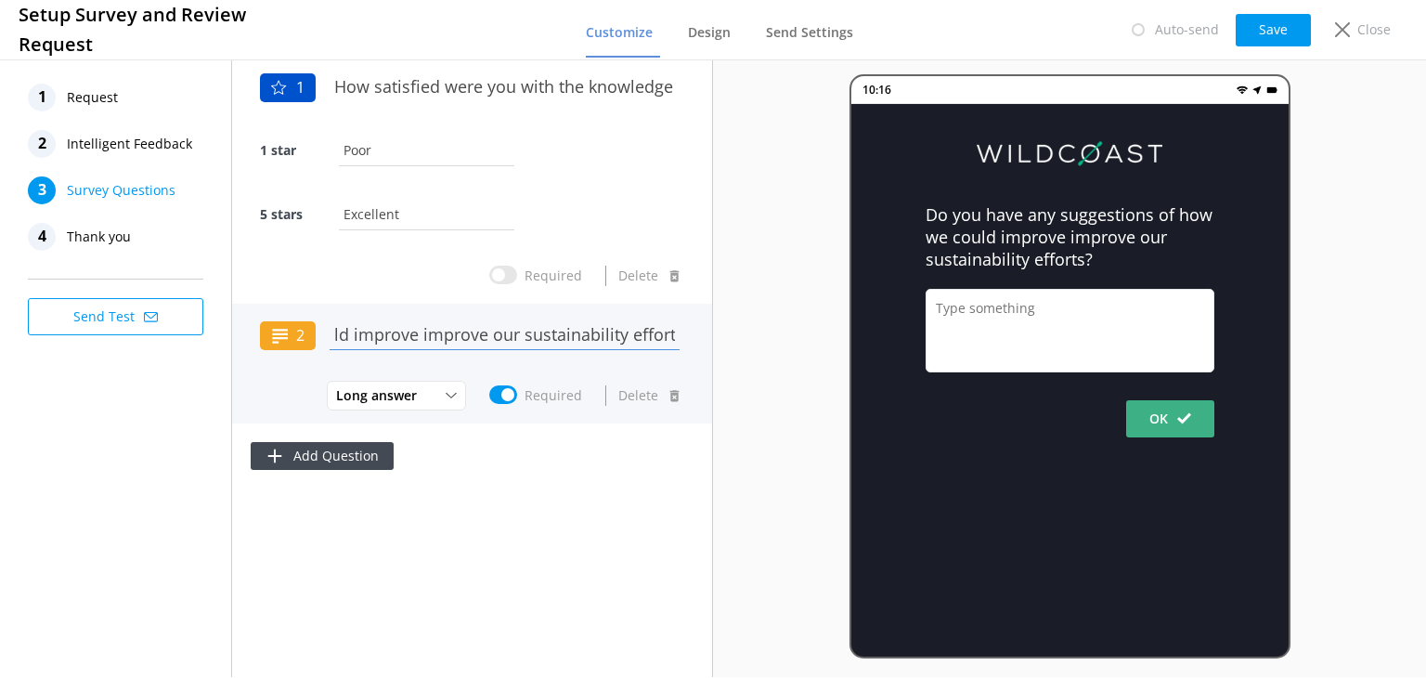
scroll to position [0, 355]
type input "Do you have any suggestions of how we could improve improve our sustainability …"
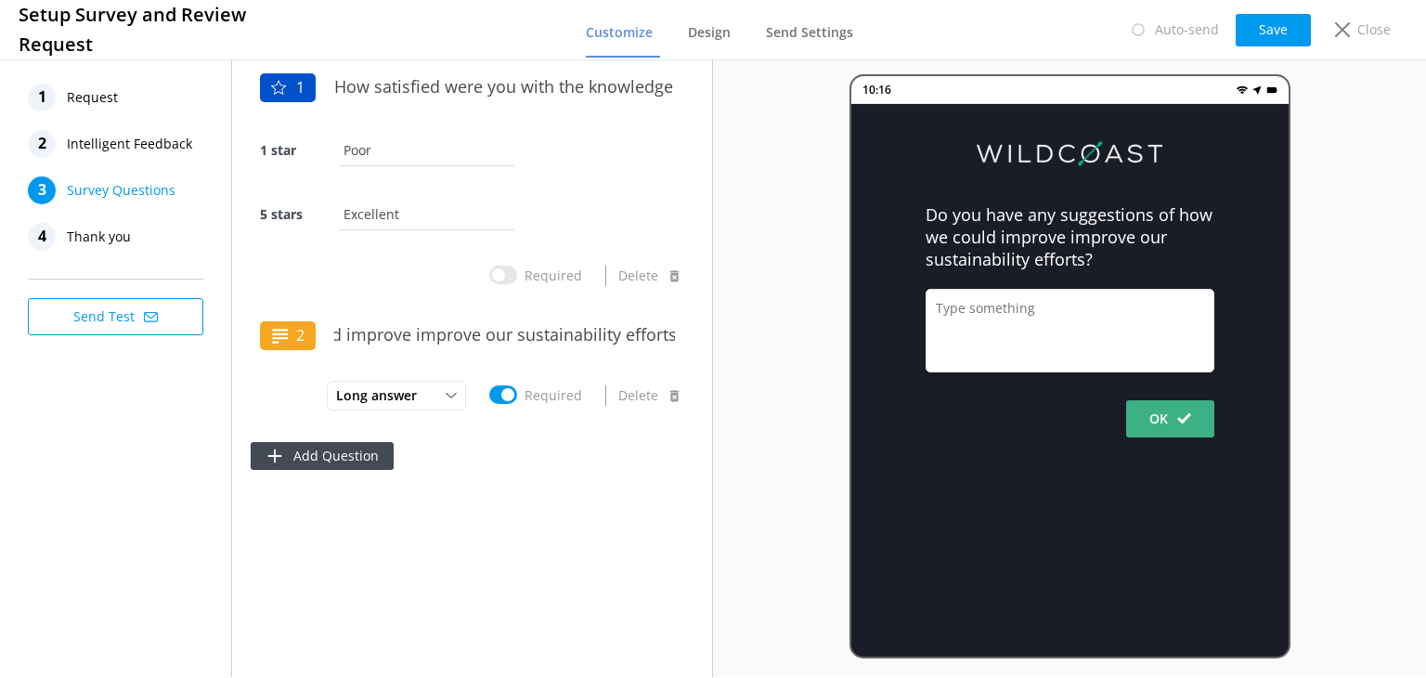
scroll to position [0, 0]
click at [327, 469] on button "Add Question" at bounding box center [322, 456] width 143 height 28
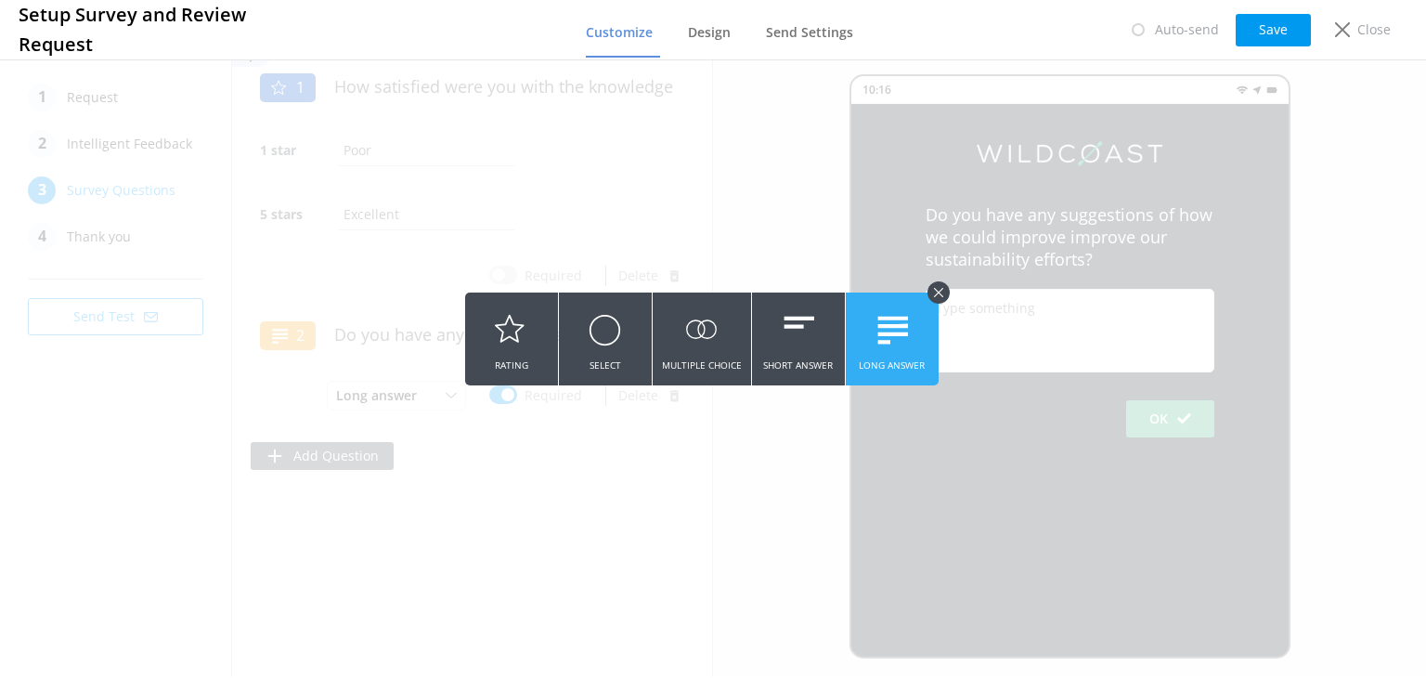
click at [913, 332] on button "Long Answer" at bounding box center [892, 338] width 93 height 93
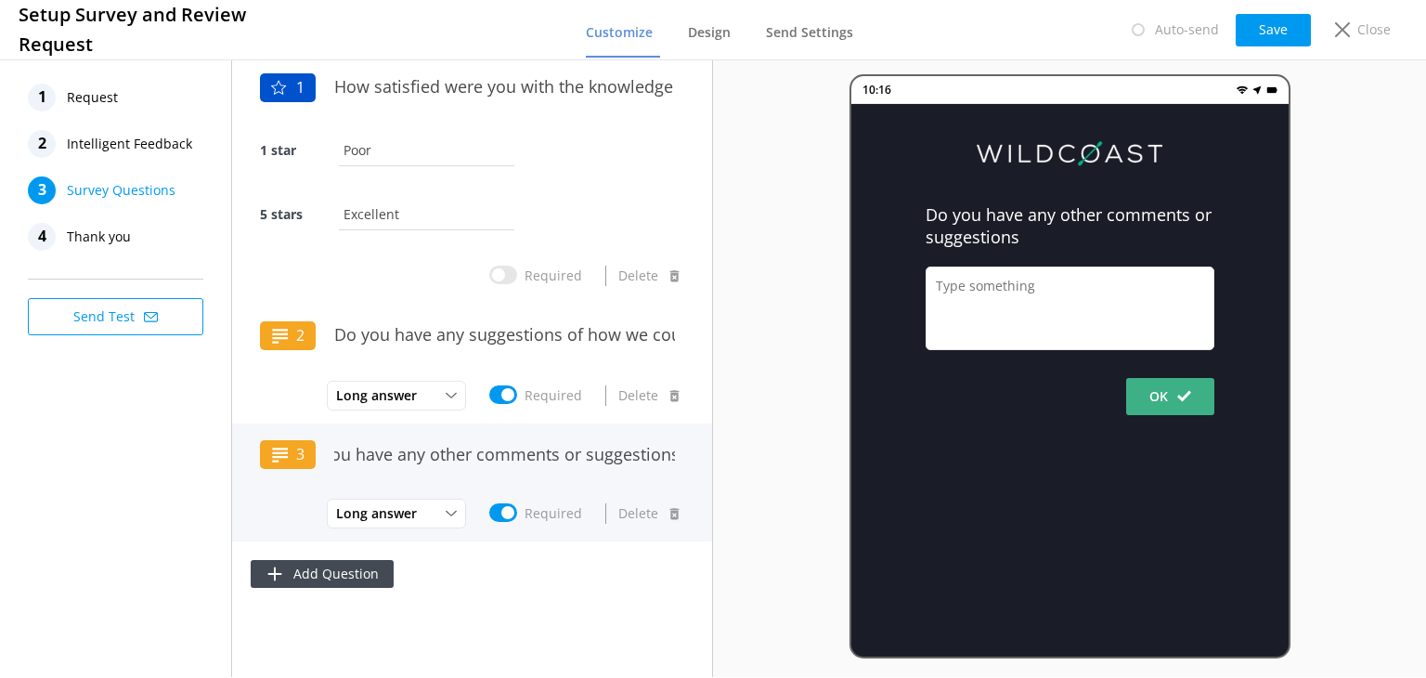
scroll to position [0, 46]
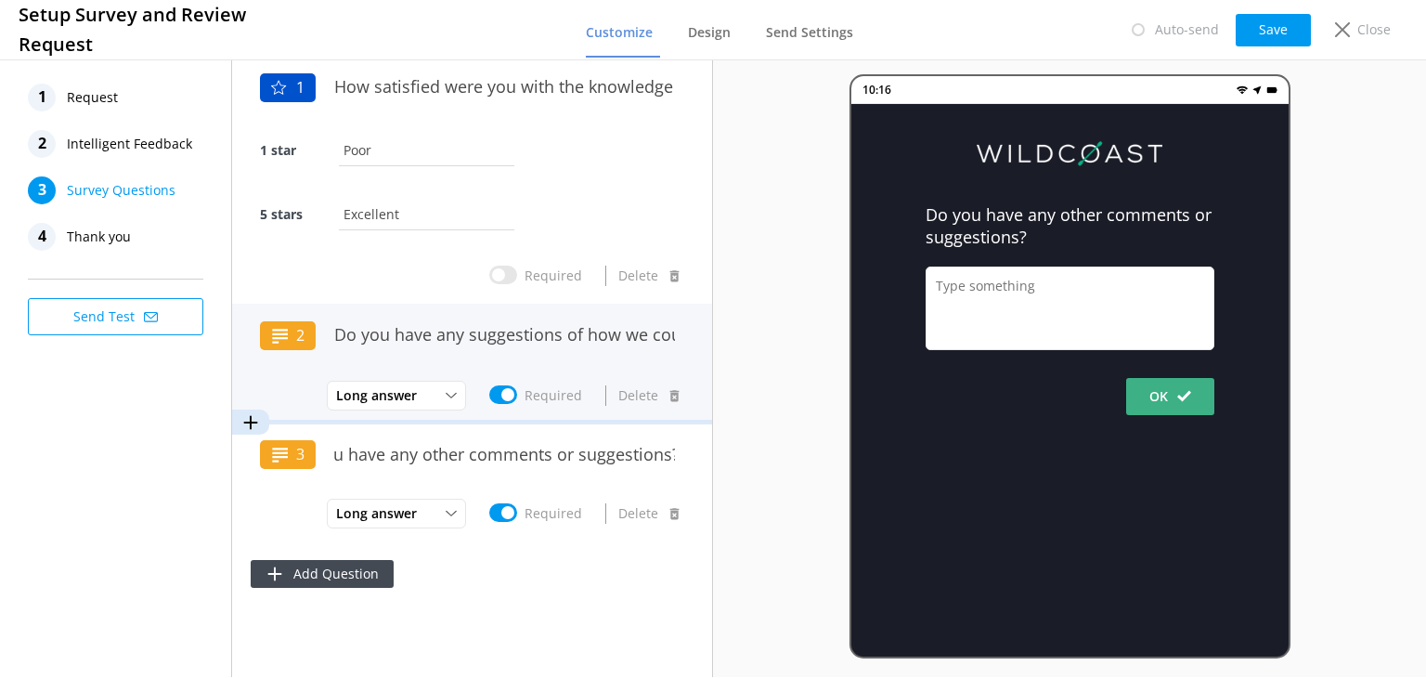
type input "Do you have any other comments or suggestions?"
click at [514, 395] on input "Required" at bounding box center [503, 394] width 28 height 19
checkbox input "false"
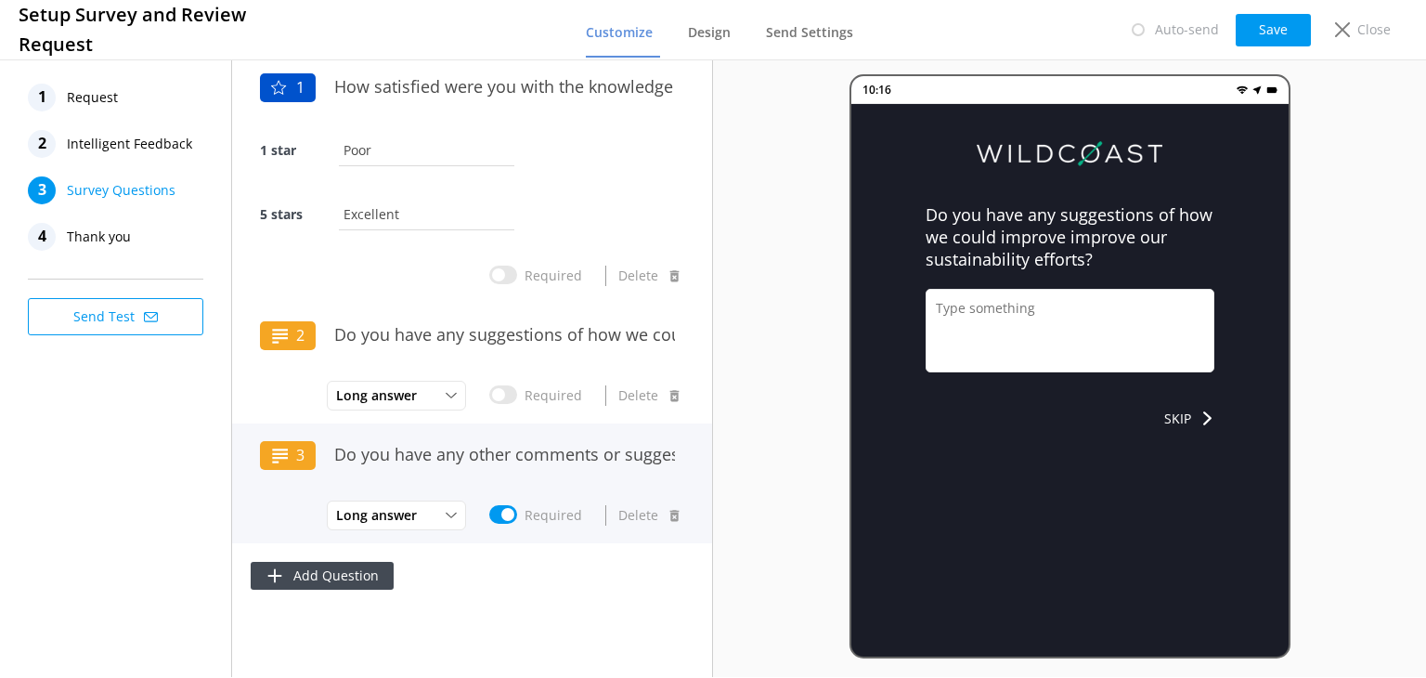
click at [499, 518] on input "Required" at bounding box center [503, 514] width 28 height 19
checkbox input "false"
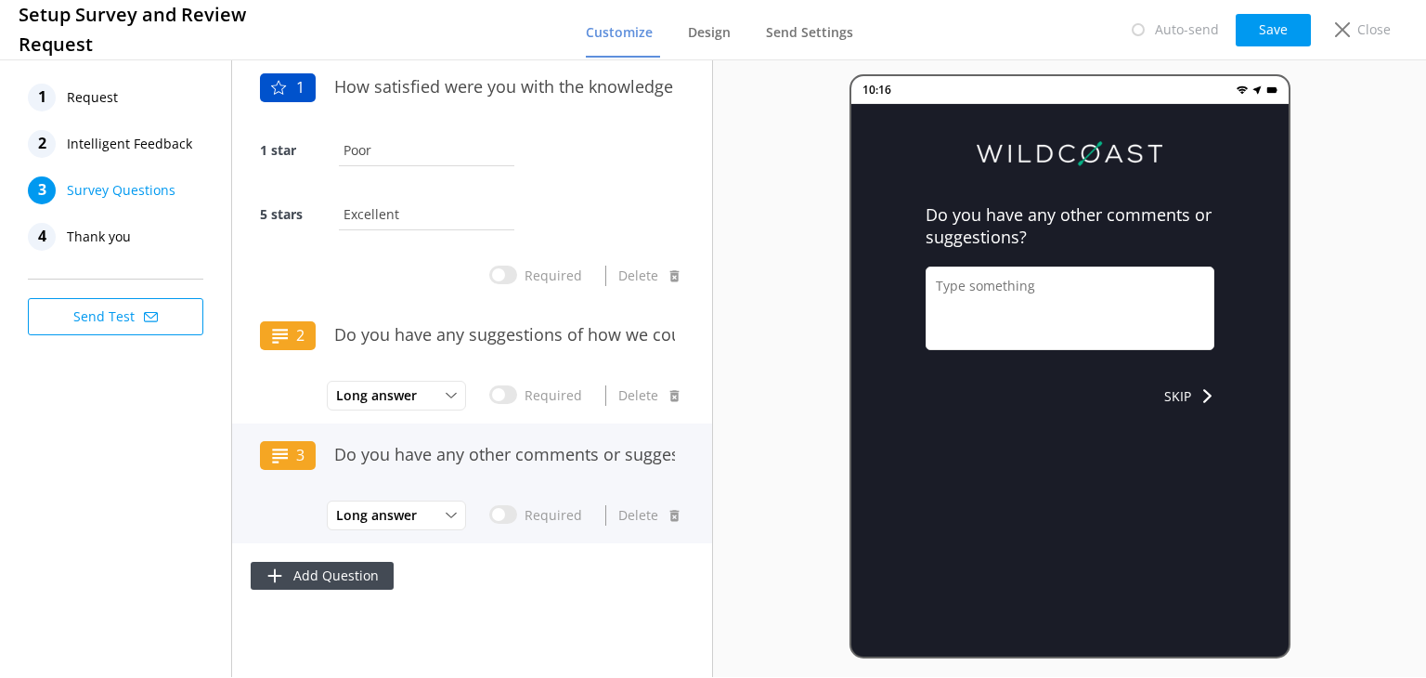
click at [276, 502] on div "Long answer Short Answer Long Answer Required Delete" at bounding box center [472, 515] width 424 height 37
drag, startPoint x: 277, startPoint y: 524, endPoint x: 262, endPoint y: 492, distance: 34.9
click at [262, 492] on div "3 Do you have any other comments or suggestions? Long answer Short Answer Long …" at bounding box center [472, 483] width 480 height 120
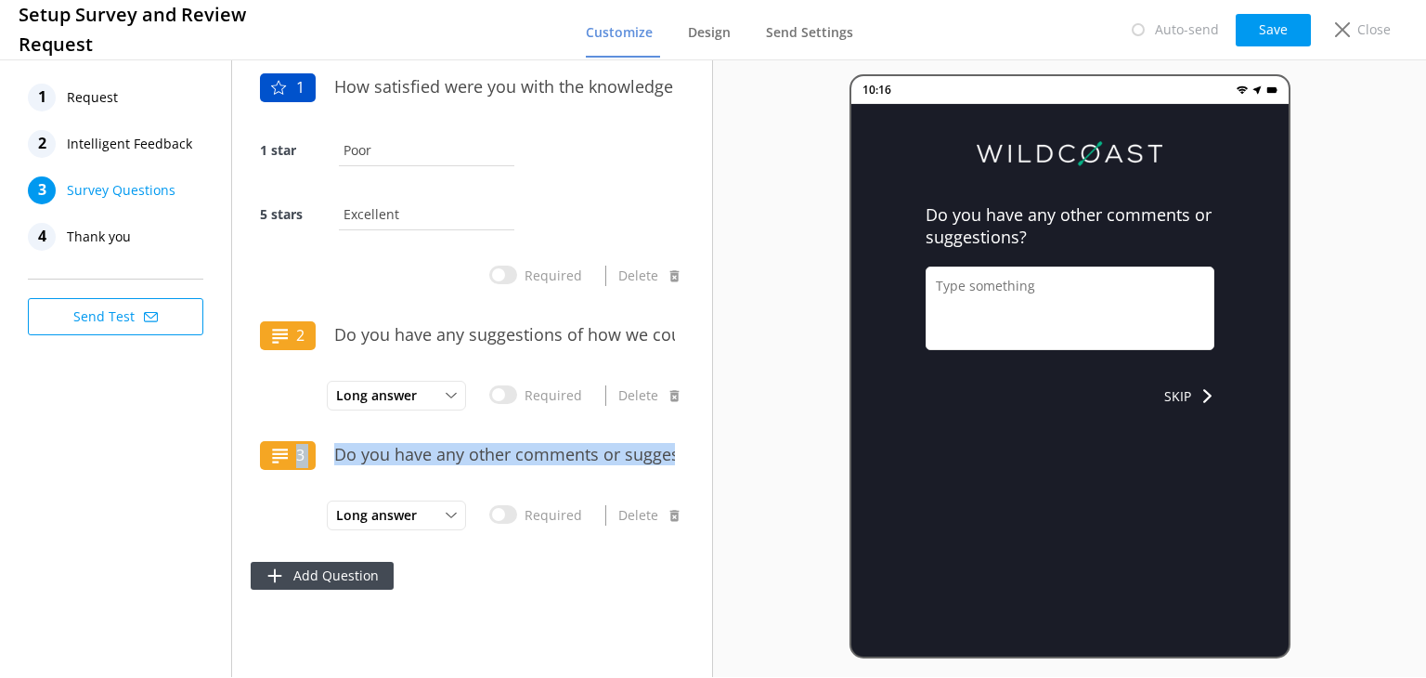
drag, startPoint x: 248, startPoint y: 303, endPoint x: 258, endPoint y: 619, distance: 316.7
click at [258, 619] on div "1 How satisfied were you with the knowledge and professionalism of the guides? …" at bounding box center [472, 366] width 481 height 621
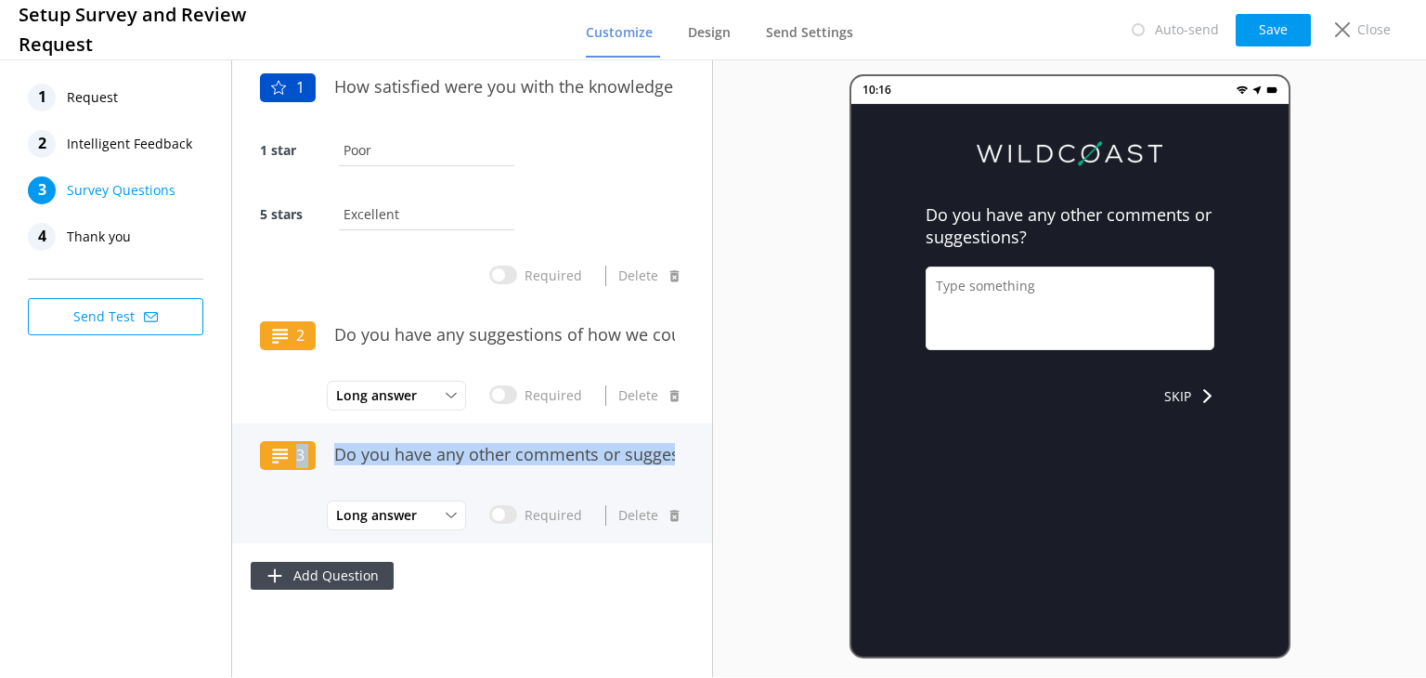
click at [286, 494] on div "3 Do you have any other comments or suggestions?" at bounding box center [472, 465] width 424 height 64
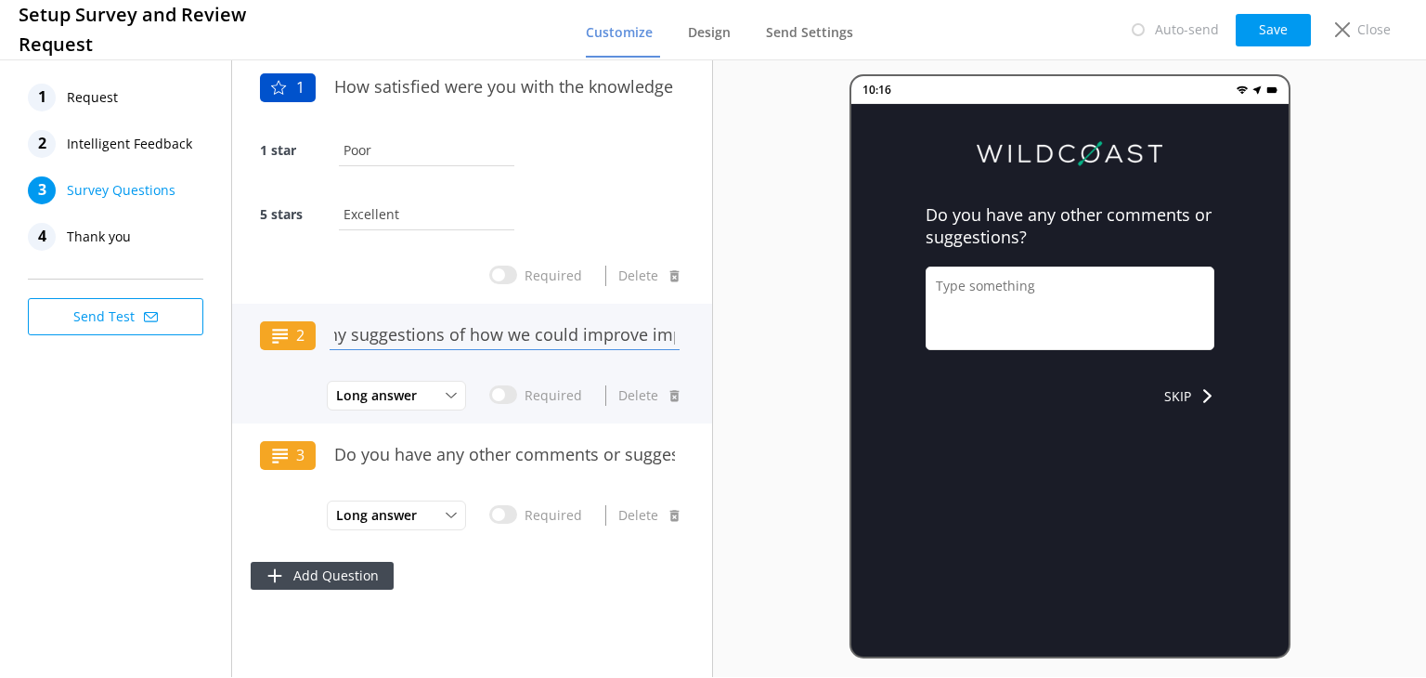
scroll to position [0, 355]
drag, startPoint x: 334, startPoint y: 327, endPoint x: 771, endPoint y: 302, distance: 438.0
click at [771, 302] on div "1 Request 2 Intelligent Feedback 3 Survey Questions 4 Thank you Send Test 1 How…" at bounding box center [713, 366] width 1426 height 621
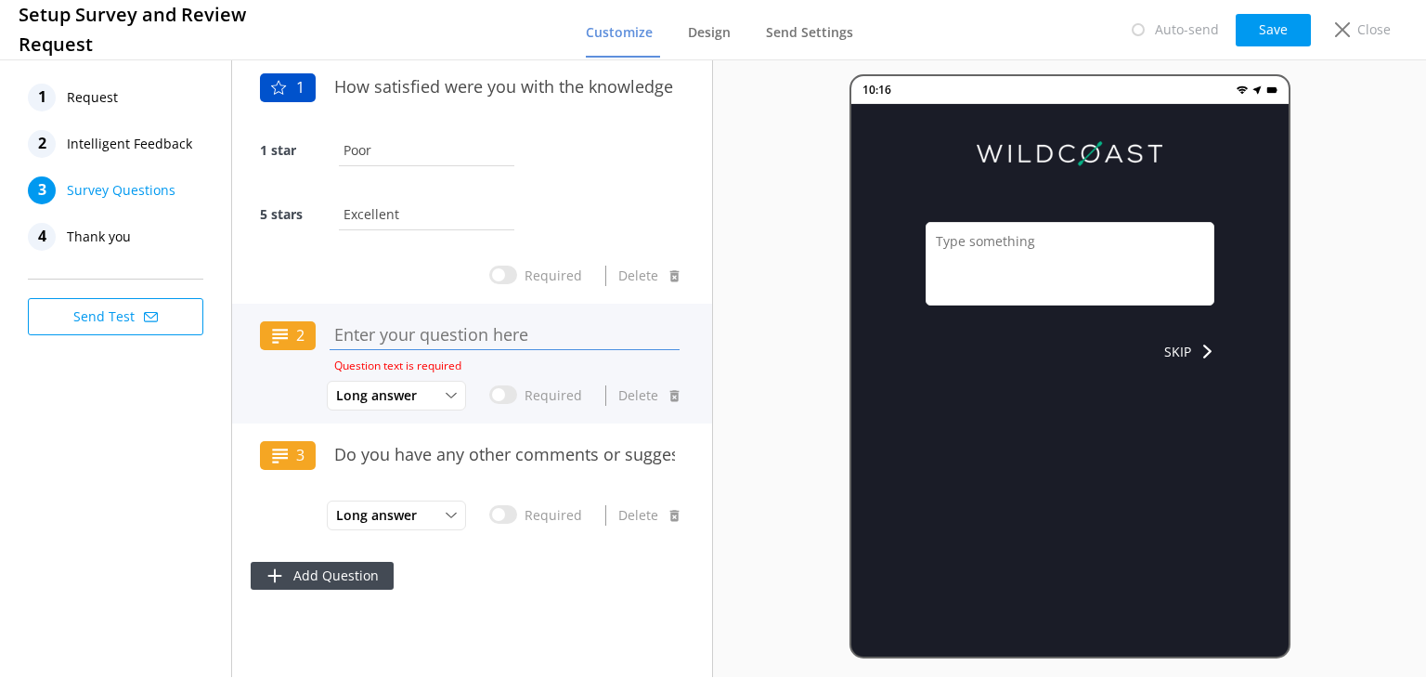
scroll to position [0, 0]
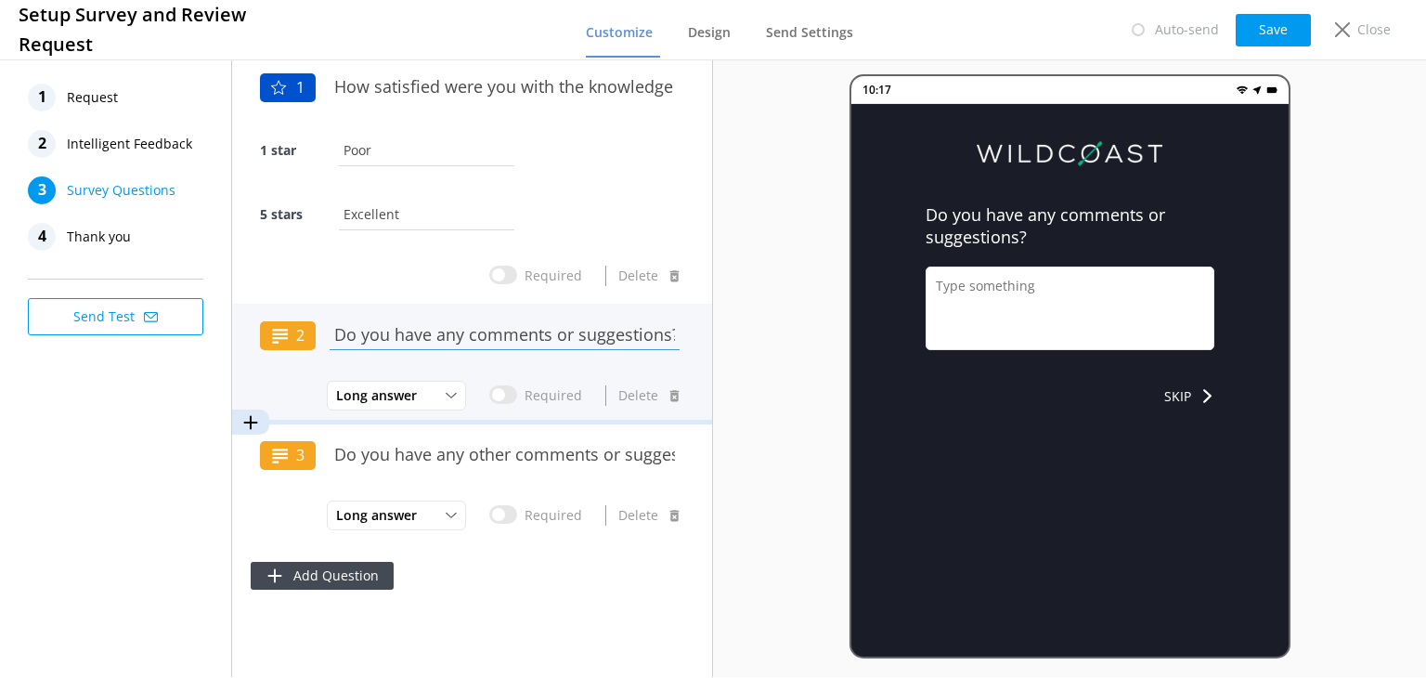
click at [666, 332] on input "Do you have any comments or suggestions?" at bounding box center [504, 334] width 359 height 42
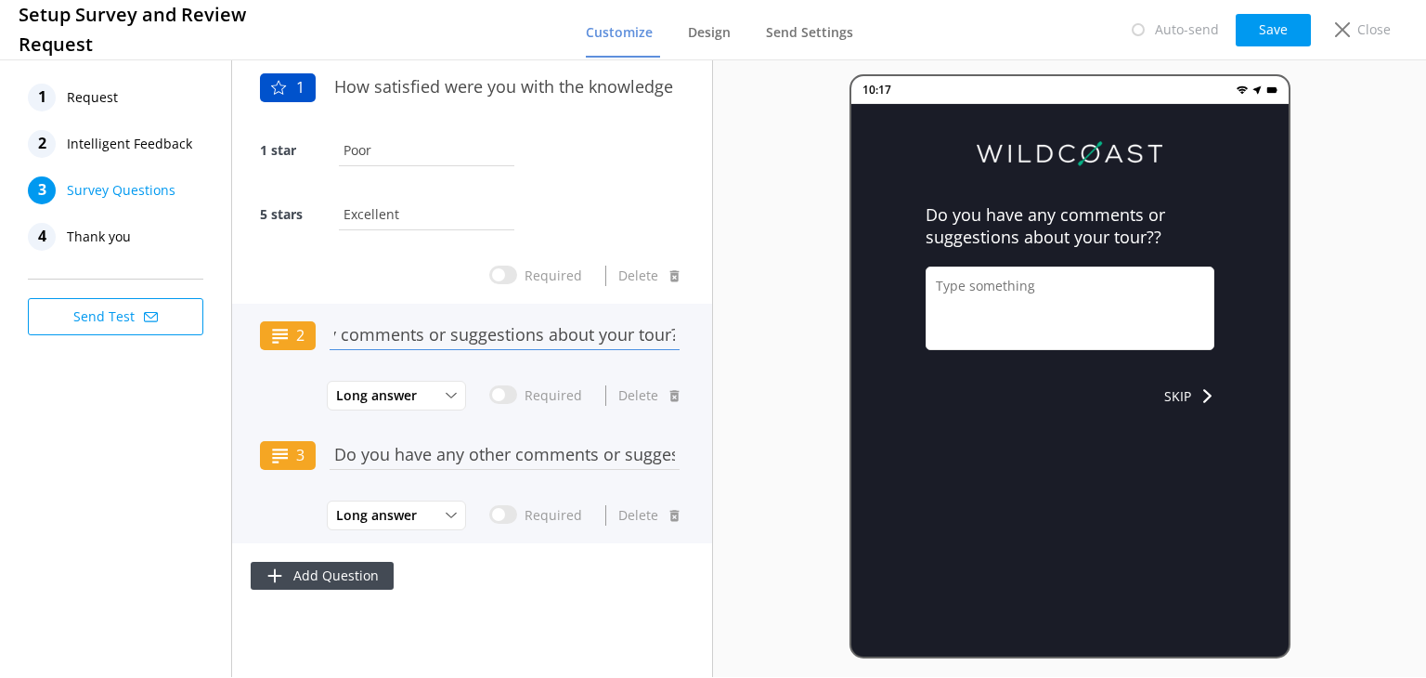
type input "Do you have any comments or suggestions about your tour??"
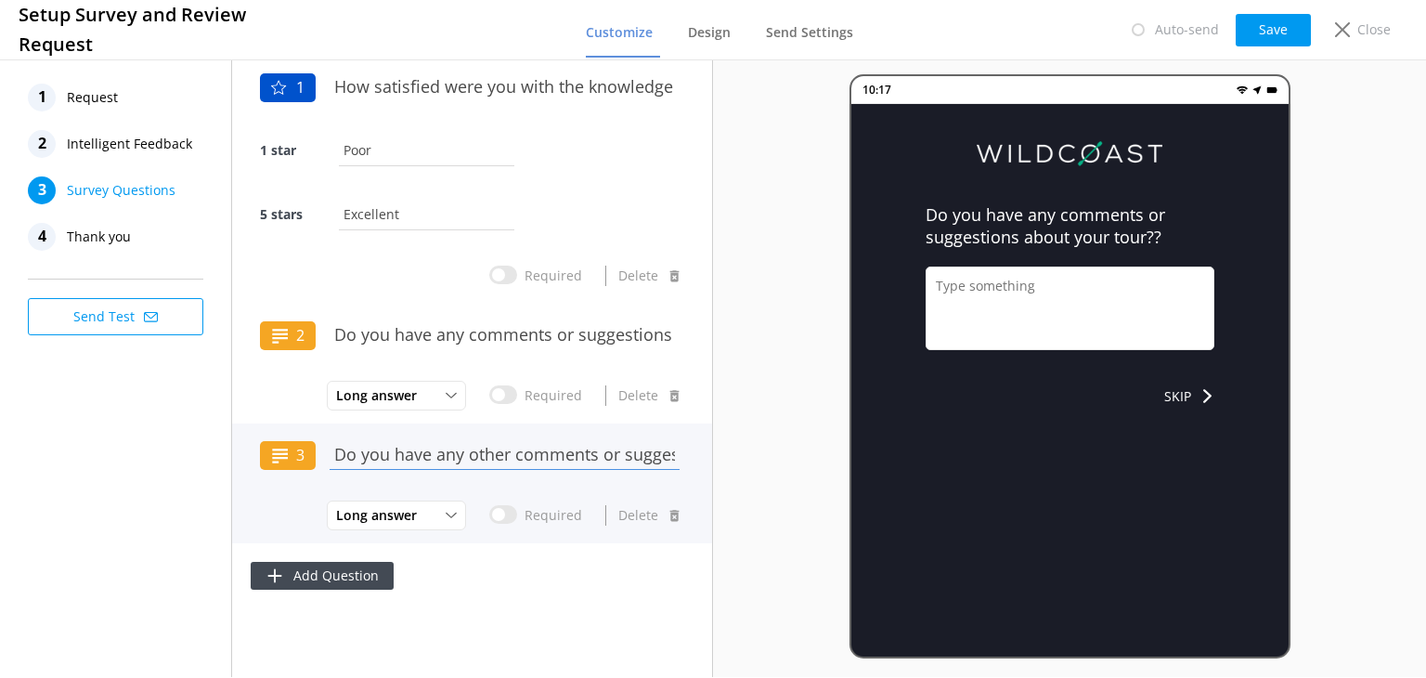
scroll to position [0, 46]
drag, startPoint x: 332, startPoint y: 453, endPoint x: 936, endPoint y: 439, distance: 603.6
click at [936, 439] on div "1 Request 2 Intelligent Feedback 3 Survey Questions 4 Thank you Send Test 1 How…" at bounding box center [713, 366] width 1426 height 621
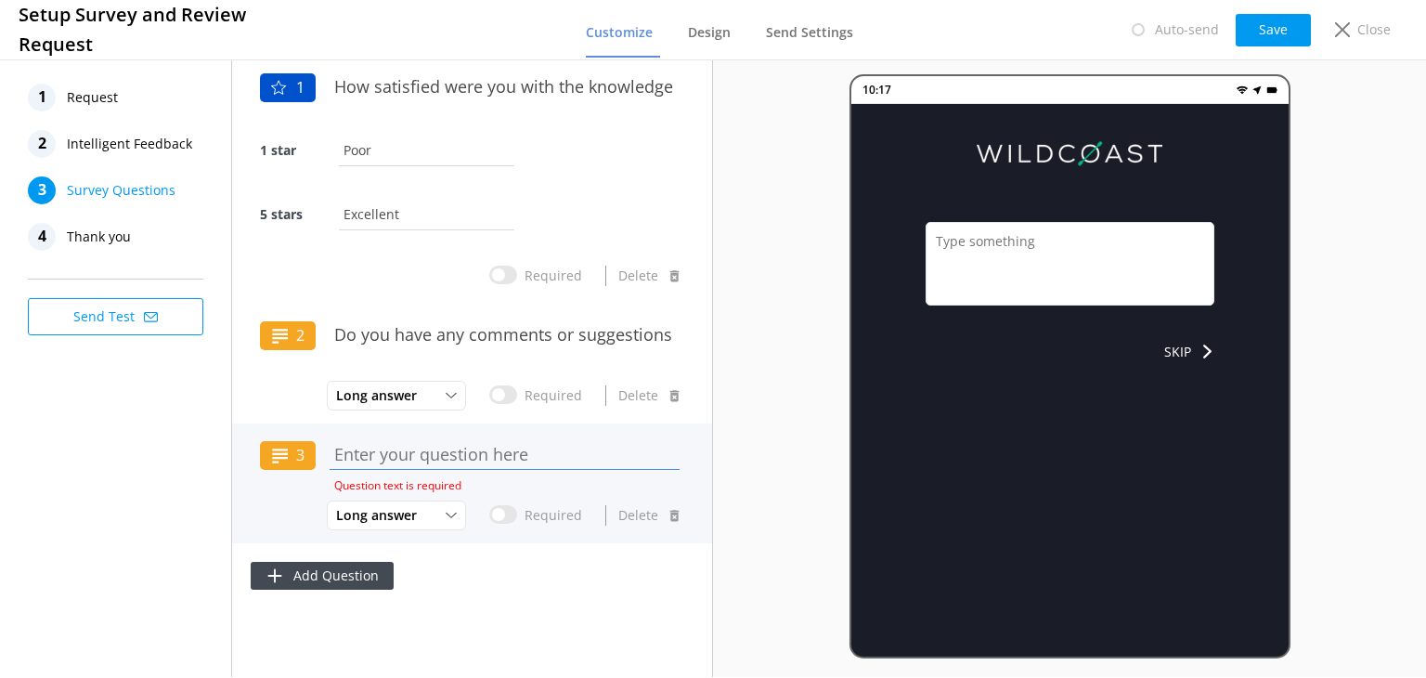
scroll to position [0, 0]
paste input "Do you have any suggestions of how we could improve improve our sustainability …"
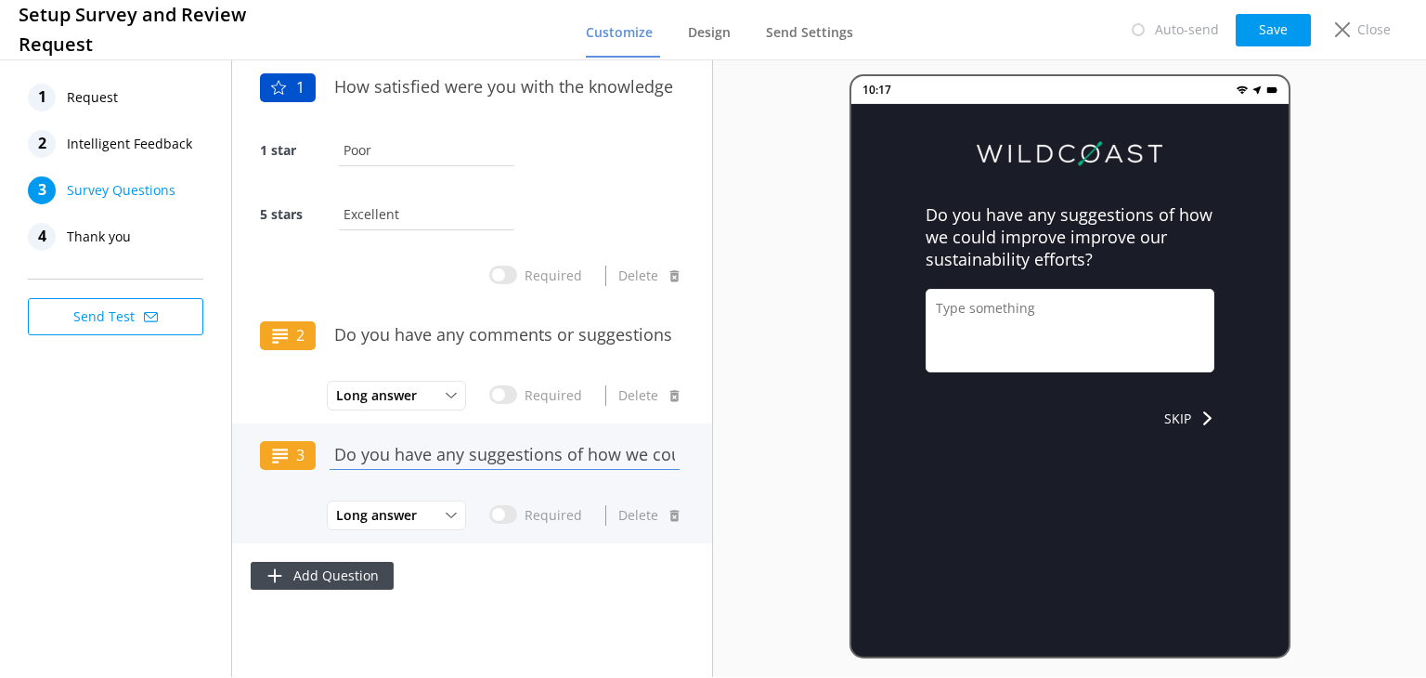
scroll to position [0, 355]
type input "Do you have any suggestions of how we could improve improve our sustainability …"
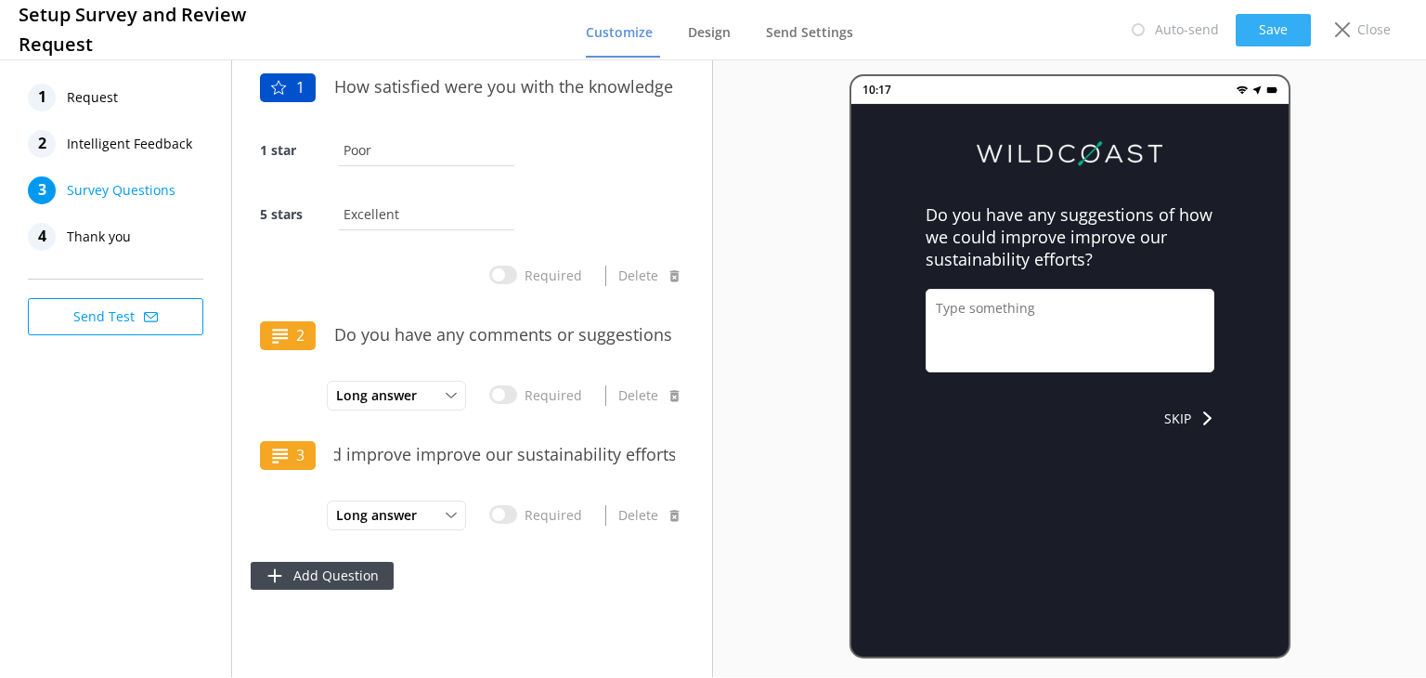
click at [1262, 34] on button "Save" at bounding box center [1273, 30] width 75 height 32
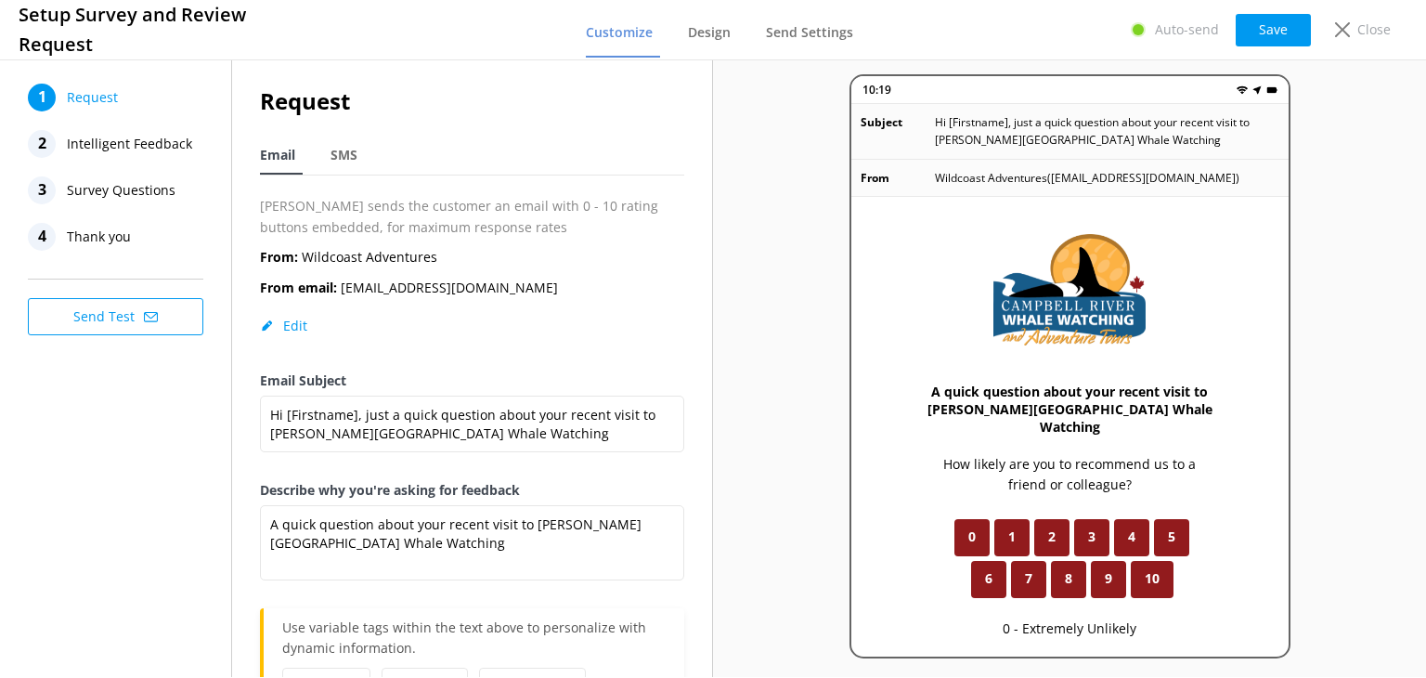
click at [120, 187] on span "Survey Questions" at bounding box center [121, 190] width 109 height 28
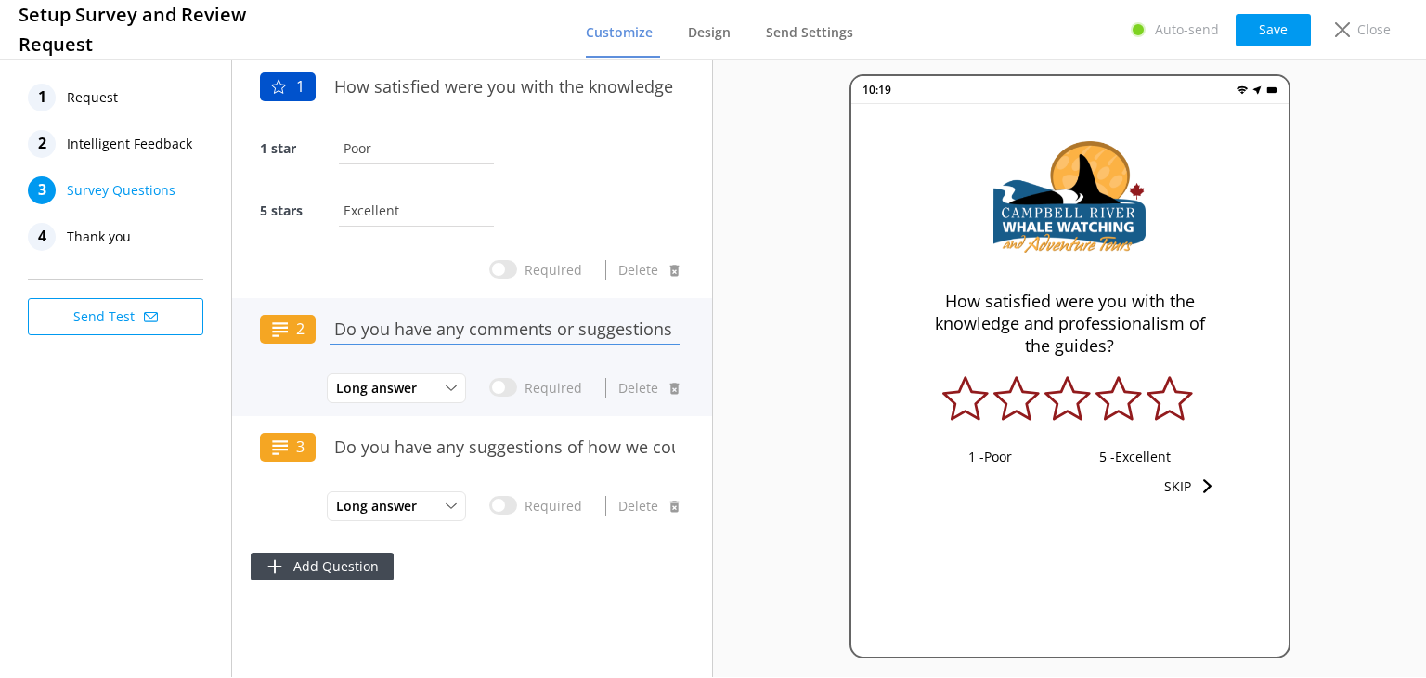
scroll to position [0, 134]
drag, startPoint x: 437, startPoint y: 338, endPoint x: 773, endPoint y: 320, distance: 336.5
click at [773, 320] on div "1 Request 2 Intelligent Feedback 3 Survey Questions 4 Thank you Send Test 1 How…" at bounding box center [713, 366] width 1426 height 621
click at [674, 320] on input "Do you have any comments or suggestions about your tour??" at bounding box center [504, 328] width 359 height 42
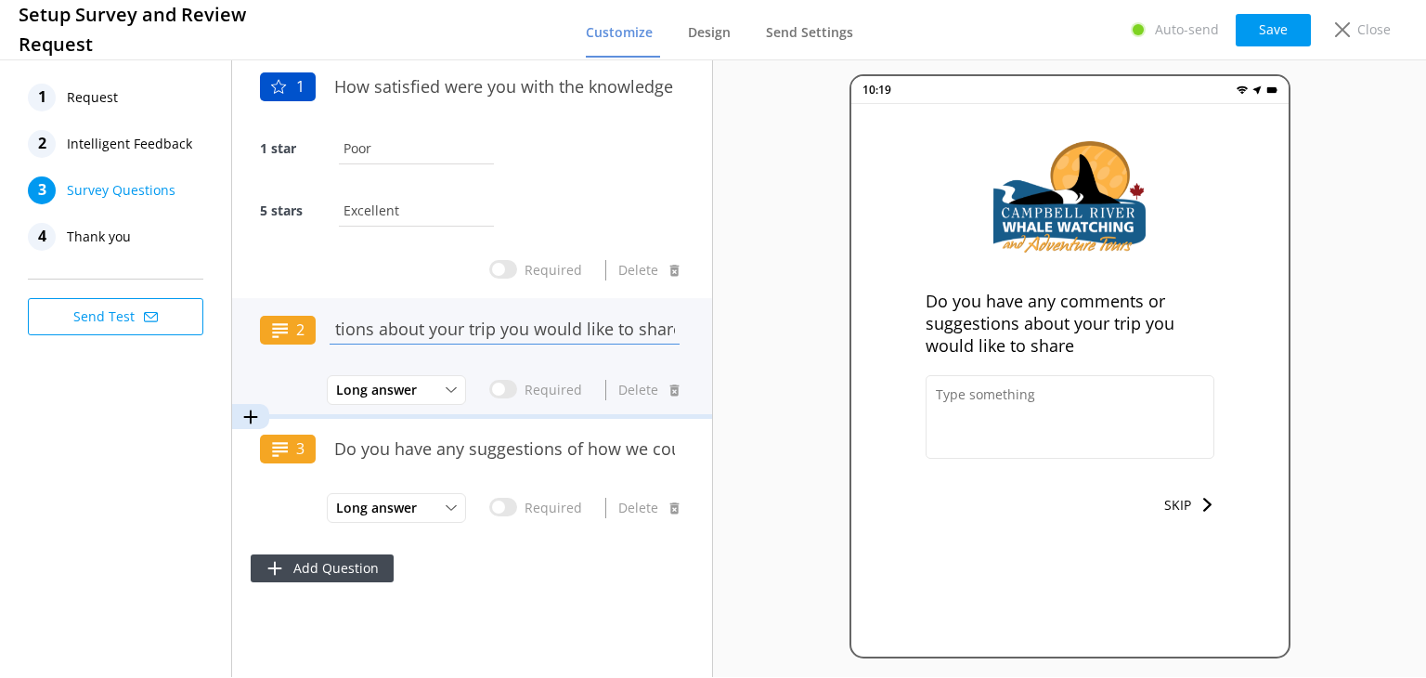
scroll to position [0, 305]
type input "Do you have any comments or suggestions about your trip you would like to share?"
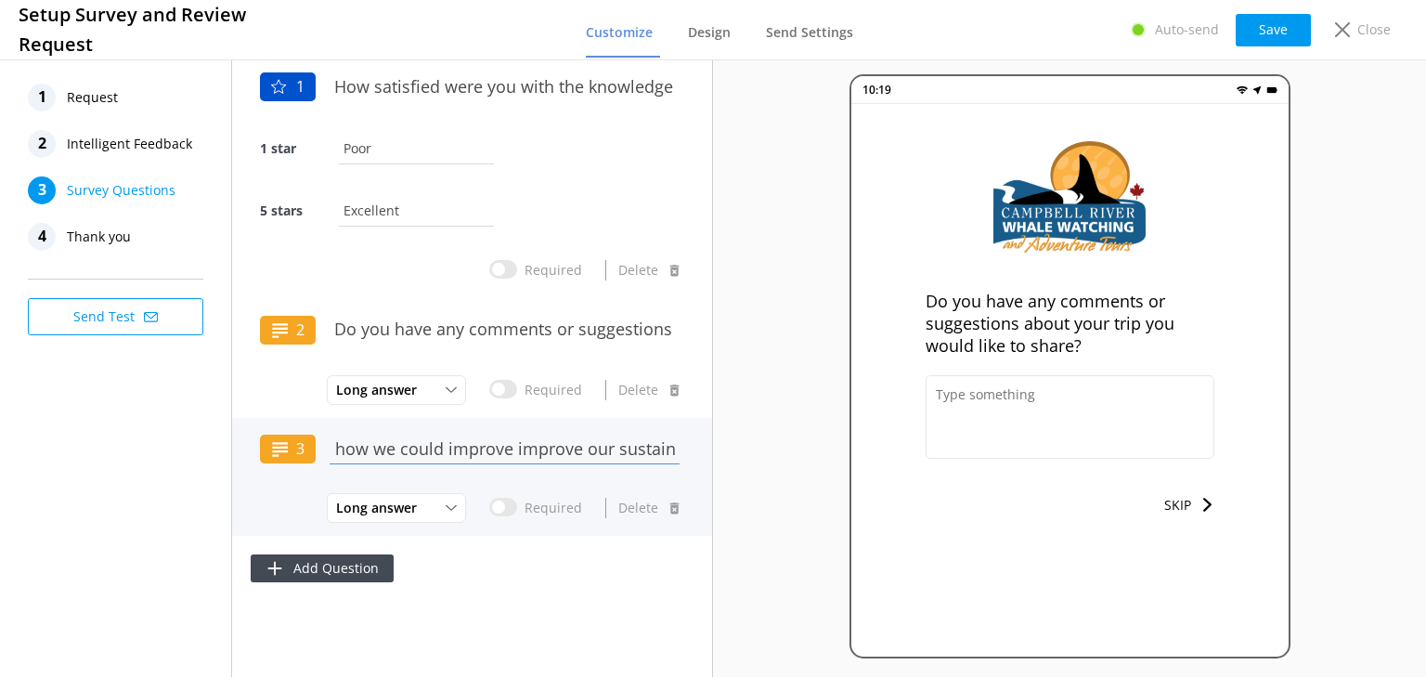
scroll to position [0, 355]
drag, startPoint x: 624, startPoint y: 449, endPoint x: 746, endPoint y: 442, distance: 122.8
click at [746, 442] on div "1 Request 2 Intelligent Feedback 3 Survey Questions 4 Thank you Send Test 1 How…" at bounding box center [713, 366] width 1426 height 621
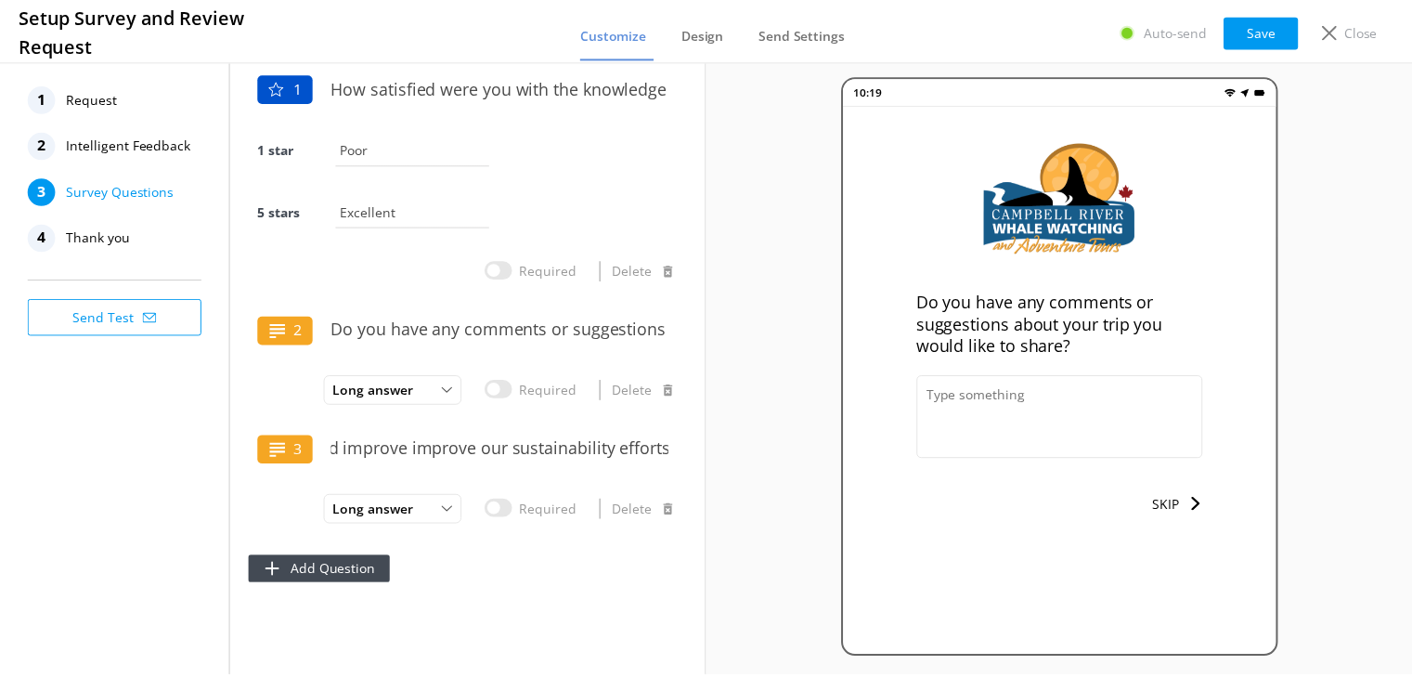
scroll to position [0, 0]
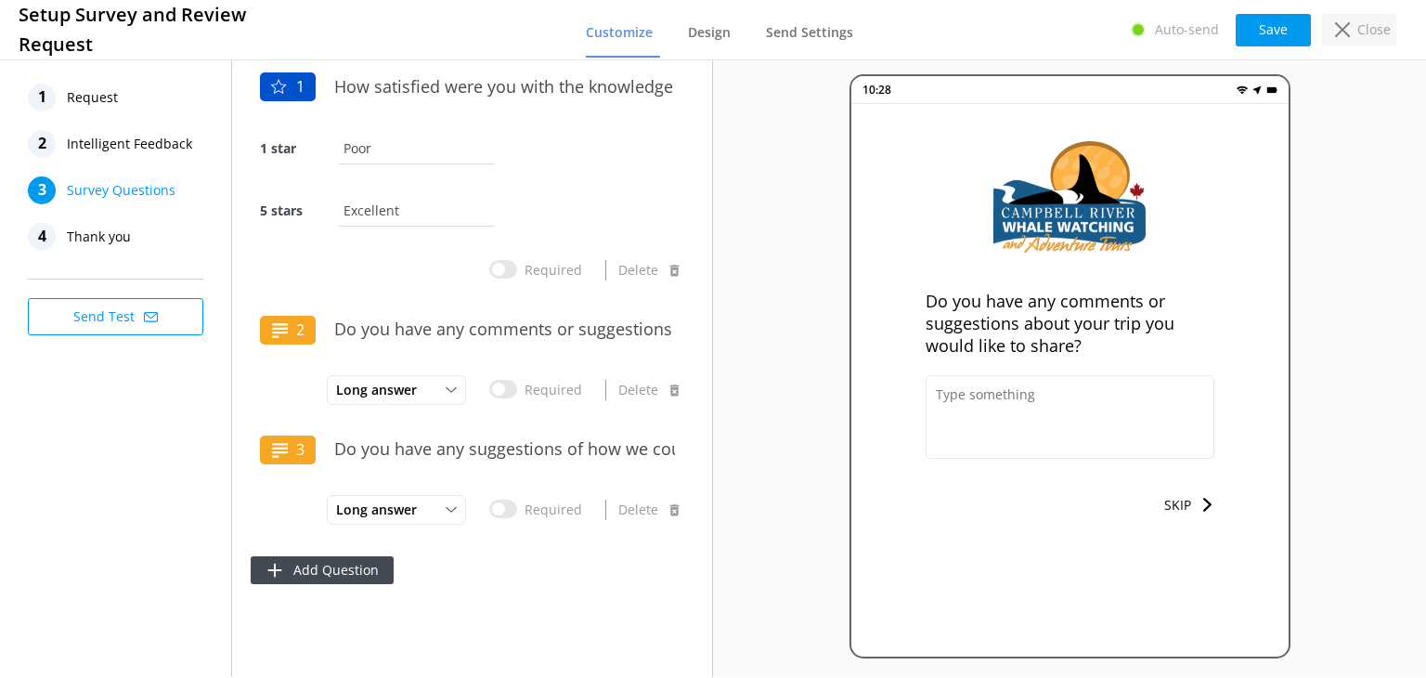
click at [1334, 32] on div "Close" at bounding box center [1359, 30] width 74 height 32
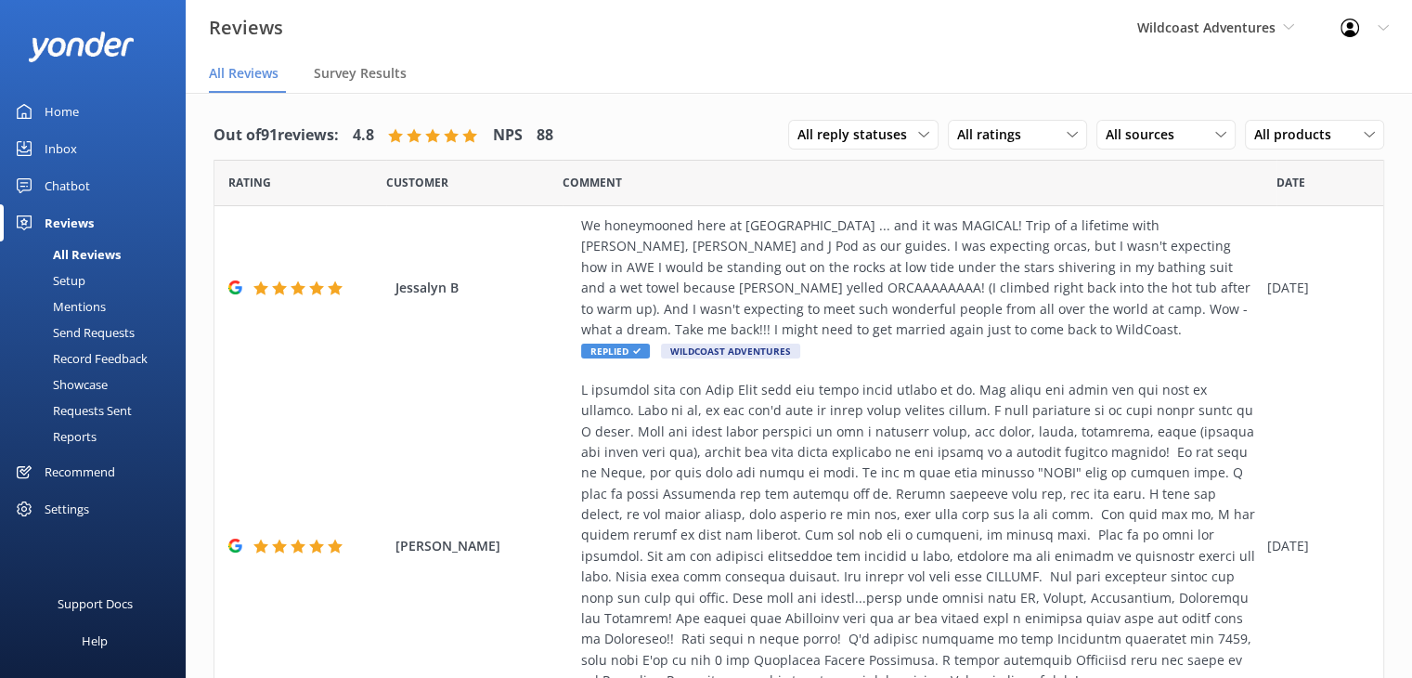
click at [1344, 34] on use at bounding box center [1349, 28] width 19 height 19
click at [1255, 27] on span "Wildcoast Adventures" at bounding box center [1206, 28] width 138 height 18
click at [105, 602] on div "Support Docs" at bounding box center [95, 603] width 75 height 37
